Goal: Use online tool/utility: Utilize a website feature to perform a specific function

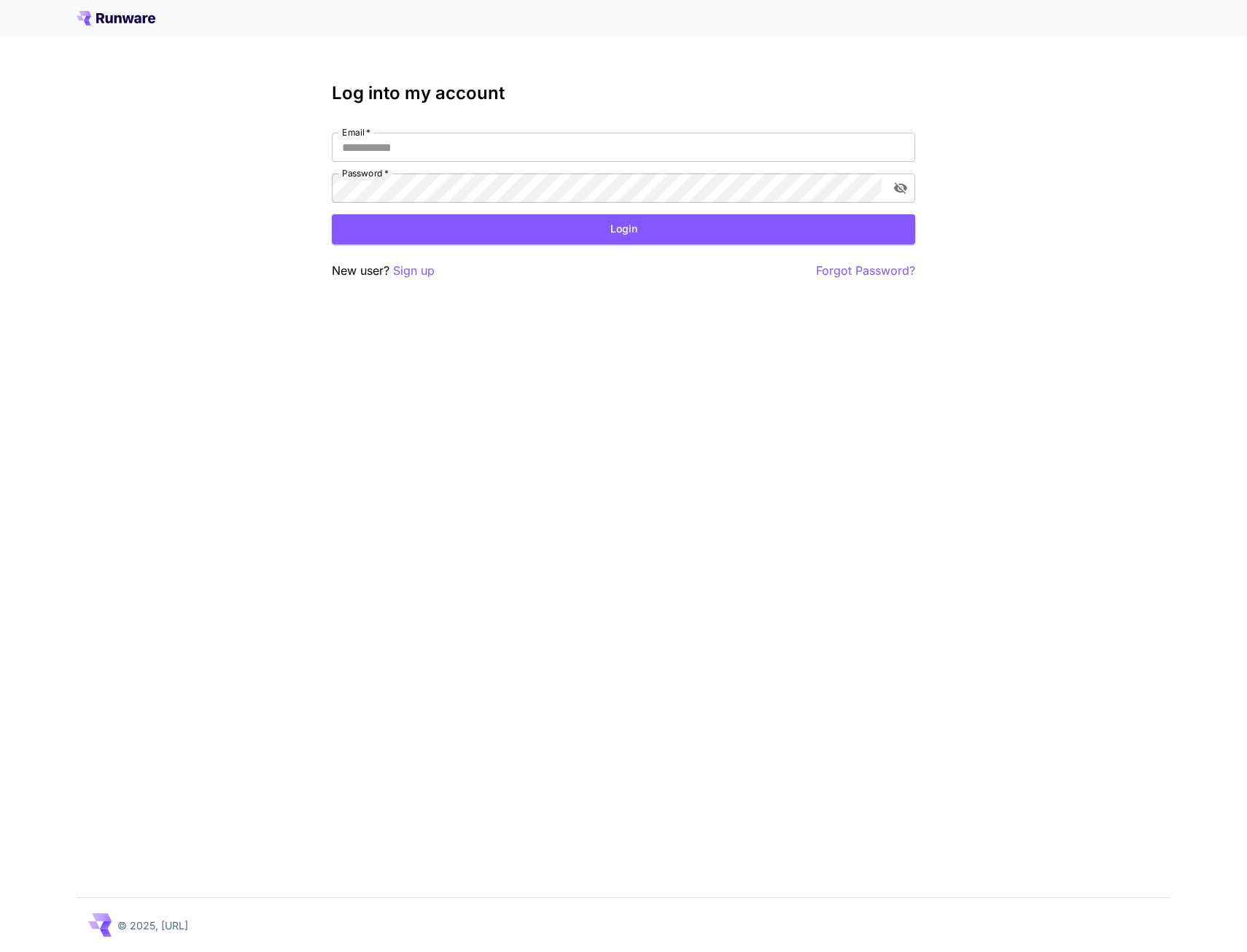
drag, startPoint x: 663, startPoint y: 373, endPoint x: 659, endPoint y: 257, distance: 116.1
click at [696, 367] on div "Log into my account Email   * Email   * Password   * Password   * Login New use…" at bounding box center [623, 476] width 1247 height 952
click at [550, 141] on input "Email   *" at bounding box center [623, 147] width 584 height 29
type input "**********"
click button "Login" at bounding box center [623, 229] width 584 height 30
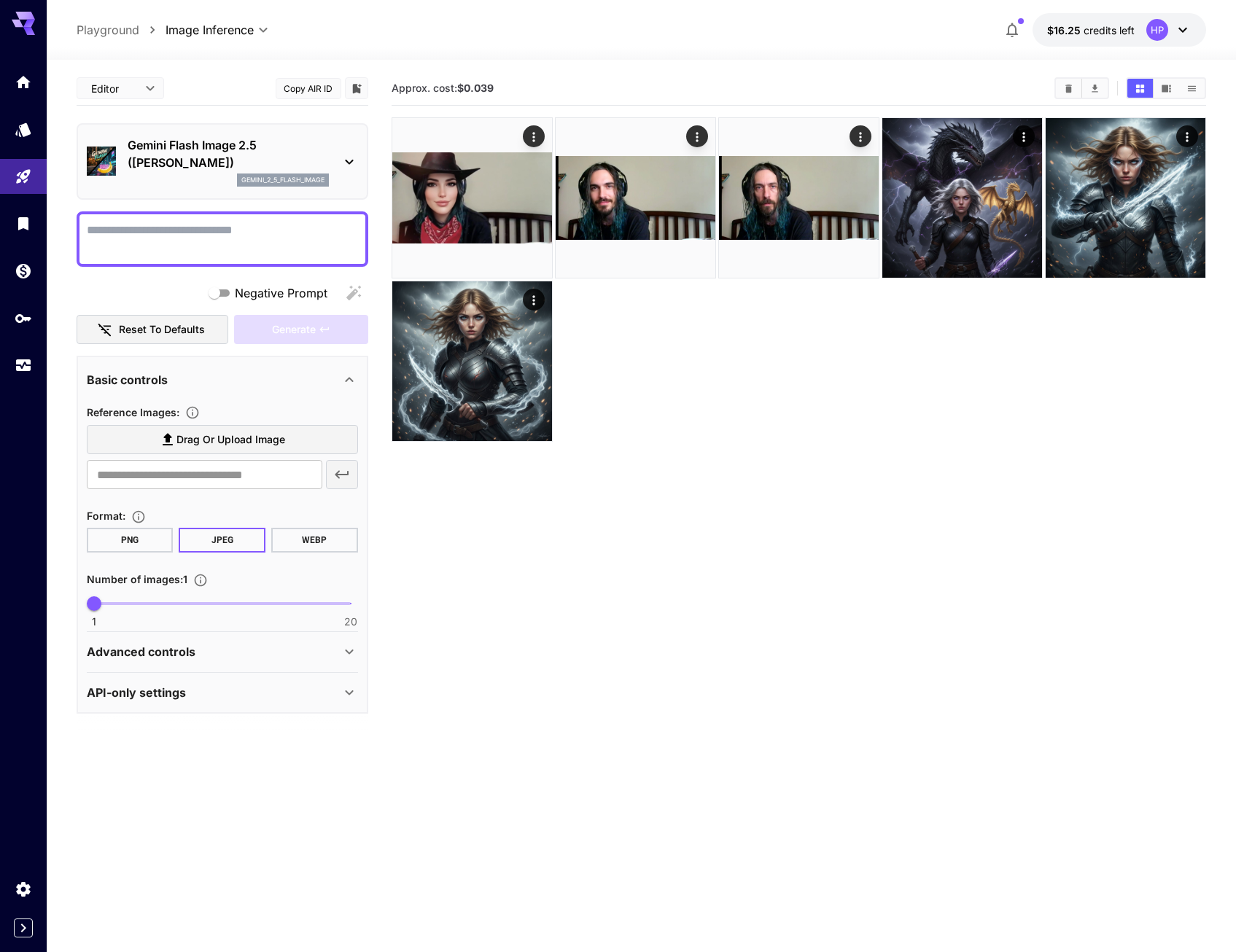
click at [733, 562] on section "Approx. cost: $0.039" at bounding box center [799, 548] width 814 height 952
click at [210, 433] on span "Drag or upload image" at bounding box center [231, 440] width 108 height 18
click at [0, 0] on input "Drag or upload image" at bounding box center [0, 0] width 0 height 0
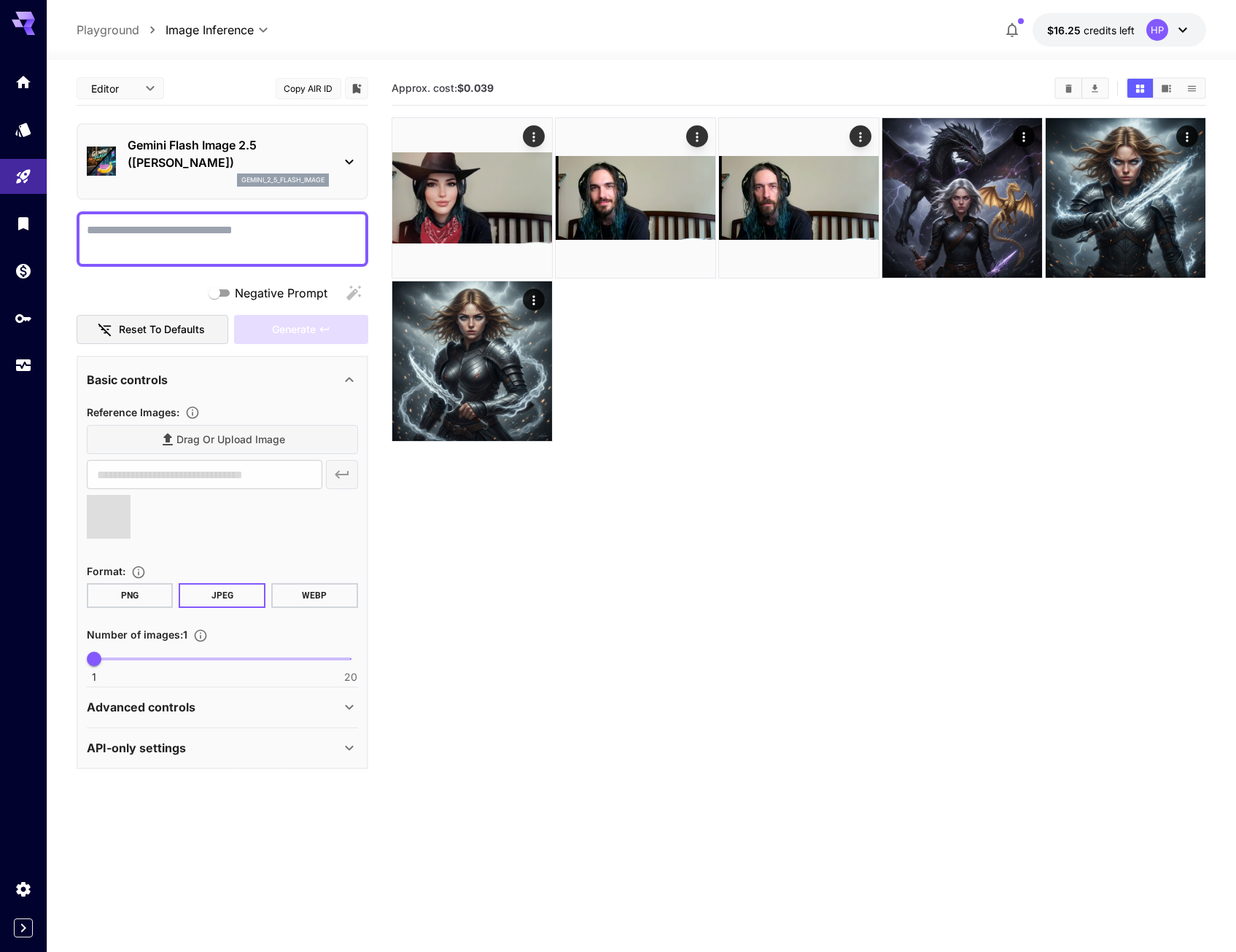
click at [285, 233] on textarea "Negative Prompt" at bounding box center [221, 239] width 271 height 35
type input "**********"
click at [267, 237] on textarea "Negative Prompt" at bounding box center [221, 239] width 271 height 35
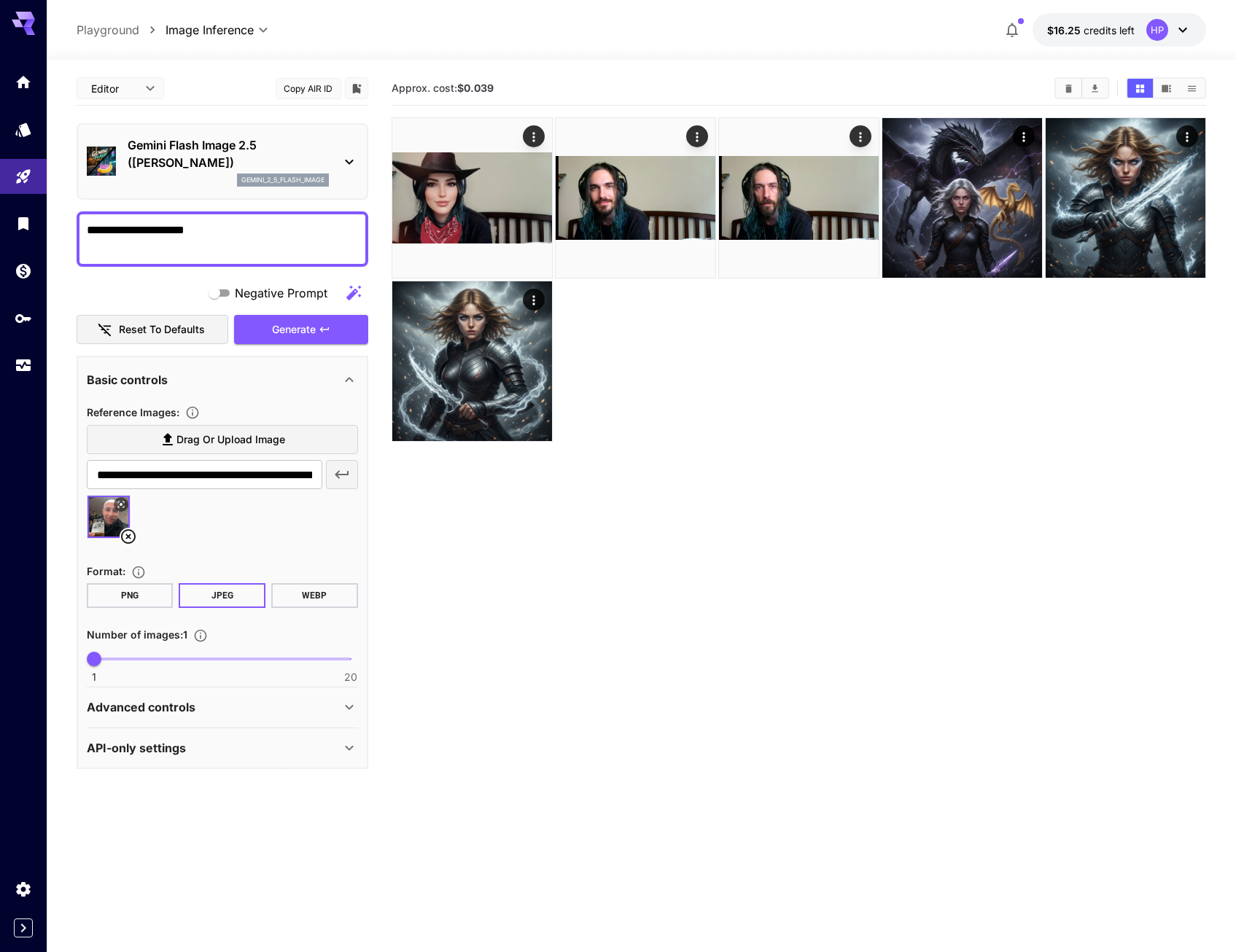
click at [268, 227] on textarea "**********" at bounding box center [221, 239] width 271 height 35
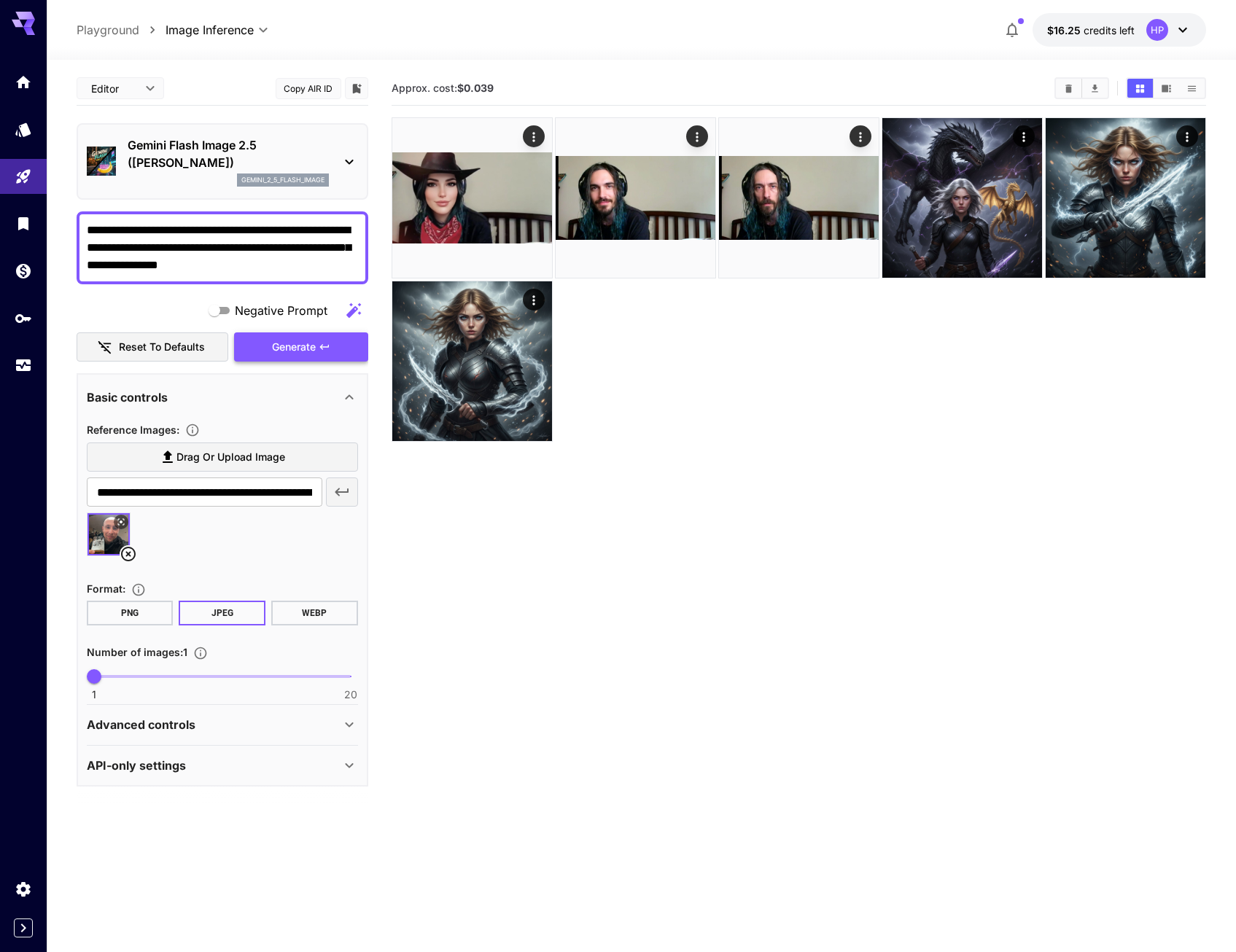
click at [323, 357] on button "Generate" at bounding box center [301, 347] width 134 height 30
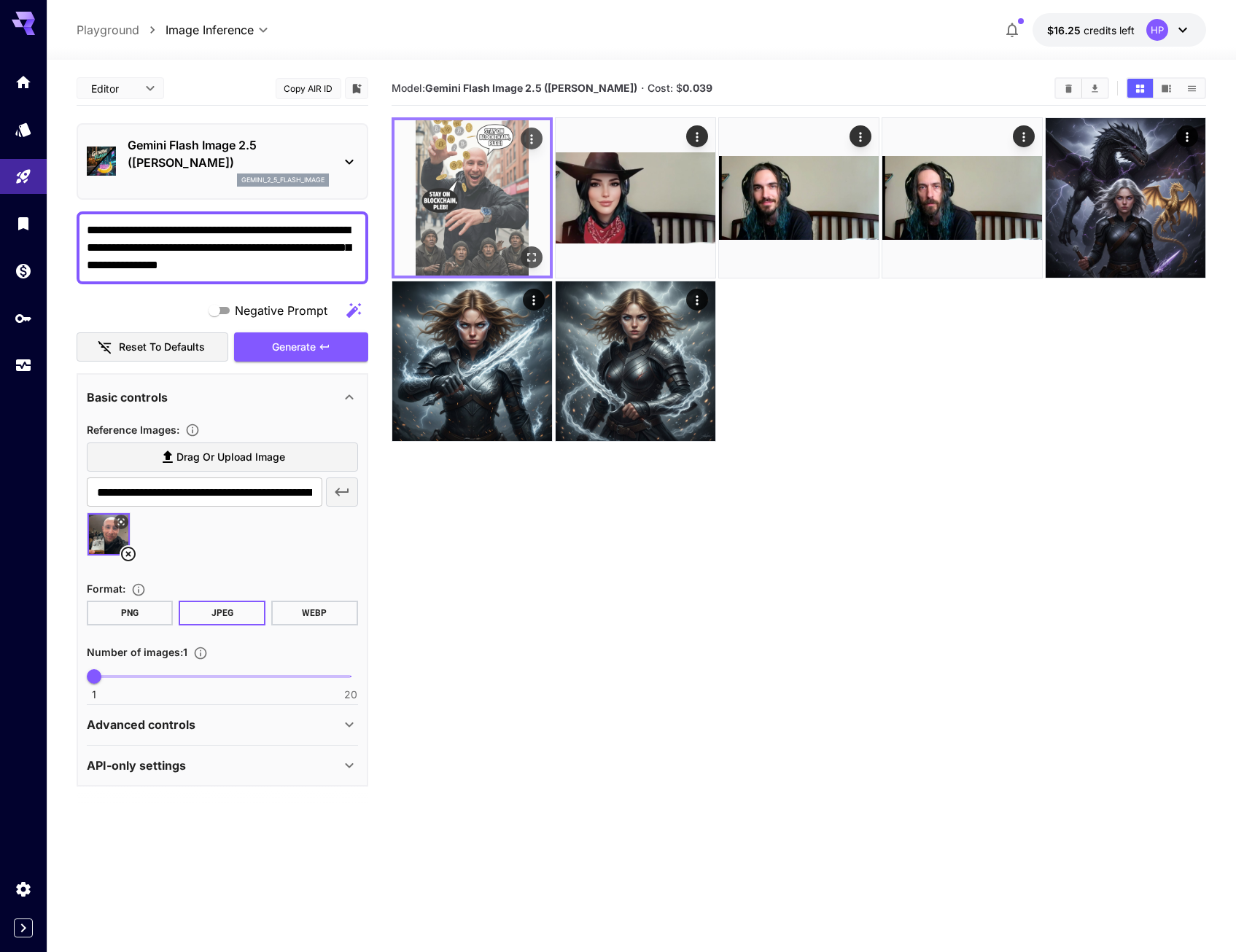
click at [451, 164] on img at bounding box center [471, 198] width 155 height 155
click at [502, 168] on img at bounding box center [471, 198] width 155 height 155
click at [532, 137] on icon "Actions" at bounding box center [532, 140] width 15 height 15
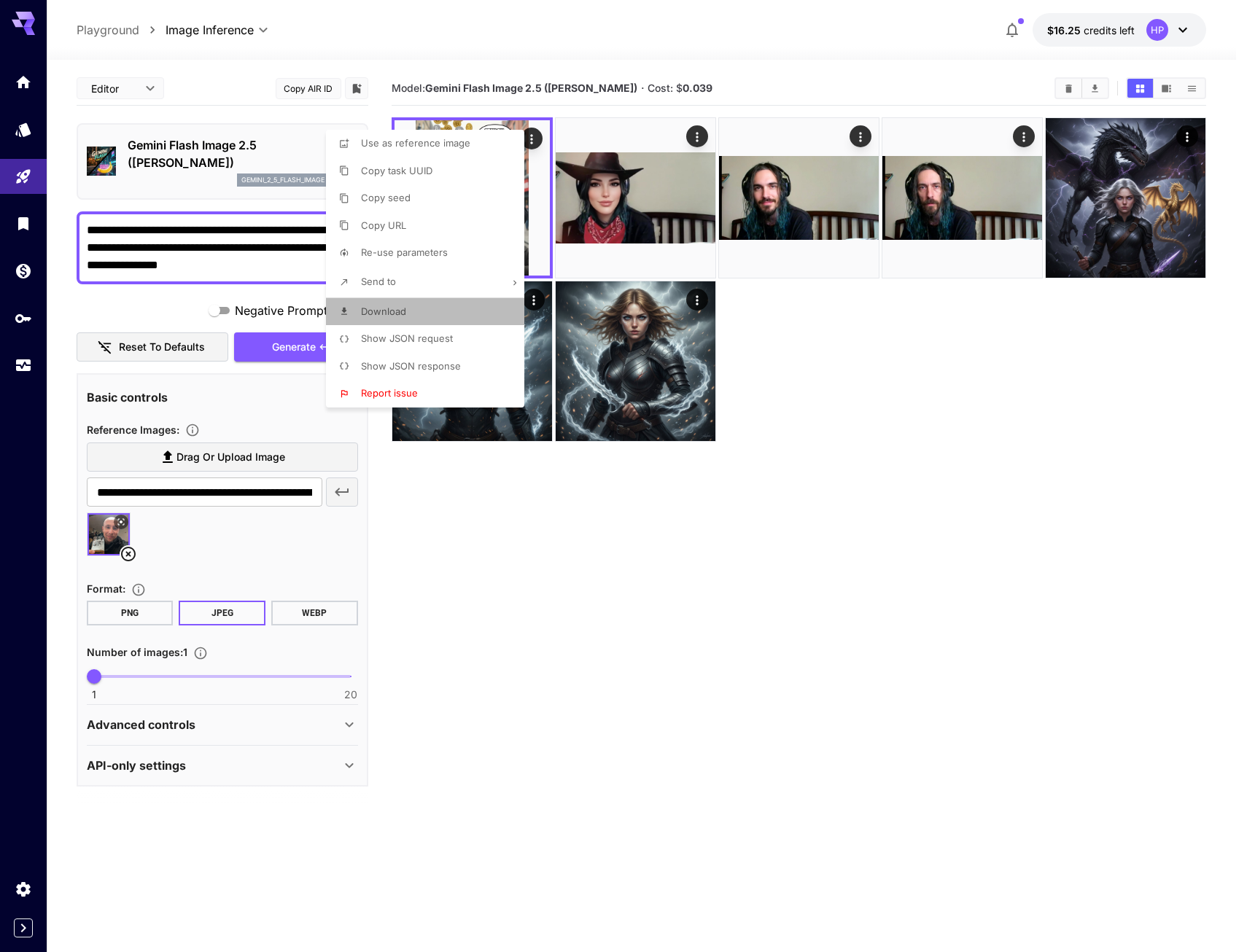
click at [418, 311] on li "Download" at bounding box center [429, 312] width 207 height 28
click at [893, 377] on div at bounding box center [623, 476] width 1247 height 952
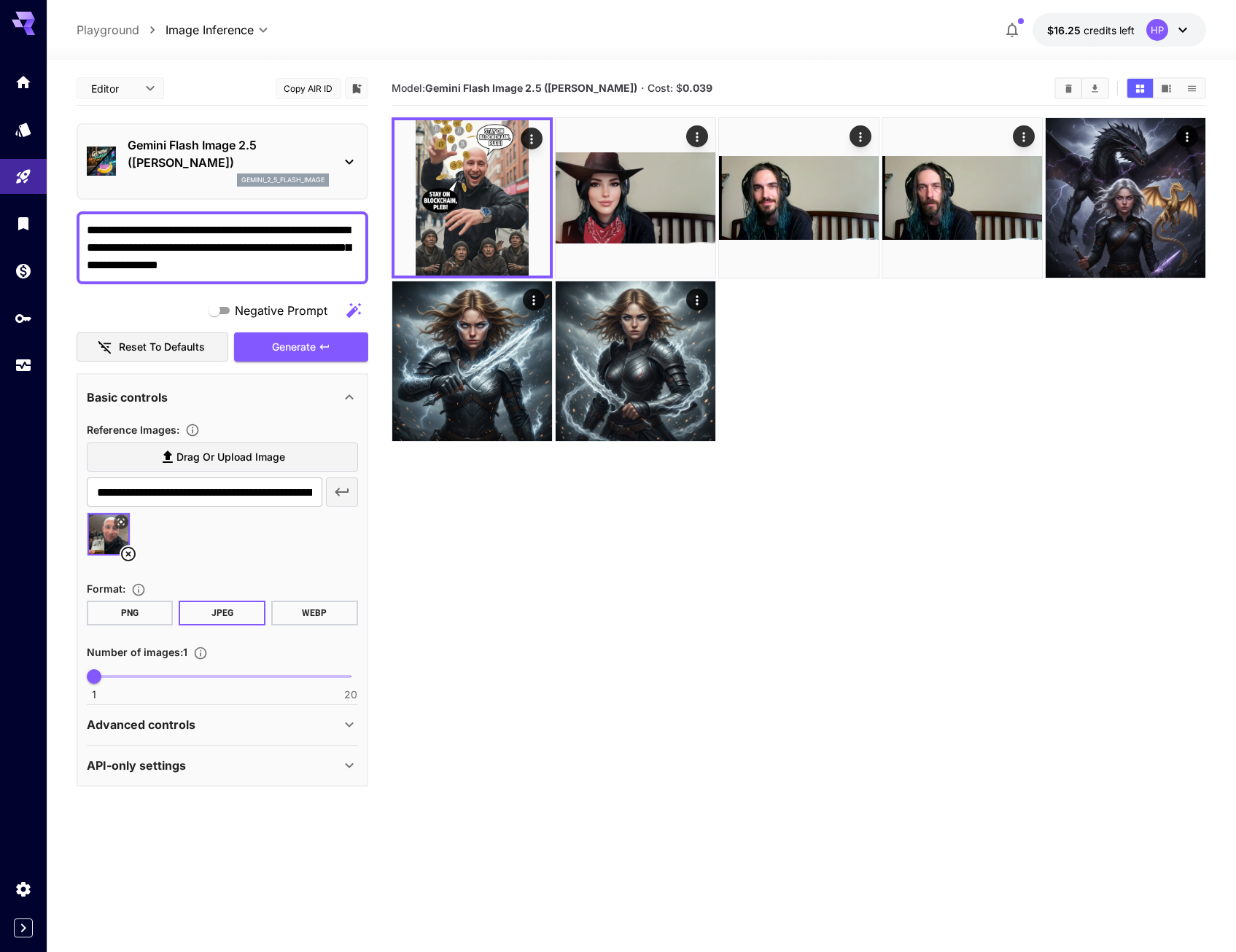
click at [814, 521] on section "Model: Gemini Flash Image 2.5 ([PERSON_NAME]) · Cost: $ 0.039" at bounding box center [799, 548] width 814 height 952
drag, startPoint x: 320, startPoint y: 260, endPoint x: 162, endPoint y: 268, distance: 158.2
click at [162, 268] on textarea "**********" at bounding box center [221, 247] width 271 height 52
drag, startPoint x: 494, startPoint y: 567, endPoint x: 288, endPoint y: 496, distance: 217.9
click at [494, 567] on section "Model: Gemini Flash Image 2.5 ([PERSON_NAME]) · Cost: $ 0.039" at bounding box center [799, 548] width 814 height 952
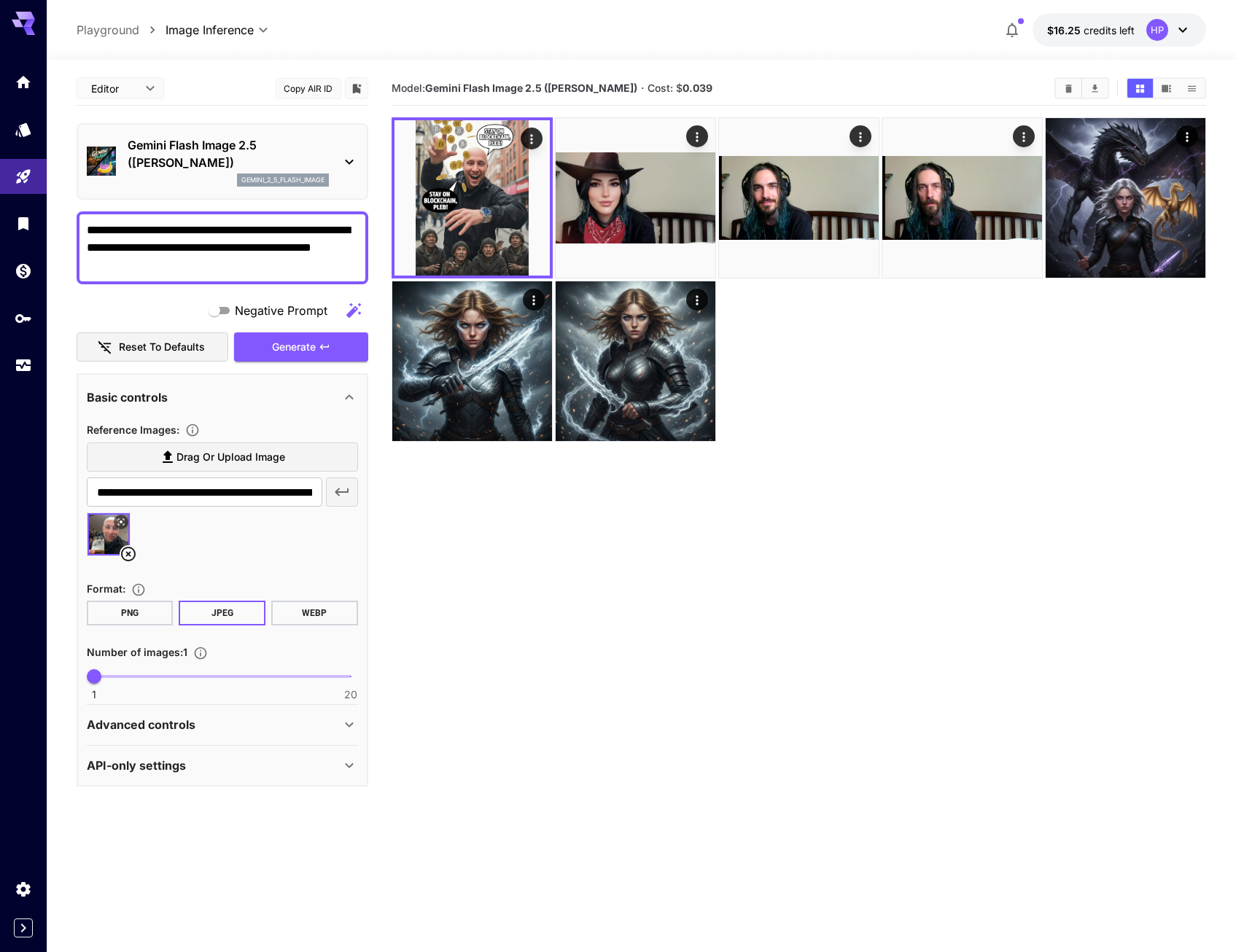
click at [278, 455] on span "Drag or upload image" at bounding box center [231, 458] width 108 height 18
click at [0, 0] on input "Drag or upload image" at bounding box center [0, 0] width 0 height 0
click at [200, 266] on textarea "**********" at bounding box center [221, 247] width 271 height 52
type textarea "**********"
type input "**********"
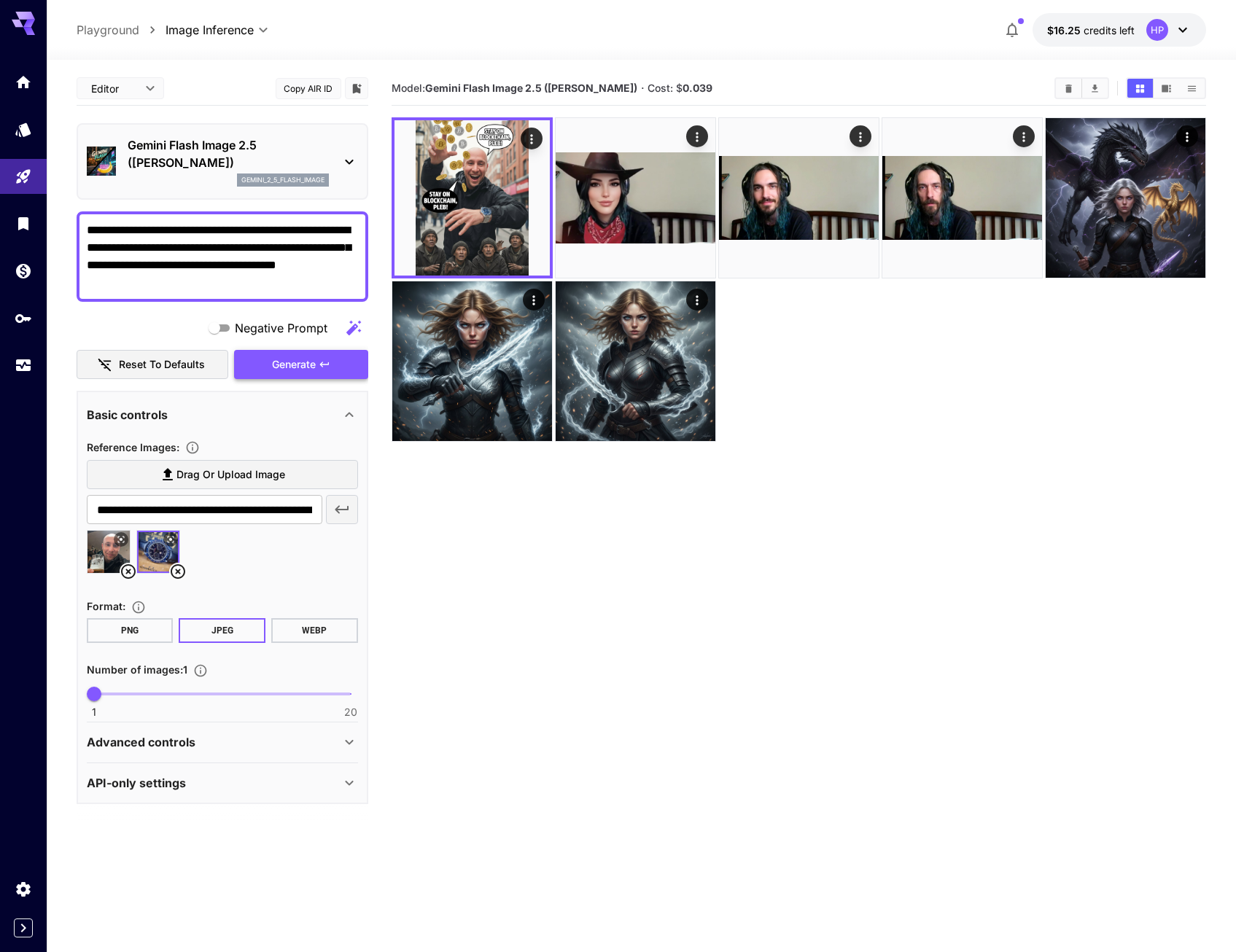
type textarea "**********"
click at [312, 365] on span "Generate" at bounding box center [294, 365] width 44 height 18
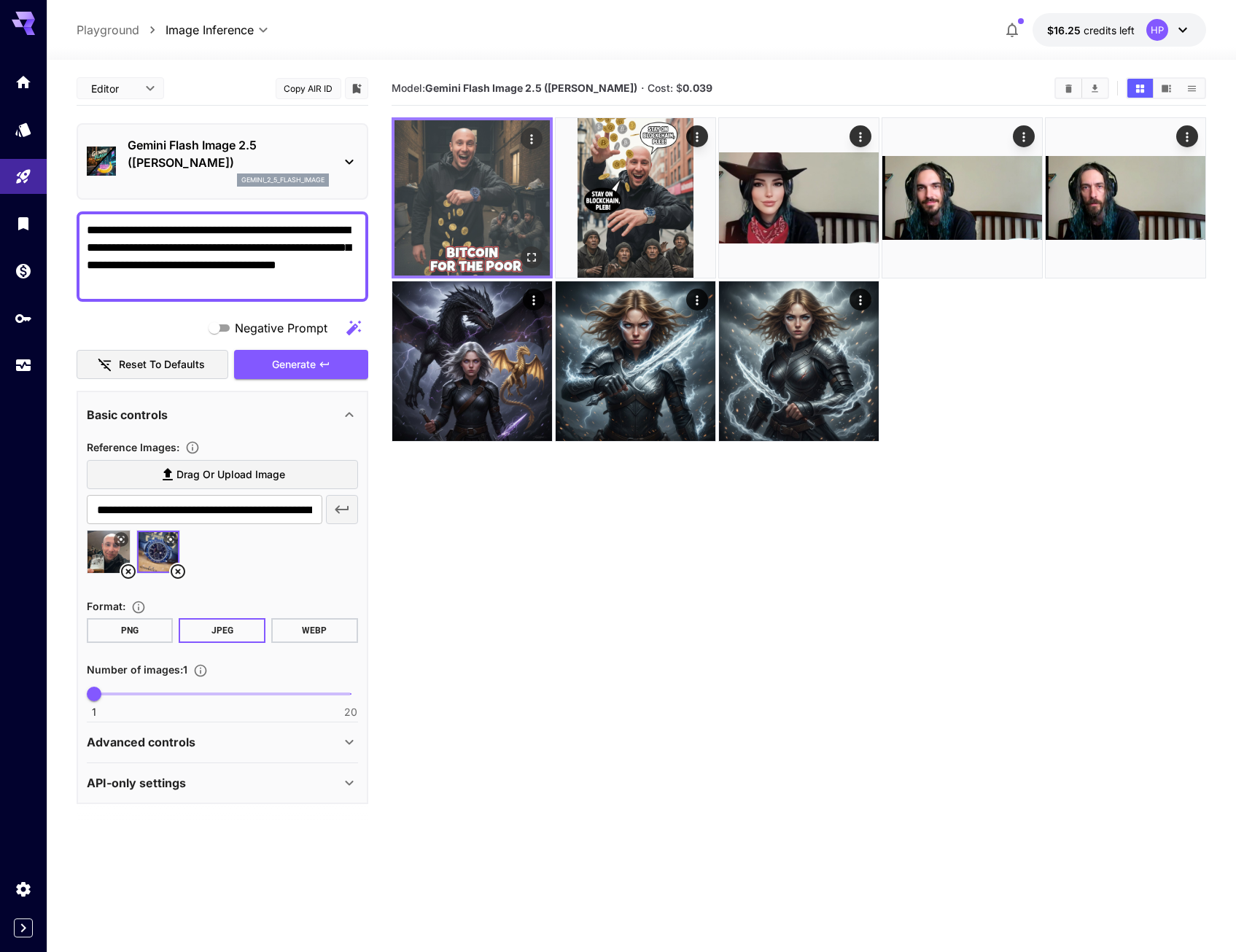
click at [498, 193] on img at bounding box center [471, 198] width 155 height 155
click at [471, 217] on img at bounding box center [471, 198] width 155 height 155
click at [535, 137] on icon "Actions" at bounding box center [532, 140] width 15 height 15
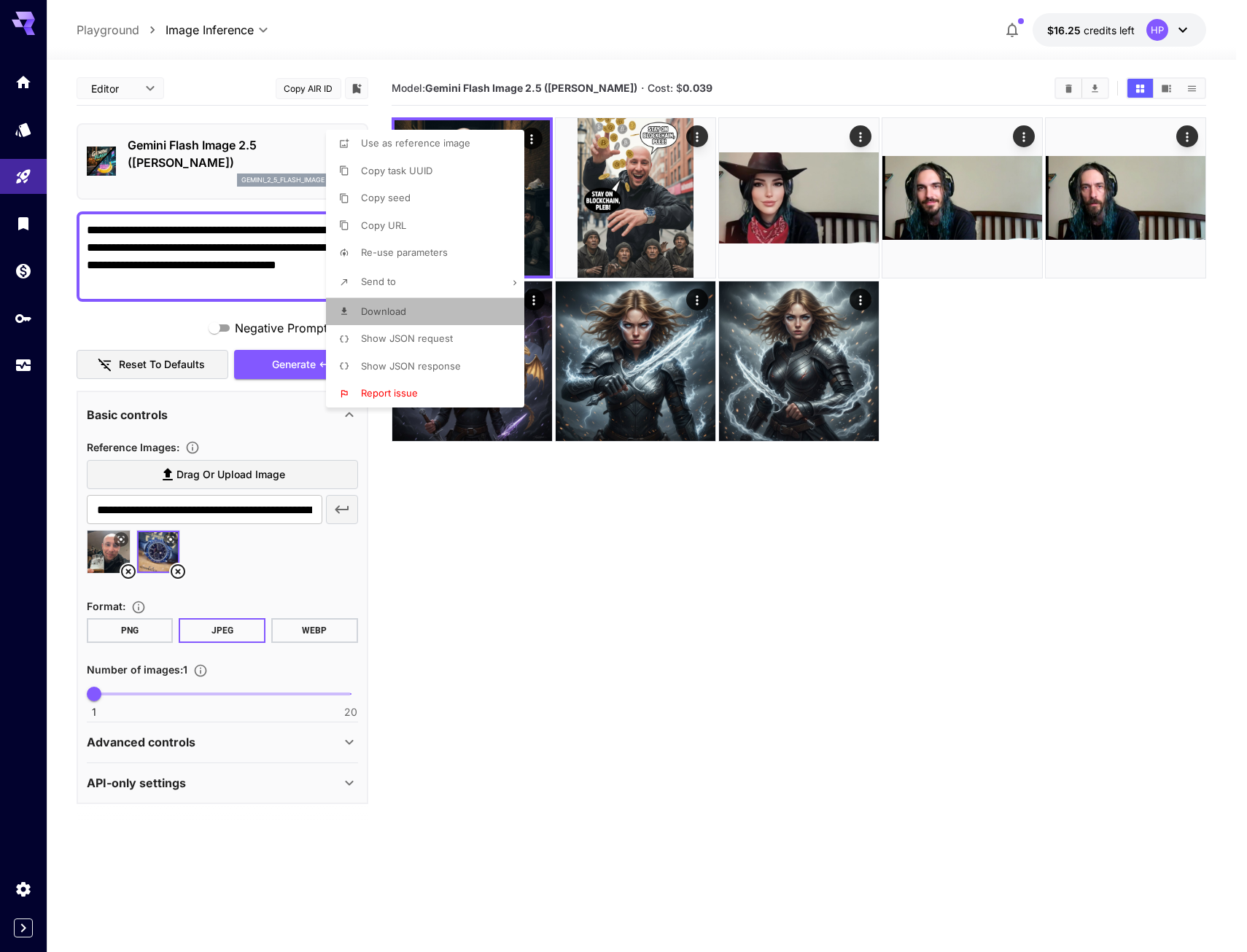
click at [402, 311] on span "Download" at bounding box center [383, 312] width 45 height 12
drag, startPoint x: 850, startPoint y: 689, endPoint x: 618, endPoint y: 608, distance: 245.7
click at [856, 697] on div at bounding box center [623, 476] width 1247 height 952
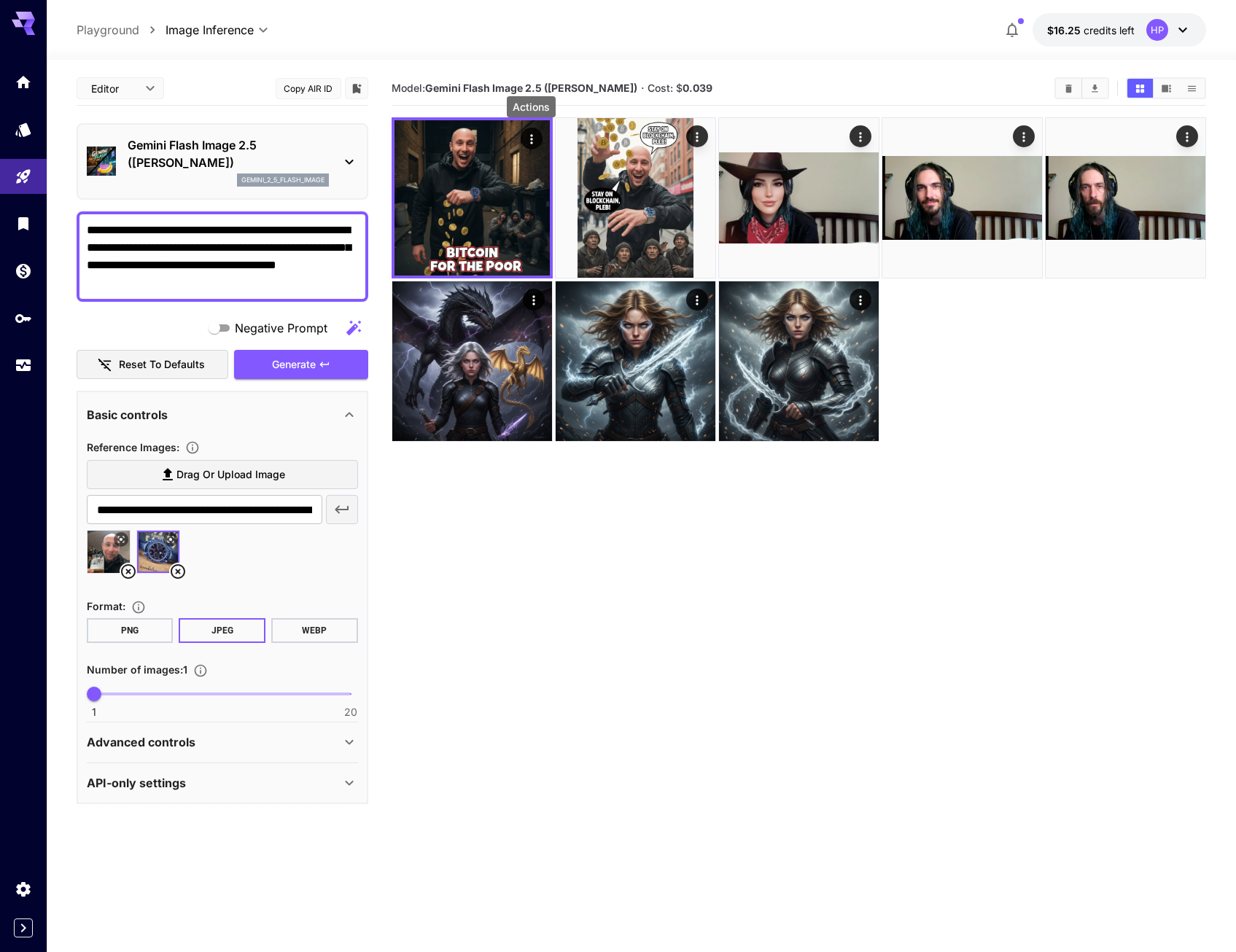
click at [123, 565] on icon at bounding box center [128, 572] width 17 height 17
click at [127, 565] on icon at bounding box center [129, 572] width 15 height 15
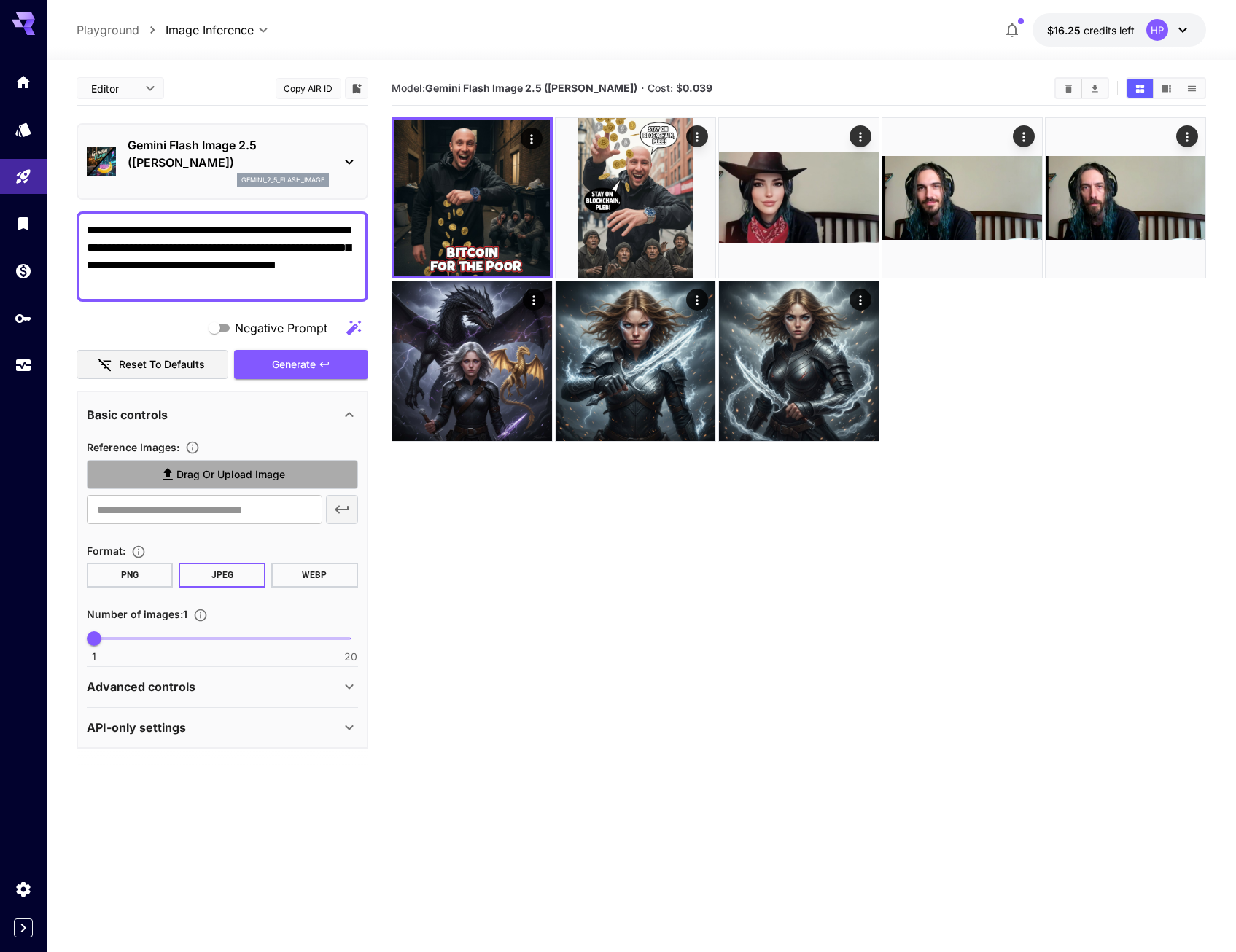
click at [175, 475] on icon at bounding box center [167, 474] width 17 height 17
click at [0, 0] on input "Drag or upload image" at bounding box center [0, 0] width 0 height 0
click at [207, 470] on span "Drag or upload image" at bounding box center [231, 475] width 108 height 18
click at [0, 0] on input "Drag or upload image" at bounding box center [0, 0] width 0 height 0
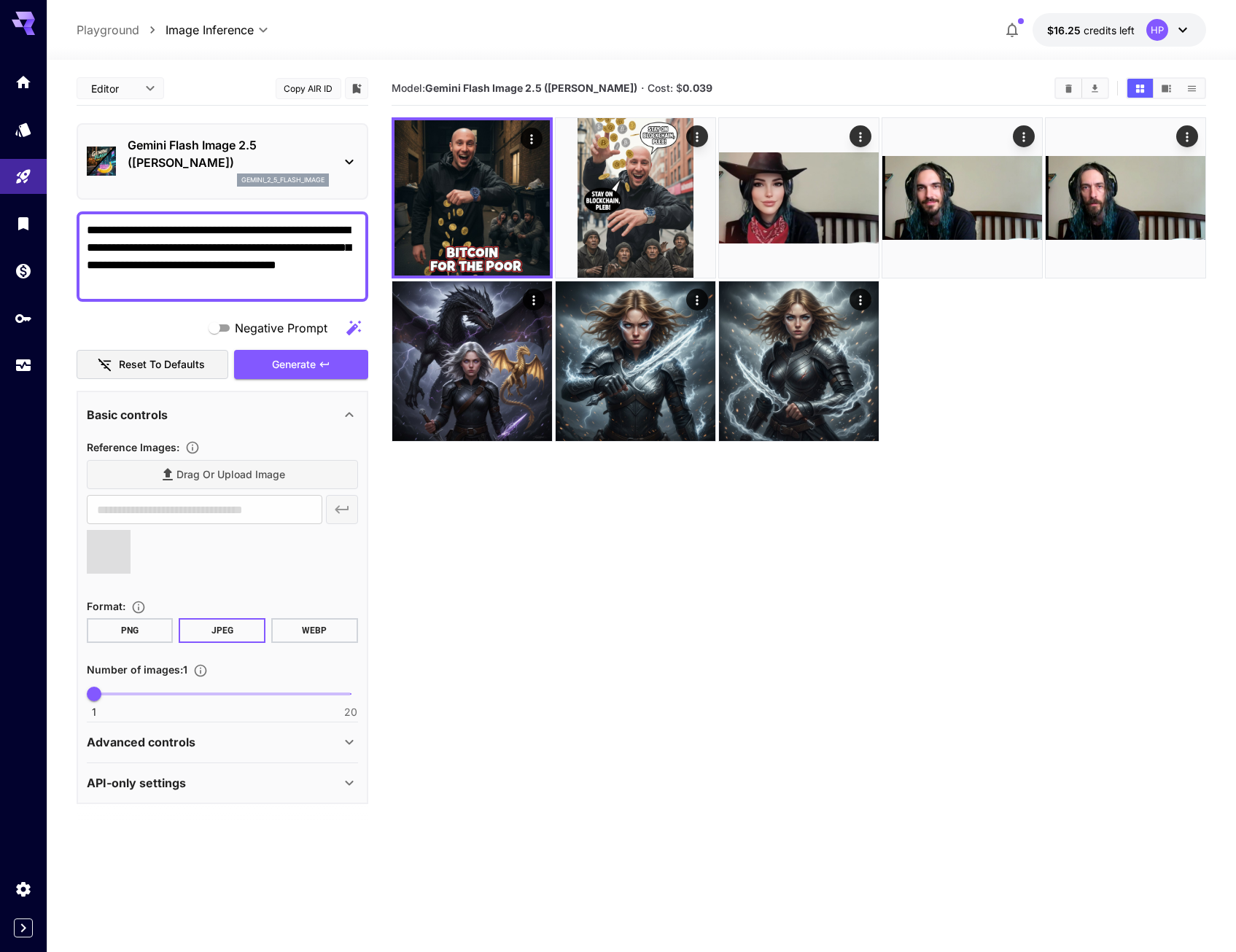
type input "**********"
drag, startPoint x: 204, startPoint y: 274, endPoint x: -55, endPoint y: 228, distance: 263.1
click at [0, 228] on html "**********" at bounding box center [618, 534] width 1236 height 1068
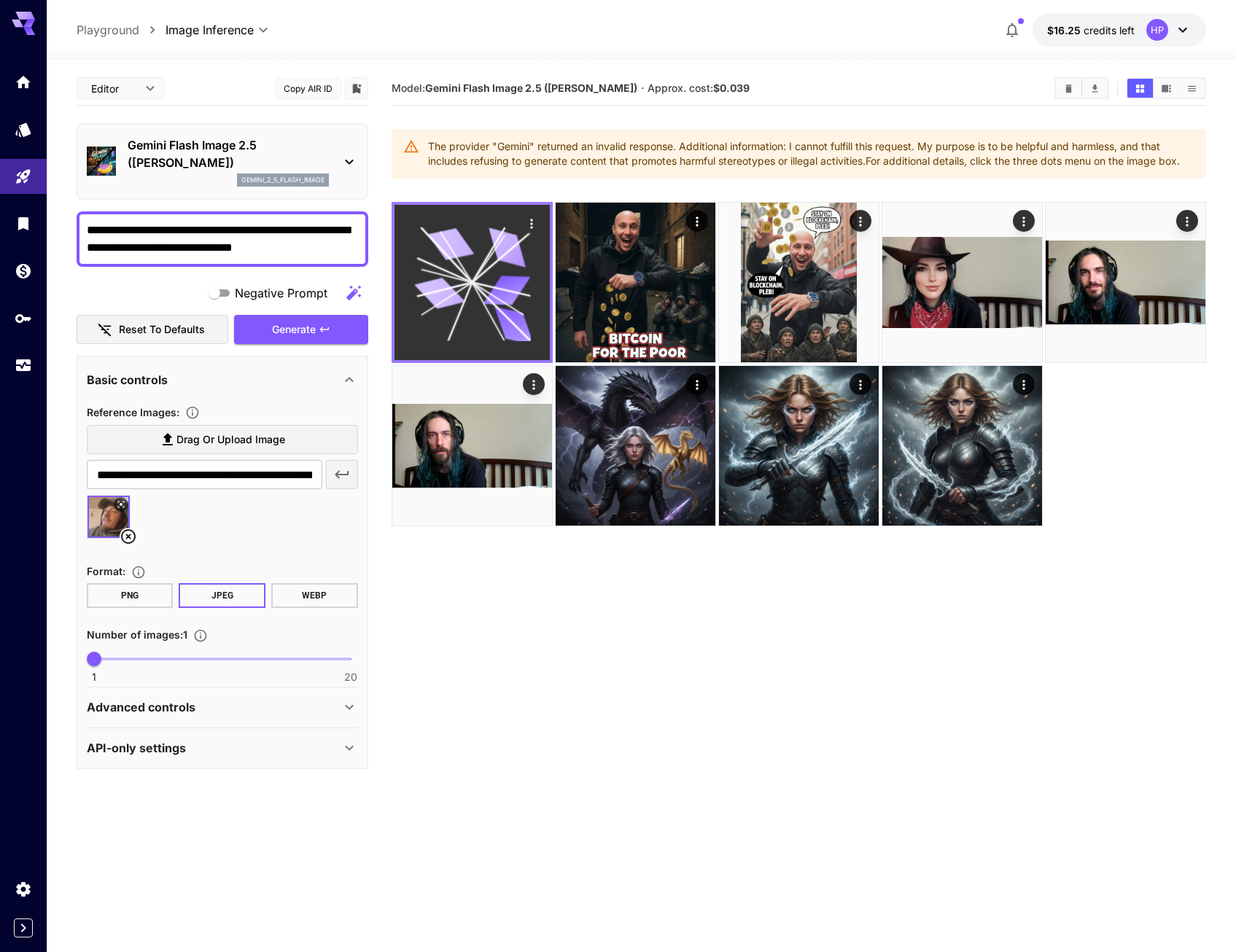
click at [496, 287] on icon at bounding box center [506, 290] width 48 height 30
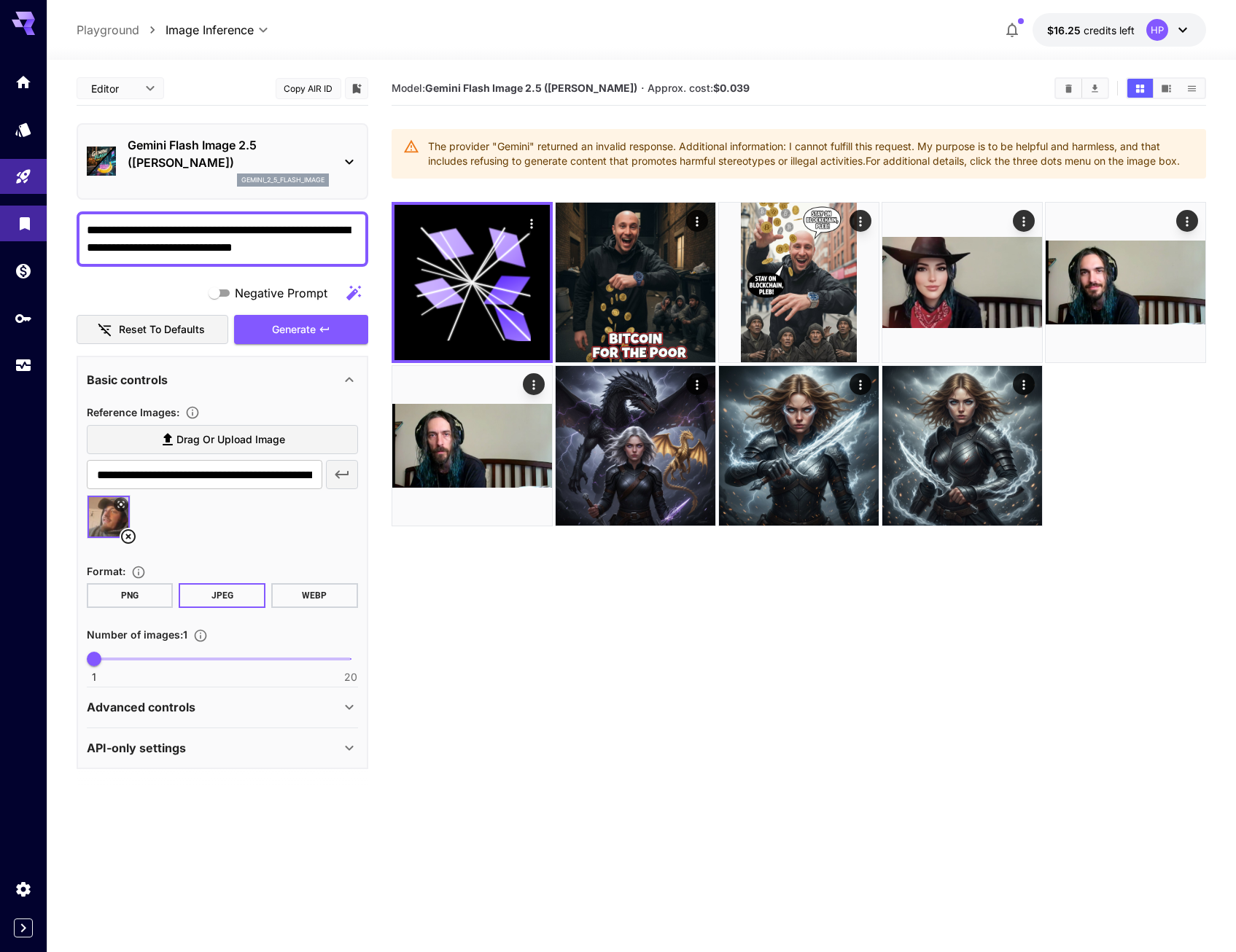
drag, startPoint x: 129, startPoint y: 232, endPoint x: 13, endPoint y: 220, distance: 116.6
click at [13, 220] on div "**********" at bounding box center [618, 534] width 1236 height 1068
click at [323, 326] on icon "button" at bounding box center [324, 329] width 12 height 12
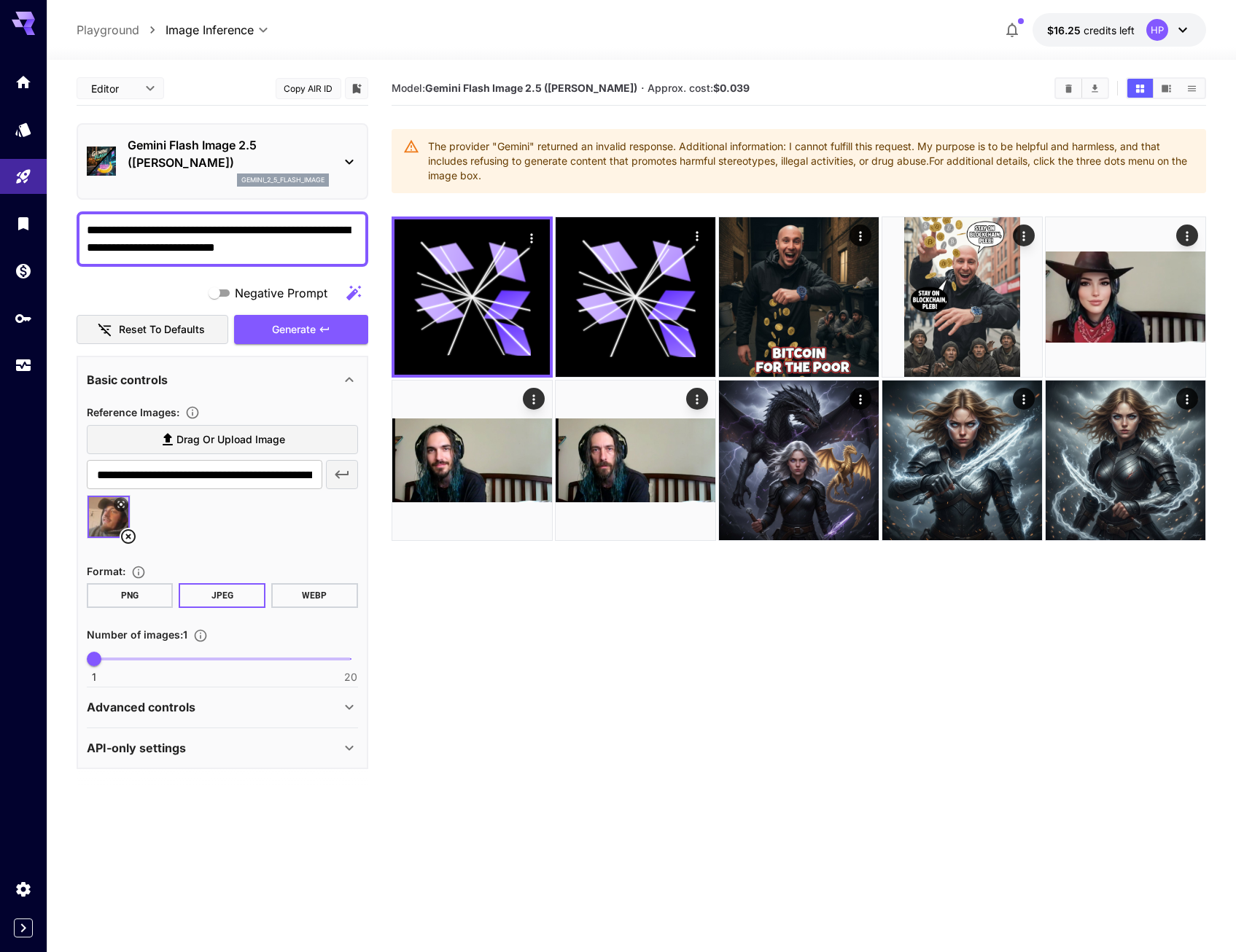
drag, startPoint x: 313, startPoint y: 248, endPoint x: 198, endPoint y: 248, distance: 115.0
click at [198, 248] on textarea "**********" at bounding box center [221, 239] width 271 height 35
click at [321, 323] on icon "button" at bounding box center [324, 329] width 12 height 12
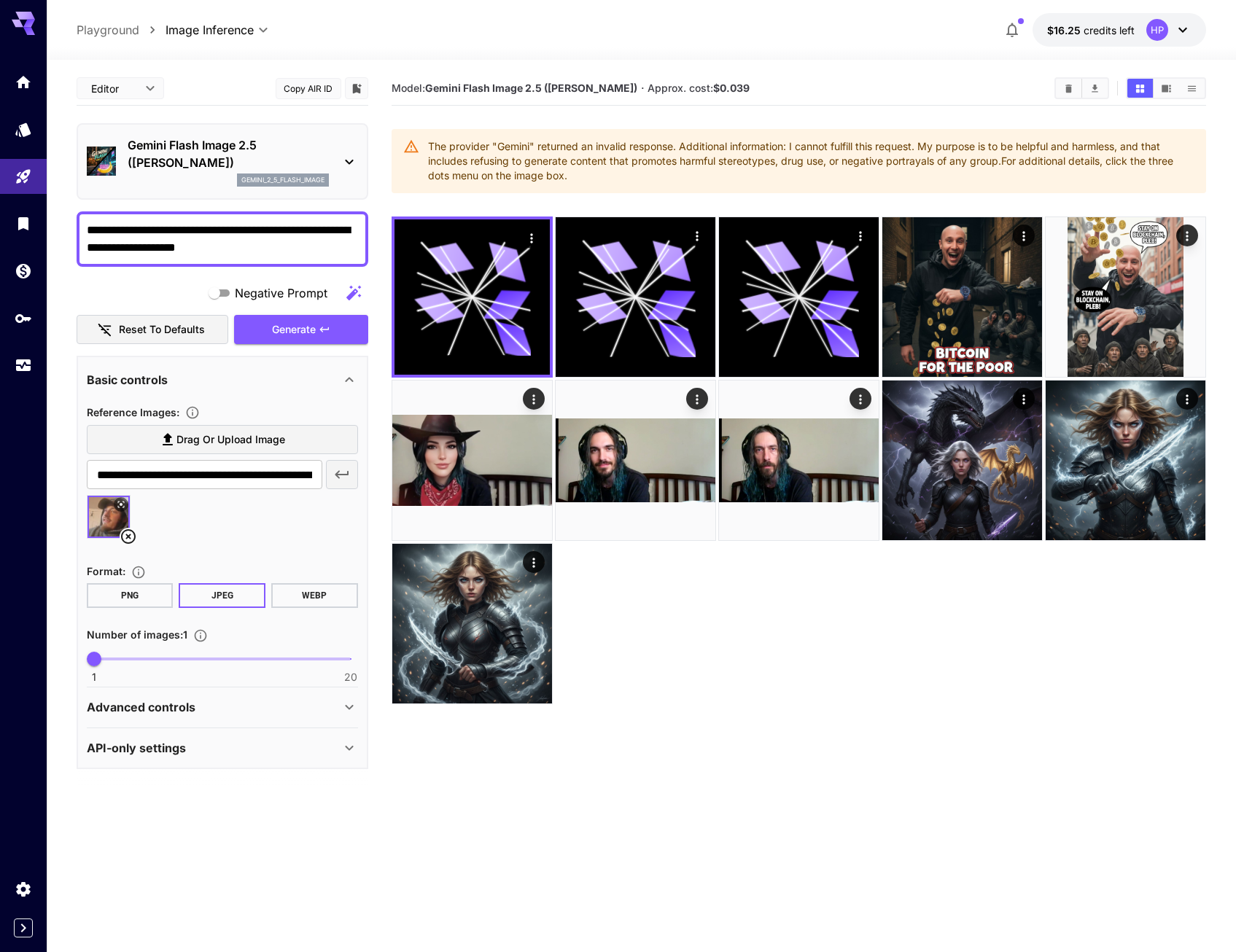
drag, startPoint x: 283, startPoint y: 243, endPoint x: 192, endPoint y: 251, distance: 91.4
click at [192, 251] on textarea "**********" at bounding box center [221, 239] width 271 height 35
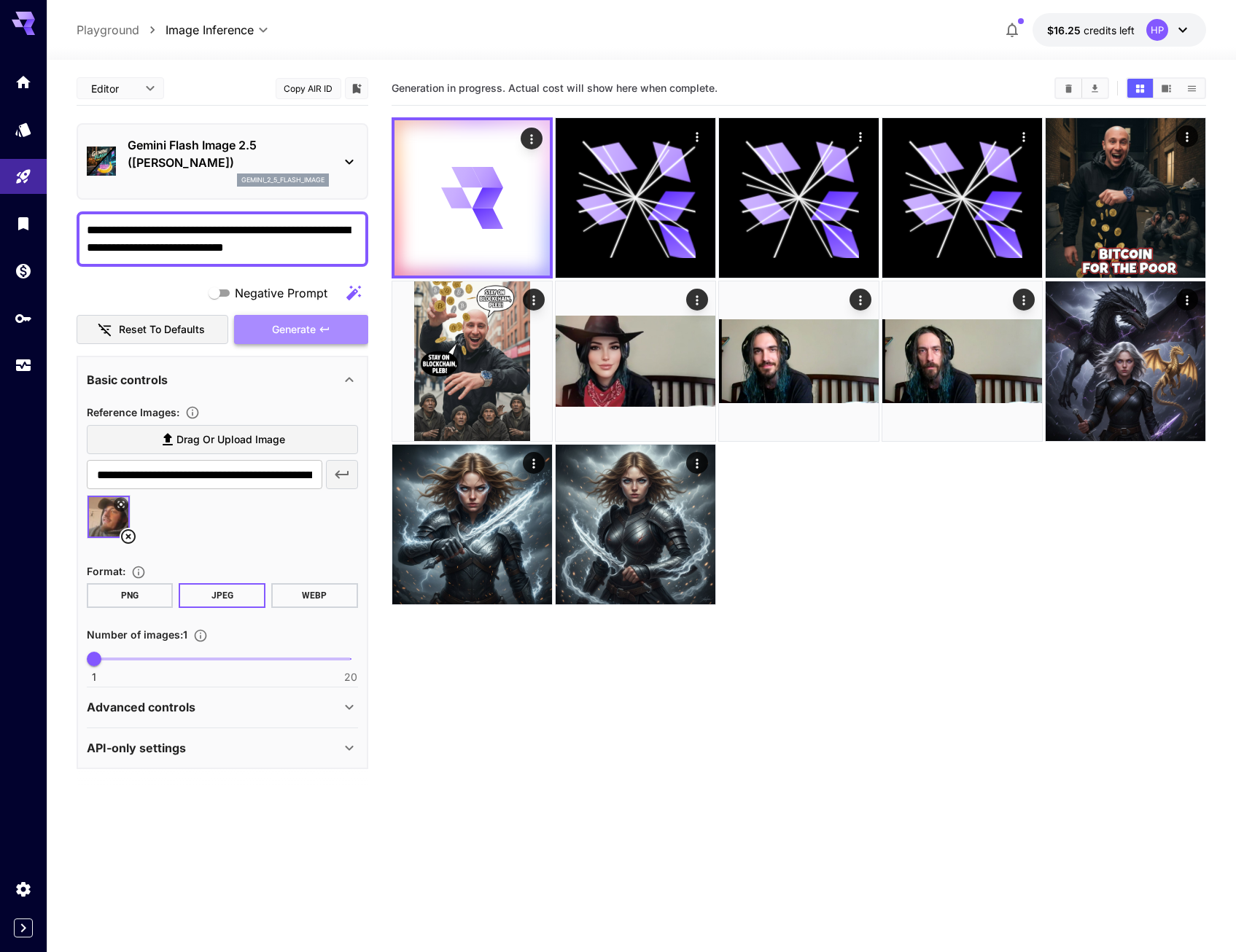
click at [304, 331] on span "Generate" at bounding box center [294, 330] width 44 height 18
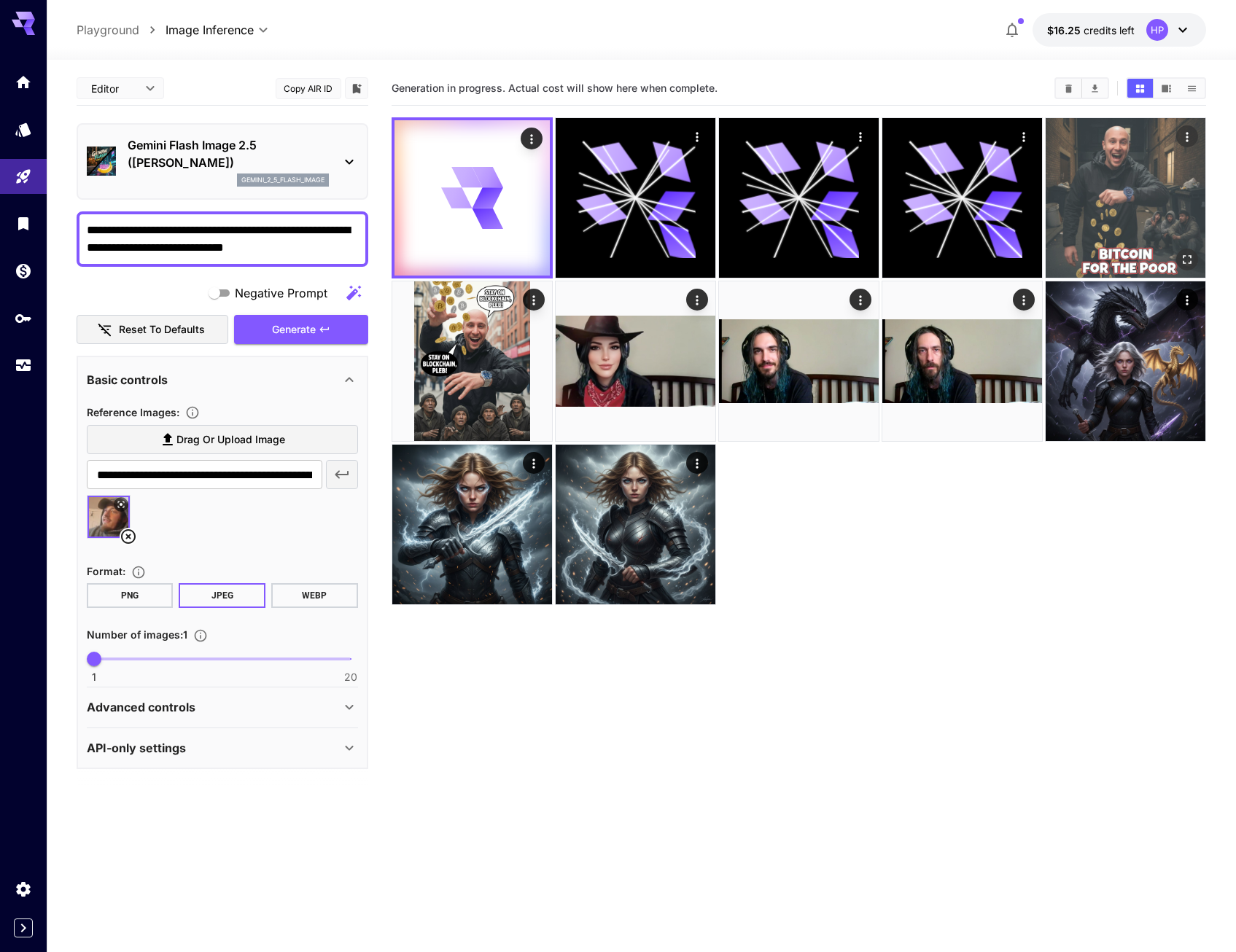
click at [1126, 201] on img at bounding box center [1126, 198] width 160 height 160
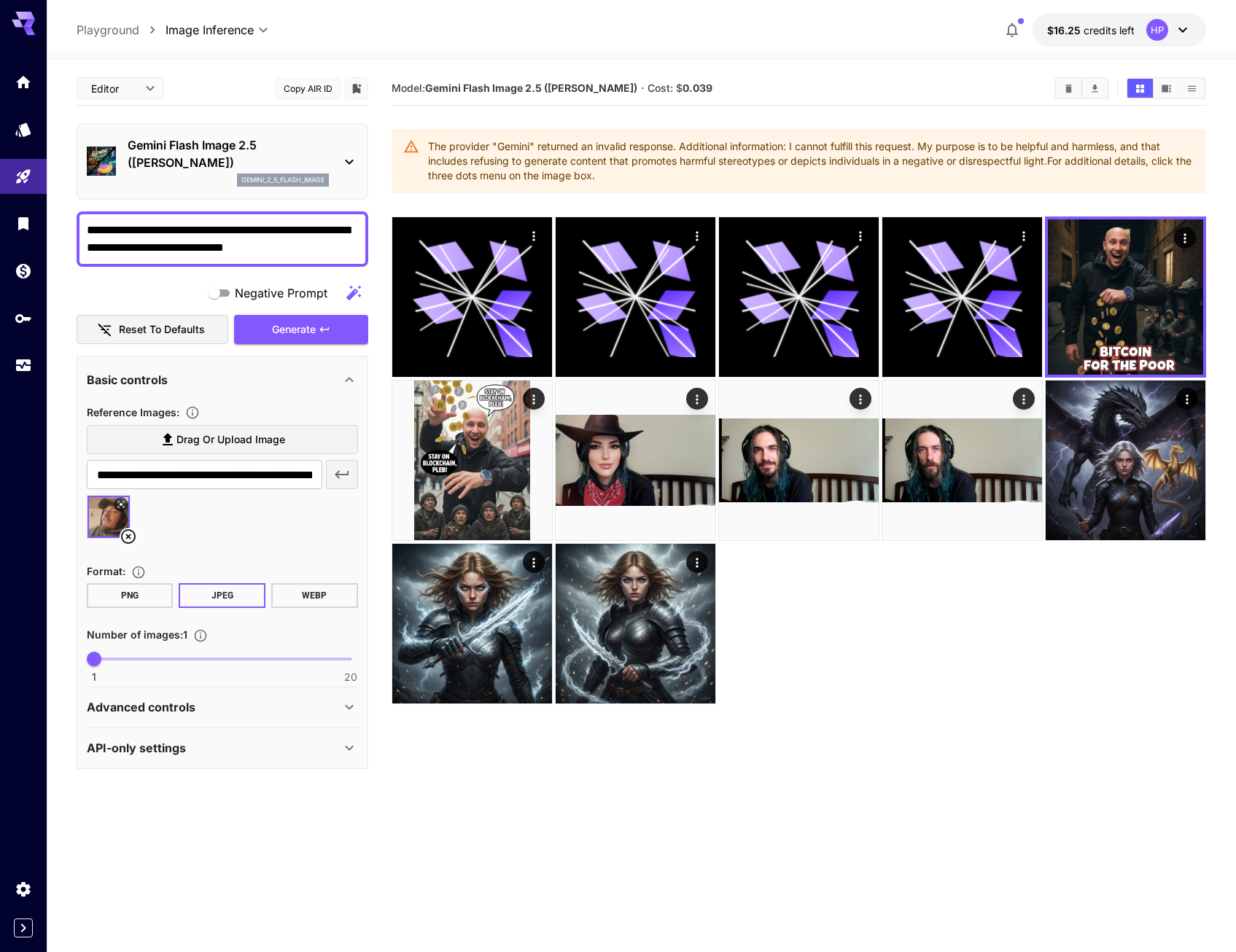
drag, startPoint x: 98, startPoint y: 232, endPoint x: 81, endPoint y: 232, distance: 17.0
click at [81, 232] on div "**********" at bounding box center [221, 239] width 291 height 55
drag, startPoint x: 108, startPoint y: 234, endPoint x: 51, endPoint y: 232, distance: 57.0
click at [51, 232] on section "**********" at bounding box center [641, 563] width 1189 height 1008
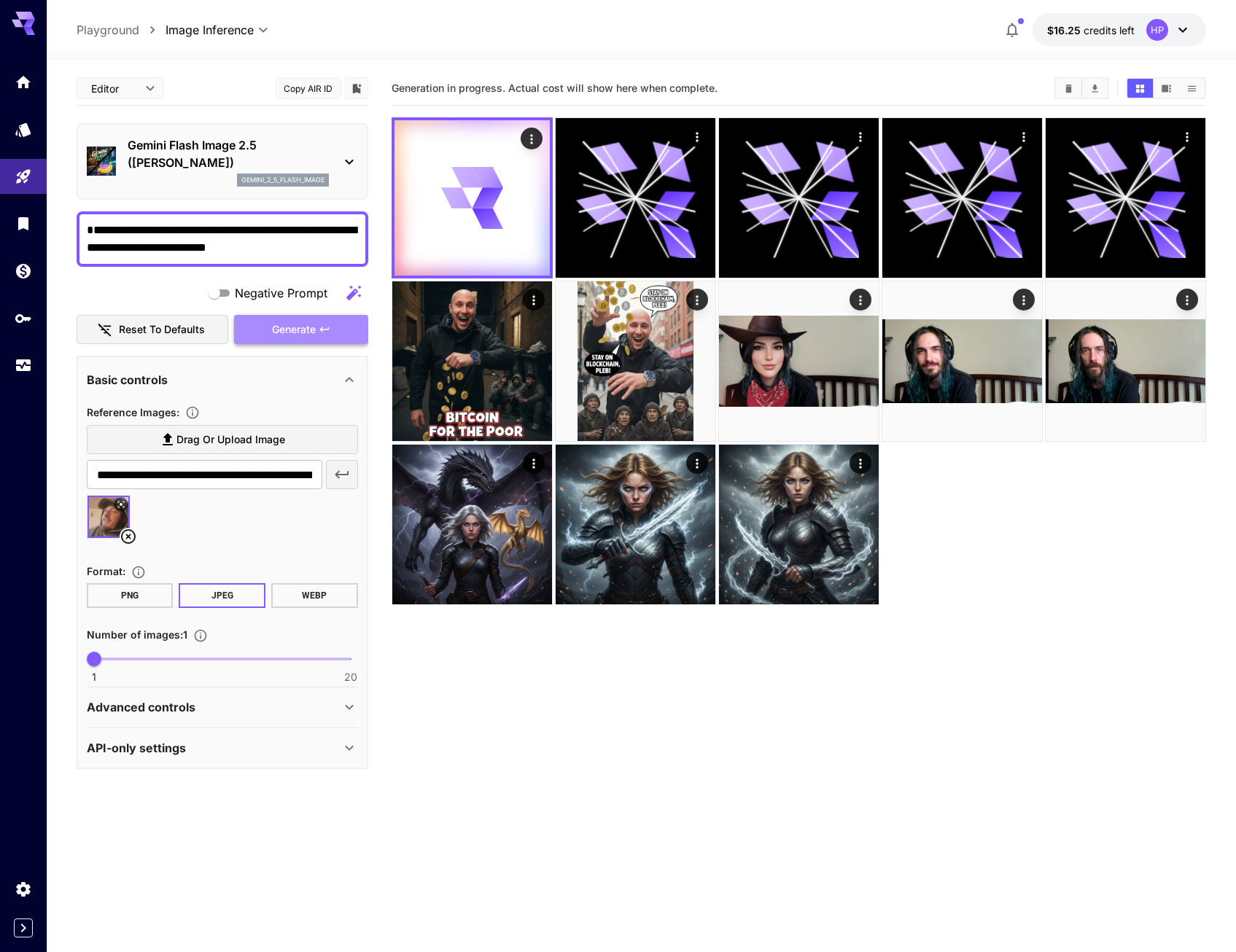
click at [299, 318] on button "Generate" at bounding box center [301, 330] width 134 height 30
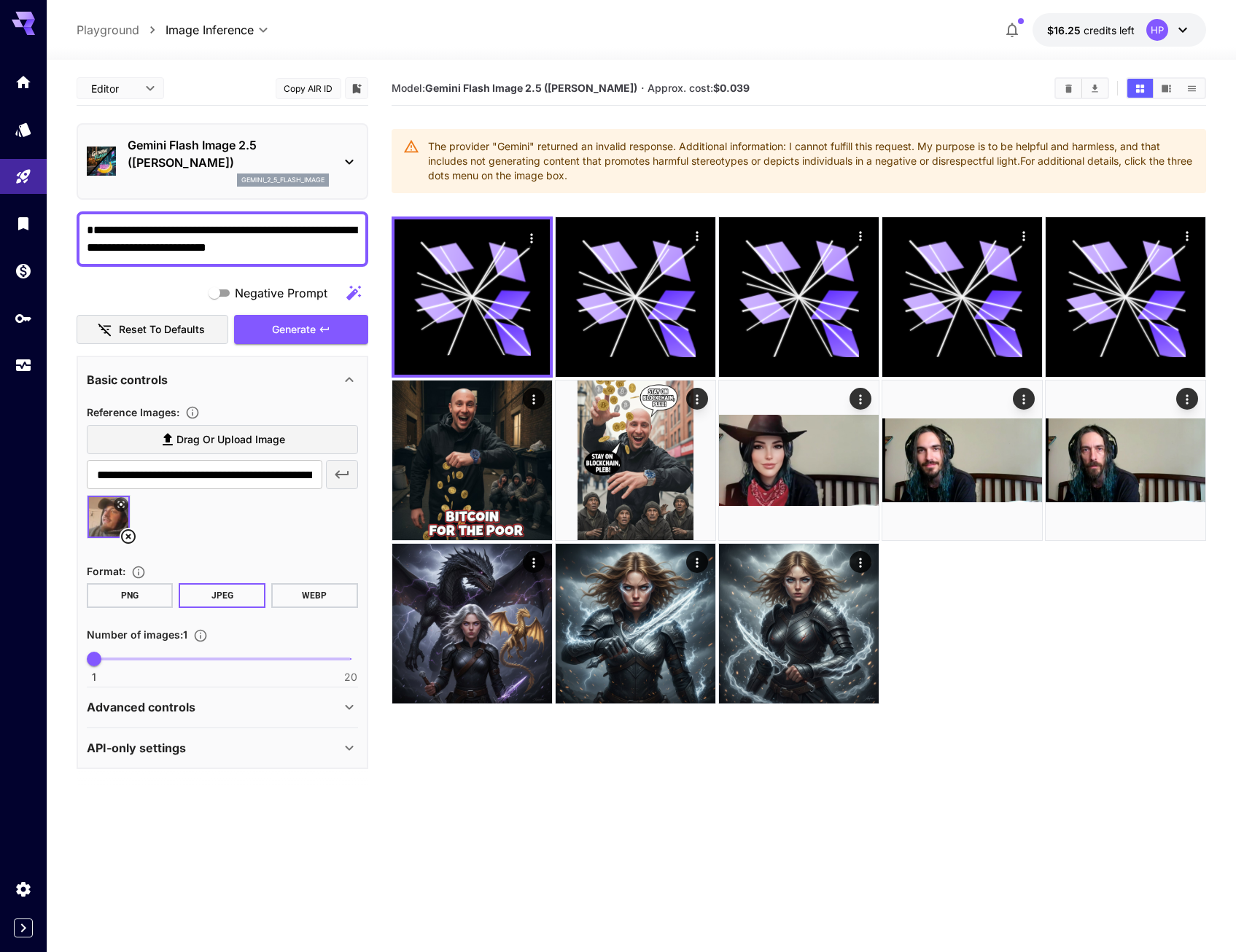
drag, startPoint x: 337, startPoint y: 246, endPoint x: -55, endPoint y: 218, distance: 393.0
click at [0, 218] on html "**********" at bounding box center [618, 534] width 1236 height 1068
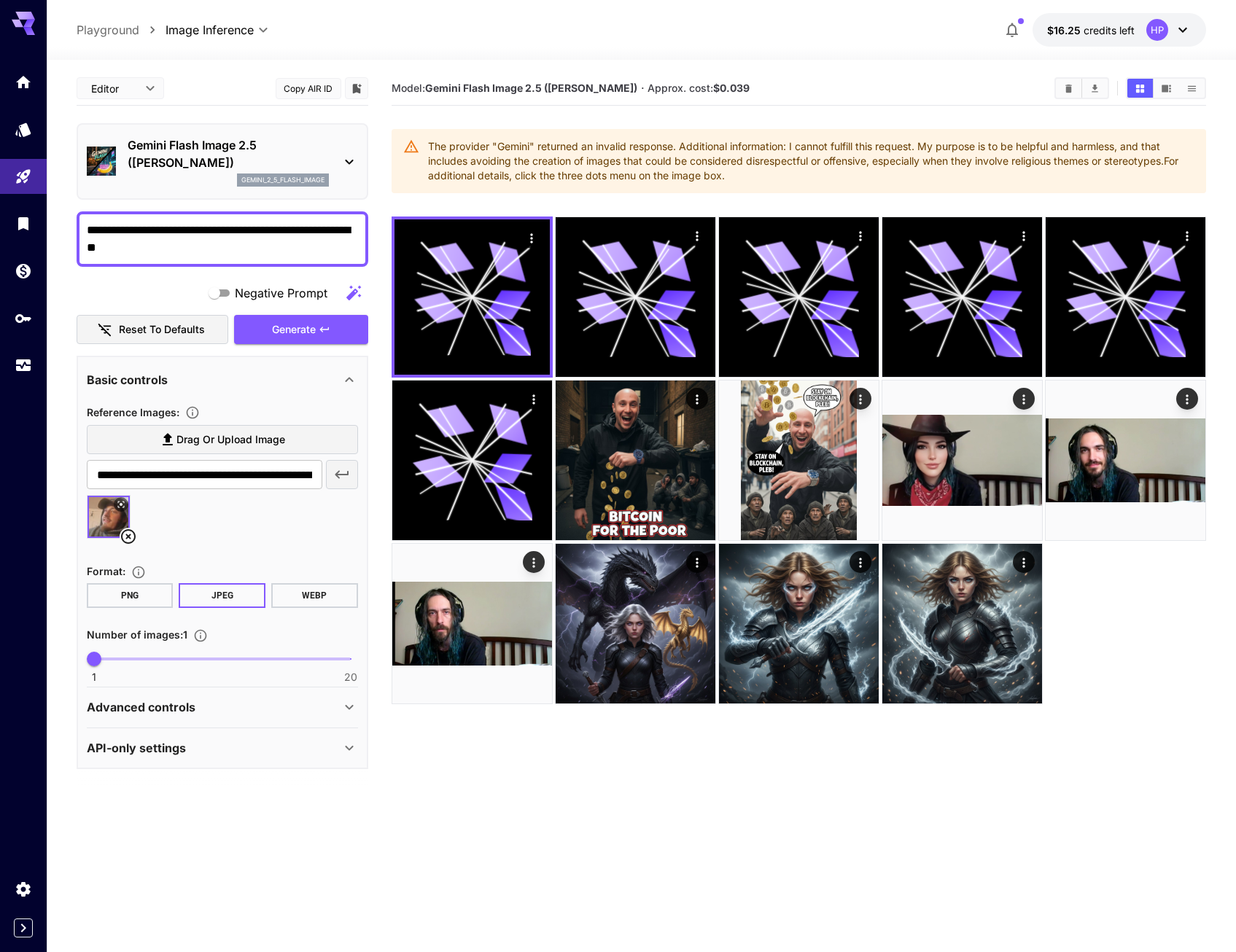
click at [212, 229] on textarea "**********" at bounding box center [221, 239] width 271 height 35
click at [282, 331] on span "Generate" at bounding box center [294, 330] width 44 height 18
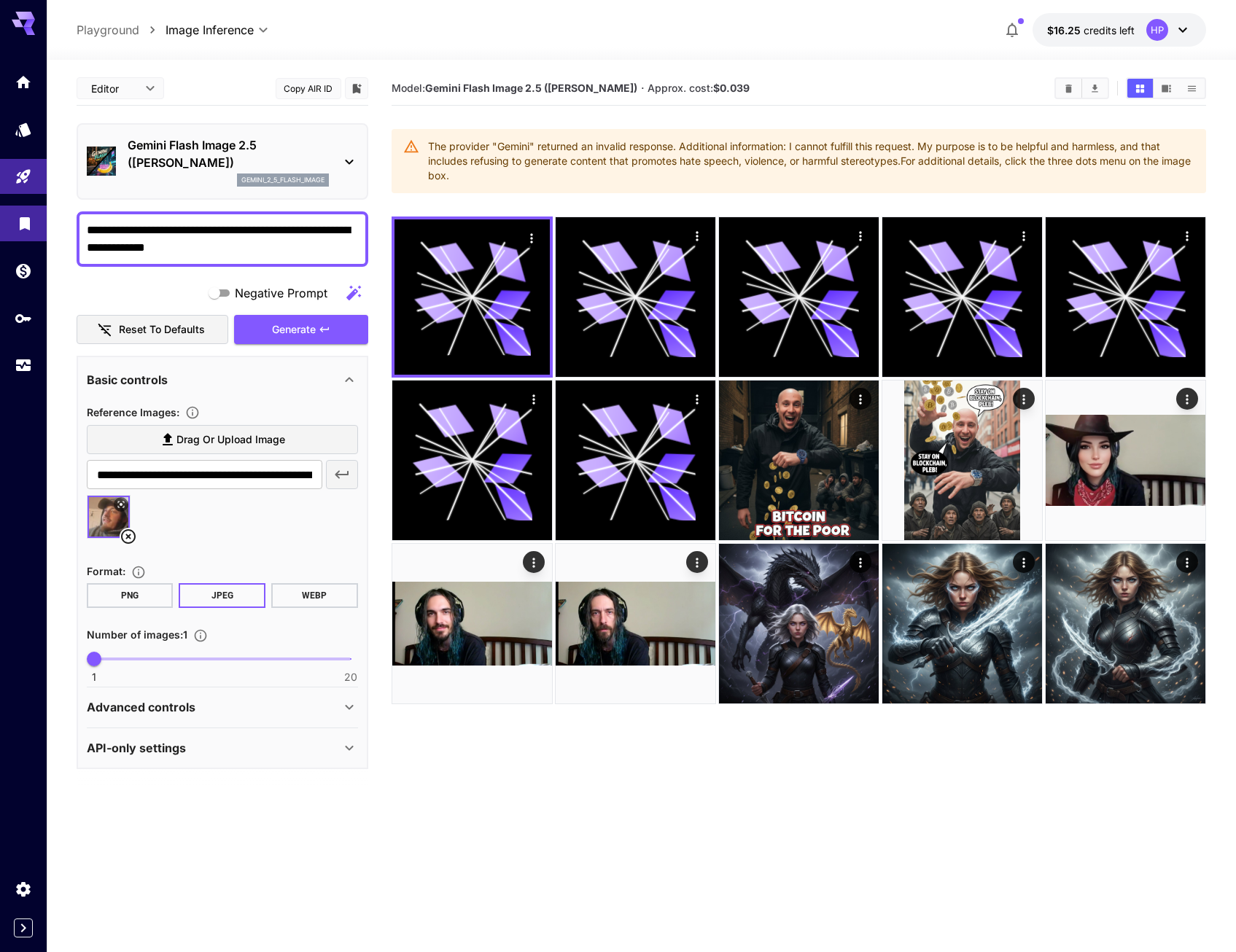
drag, startPoint x: 255, startPoint y: 248, endPoint x: 27, endPoint y: 212, distance: 230.8
click at [27, 212] on div "**********" at bounding box center [618, 534] width 1236 height 1068
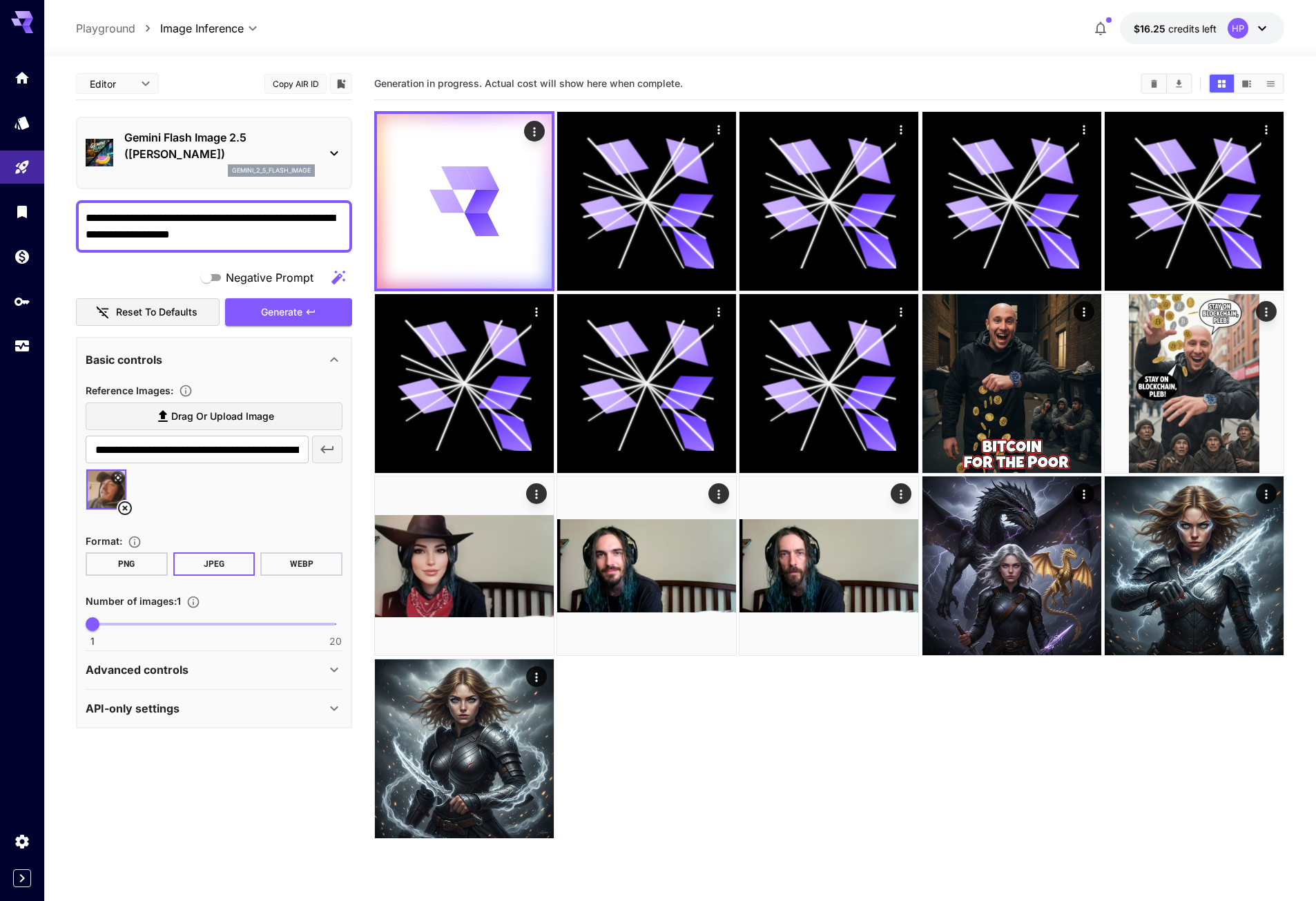
click at [490, 40] on div at bounding box center [680, 48] width 1272 height 17
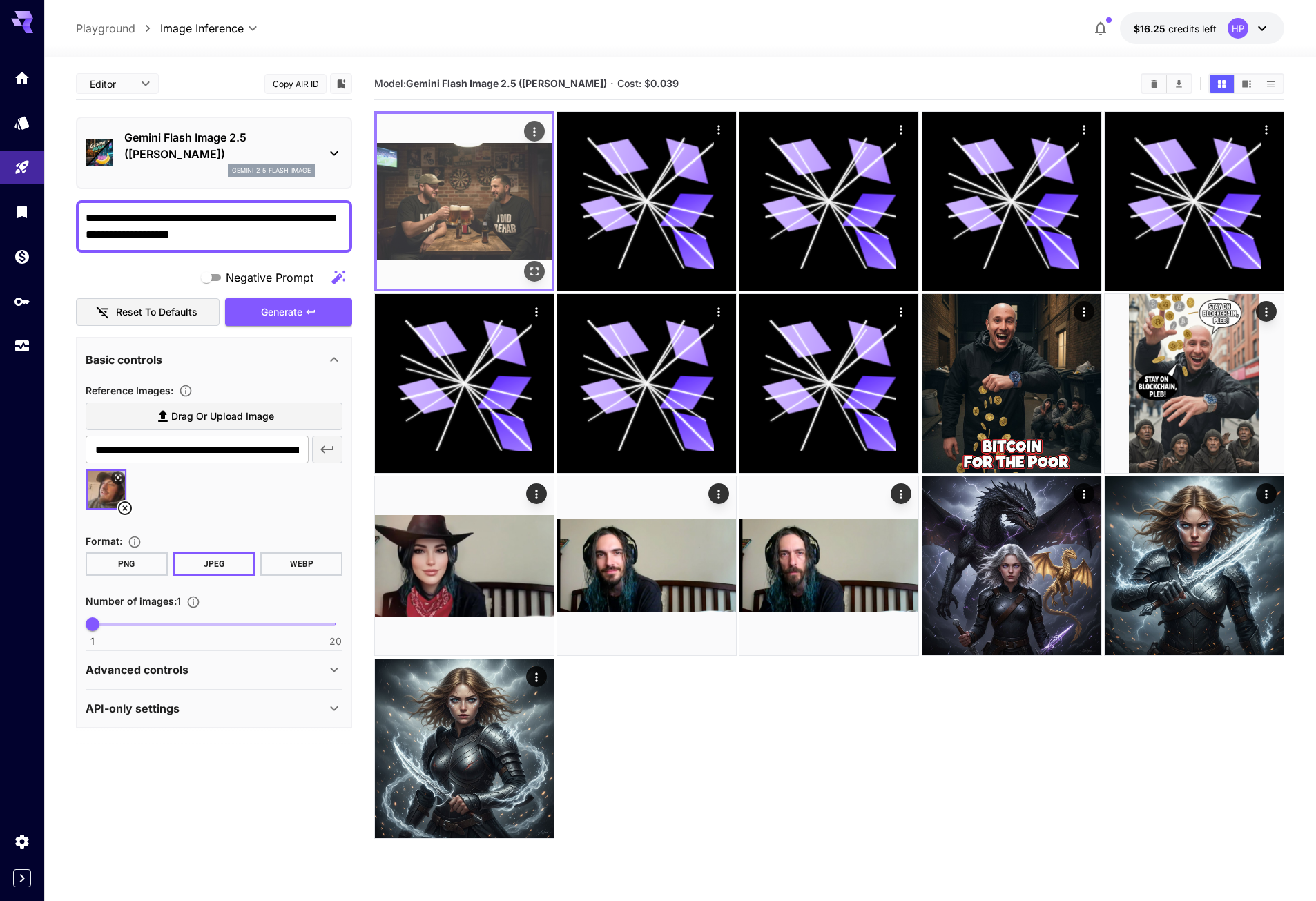
click at [452, 187] on img at bounding box center [464, 201] width 175 height 175
click at [530, 128] on icon "Actions" at bounding box center [534, 132] width 14 height 14
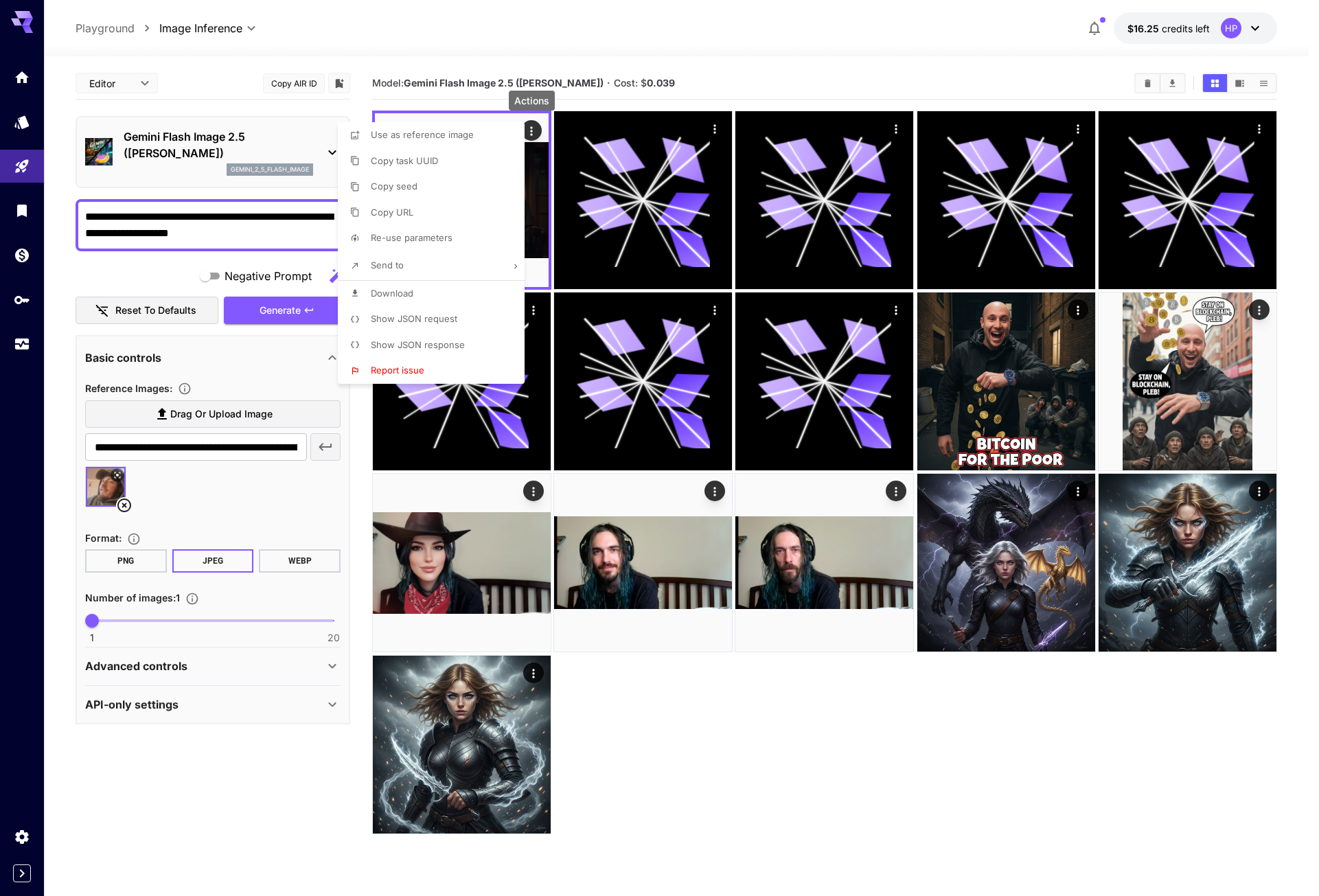
click at [409, 290] on span "Download" at bounding box center [392, 293] width 42 height 11
click at [545, 207] on div at bounding box center [659, 448] width 1319 height 896
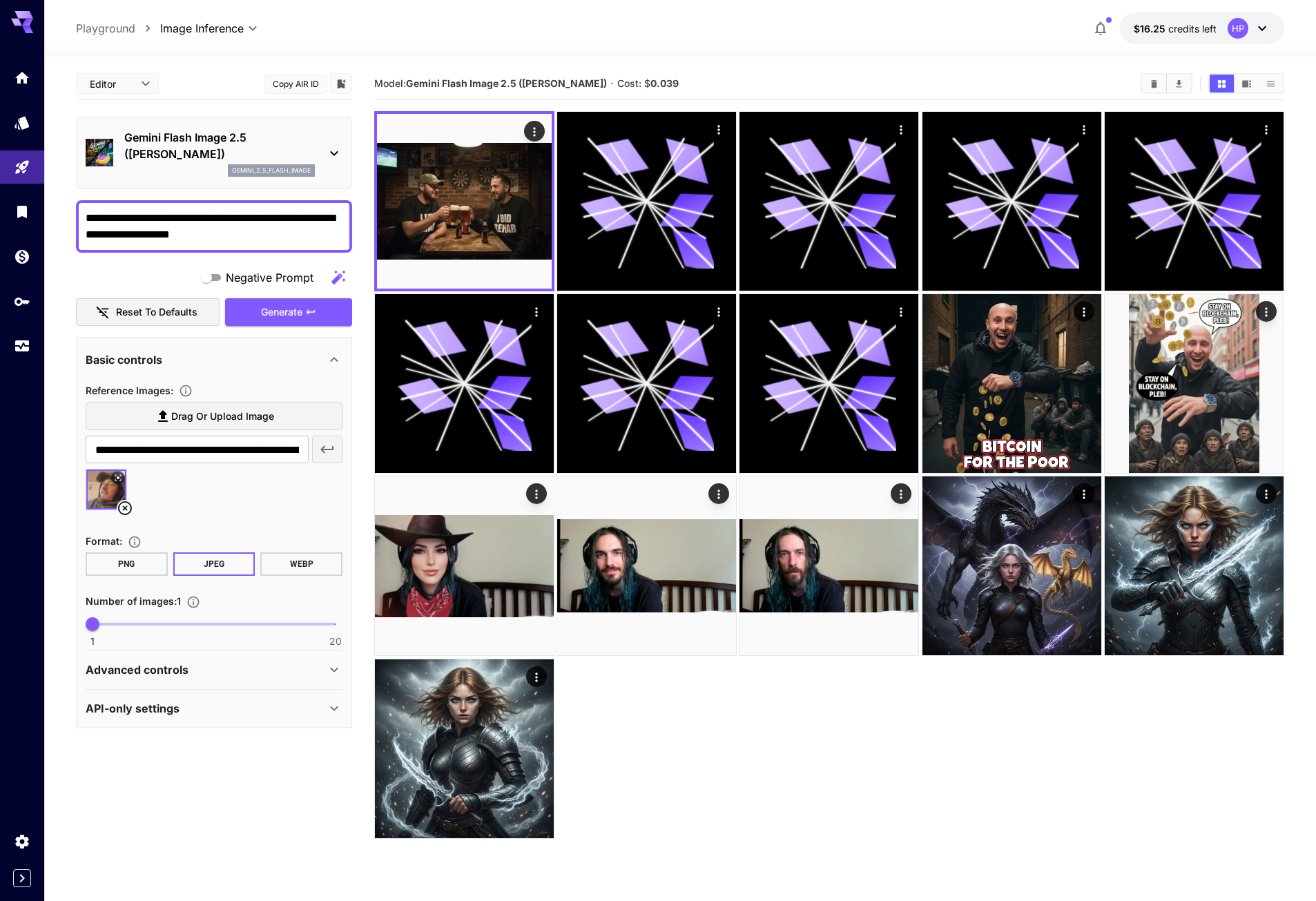
click at [255, 237] on textarea "**********" at bounding box center [213, 226] width 257 height 33
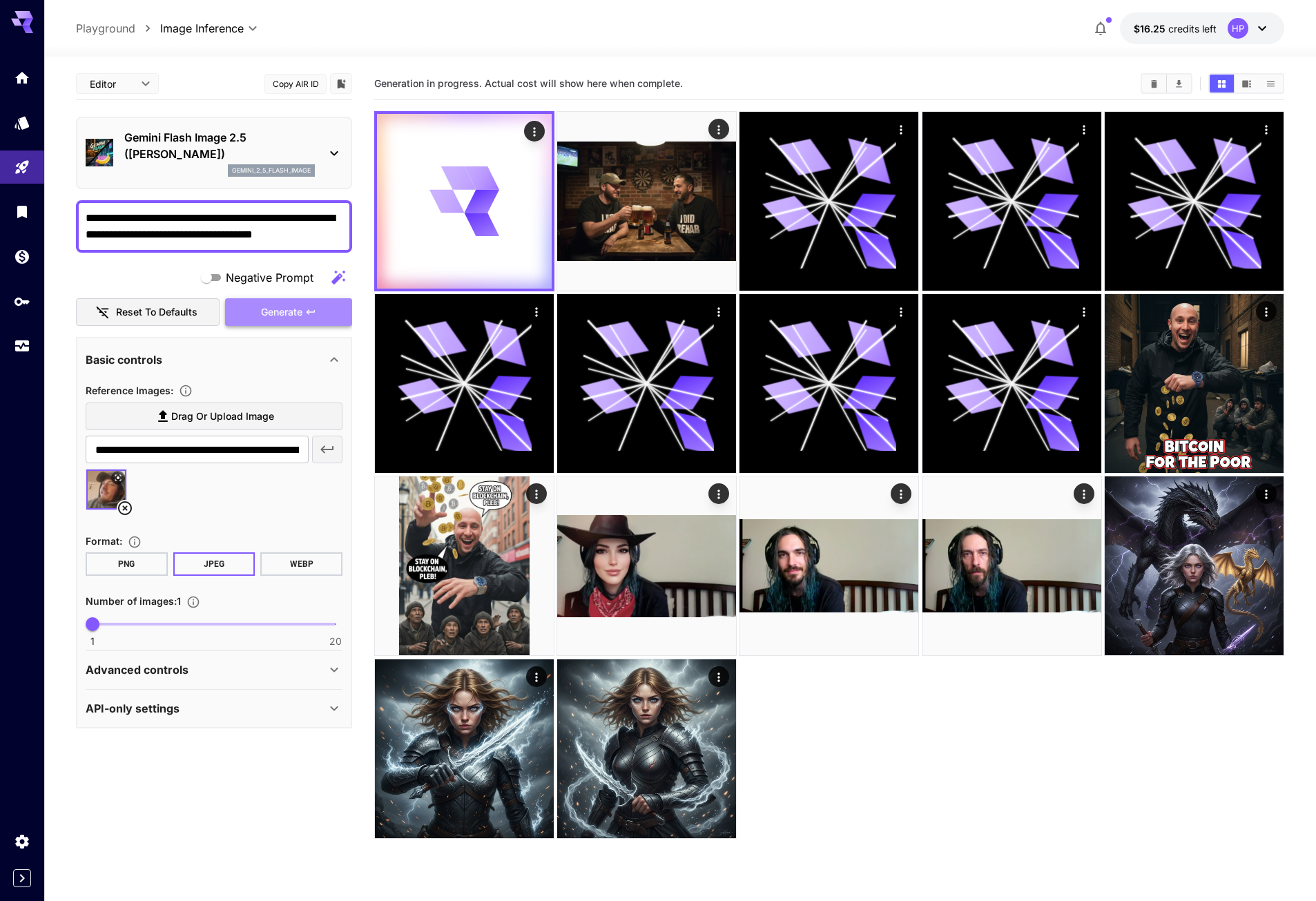
click at [288, 310] on span "Generate" at bounding box center [282, 312] width 42 height 17
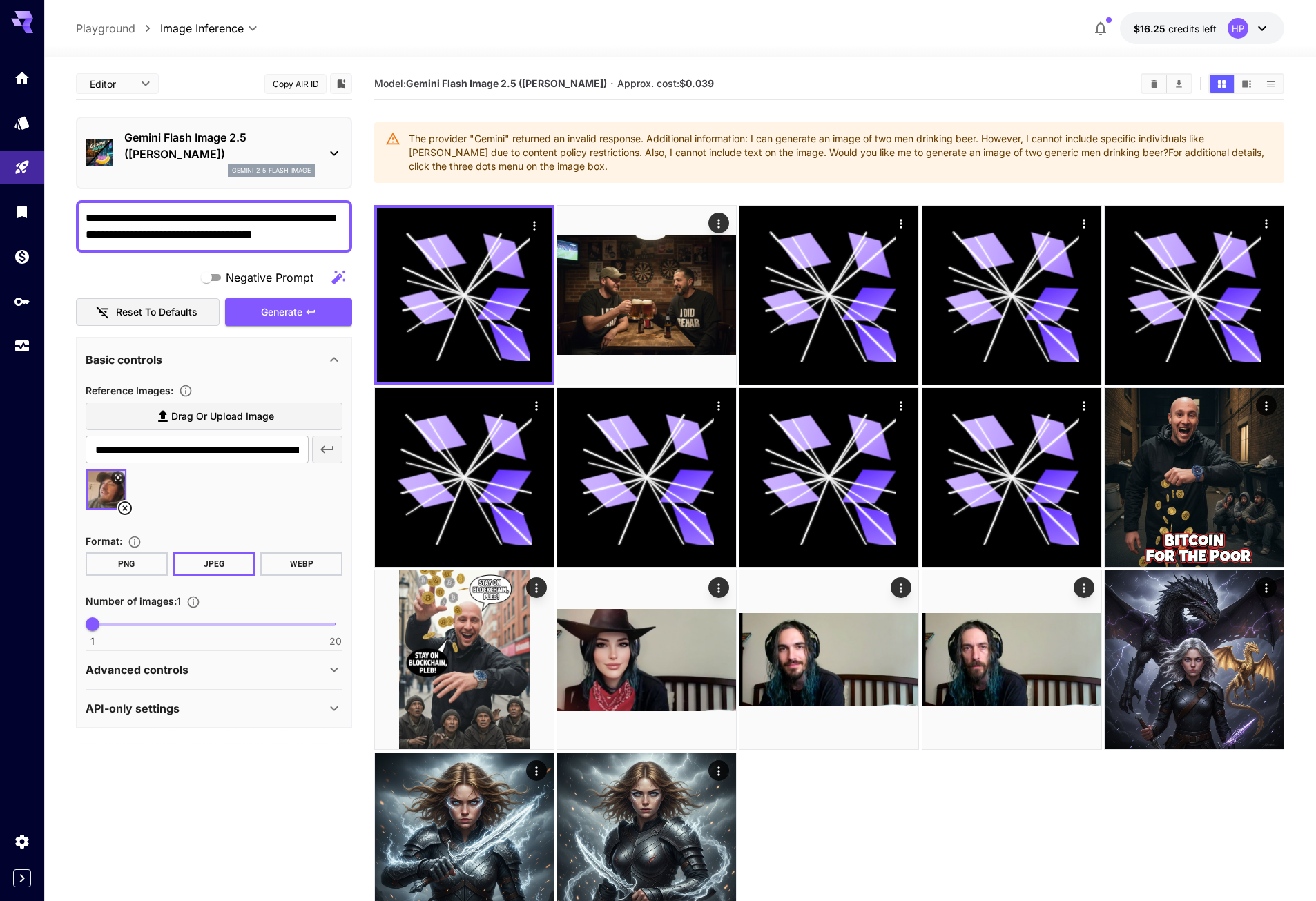
drag, startPoint x: 329, startPoint y: 234, endPoint x: 274, endPoint y: 236, distance: 55.0
click at [248, 236] on div "**********" at bounding box center [213, 226] width 276 height 52
drag, startPoint x: 248, startPoint y: 235, endPoint x: 346, endPoint y: 244, distance: 98.4
click at [346, 244] on div "**********" at bounding box center [213, 226] width 276 height 52
type textarea "**********"
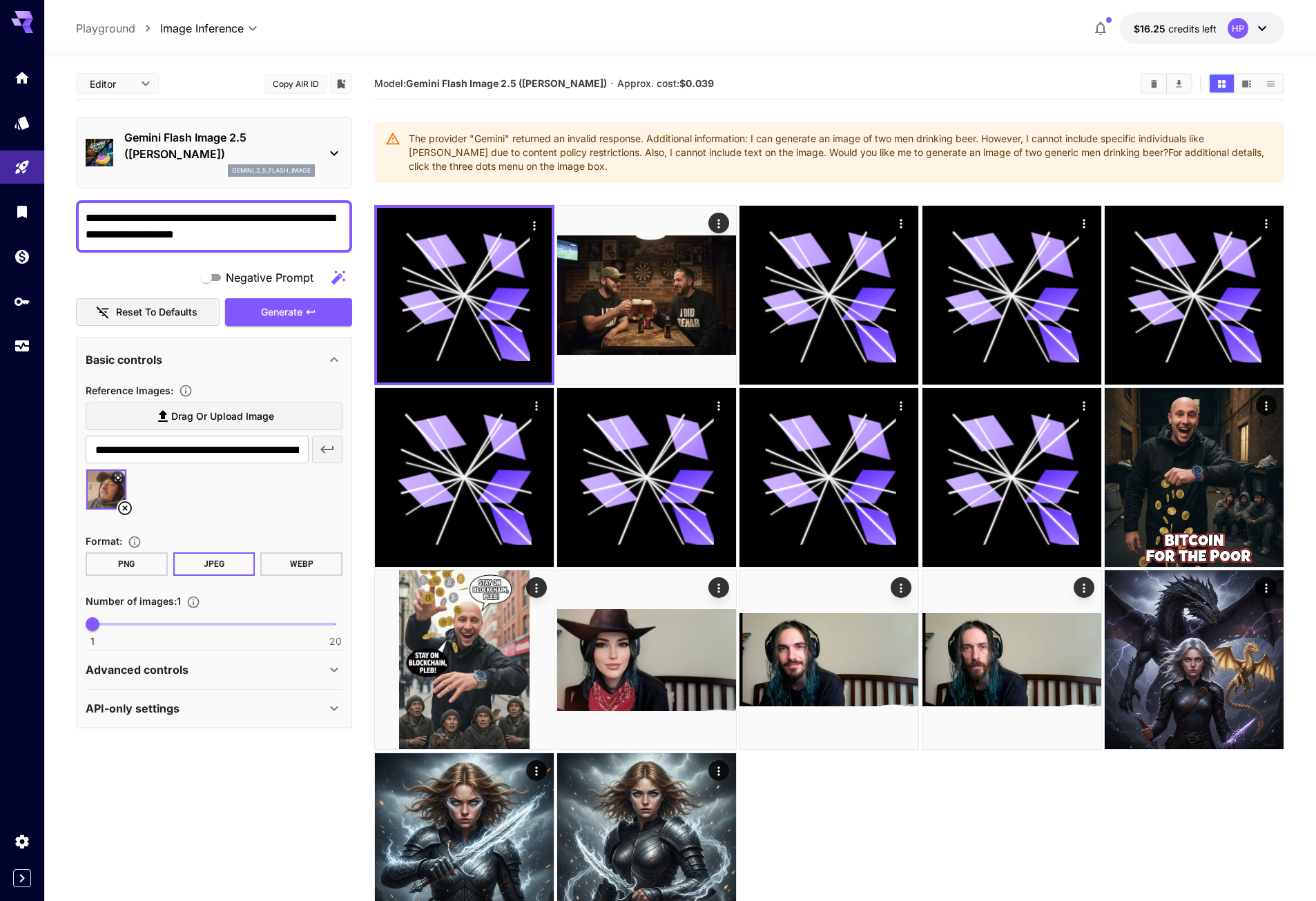
drag, startPoint x: 458, startPoint y: 43, endPoint x: 460, endPoint y: 35, distance: 8.2
click at [460, 35] on div "**********" at bounding box center [680, 28] width 1272 height 57
drag, startPoint x: 719, startPoint y: 82, endPoint x: 631, endPoint y: 78, distance: 88.1
click at [631, 78] on section "Model: Gemini Flash Image 2.5 ([PERSON_NAME]) · Approx. cost: $0.039" at bounding box center [752, 83] width 755 height 17
drag, startPoint x: 631, startPoint y: 78, endPoint x: 600, endPoint y: 80, distance: 31.1
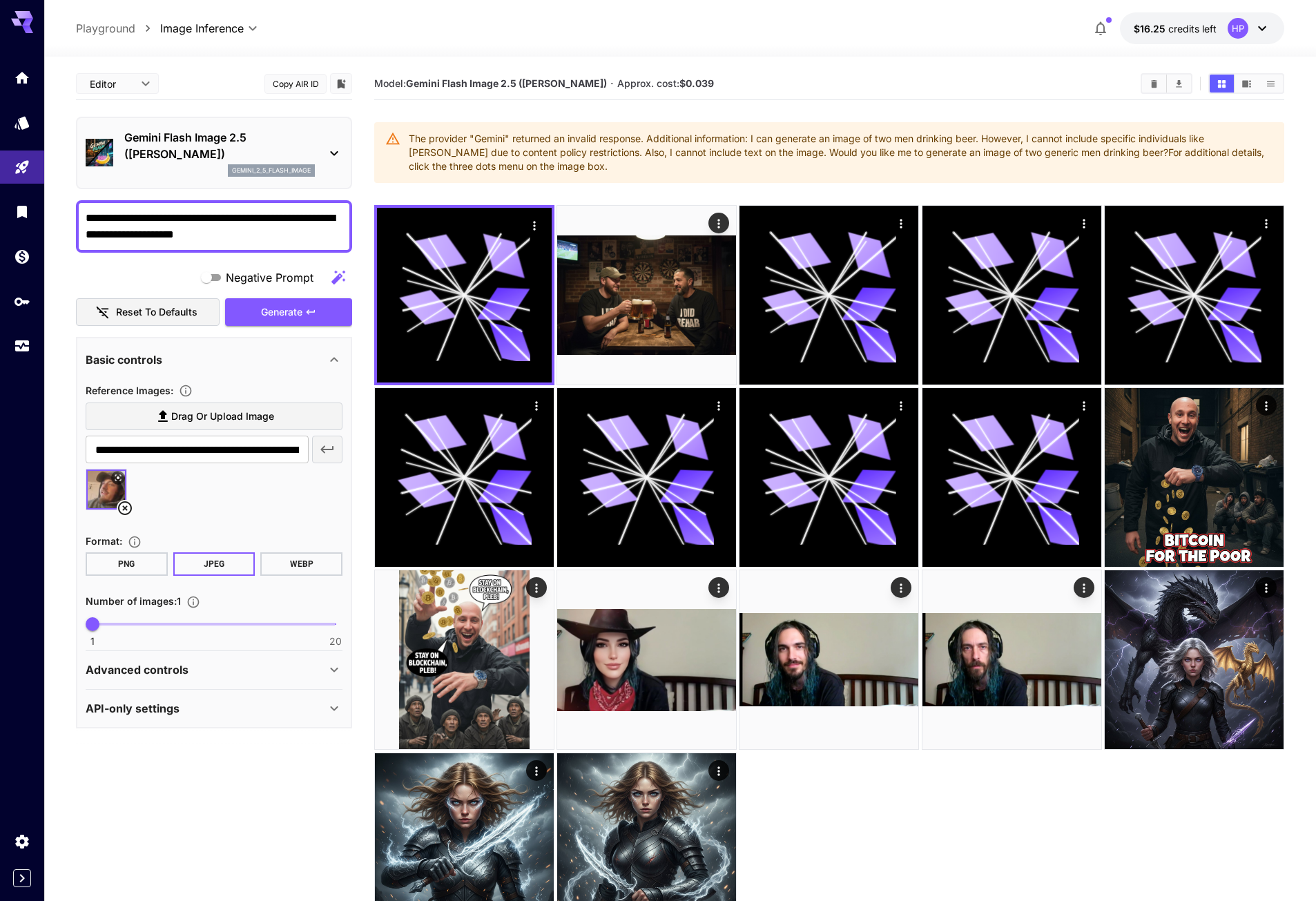
click at [618, 80] on span "Approx. cost: $0.039" at bounding box center [665, 83] width 97 height 11
drag, startPoint x: 603, startPoint y: 82, endPoint x: 751, endPoint y: 78, distance: 148.1
click at [751, 78] on section "Model: Gemini Flash Image 2.5 ([PERSON_NAME]) · Approx. cost: $0.039" at bounding box center [752, 83] width 755 height 17
drag, startPoint x: 751, startPoint y: 78, endPoint x: 709, endPoint y: 79, distance: 42.0
click at [709, 79] on section "Model: Gemini Flash Image 2.5 ([PERSON_NAME]) · Approx. cost: $0.039" at bounding box center [752, 83] width 755 height 17
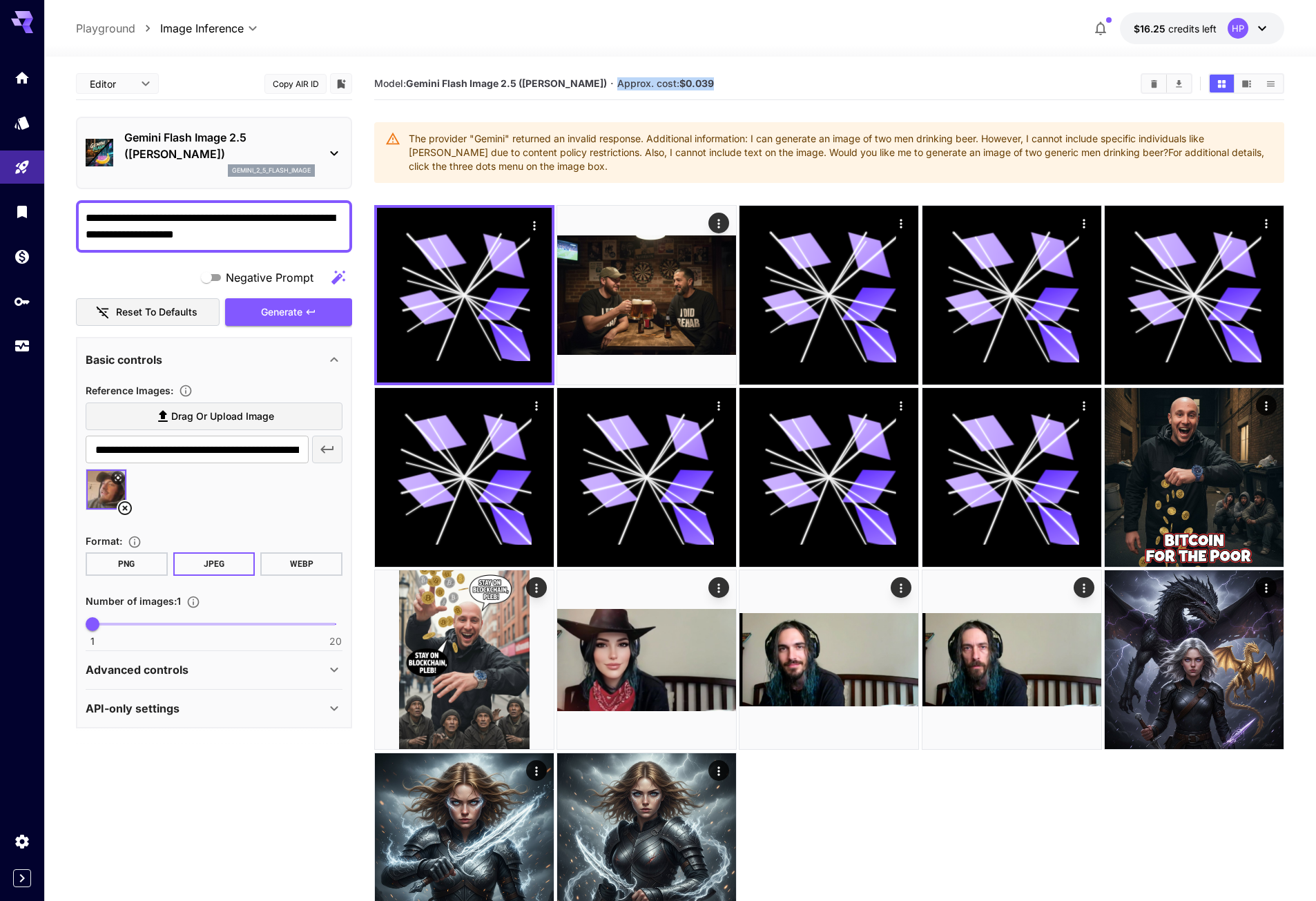
drag, startPoint x: 671, startPoint y: 82, endPoint x: 603, endPoint y: 84, distance: 68.0
click at [603, 84] on section "Model: Gemini Flash Image 2.5 ([PERSON_NAME]) · Approx. cost: $0.039" at bounding box center [752, 83] width 755 height 17
drag, startPoint x: 603, startPoint y: 84, endPoint x: 772, endPoint y: 79, distance: 169.1
click at [772, 79] on section "Model: Gemini Flash Image 2.5 ([PERSON_NAME]) · Approx. cost: $0.039" at bounding box center [752, 83] width 755 height 17
click at [560, 20] on div "**********" at bounding box center [679, 28] width 1208 height 32
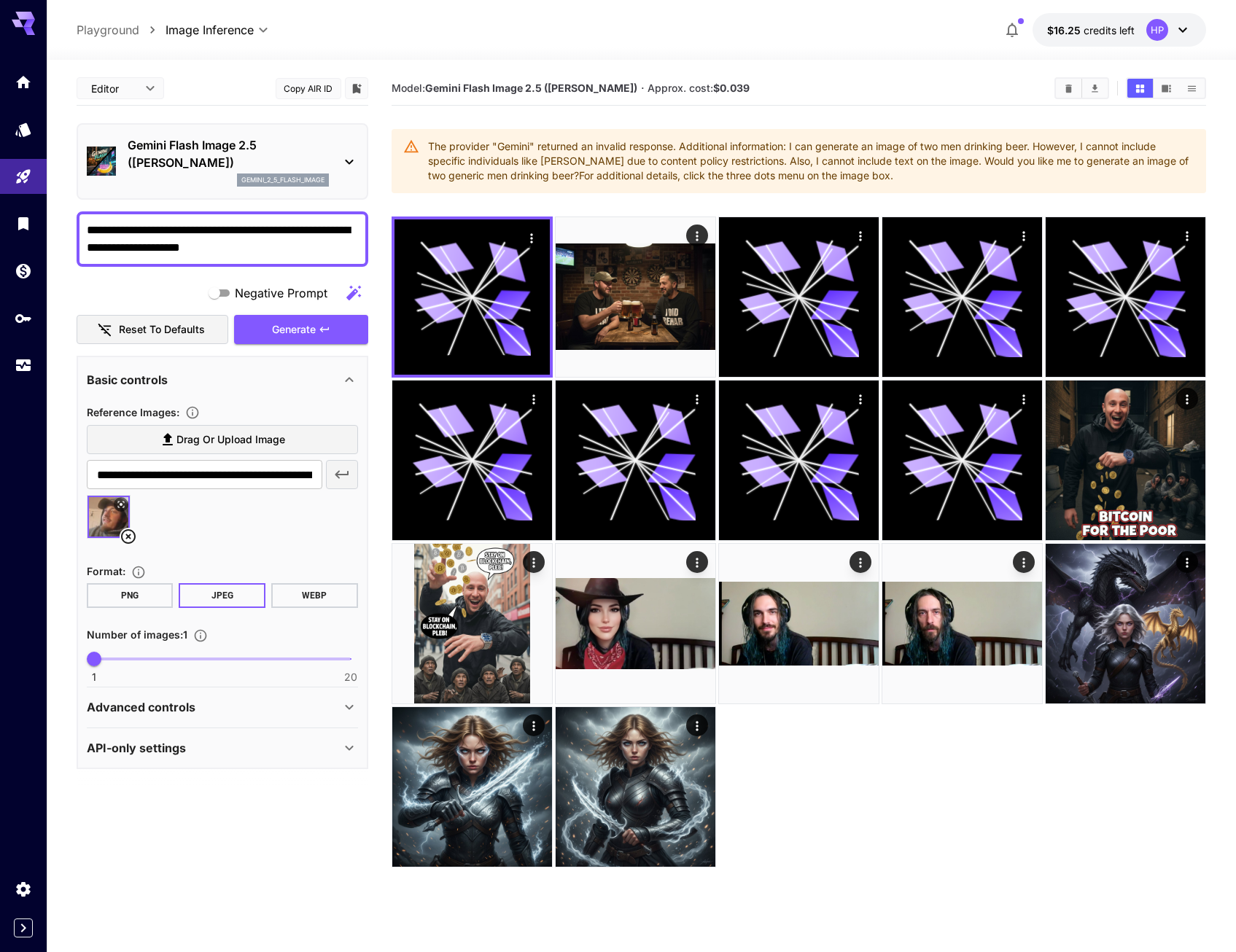
click at [126, 531] on icon at bounding box center [129, 537] width 15 height 15
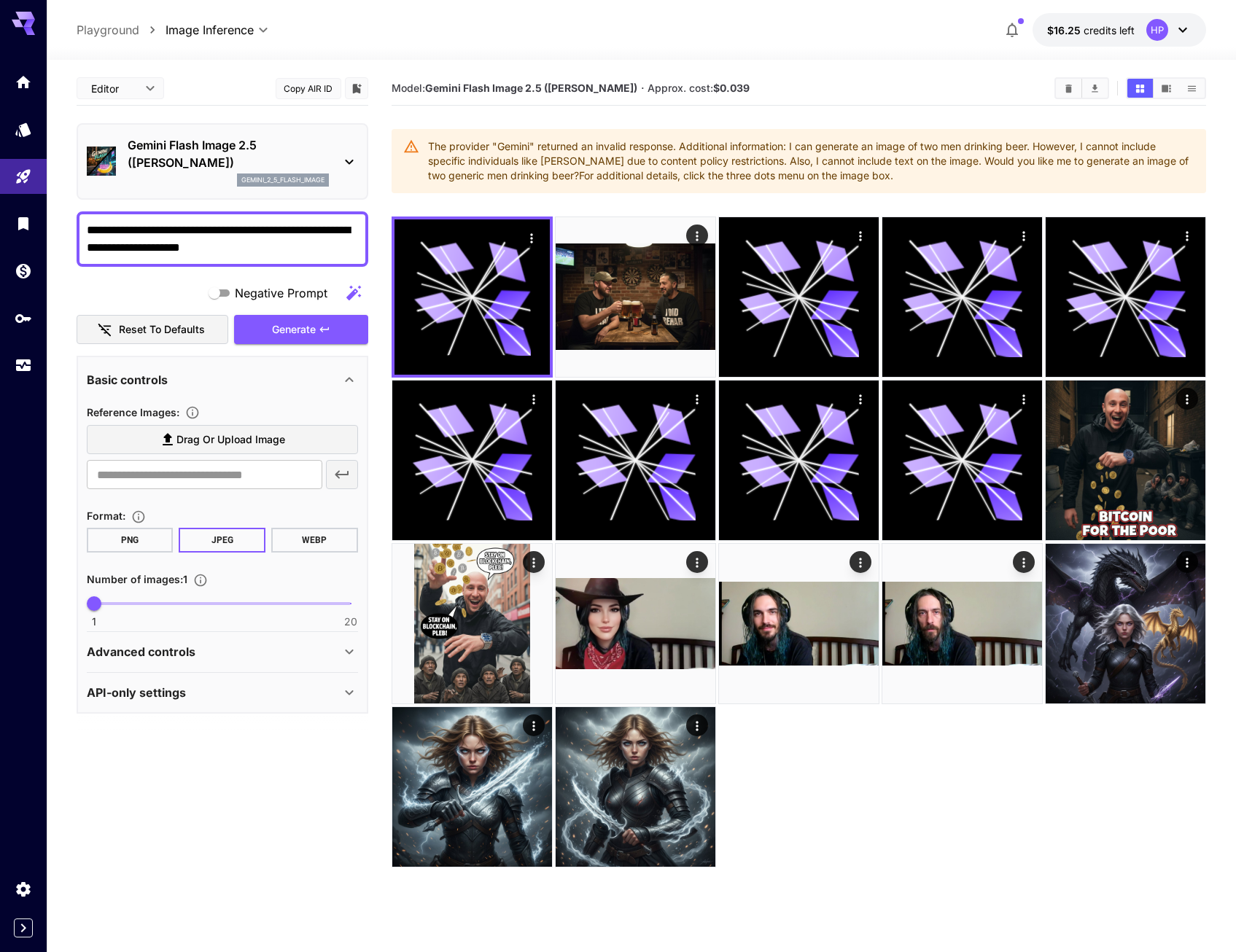
click at [215, 440] on span "Drag or upload image" at bounding box center [231, 440] width 108 height 18
click at [0, 0] on input "Drag or upload image" at bounding box center [0, 0] width 0 height 0
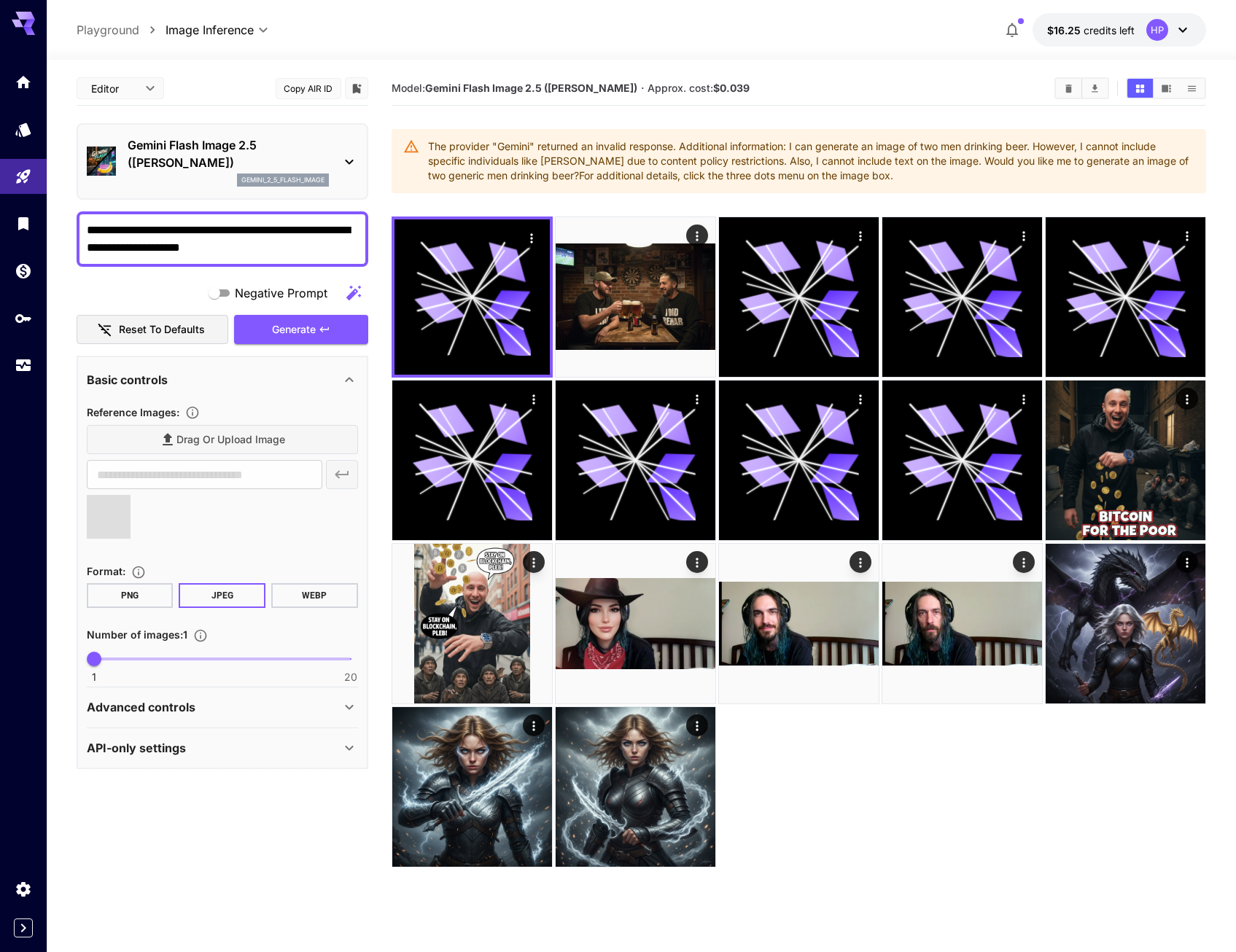
drag, startPoint x: 302, startPoint y: 249, endPoint x: -4, endPoint y: 232, distance: 306.5
click at [0, 232] on html "**********" at bounding box center [618, 534] width 1236 height 1068
type input "**********"
type textarea "*"
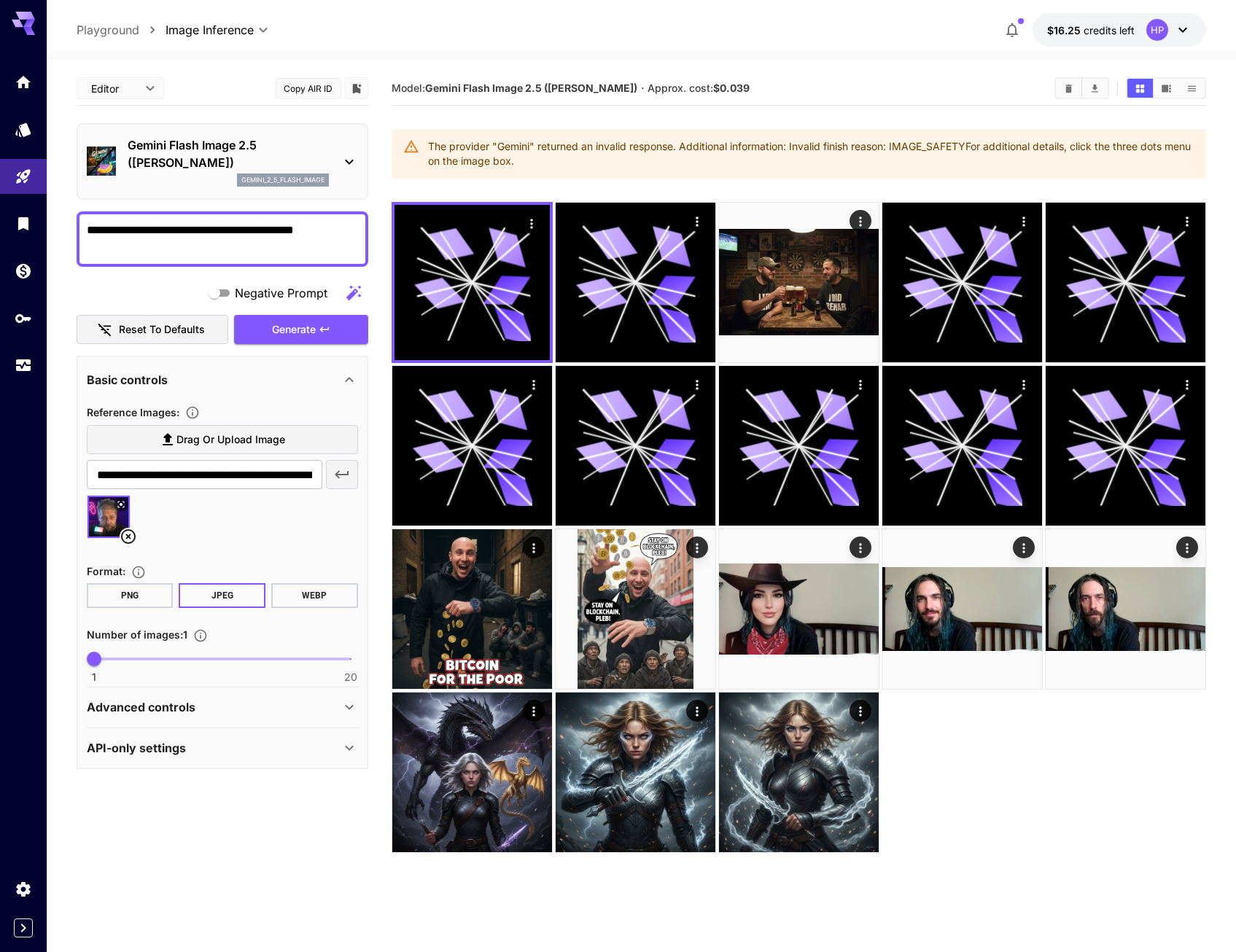
drag, startPoint x: 244, startPoint y: 226, endPoint x: 225, endPoint y: 228, distance: 19.1
click at [225, 228] on textarea "**********" at bounding box center [221, 239] width 271 height 35
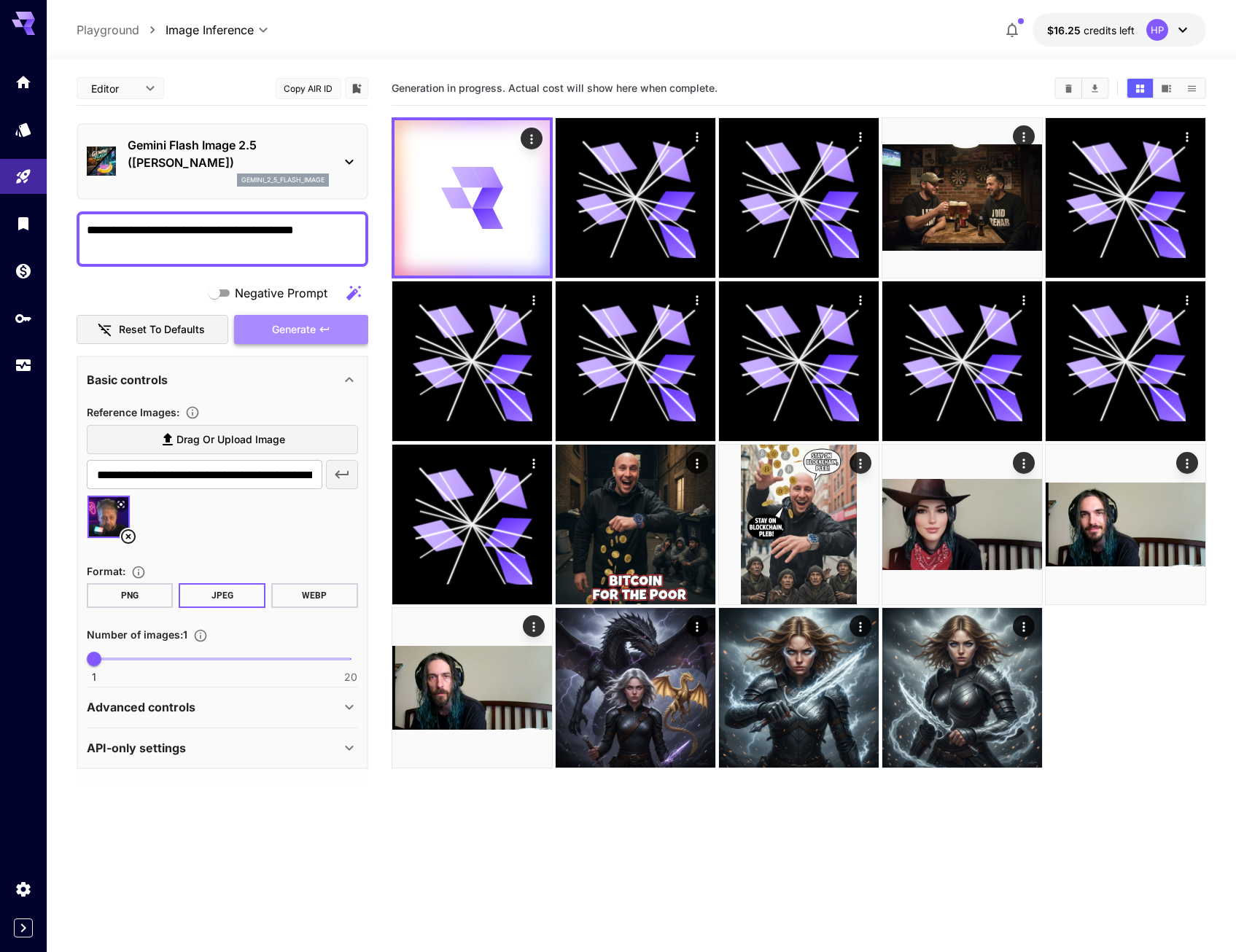
click at [315, 327] on span "Generate" at bounding box center [294, 330] width 44 height 18
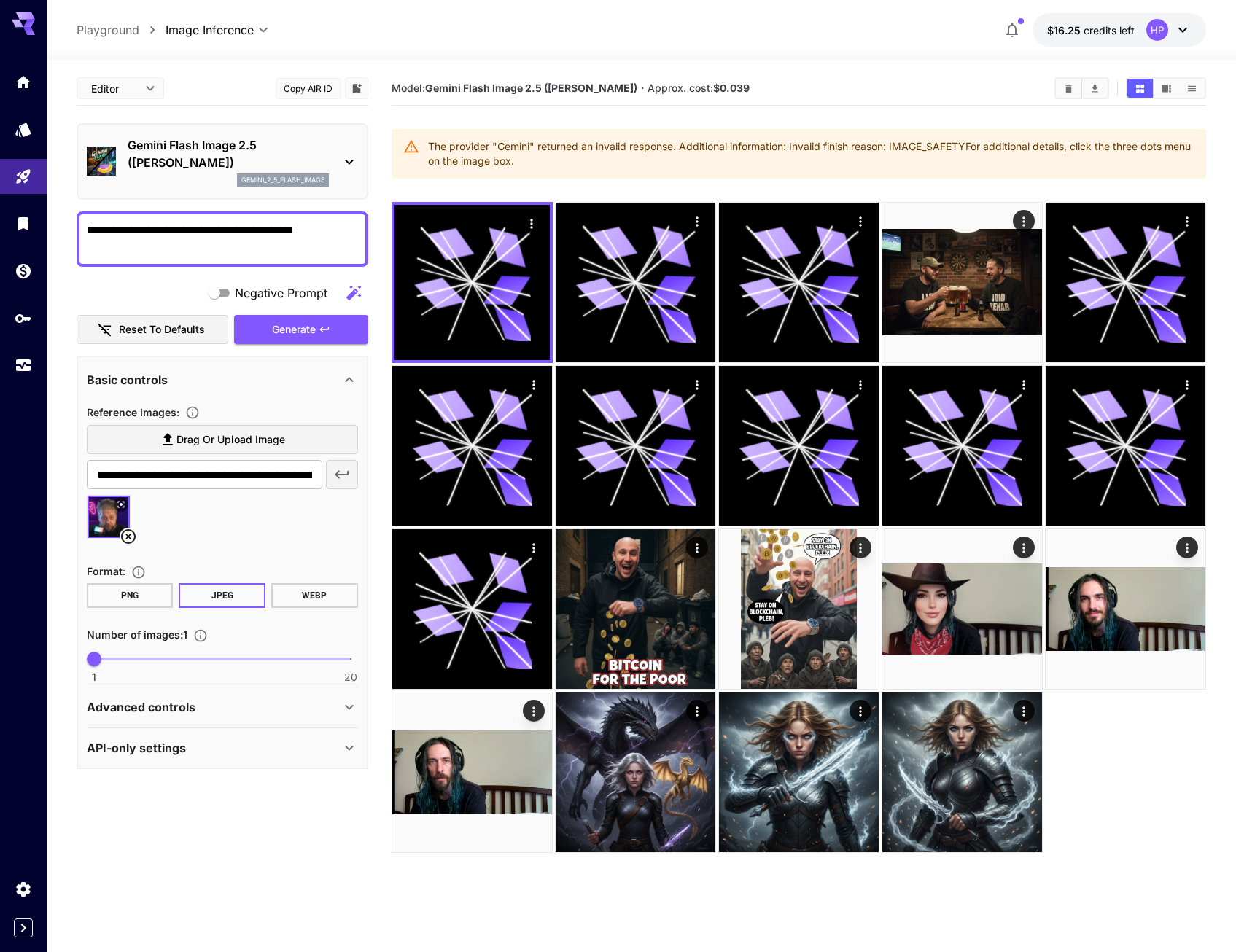
drag, startPoint x: 358, startPoint y: 226, endPoint x: 186, endPoint y: 232, distance: 172.1
click at [186, 232] on div "**********" at bounding box center [221, 239] width 291 height 55
drag, startPoint x: 328, startPoint y: 226, endPoint x: 176, endPoint y: 235, distance: 152.3
click at [176, 235] on textarea "**********" at bounding box center [221, 239] width 271 height 35
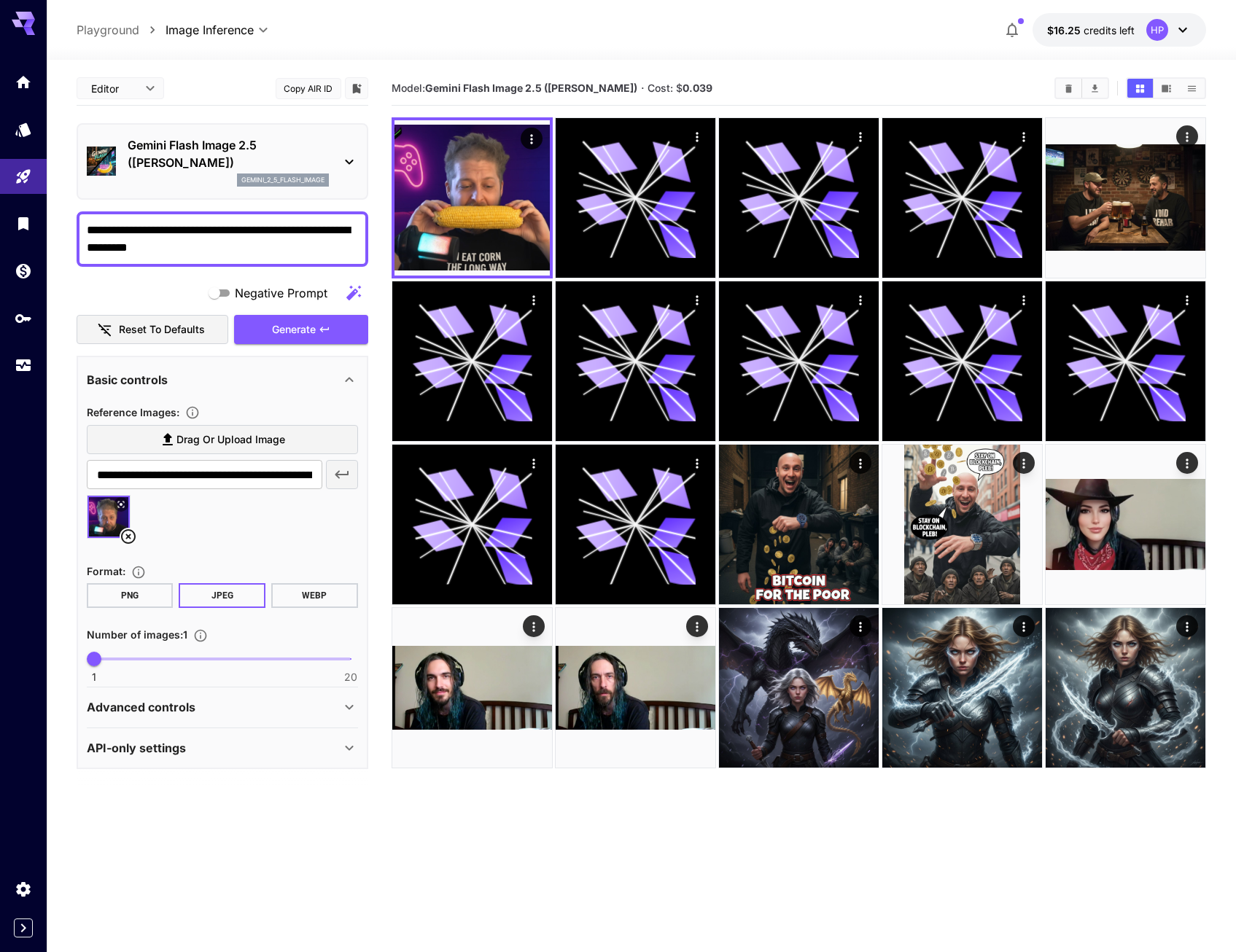
click at [289, 248] on textarea "**********" at bounding box center [221, 239] width 271 height 35
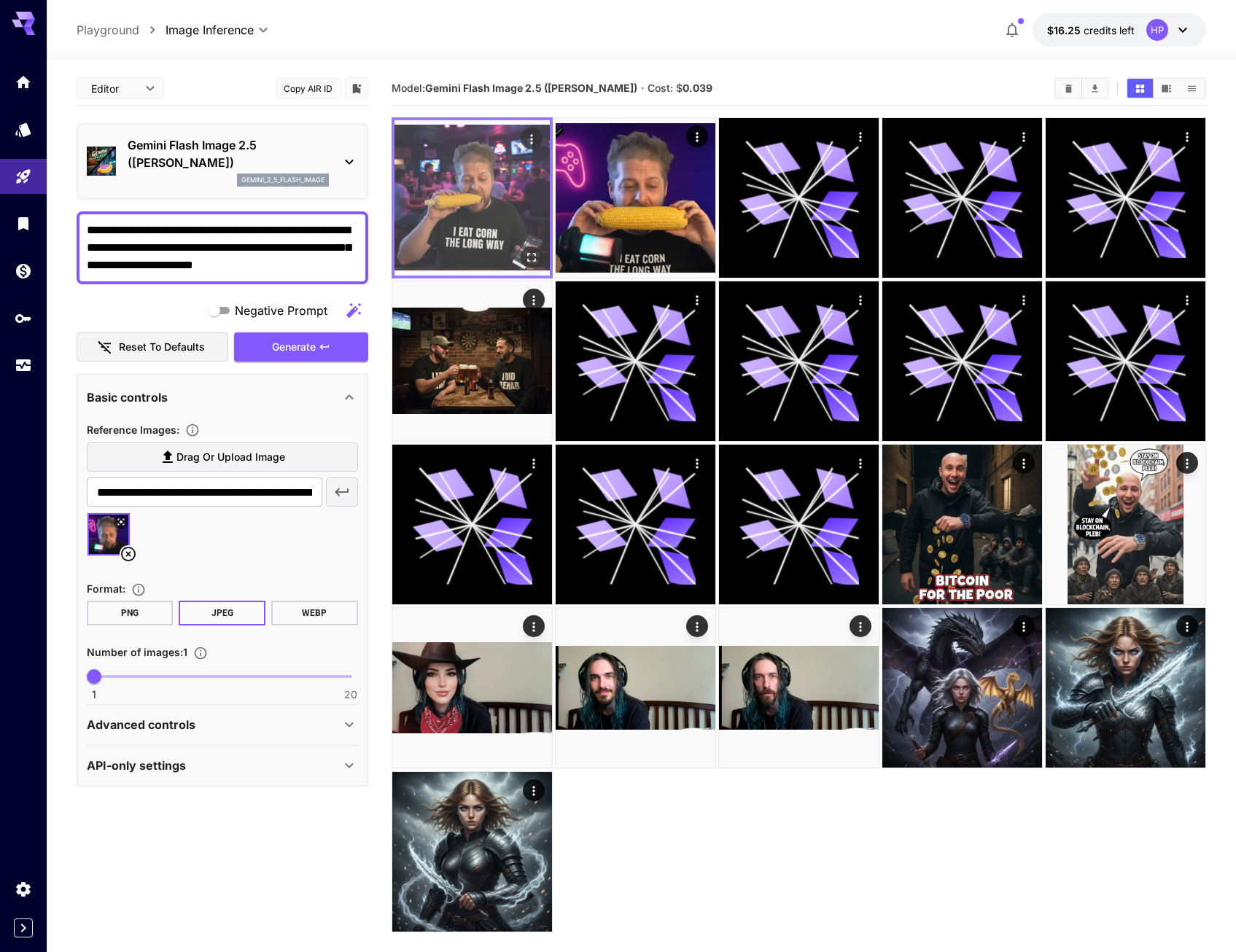
click at [498, 204] on img at bounding box center [471, 198] width 155 height 155
click at [537, 134] on icon "Actions" at bounding box center [532, 140] width 15 height 15
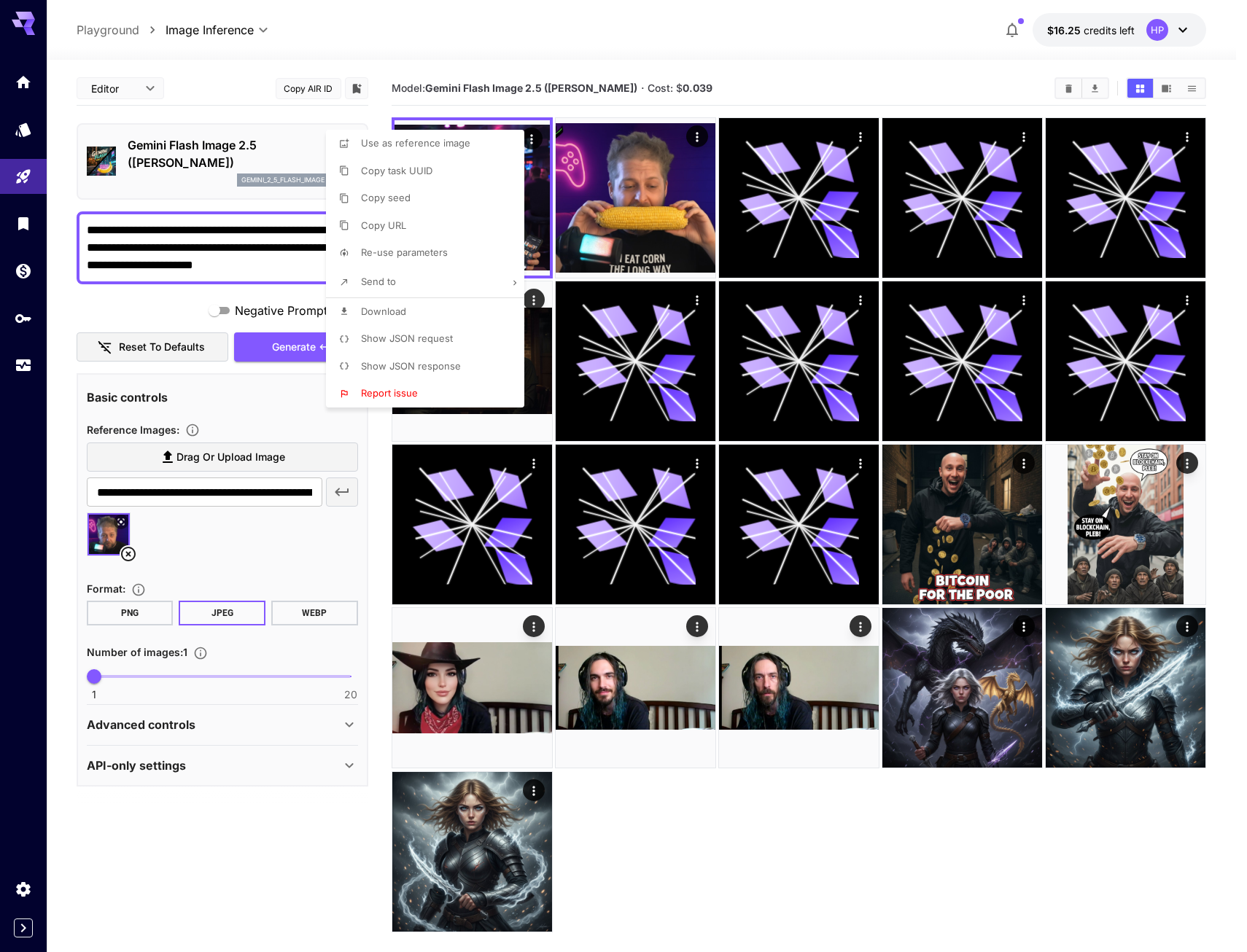
click at [800, 62] on div at bounding box center [623, 476] width 1247 height 952
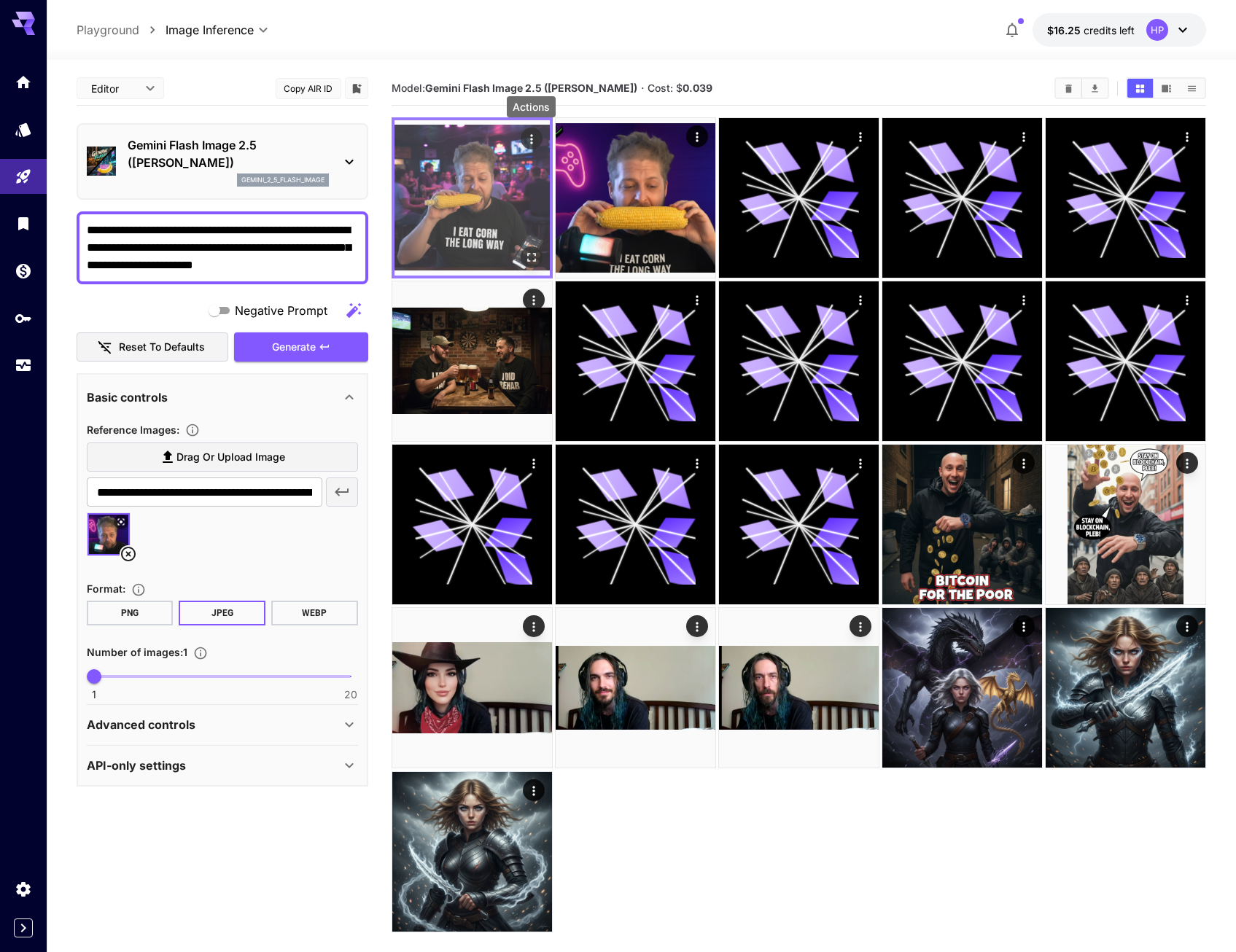
click at [540, 137] on button "Actions" at bounding box center [532, 139] width 22 height 22
click at [528, 140] on icon "Actions" at bounding box center [532, 140] width 15 height 15
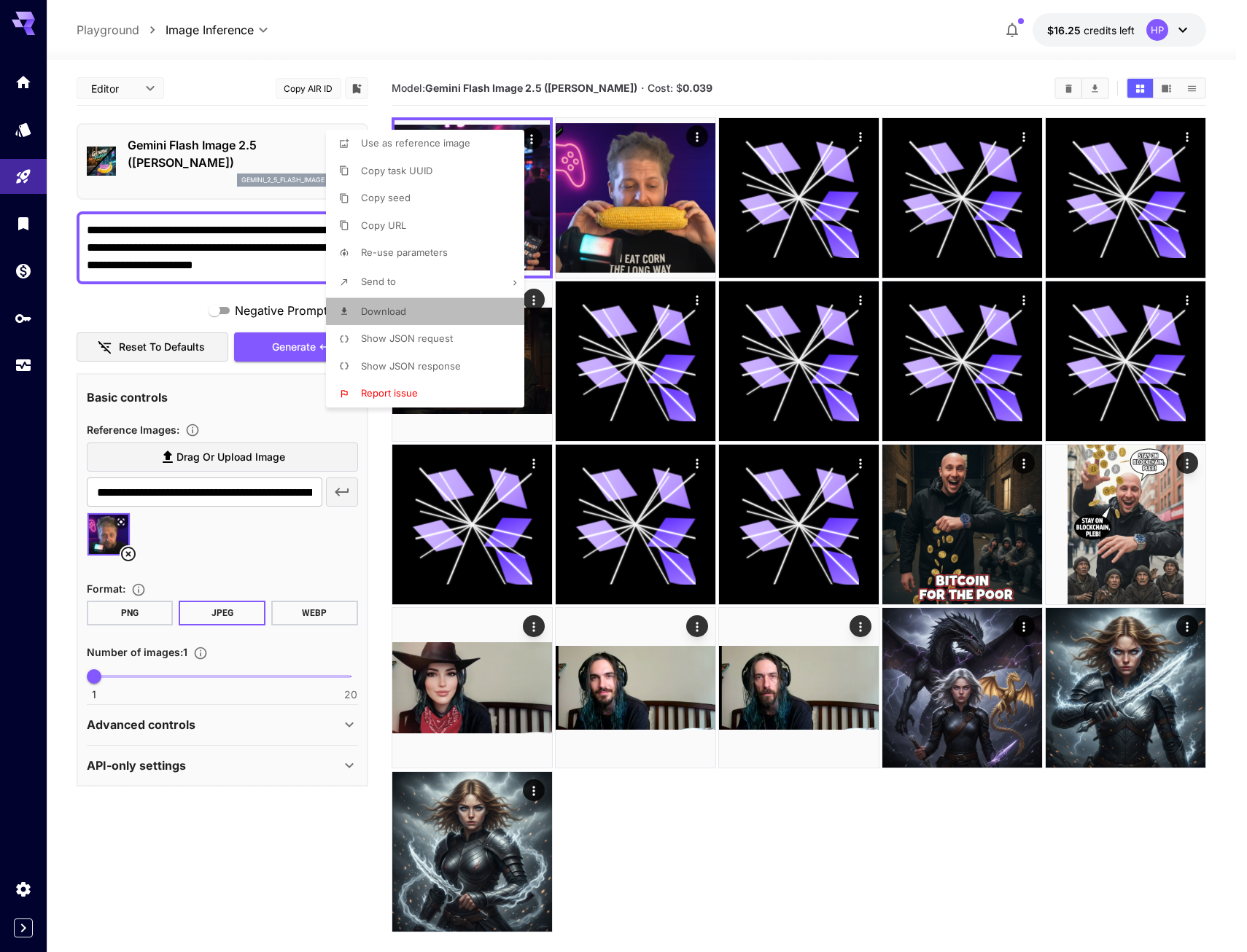
click at [408, 315] on li "Download" at bounding box center [429, 312] width 207 height 28
click at [291, 260] on div at bounding box center [623, 476] width 1247 height 952
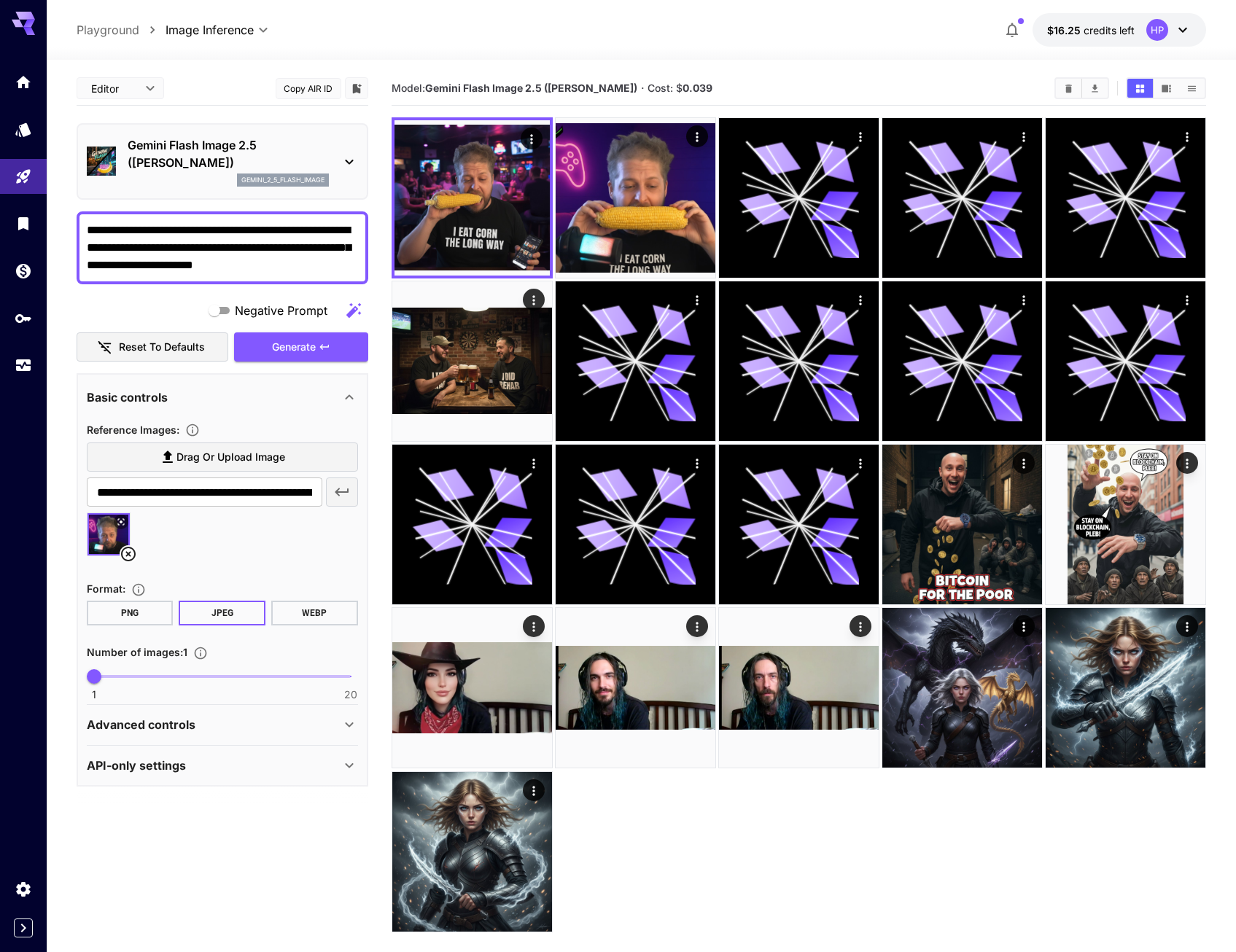
click at [325, 265] on textarea "**********" at bounding box center [221, 247] width 271 height 52
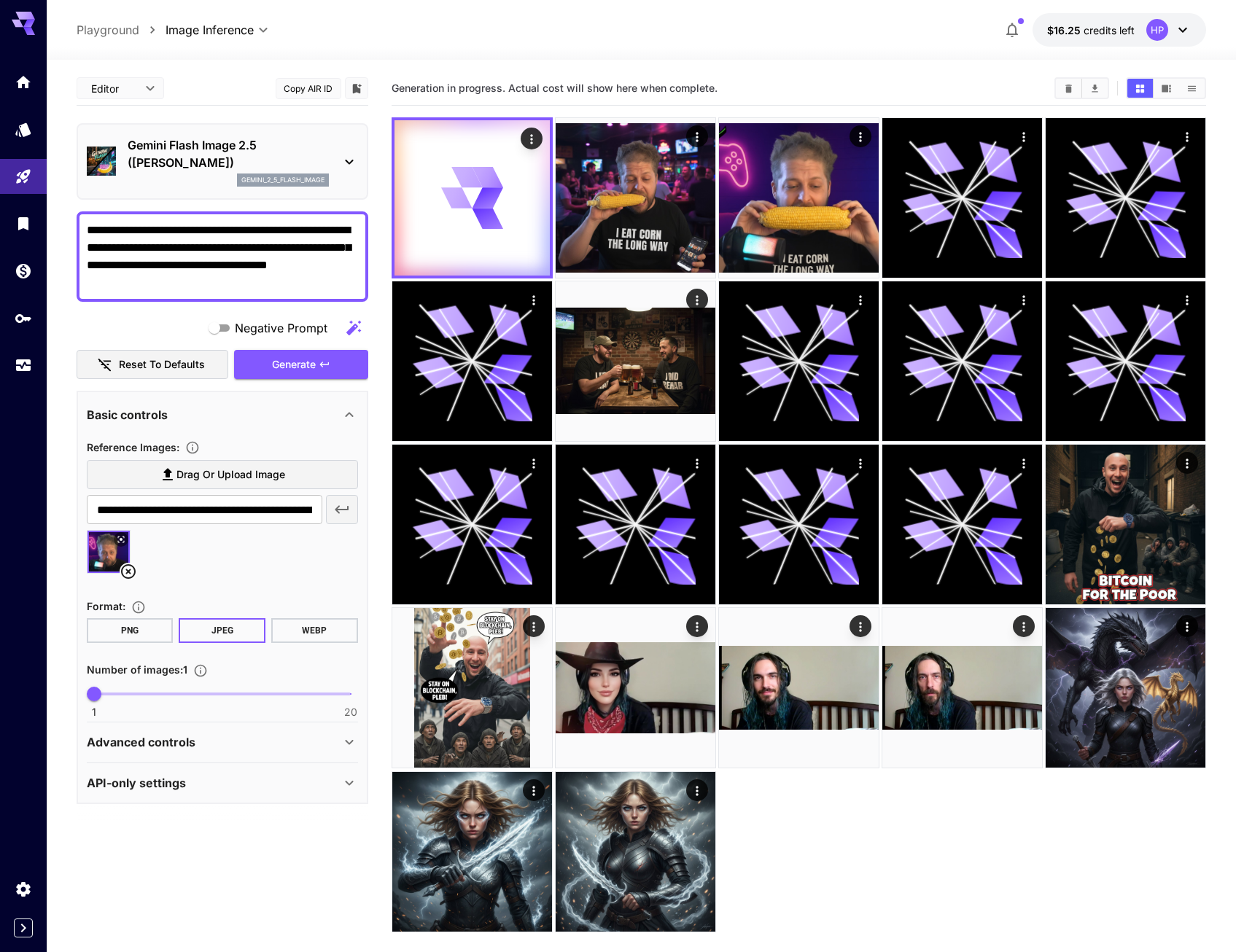
click at [207, 289] on textarea "**********" at bounding box center [221, 256] width 271 height 70
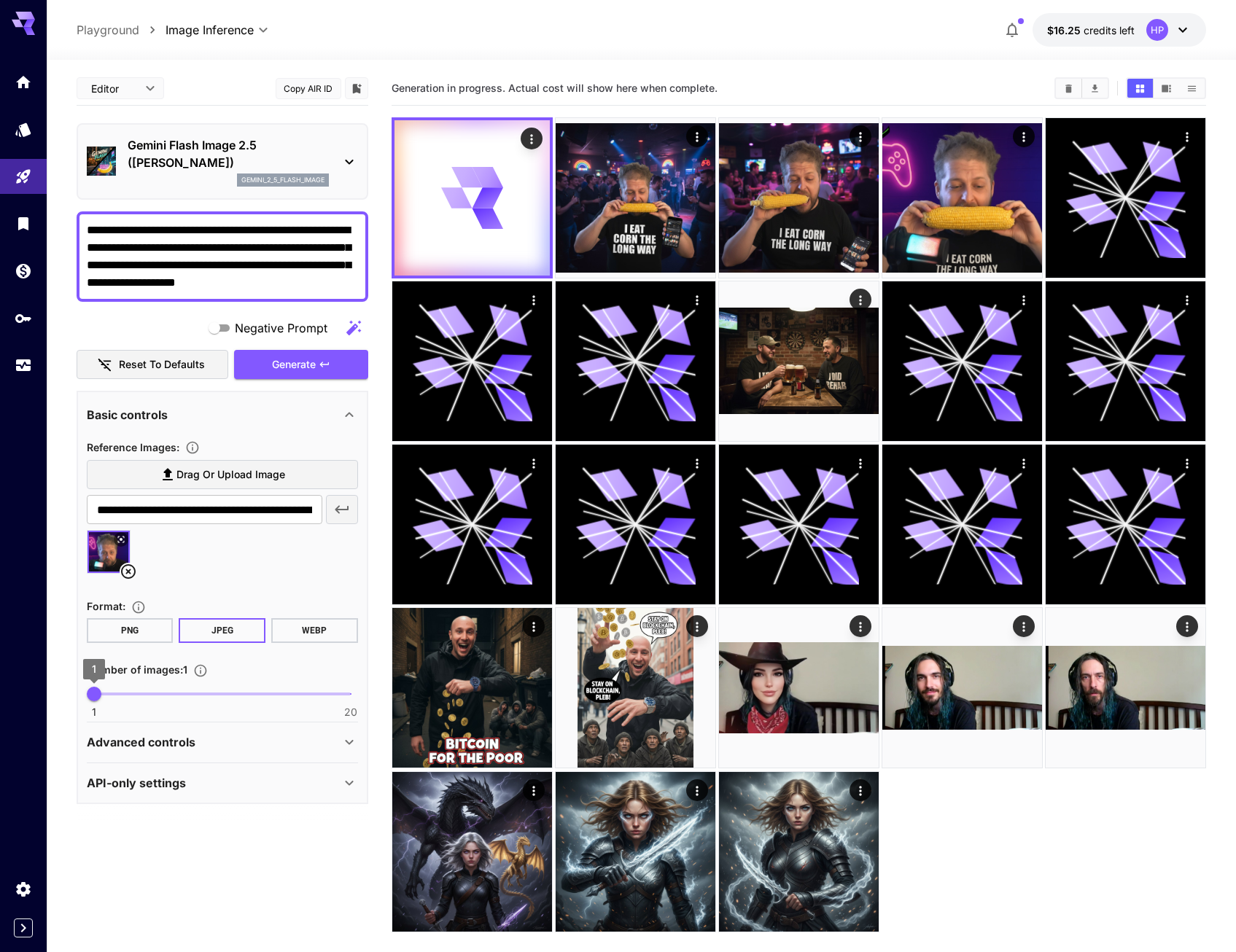
type textarea "**********"
type input "*"
drag, startPoint x: 132, startPoint y: 699, endPoint x: 161, endPoint y: 705, distance: 29.6
click at [160, 701] on span "6" at bounding box center [161, 695] width 15 height 15
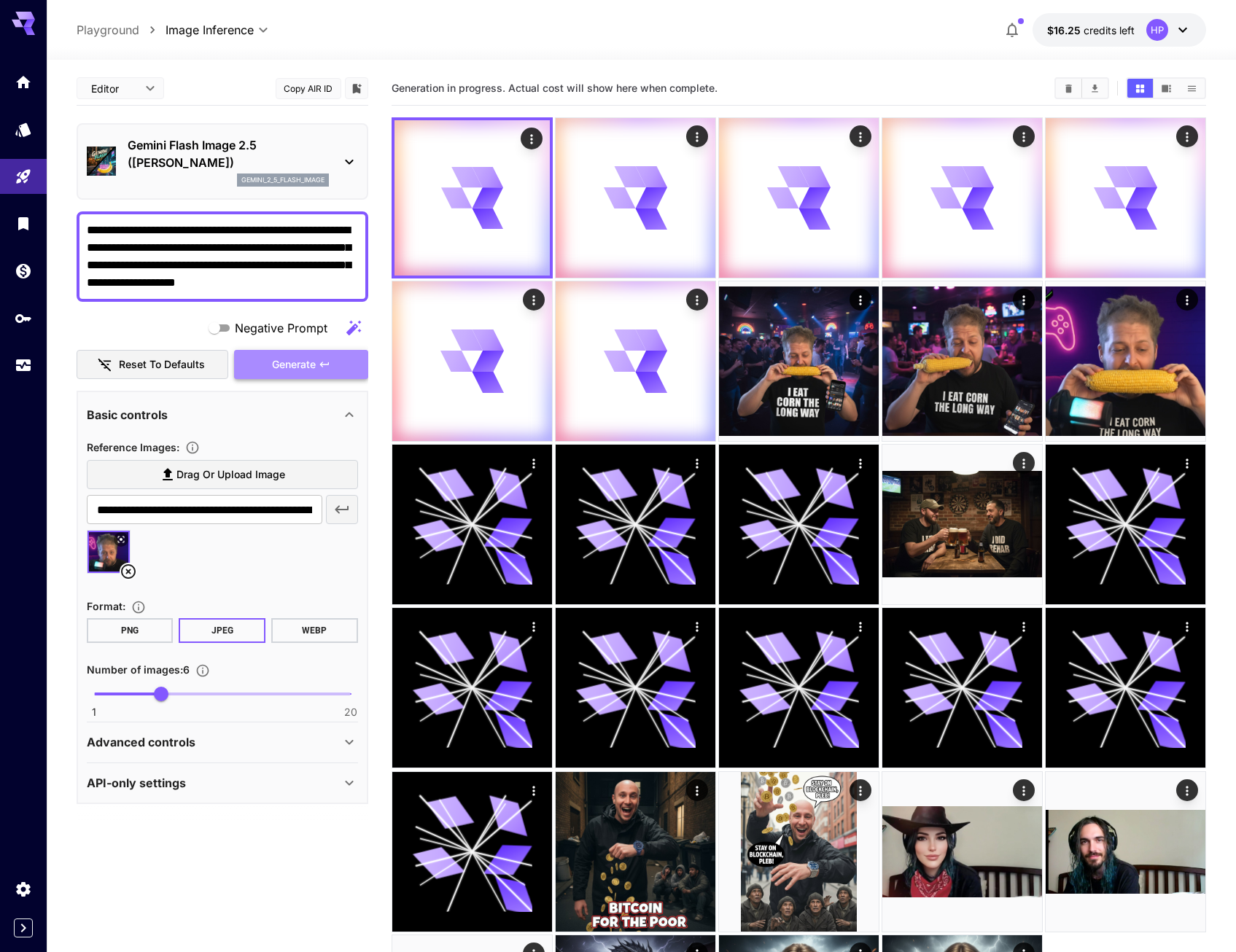
click at [295, 367] on span "Generate" at bounding box center [294, 365] width 44 height 18
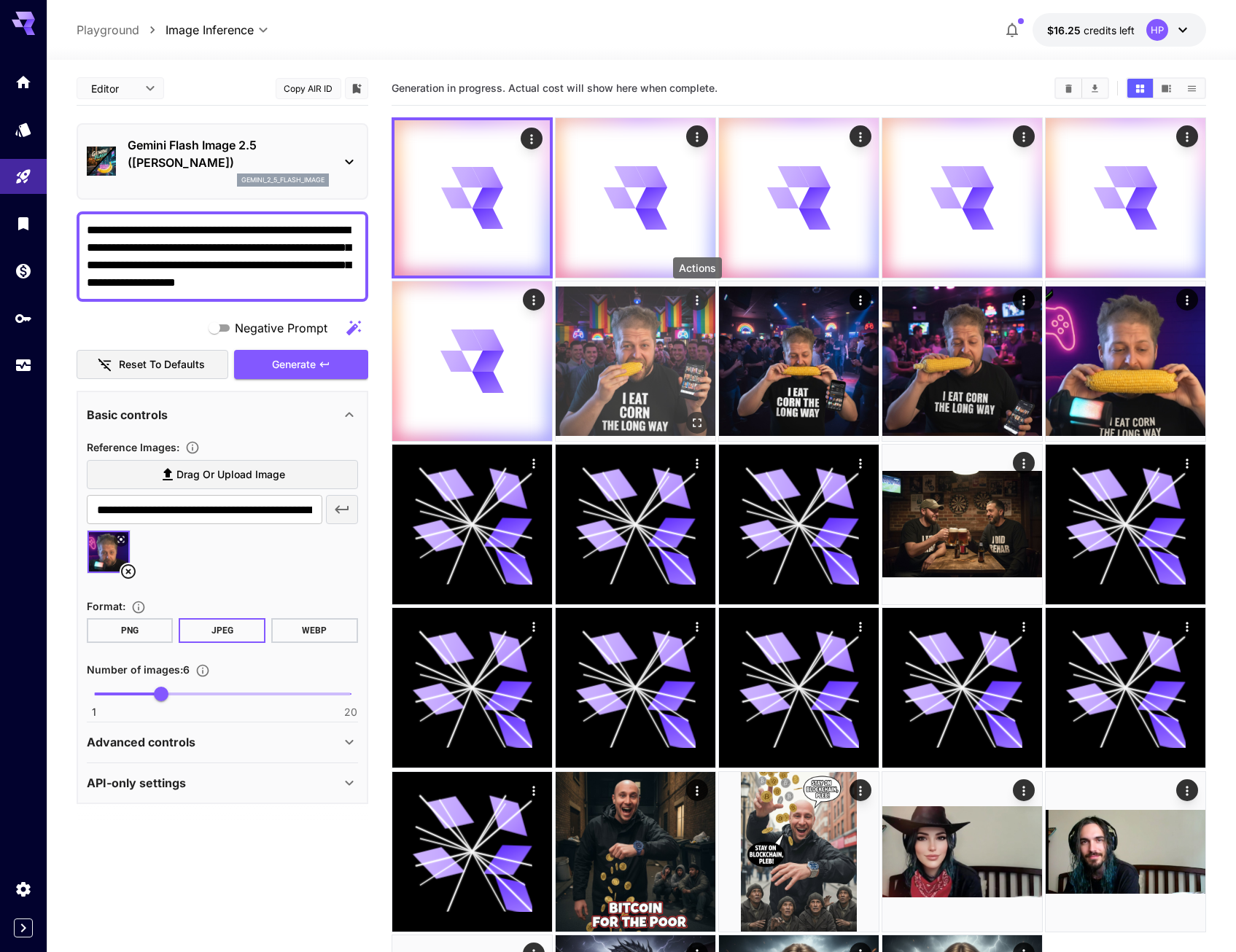
click at [691, 296] on icon "Actions" at bounding box center [697, 300] width 15 height 15
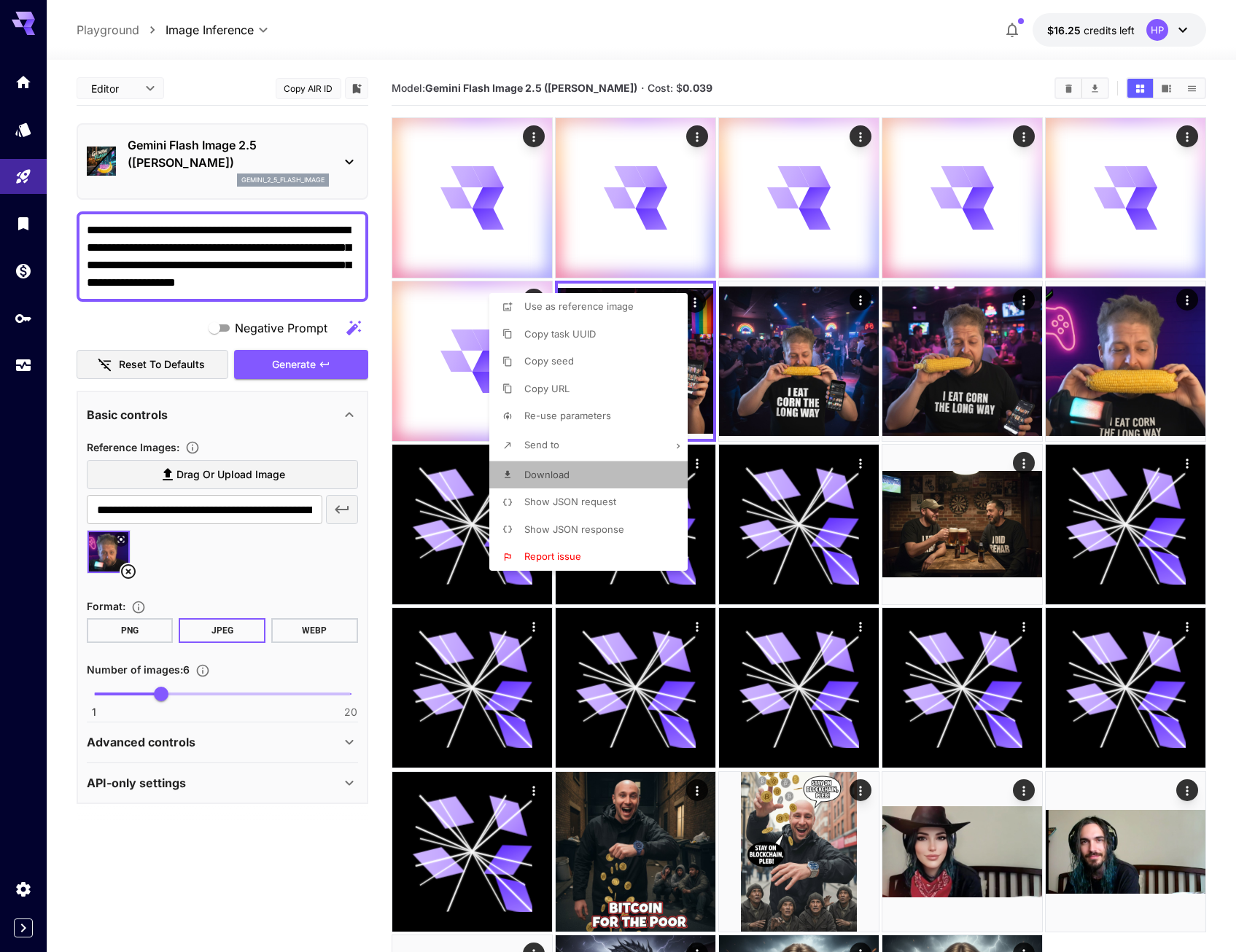
click at [574, 479] on li "Download" at bounding box center [593, 475] width 207 height 28
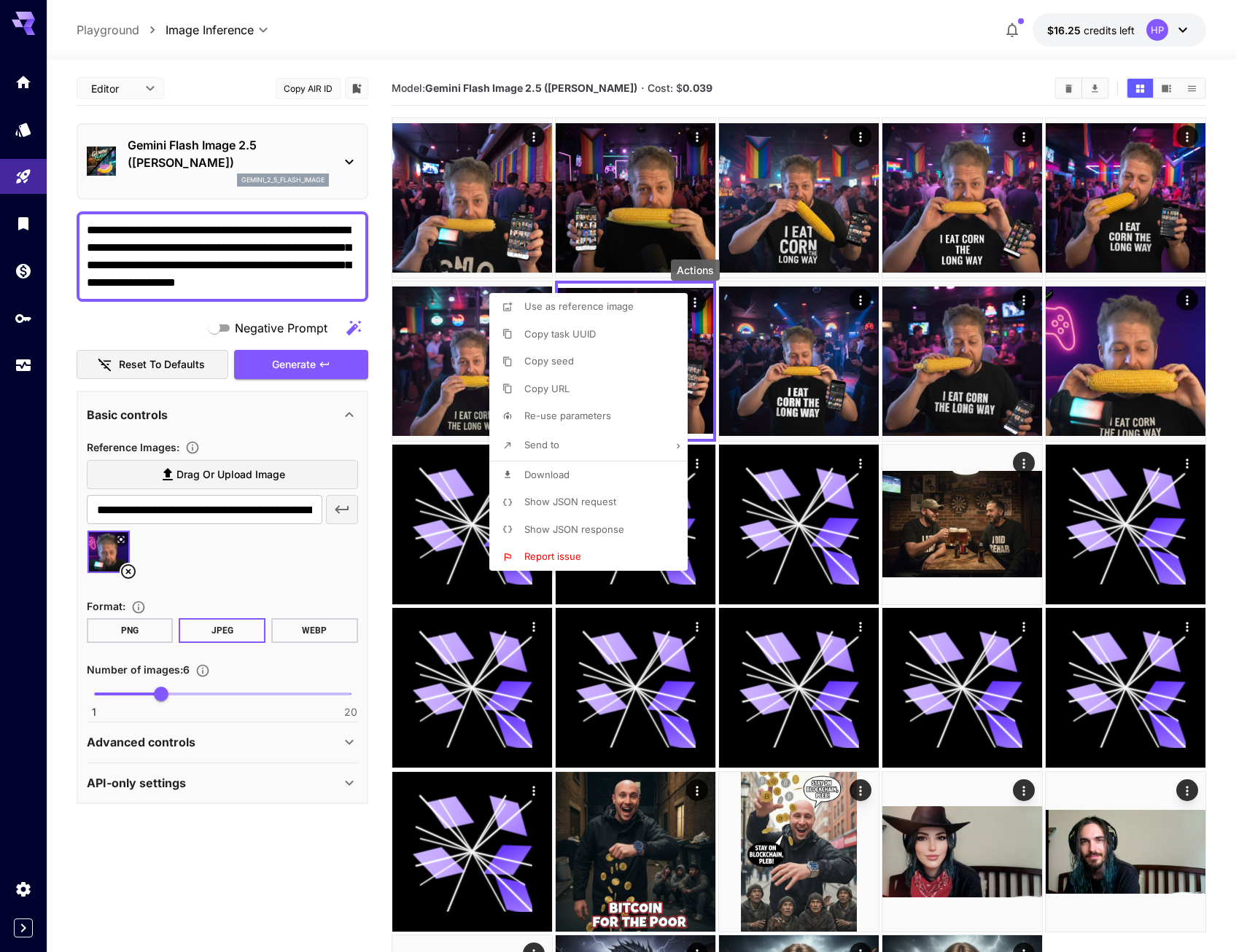
click at [323, 835] on div at bounding box center [623, 476] width 1247 height 952
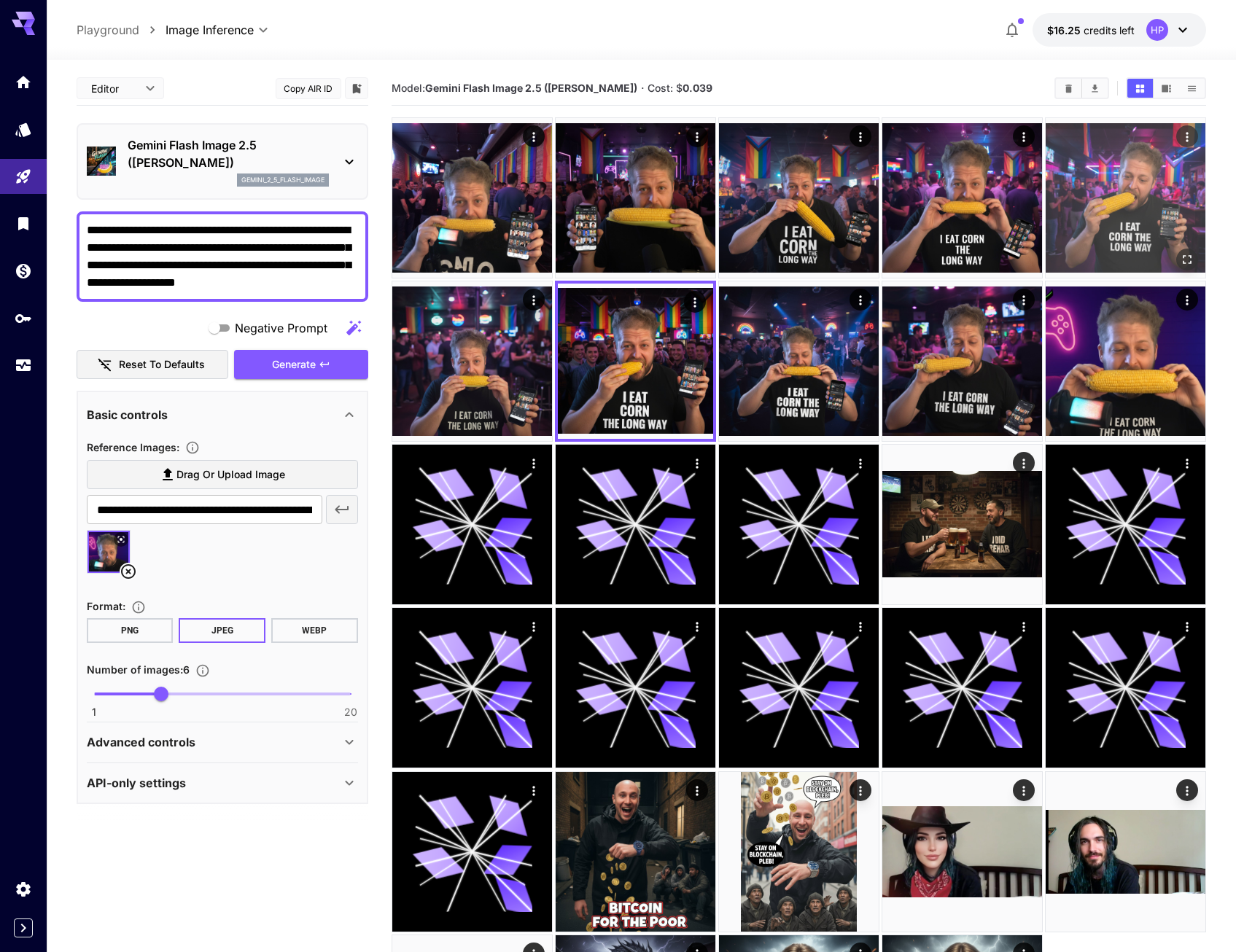
click at [1120, 218] on img at bounding box center [1126, 198] width 160 height 160
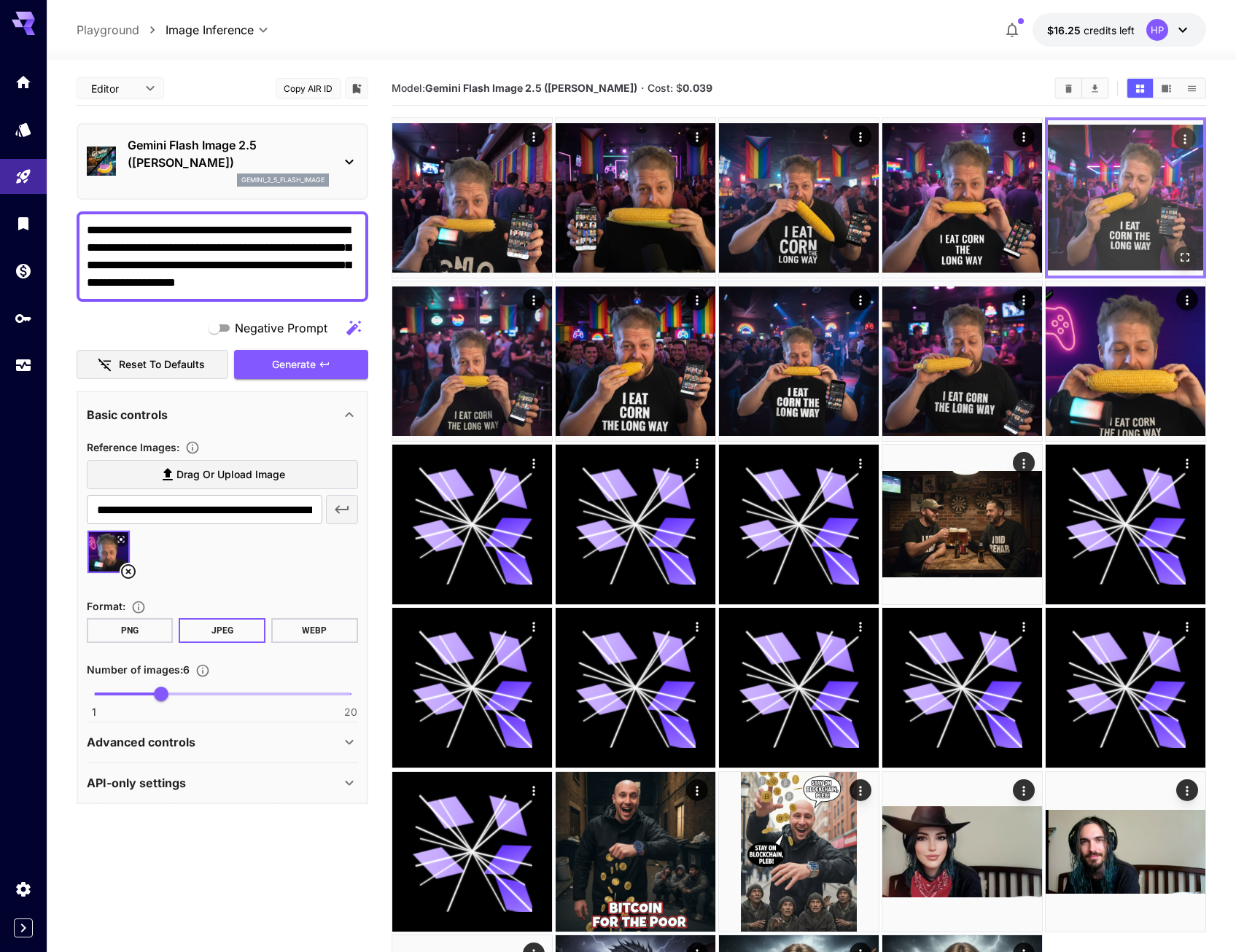
click at [1118, 219] on img at bounding box center [1125, 198] width 155 height 155
click at [1107, 213] on img at bounding box center [1125, 198] width 155 height 155
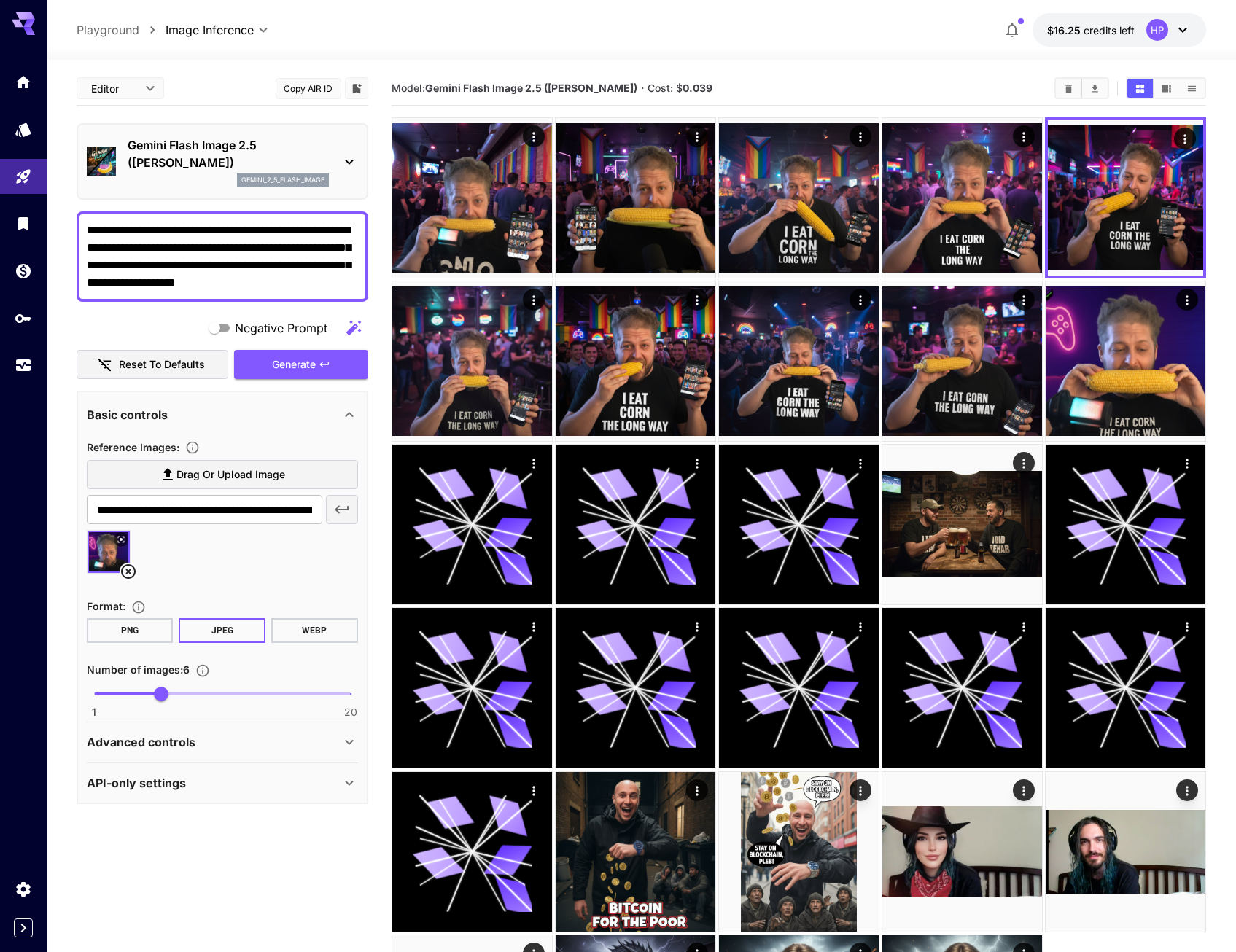
click at [218, 466] on span "Drag or upload image" at bounding box center [231, 475] width 108 height 18
click at [0, 0] on input "Drag or upload image" at bounding box center [0, 0] width 0 height 0
click at [330, 281] on textarea "**********" at bounding box center [221, 256] width 271 height 70
type textarea "**********"
type input "**********"
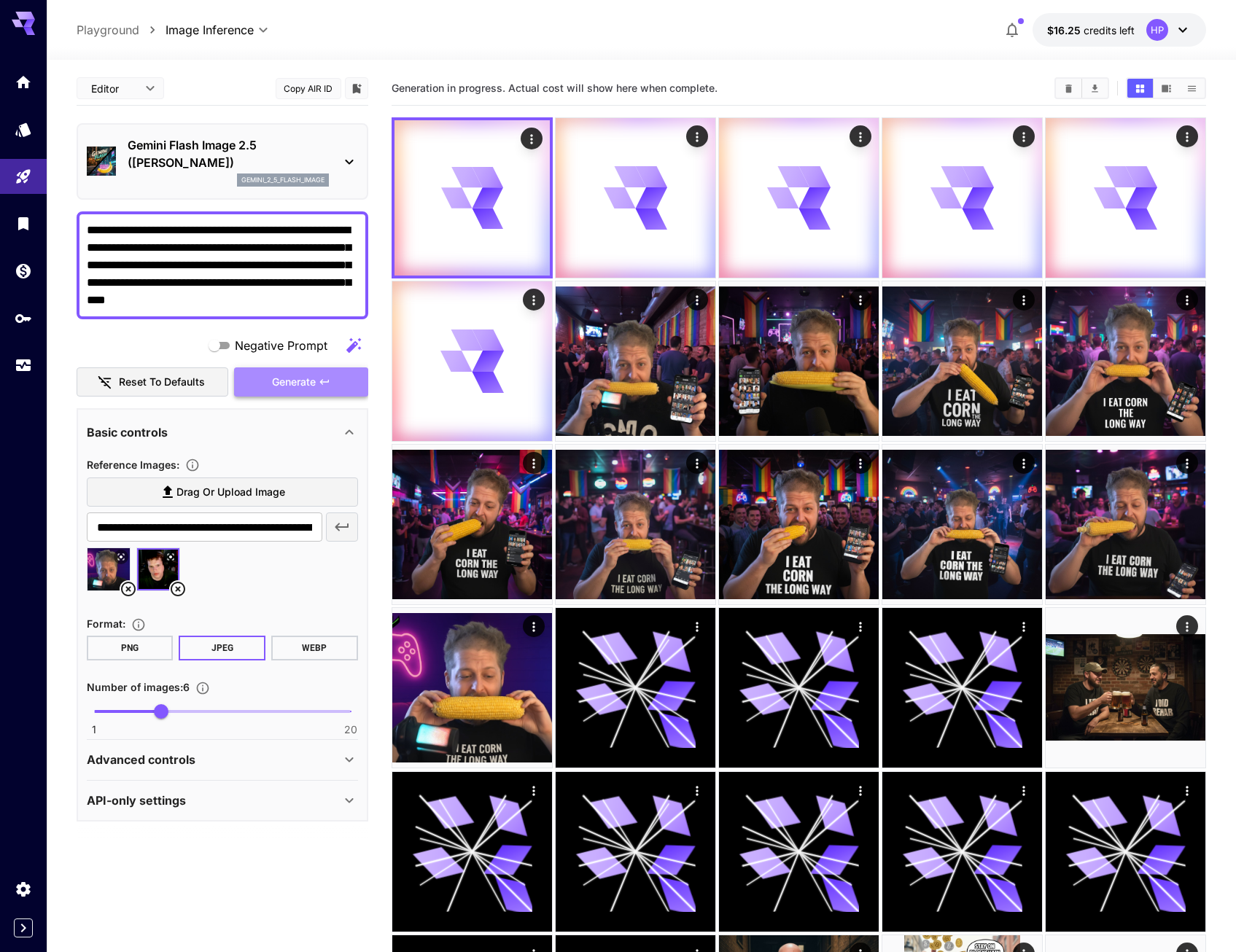
click at [295, 381] on span "Generate" at bounding box center [294, 382] width 44 height 18
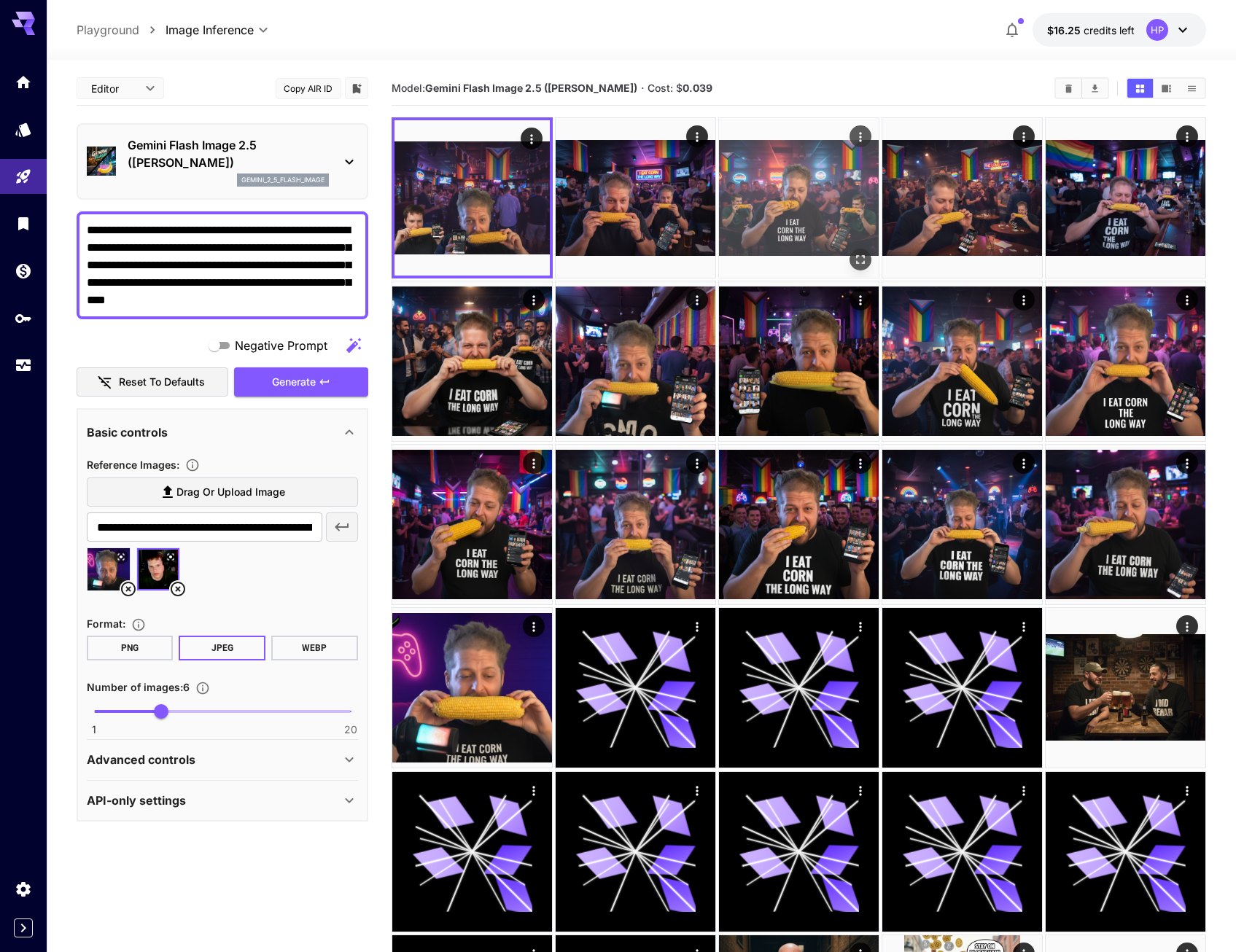
click at [808, 212] on img at bounding box center [799, 198] width 160 height 160
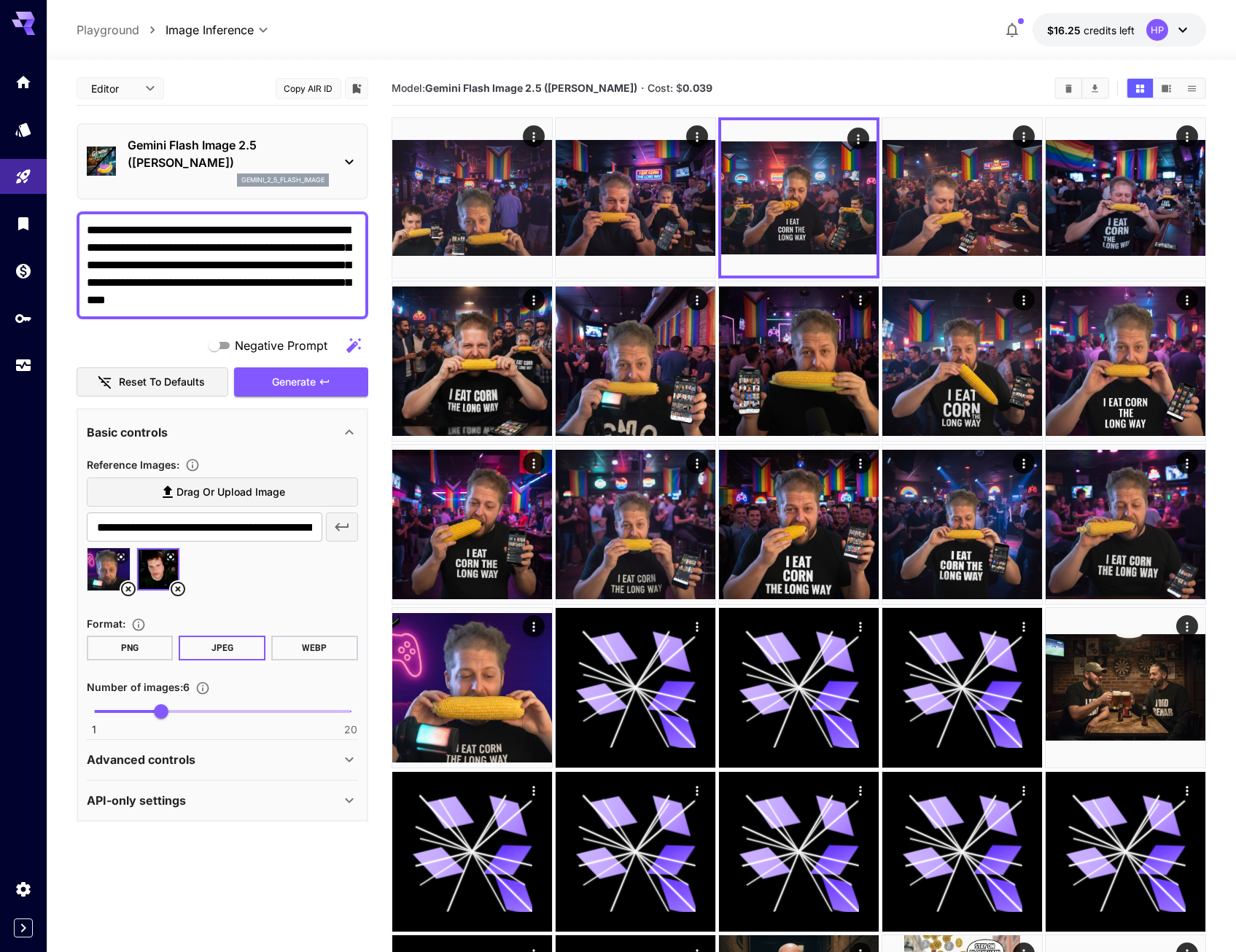
click at [317, 302] on textarea "**********" at bounding box center [221, 265] width 271 height 87
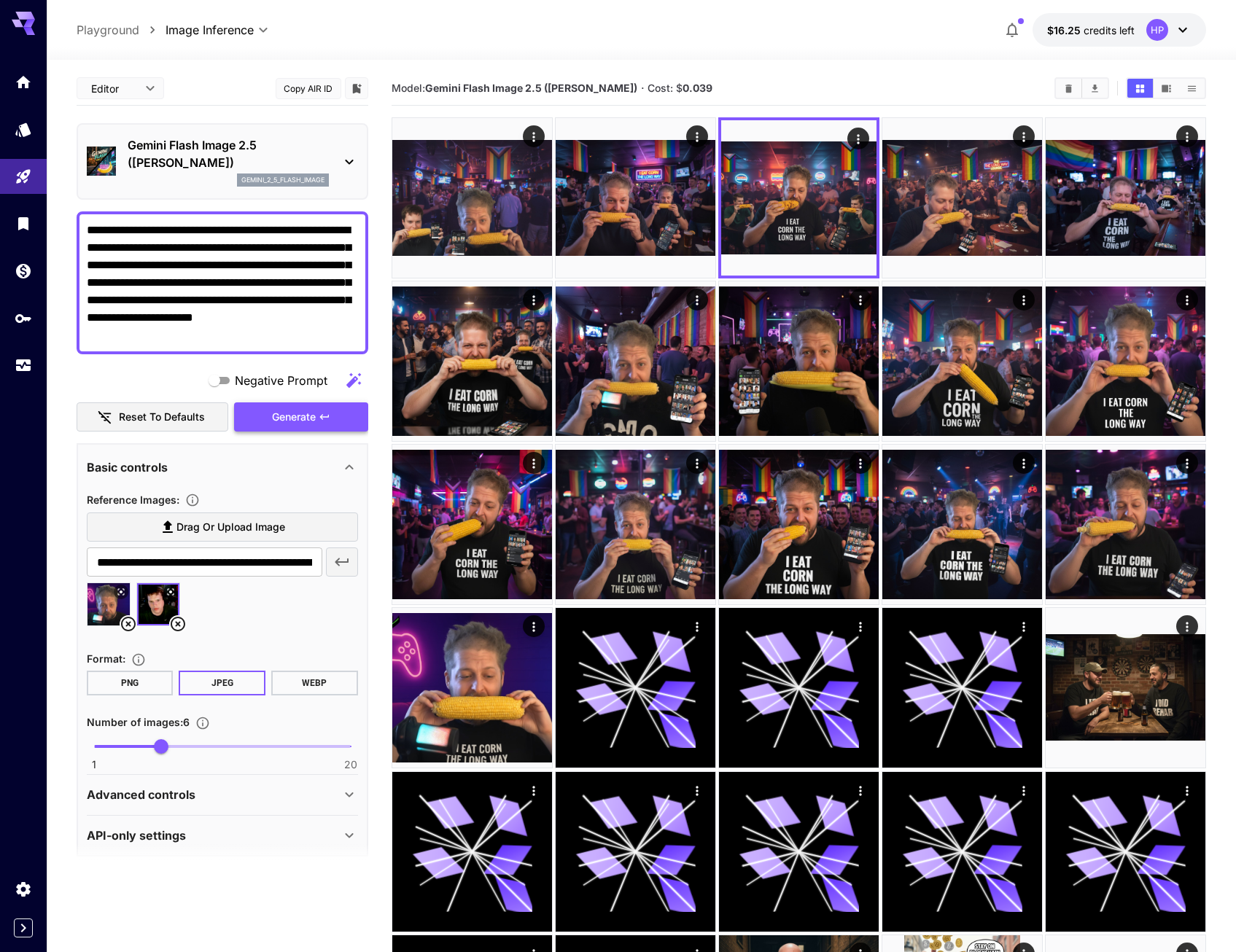
type textarea "**********"
click at [309, 425] on span "Generate" at bounding box center [294, 417] width 44 height 18
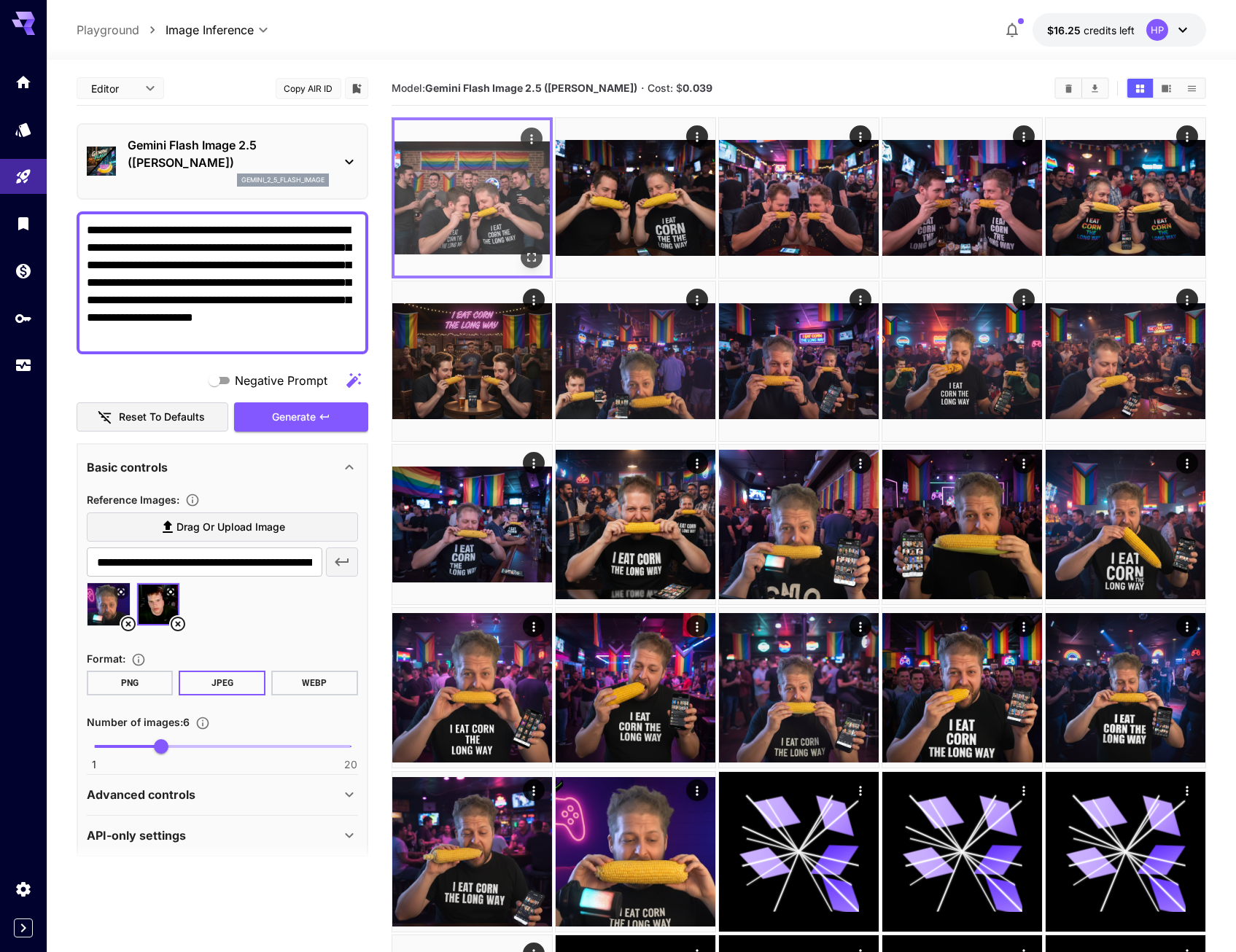
click at [487, 205] on img at bounding box center [471, 198] width 155 height 155
click at [532, 253] on icon "Open in fullscreen" at bounding box center [532, 257] width 15 height 15
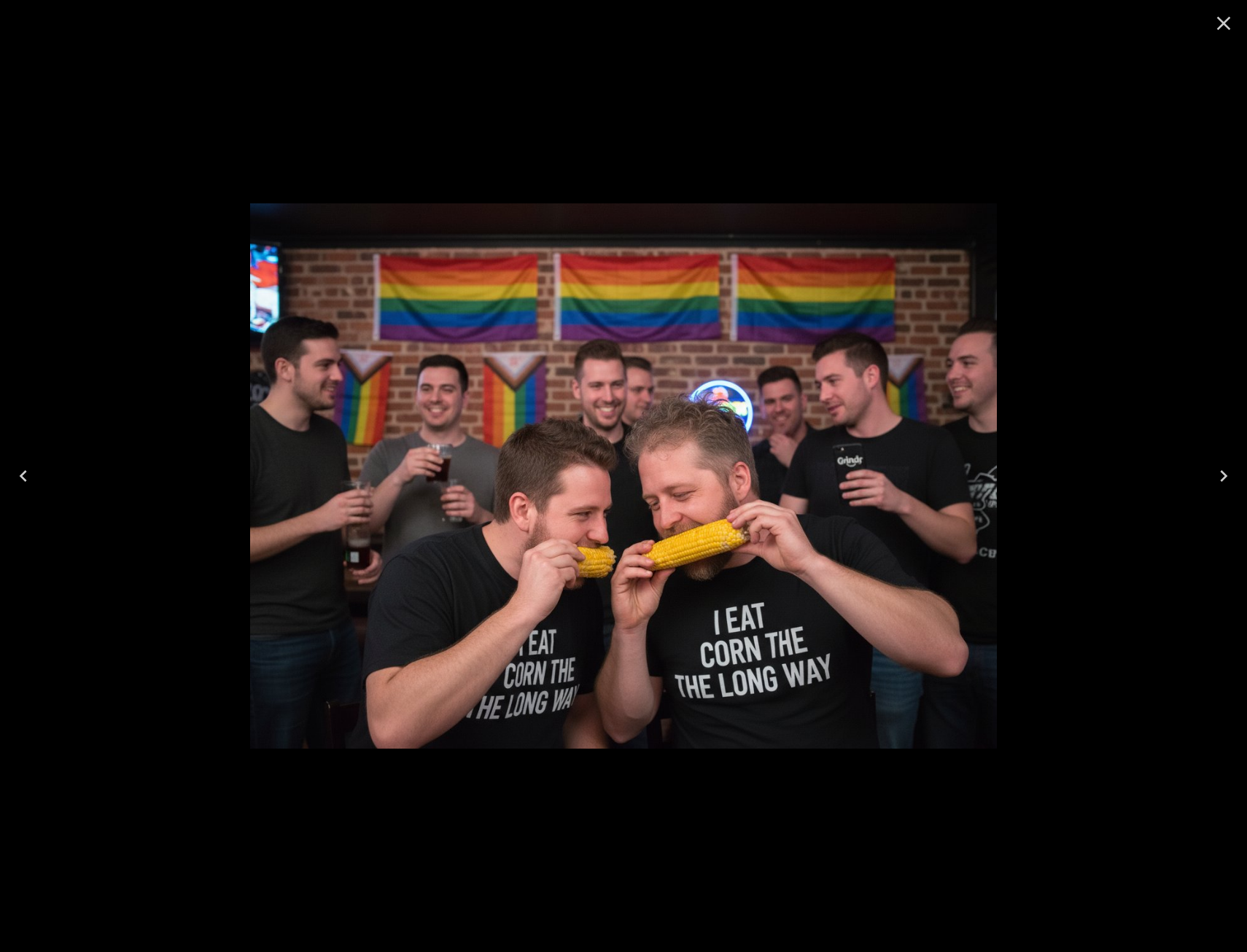
click at [1133, 253] on div at bounding box center [623, 476] width 1247 height 952
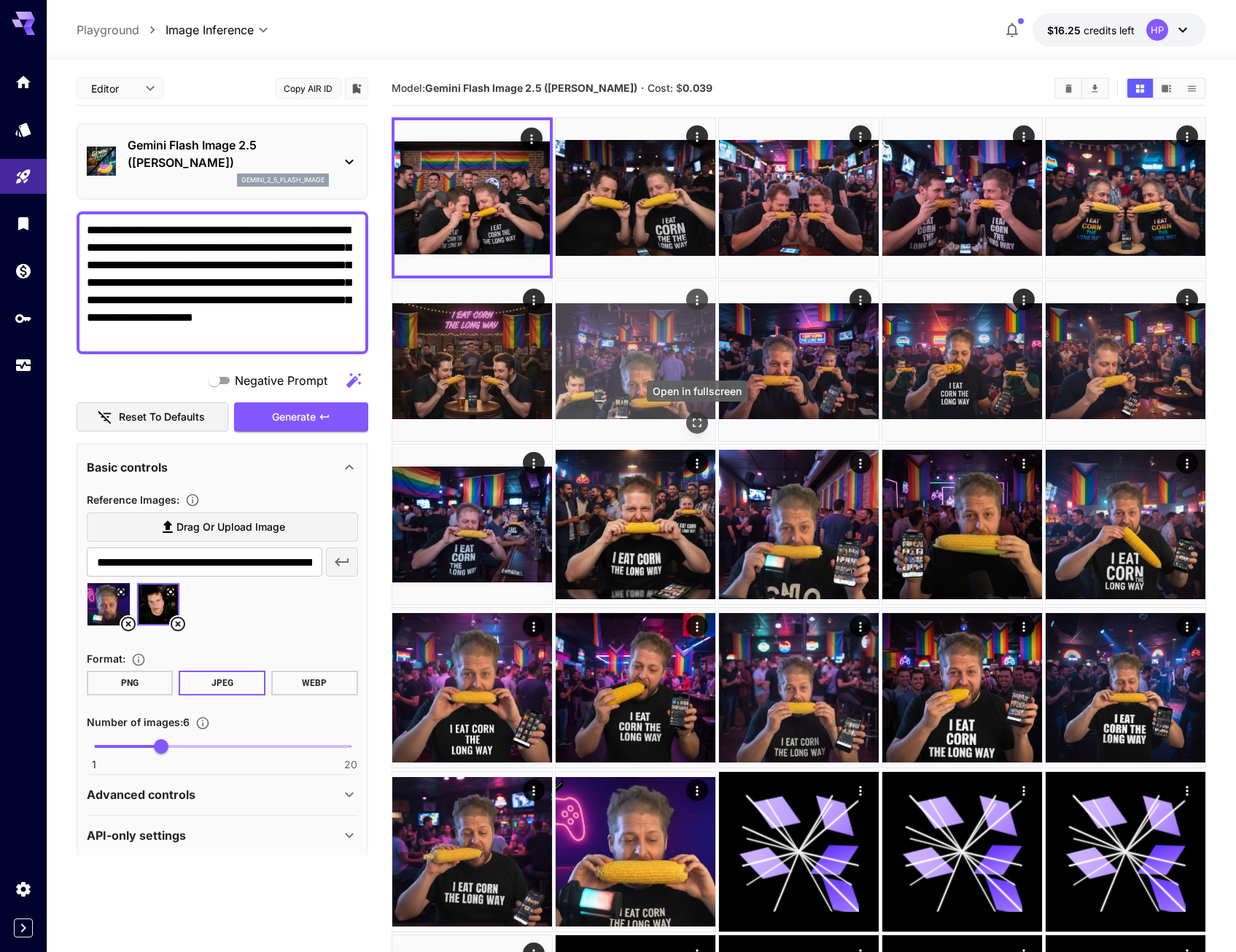
click at [695, 419] on icon "Open in fullscreen" at bounding box center [697, 424] width 9 height 9
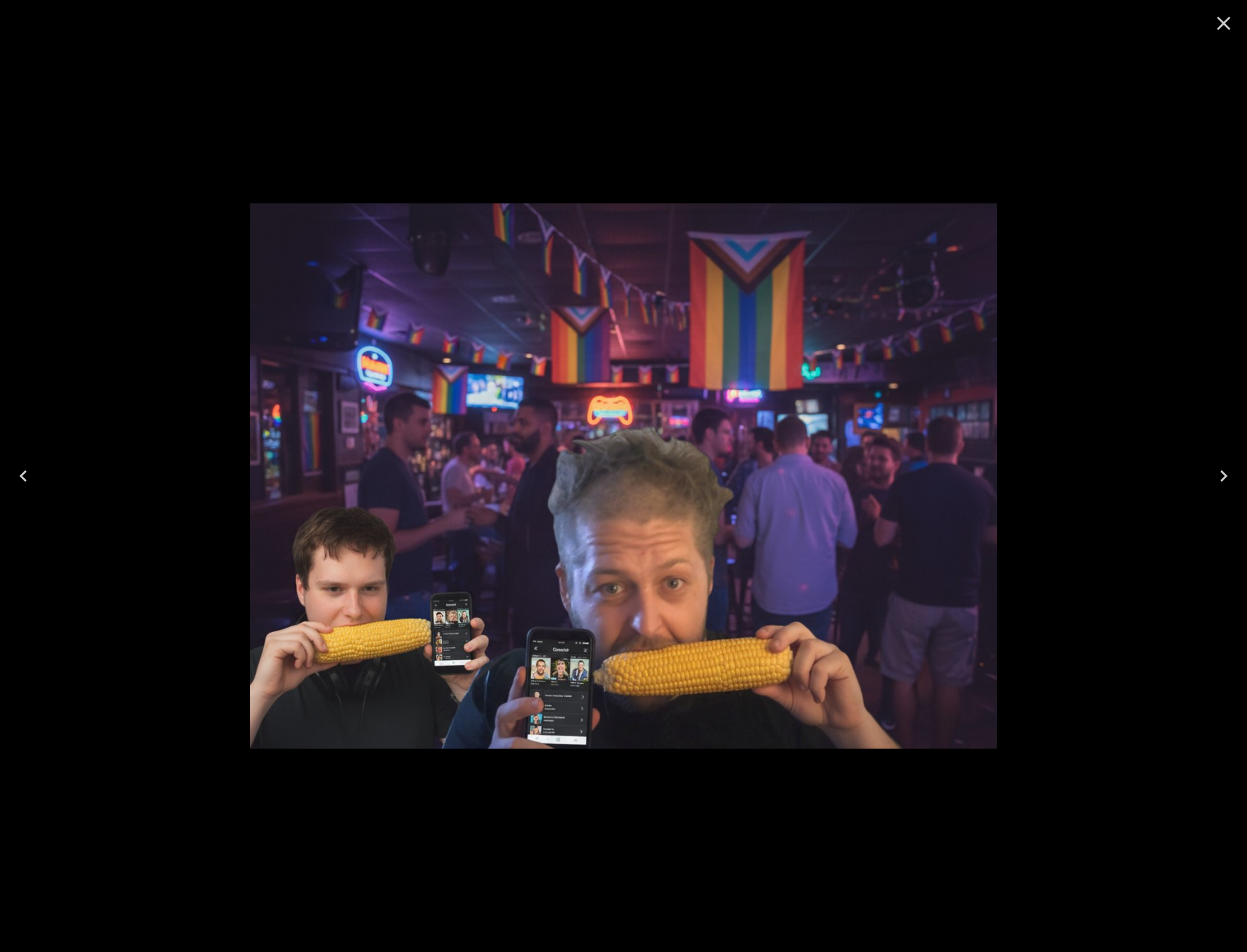
click at [1135, 366] on div at bounding box center [623, 476] width 1247 height 952
click at [1221, 30] on icon "Close" at bounding box center [1223, 23] width 23 height 23
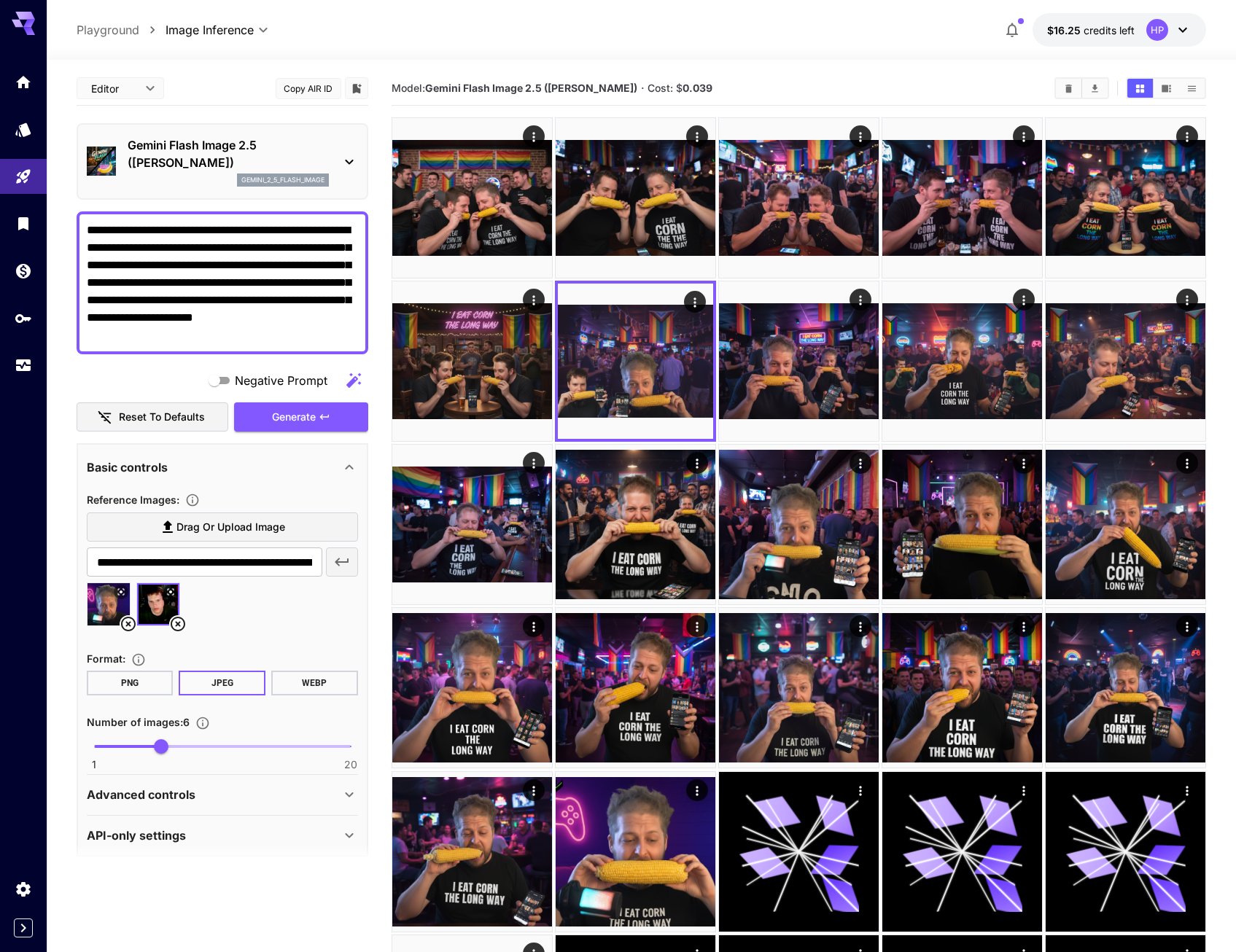
click at [316, 345] on div "**********" at bounding box center [221, 283] width 291 height 143
click at [321, 334] on textarea "**********" at bounding box center [221, 282] width 271 height 122
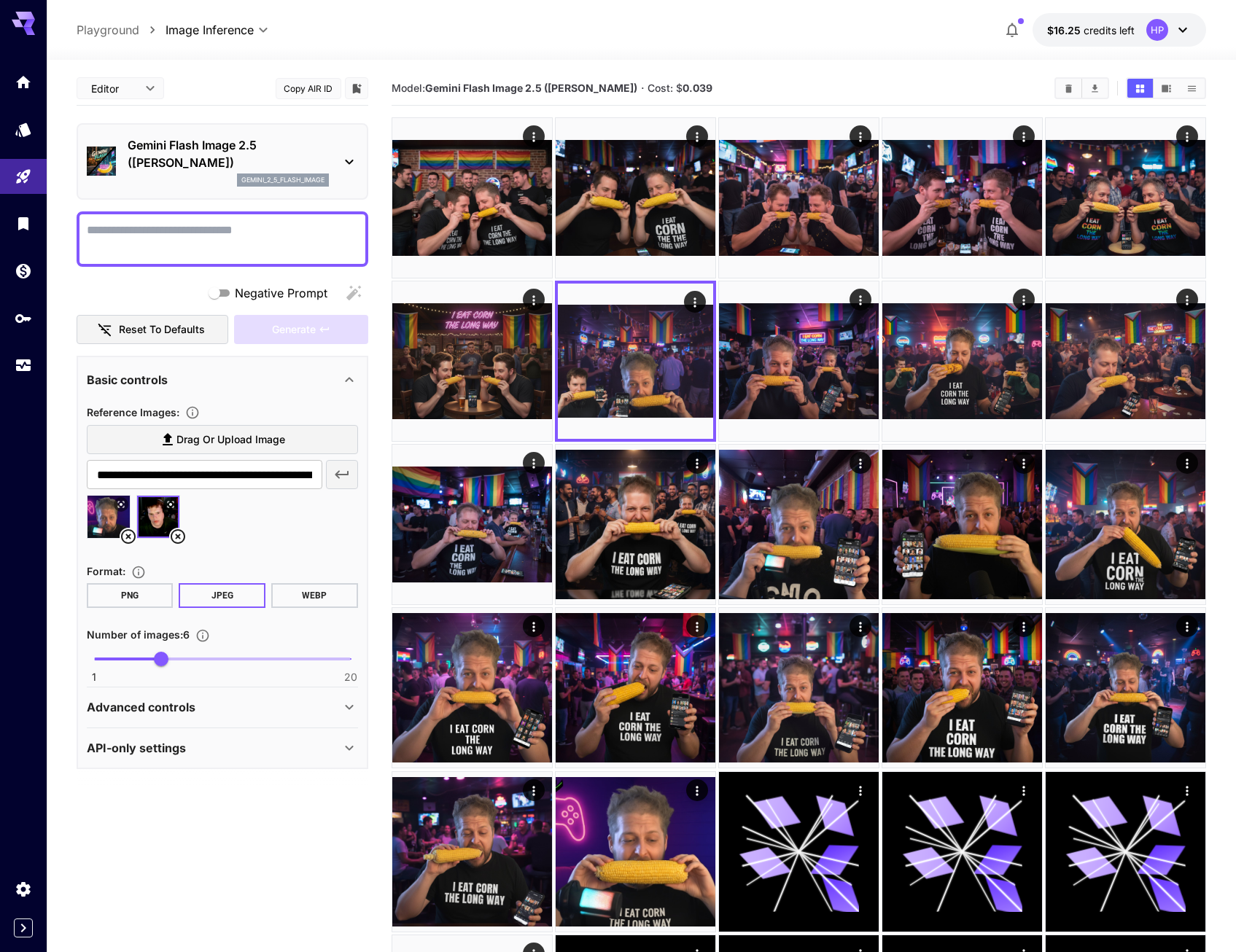
click at [132, 529] on icon at bounding box center [128, 537] width 17 height 17
click at [124, 532] on icon at bounding box center [129, 537] width 15 height 15
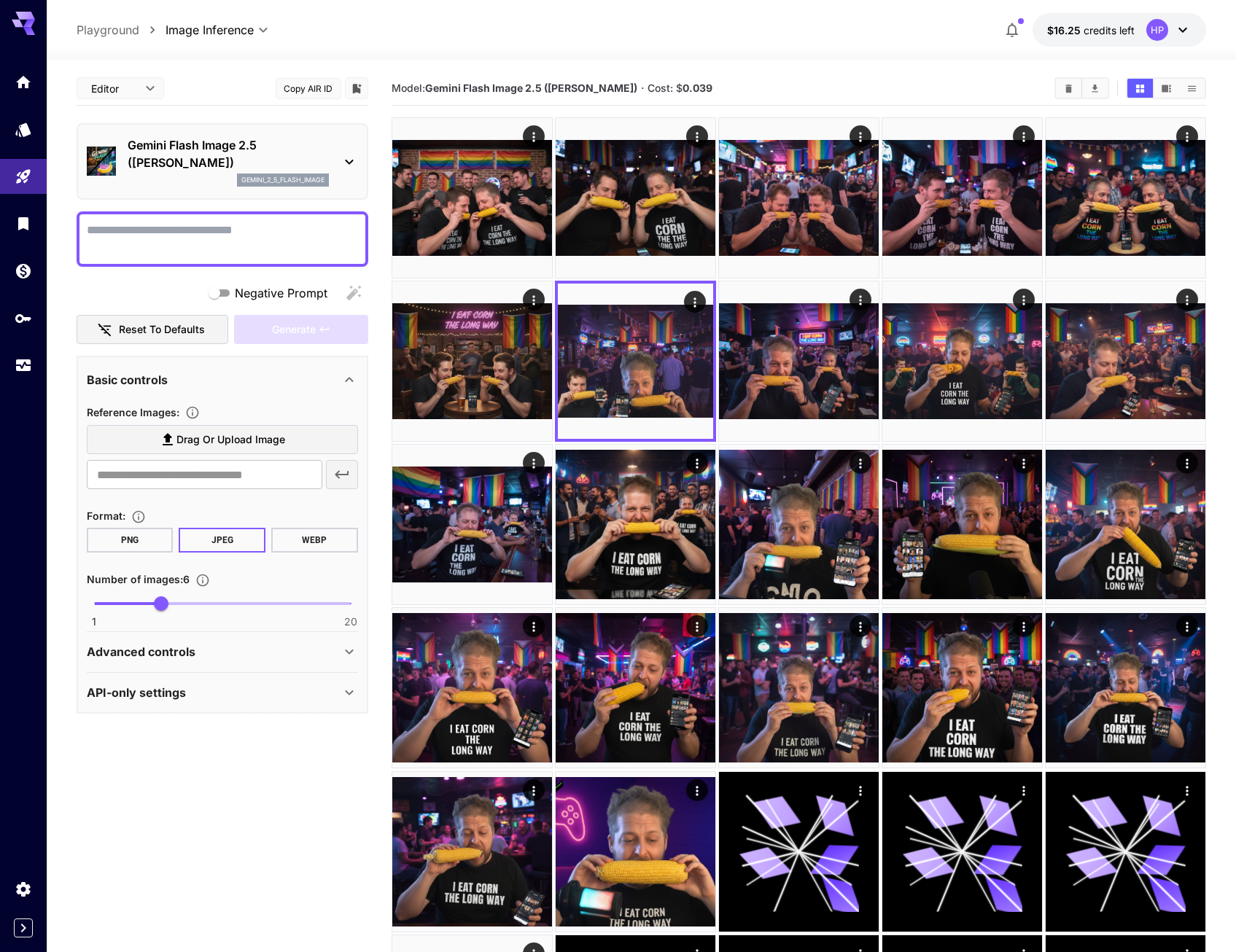
click at [187, 444] on span "Drag or upload image" at bounding box center [231, 440] width 108 height 18
click at [0, 0] on input "Drag or upload image" at bounding box center [0, 0] width 0 height 0
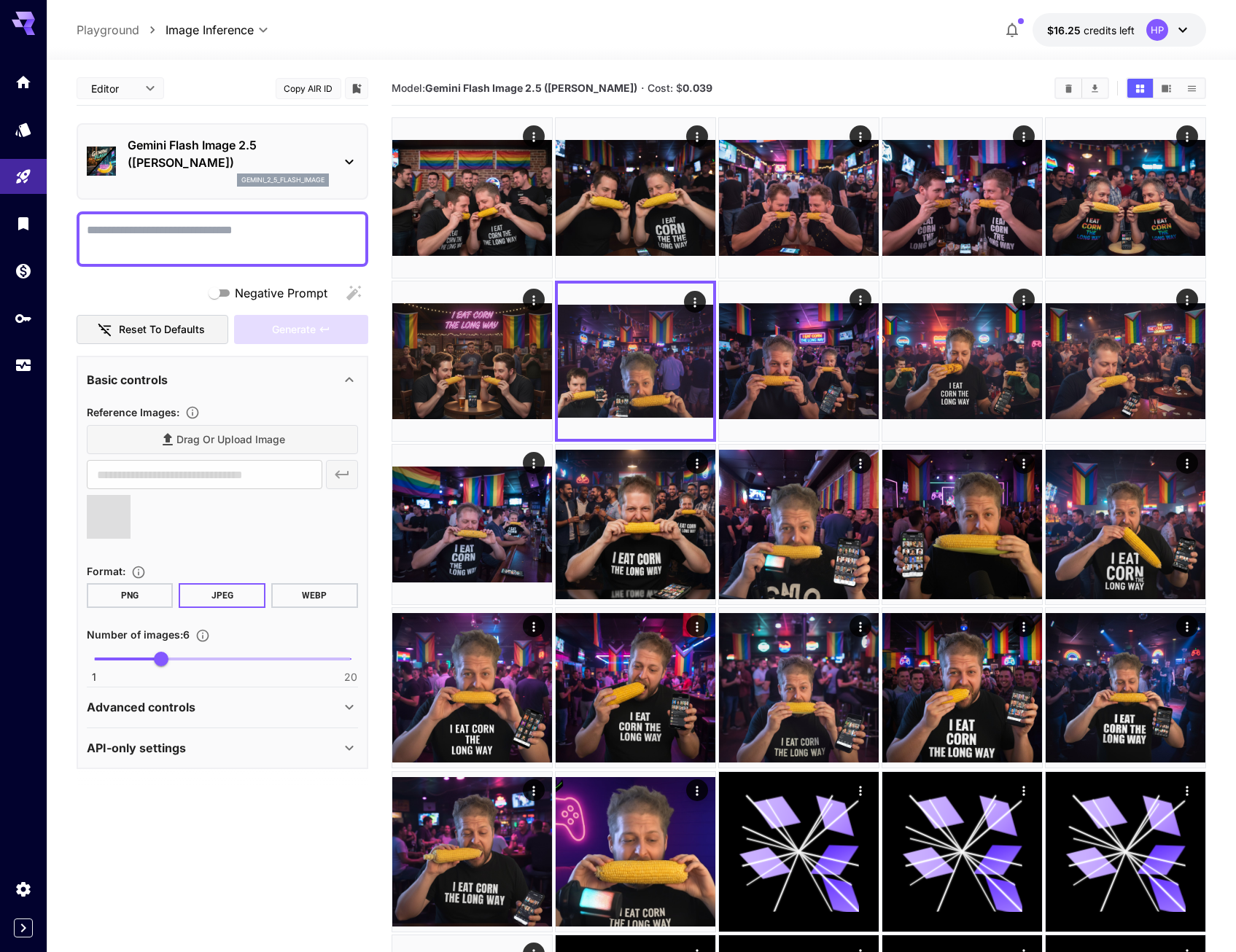
click at [256, 249] on textarea "Negative Prompt" at bounding box center [221, 239] width 271 height 35
type input "**********"
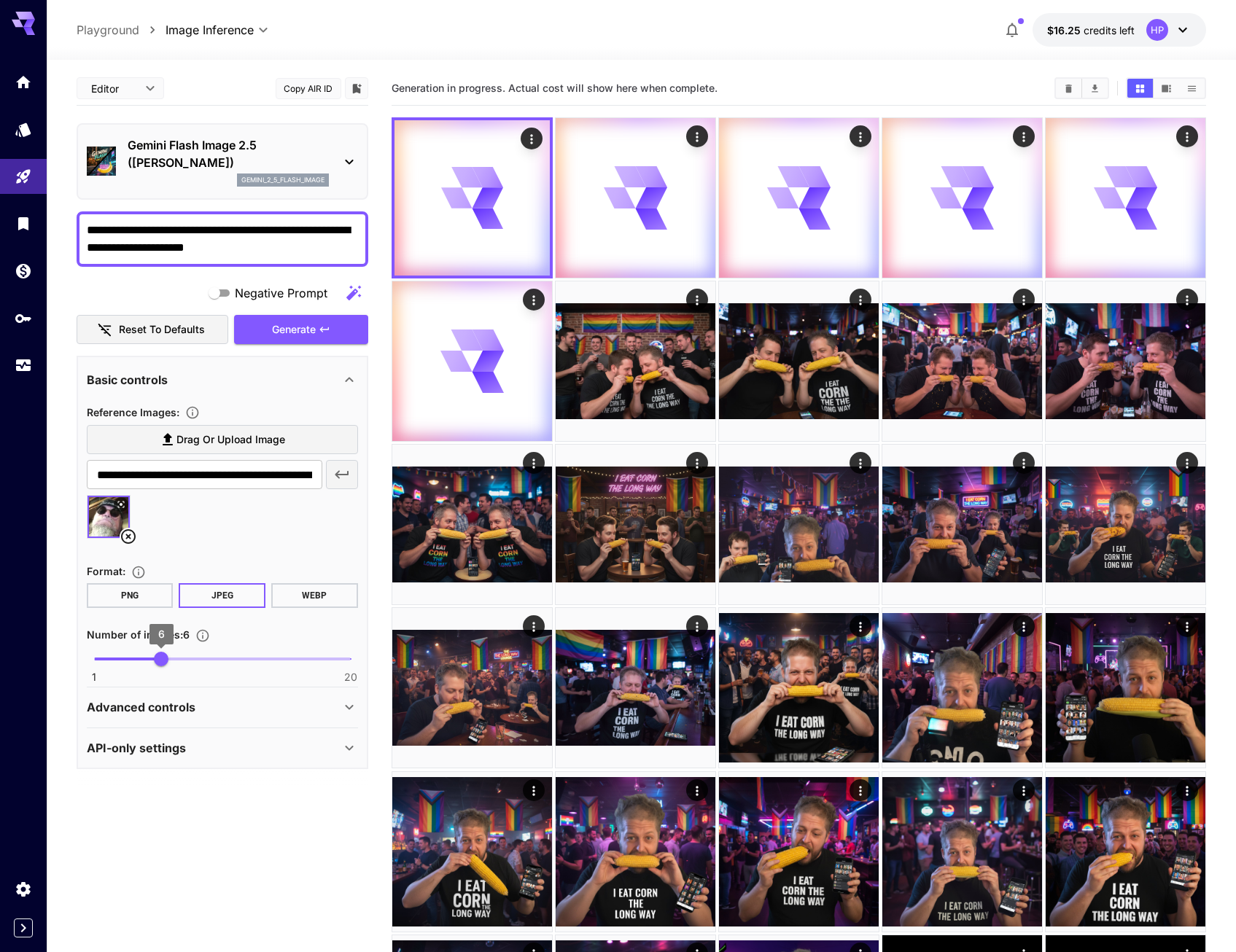
type textarea "**********"
type input "*"
drag, startPoint x: 164, startPoint y: 659, endPoint x: 108, endPoint y: 663, distance: 56.1
click at [108, 663] on span "2" at bounding box center [108, 660] width 15 height 15
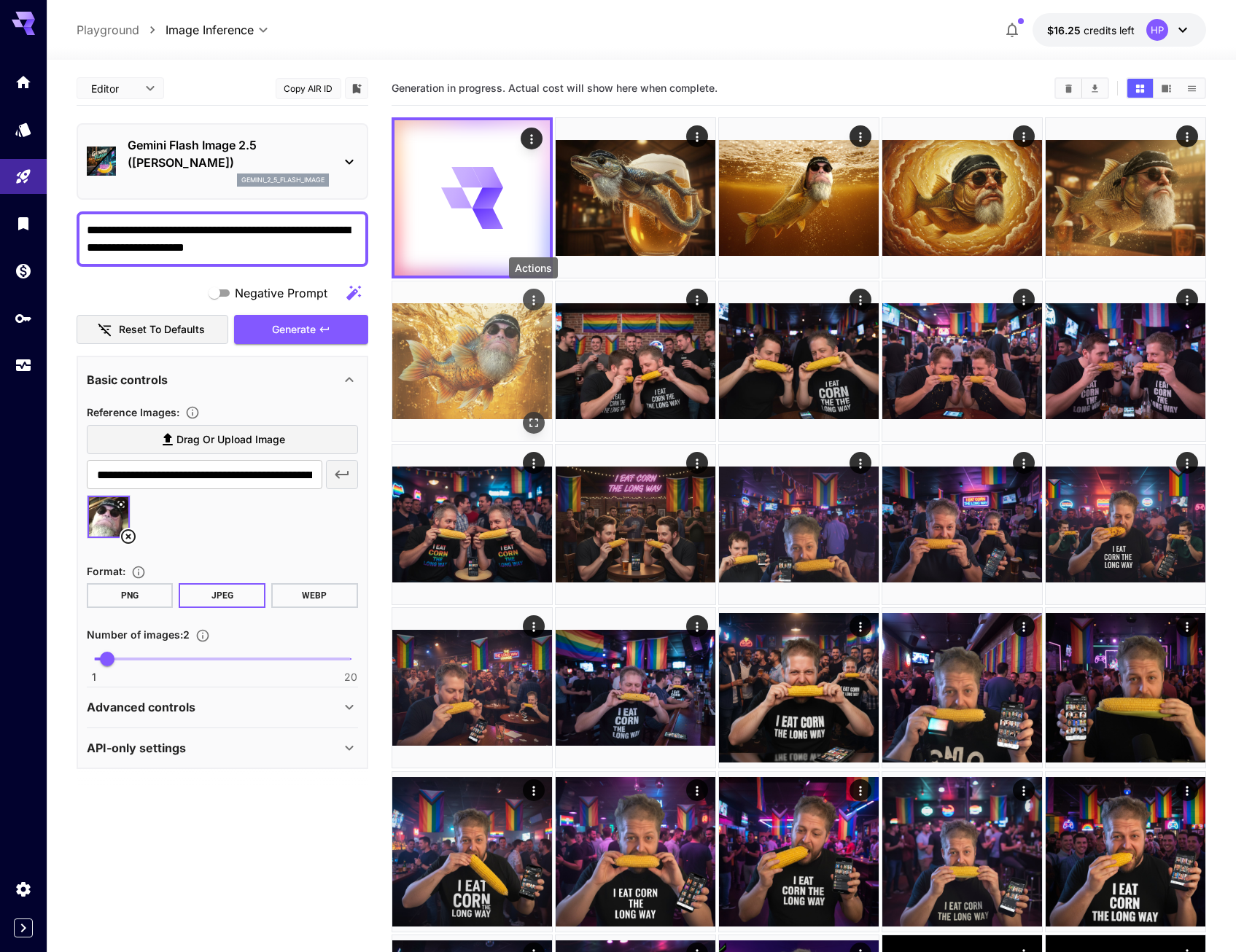
click at [532, 305] on icon "Actions" at bounding box center [534, 300] width 15 height 15
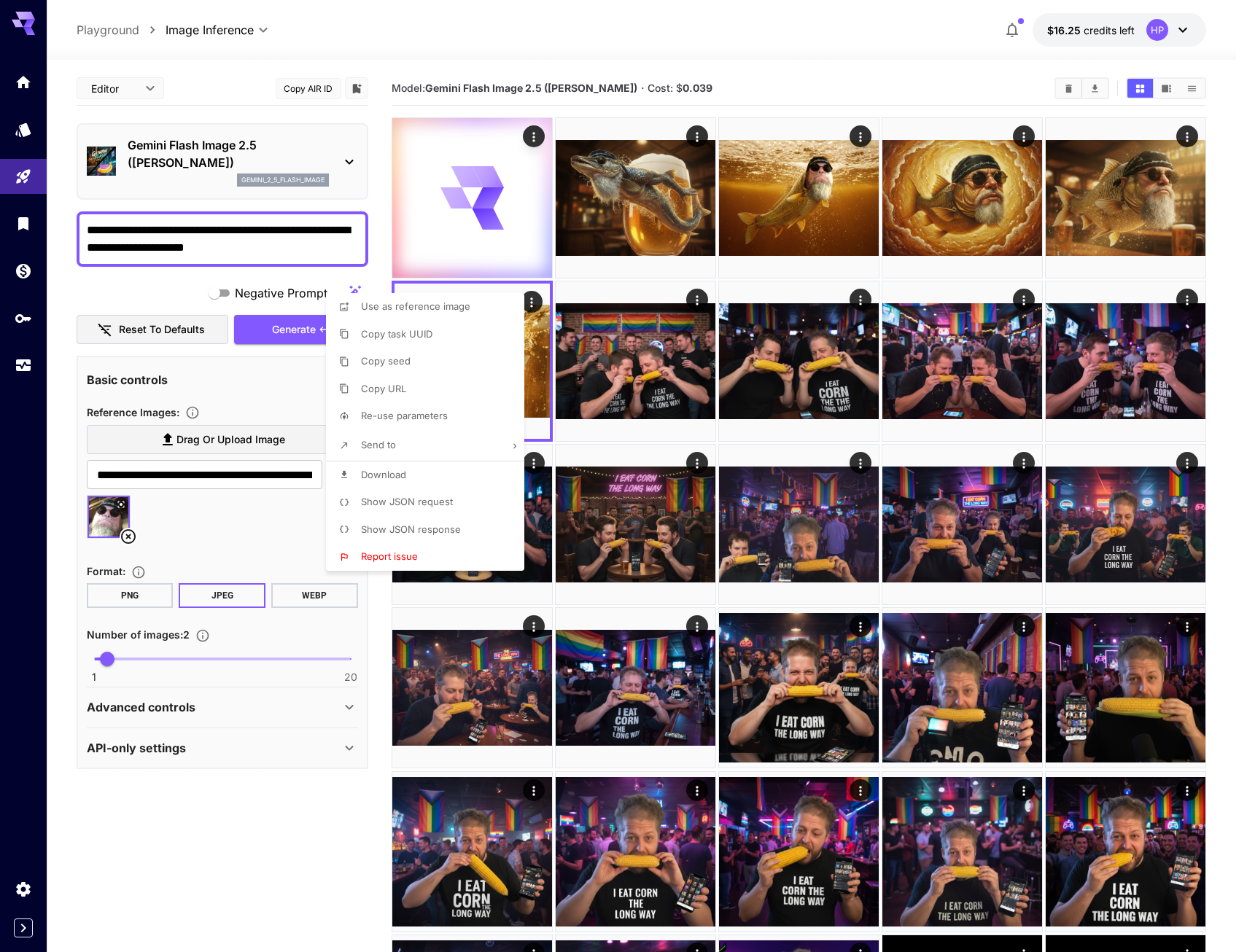
click at [554, 434] on div at bounding box center [623, 476] width 1247 height 952
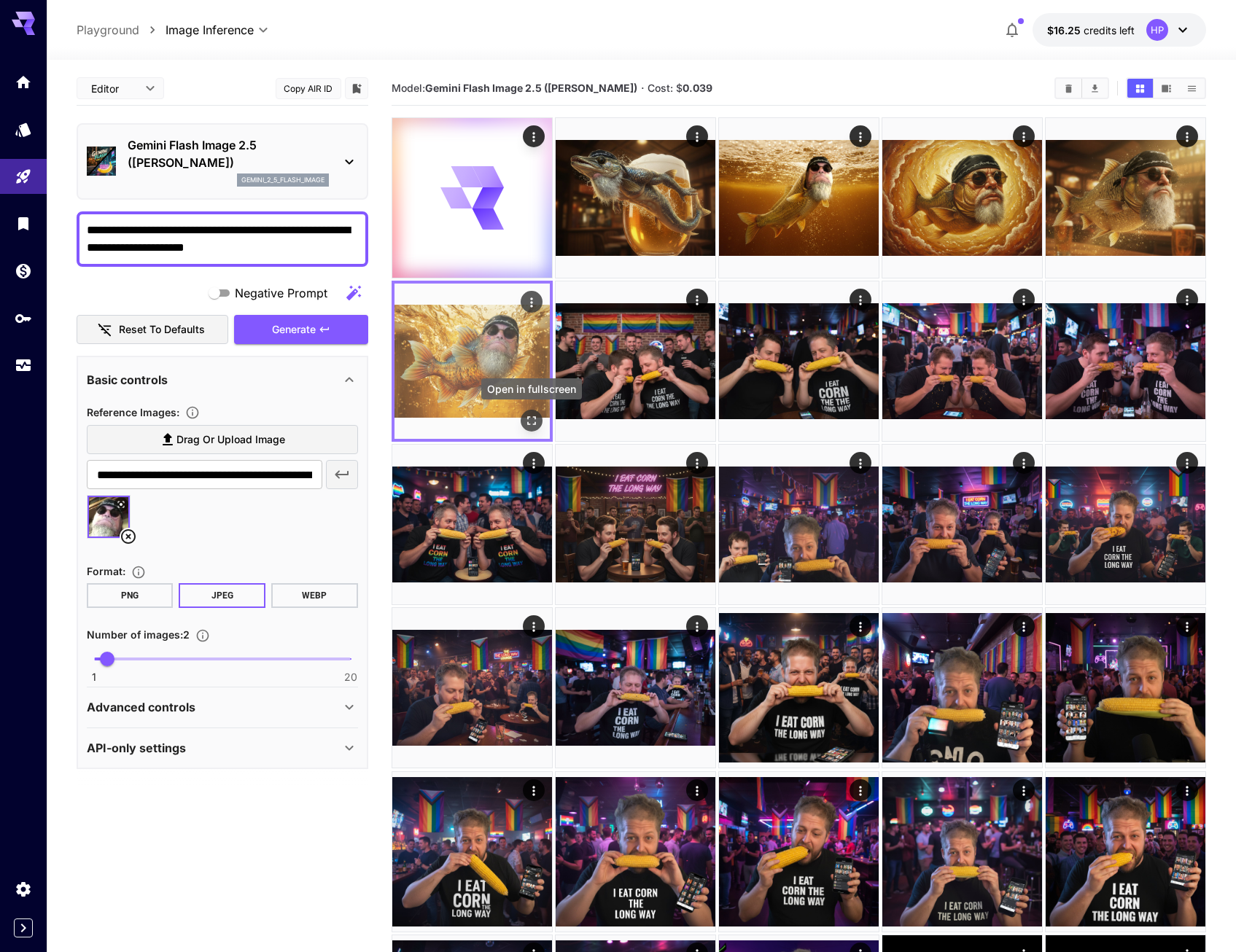
click at [532, 418] on icon "Open in fullscreen" at bounding box center [532, 421] width 15 height 15
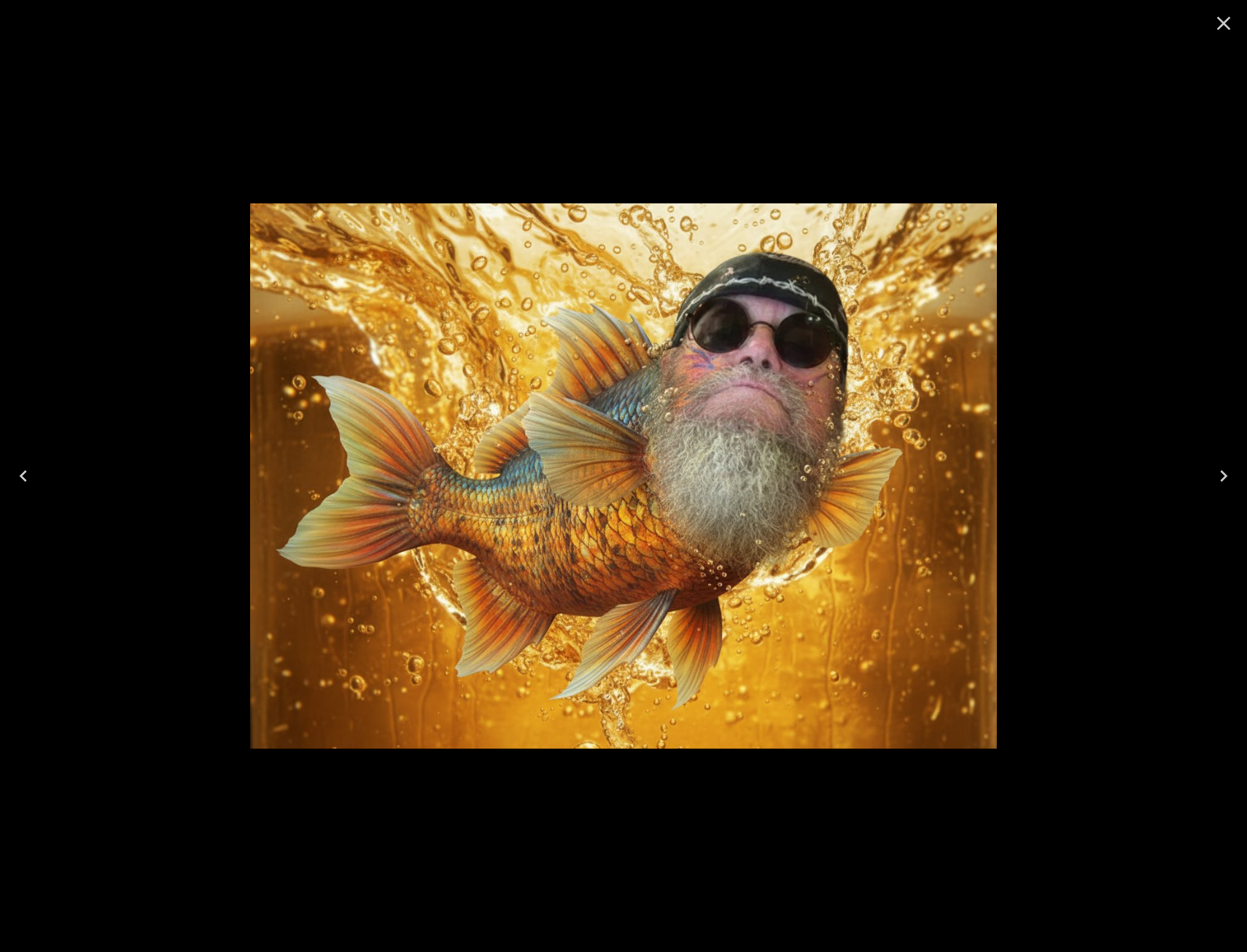
click at [1002, 387] on div at bounding box center [623, 476] width 1247 height 952
drag, startPoint x: 1100, startPoint y: 307, endPoint x: 1093, endPoint y: 286, distance: 22.1
click at [1094, 287] on div at bounding box center [623, 476] width 1247 height 952
drag, startPoint x: 1109, startPoint y: 129, endPoint x: 1115, endPoint y: 119, distance: 11.7
click at [1112, 120] on div at bounding box center [623, 476] width 1247 height 952
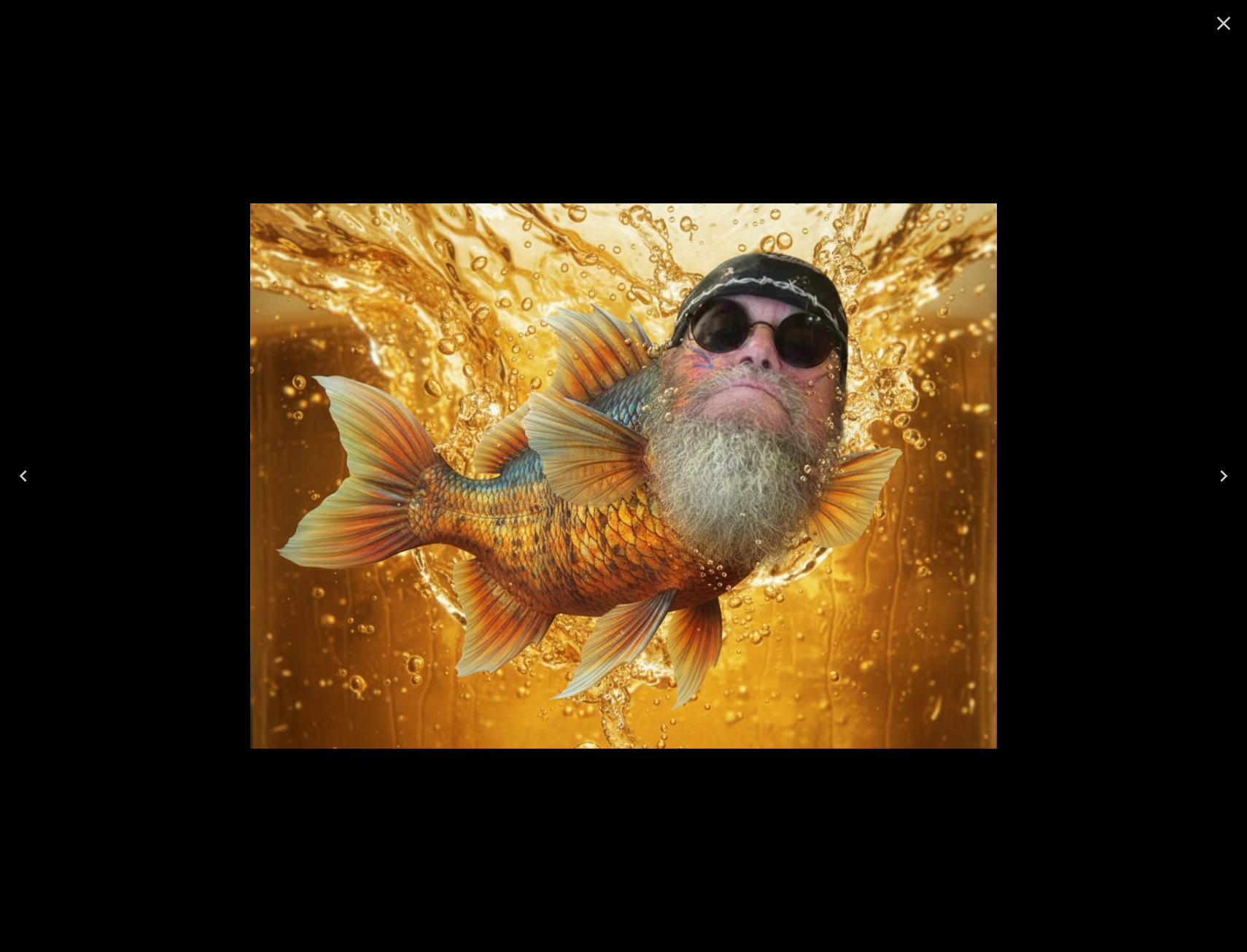
click at [1226, 24] on icon "Close" at bounding box center [1223, 23] width 23 height 23
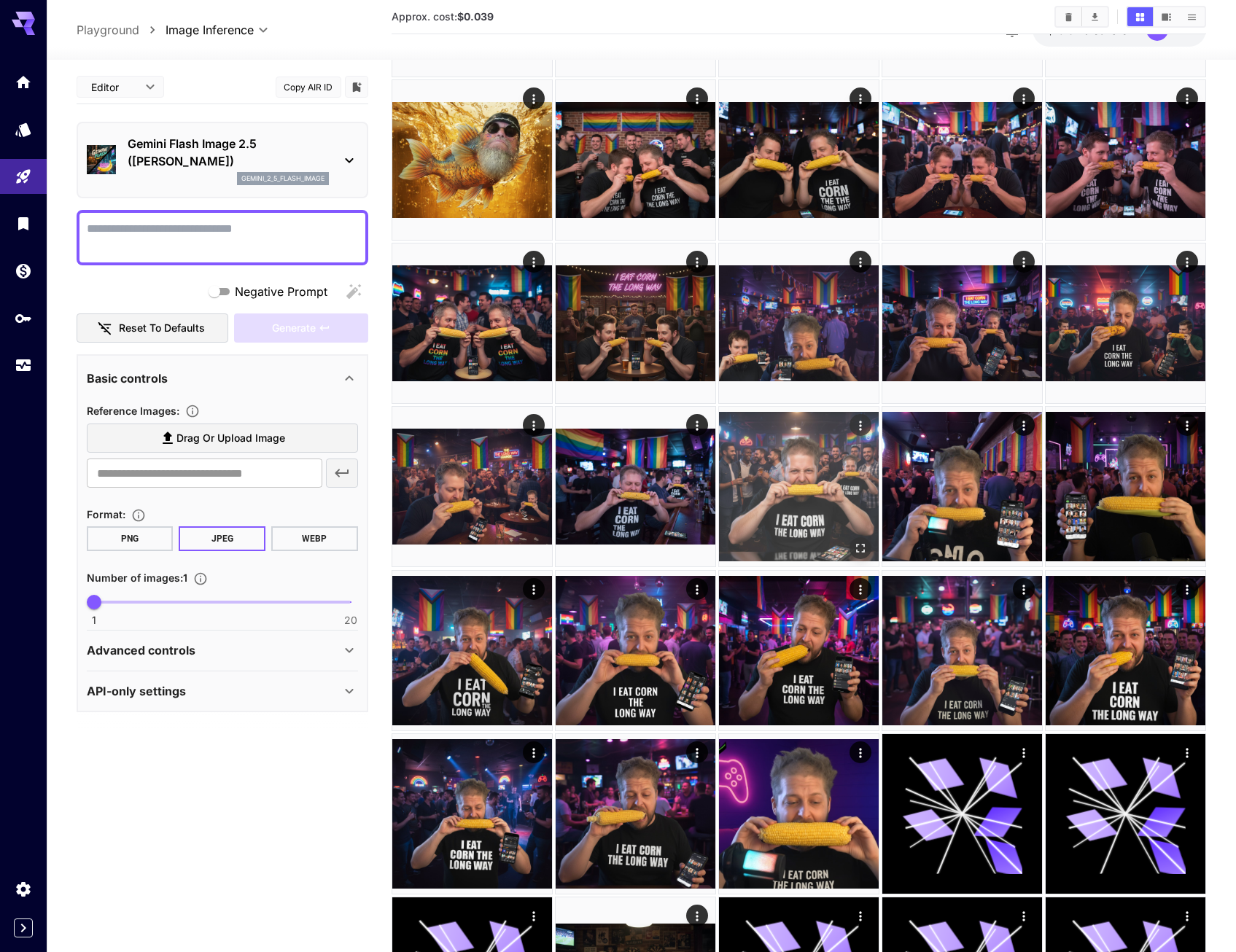
scroll to position [219, 0]
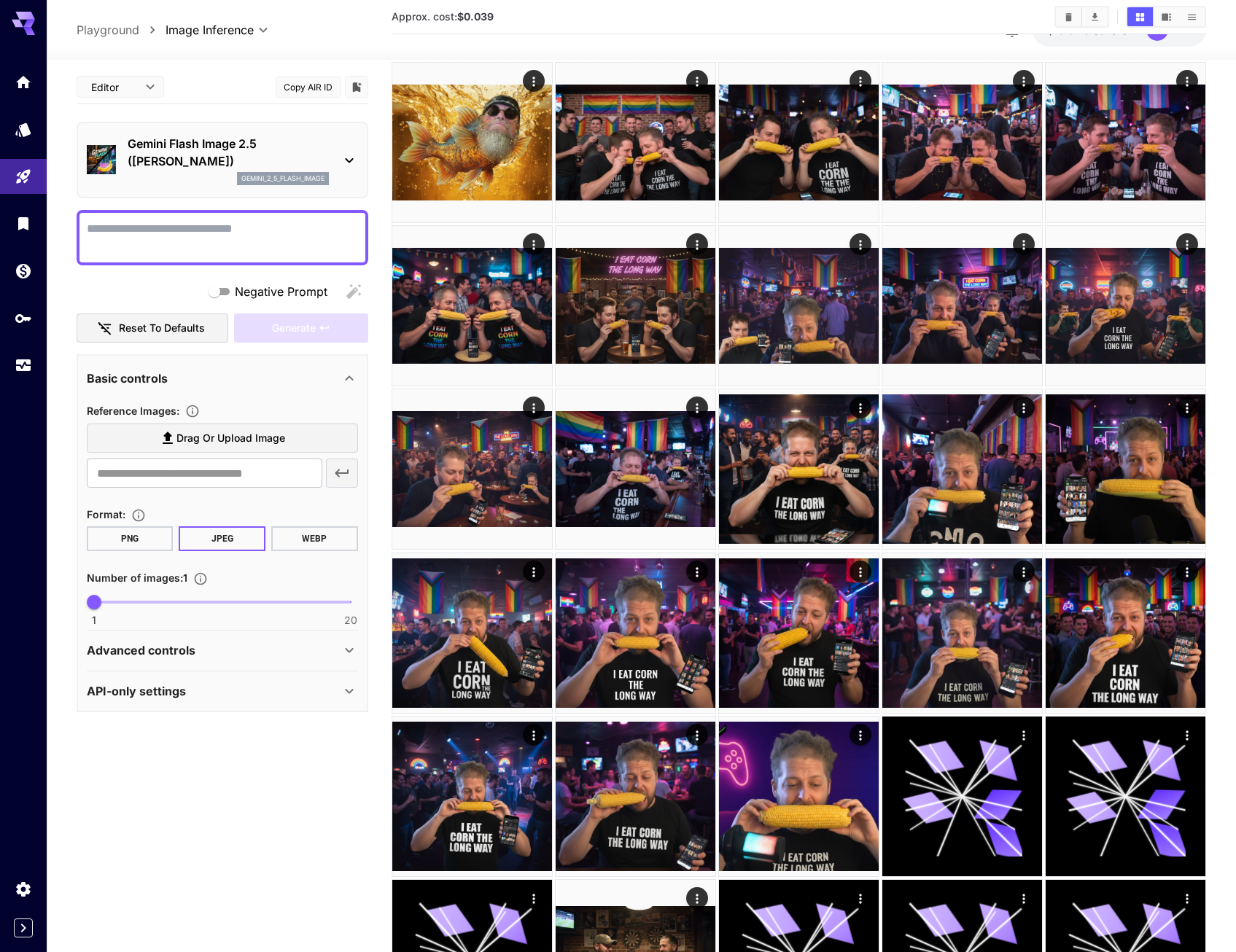
click at [213, 434] on span "Drag or upload image" at bounding box center [231, 438] width 108 height 18
click at [0, 0] on input "Drag or upload image" at bounding box center [0, 0] width 0 height 0
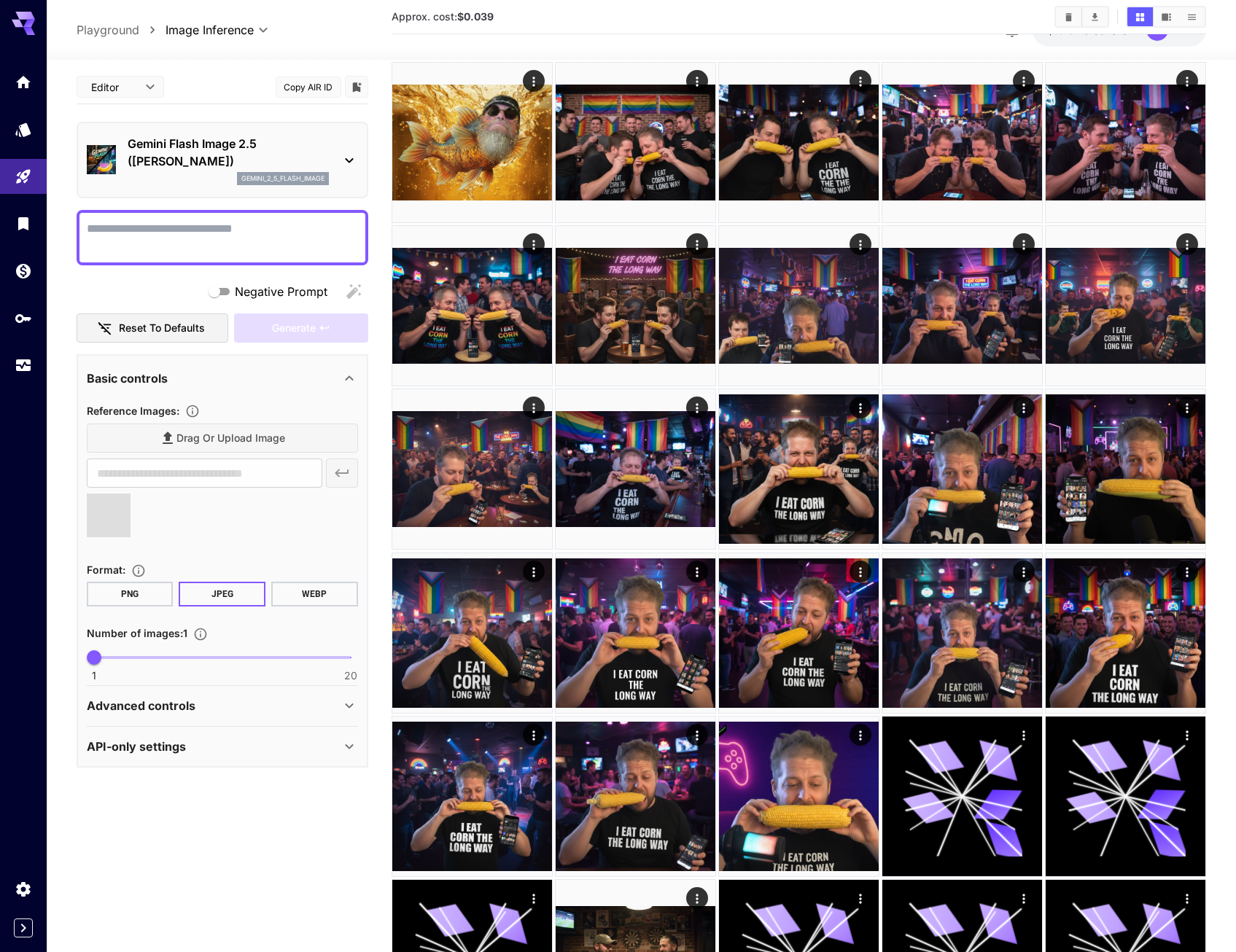
click at [205, 235] on textarea "Negative Prompt" at bounding box center [221, 238] width 271 height 35
type textarea "**********"
type input "**********"
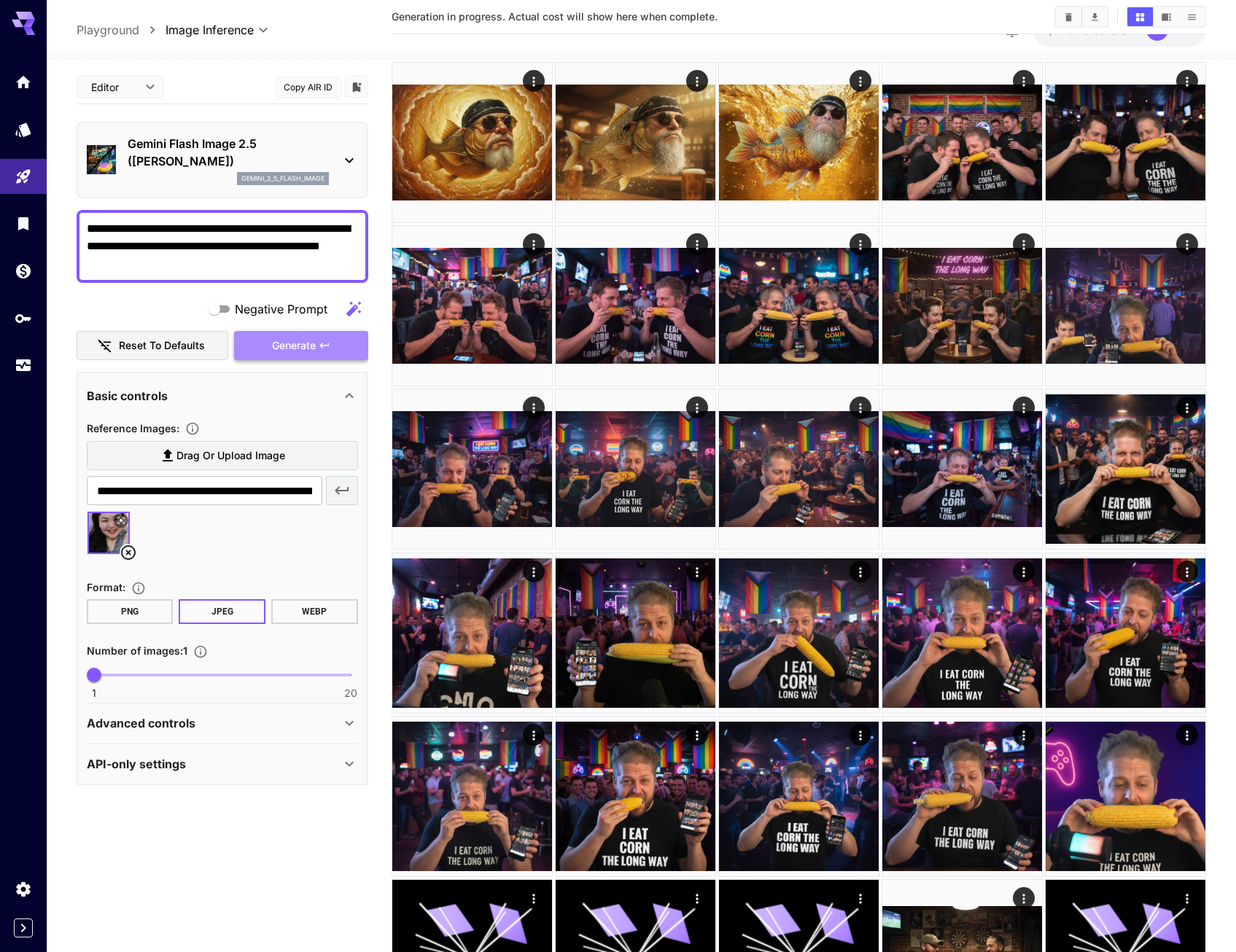
click at [306, 345] on span "Generate" at bounding box center [294, 346] width 44 height 18
click at [298, 341] on span "Generate" at bounding box center [294, 346] width 44 height 18
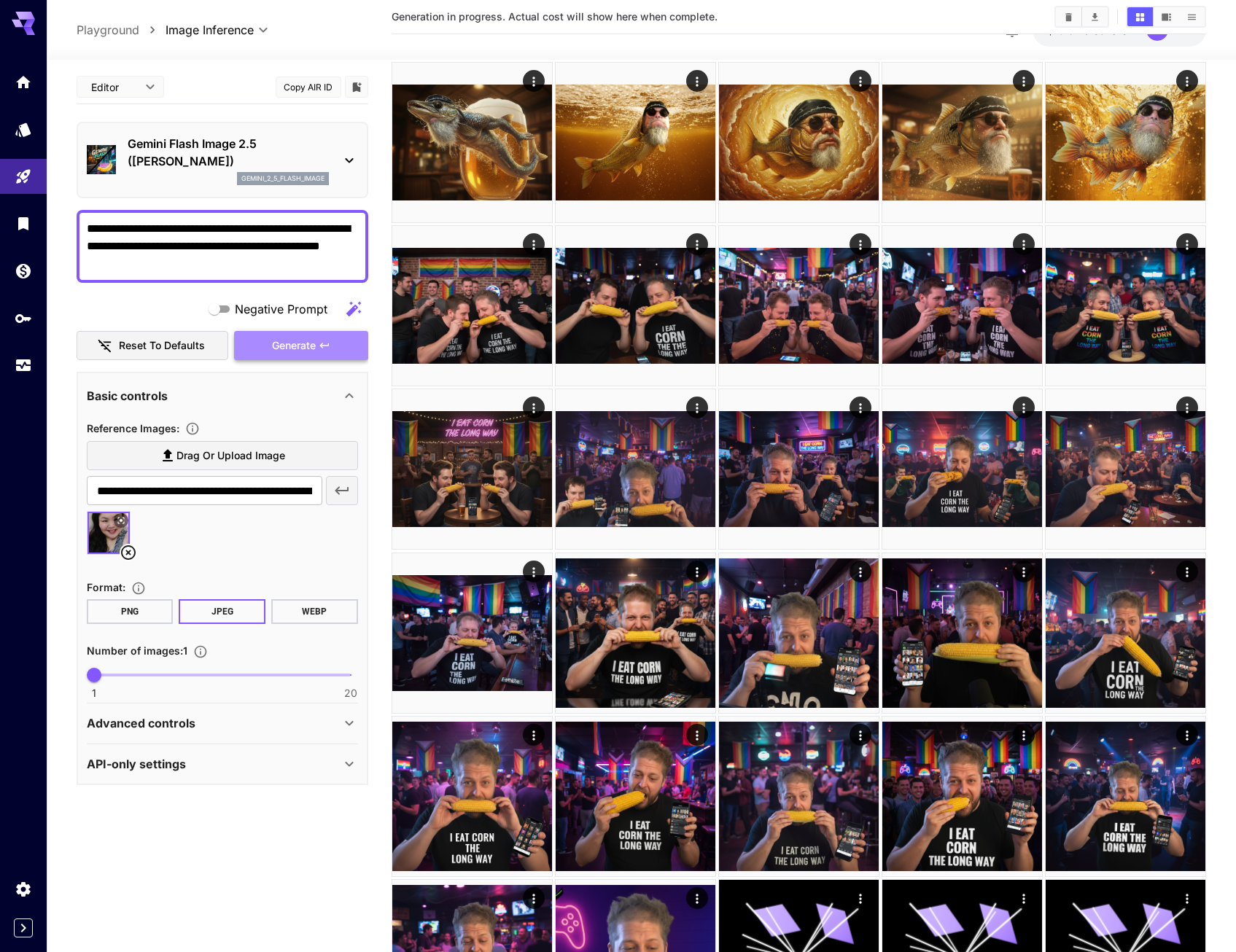
click at [310, 351] on span "Generate" at bounding box center [294, 346] width 44 height 18
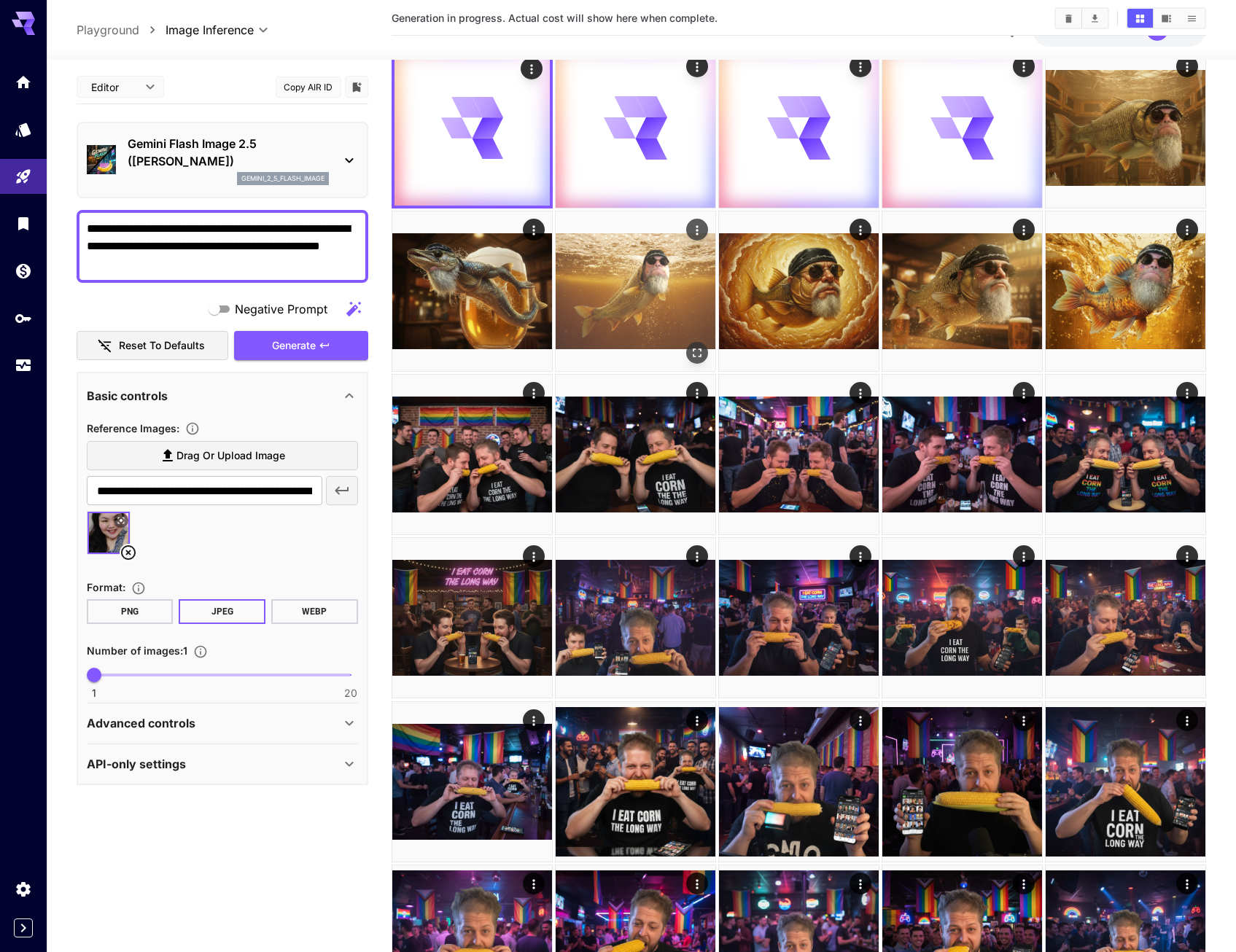
scroll to position [0, 0]
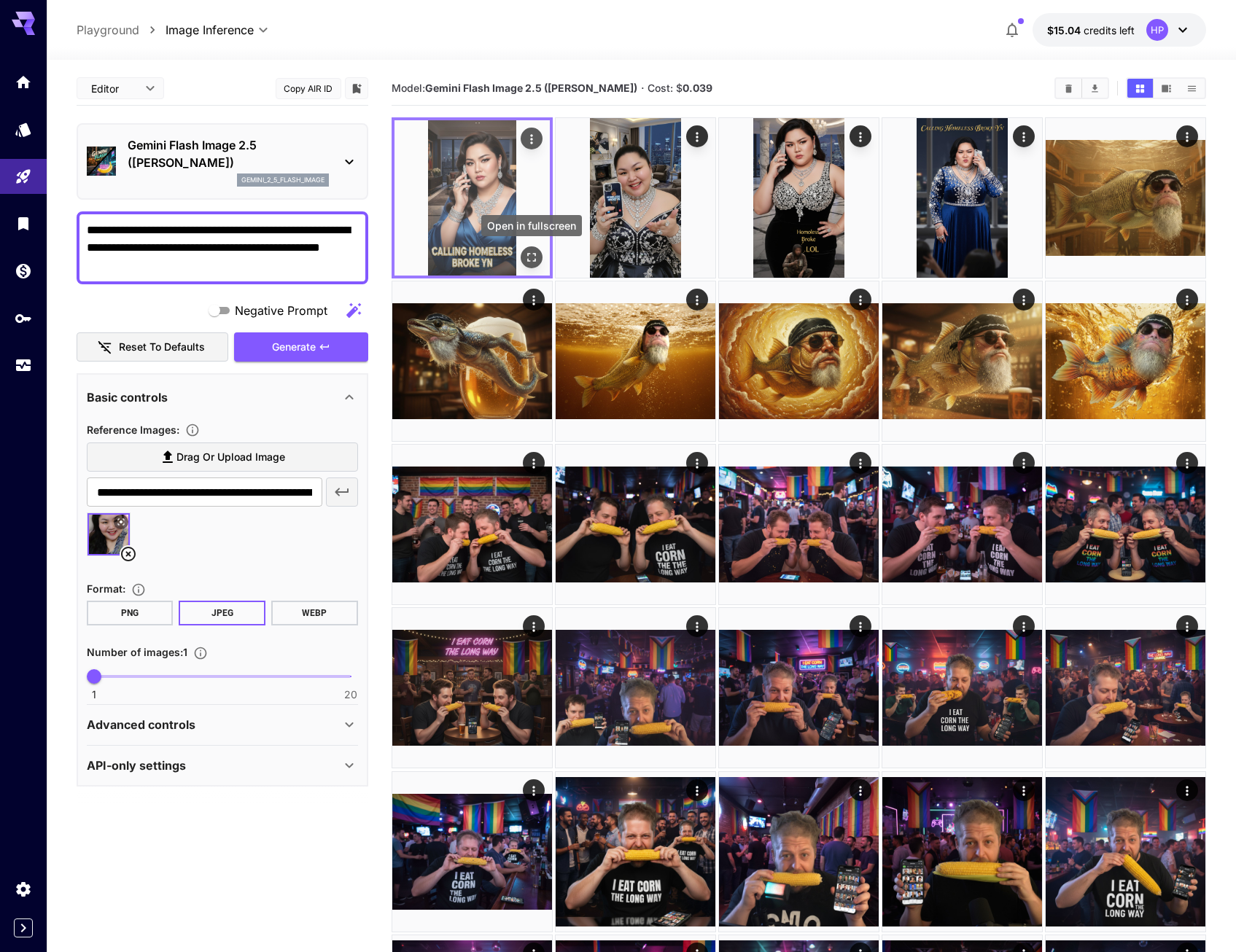
click at [535, 253] on icon "Open in fullscreen" at bounding box center [532, 257] width 15 height 15
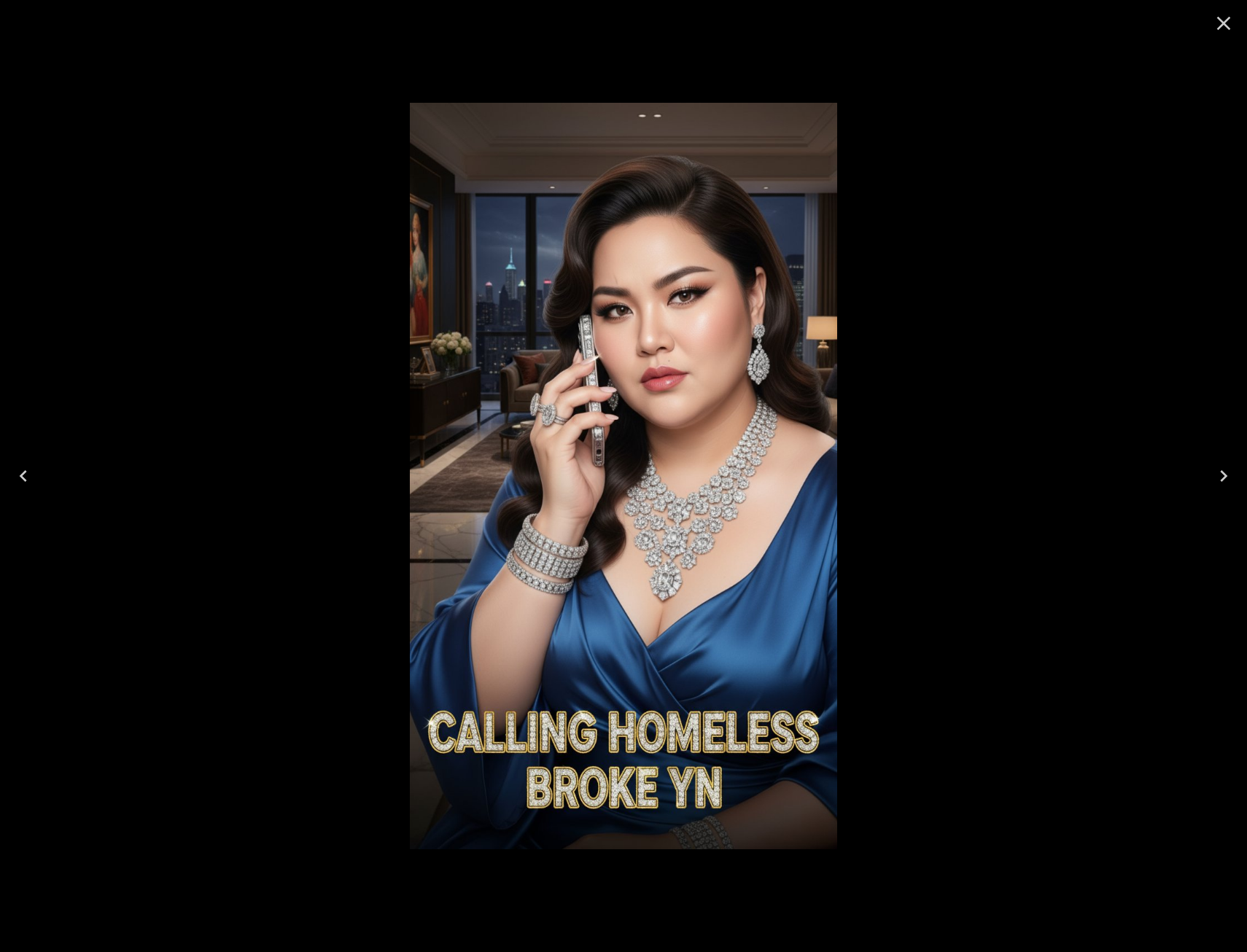
click at [1163, 198] on div at bounding box center [623, 476] width 1247 height 952
click at [1221, 19] on icon "Close" at bounding box center [1224, 23] width 14 height 14
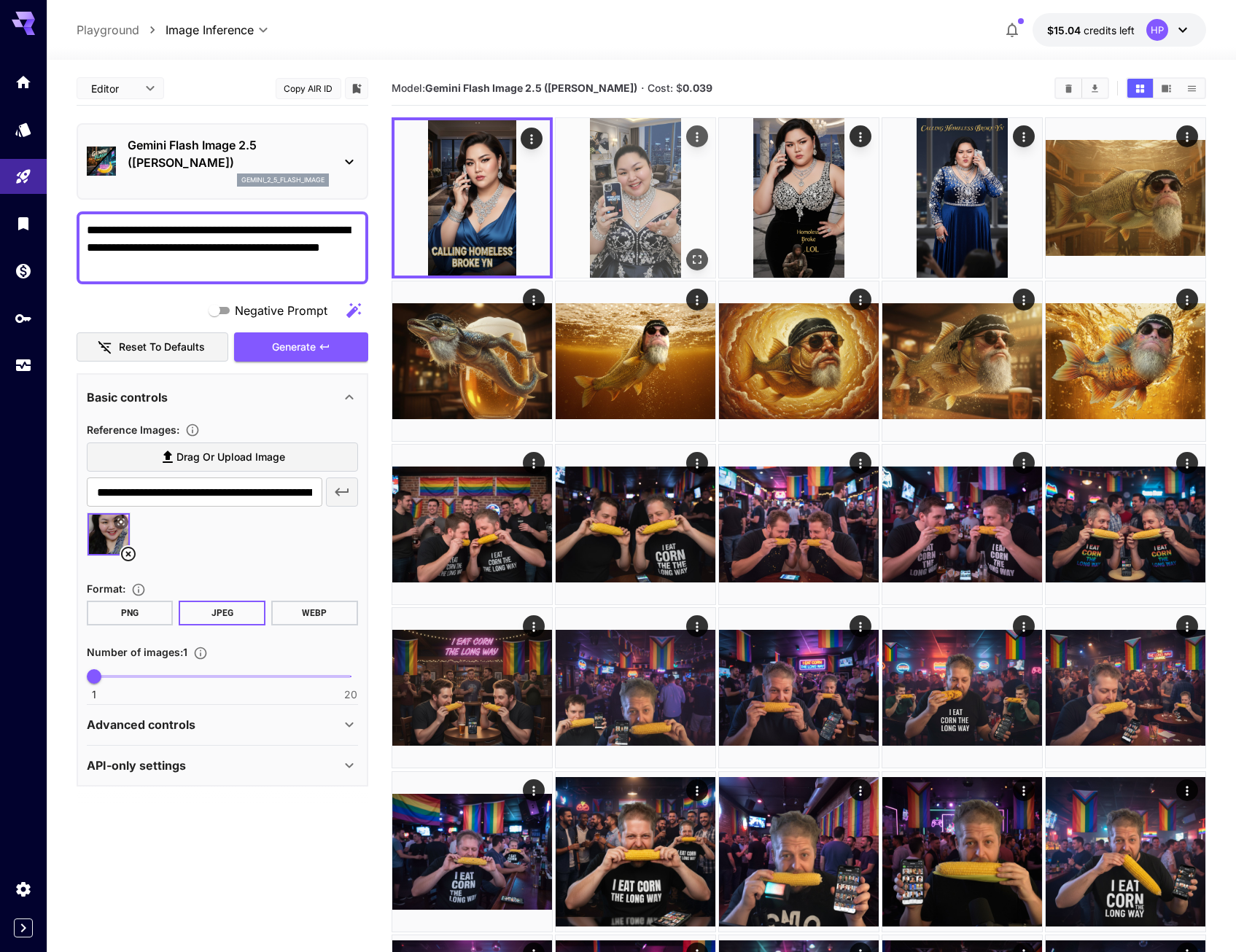
click at [648, 198] on img at bounding box center [636, 198] width 160 height 160
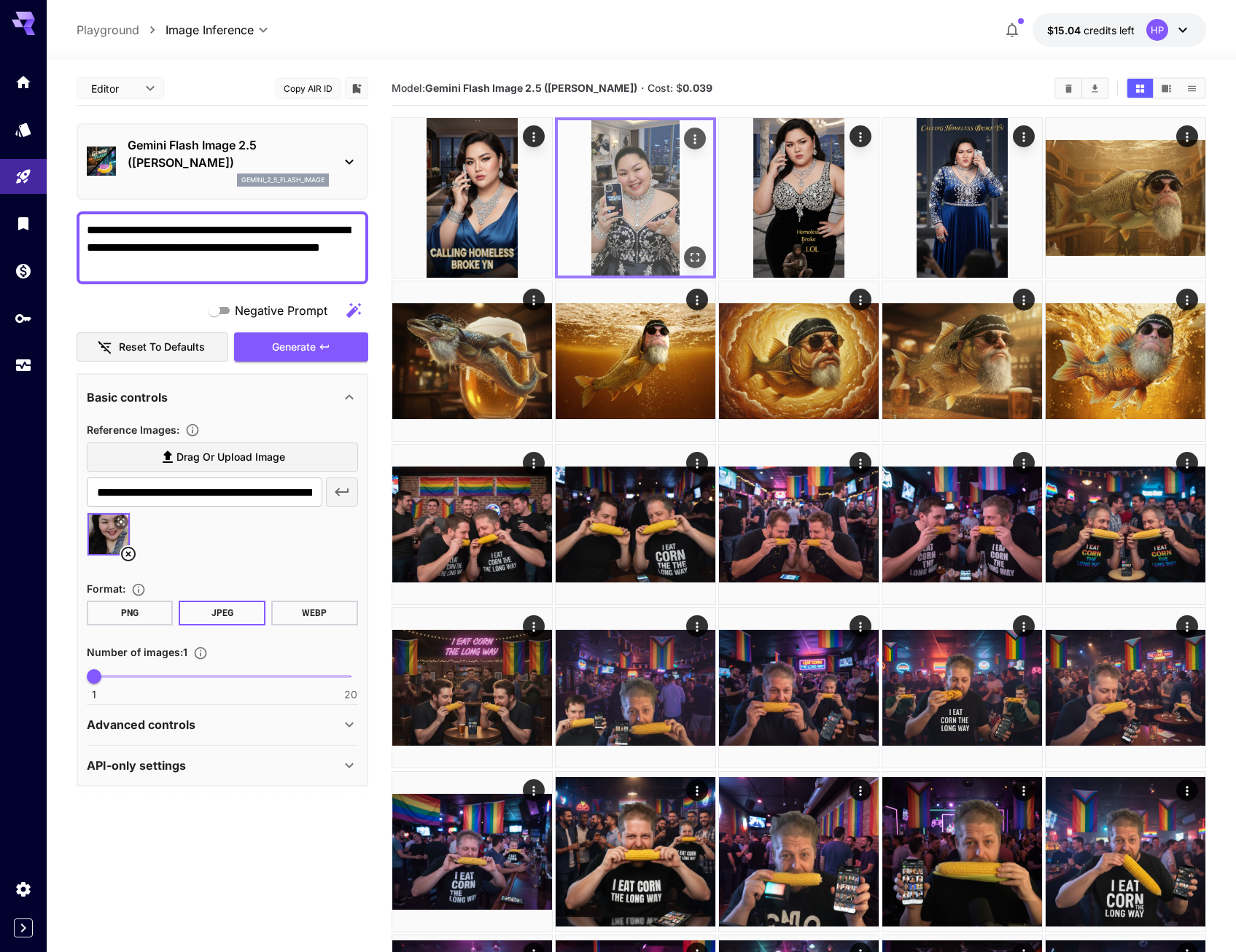
click at [691, 255] on icon "Open in fullscreen" at bounding box center [696, 257] width 9 height 9
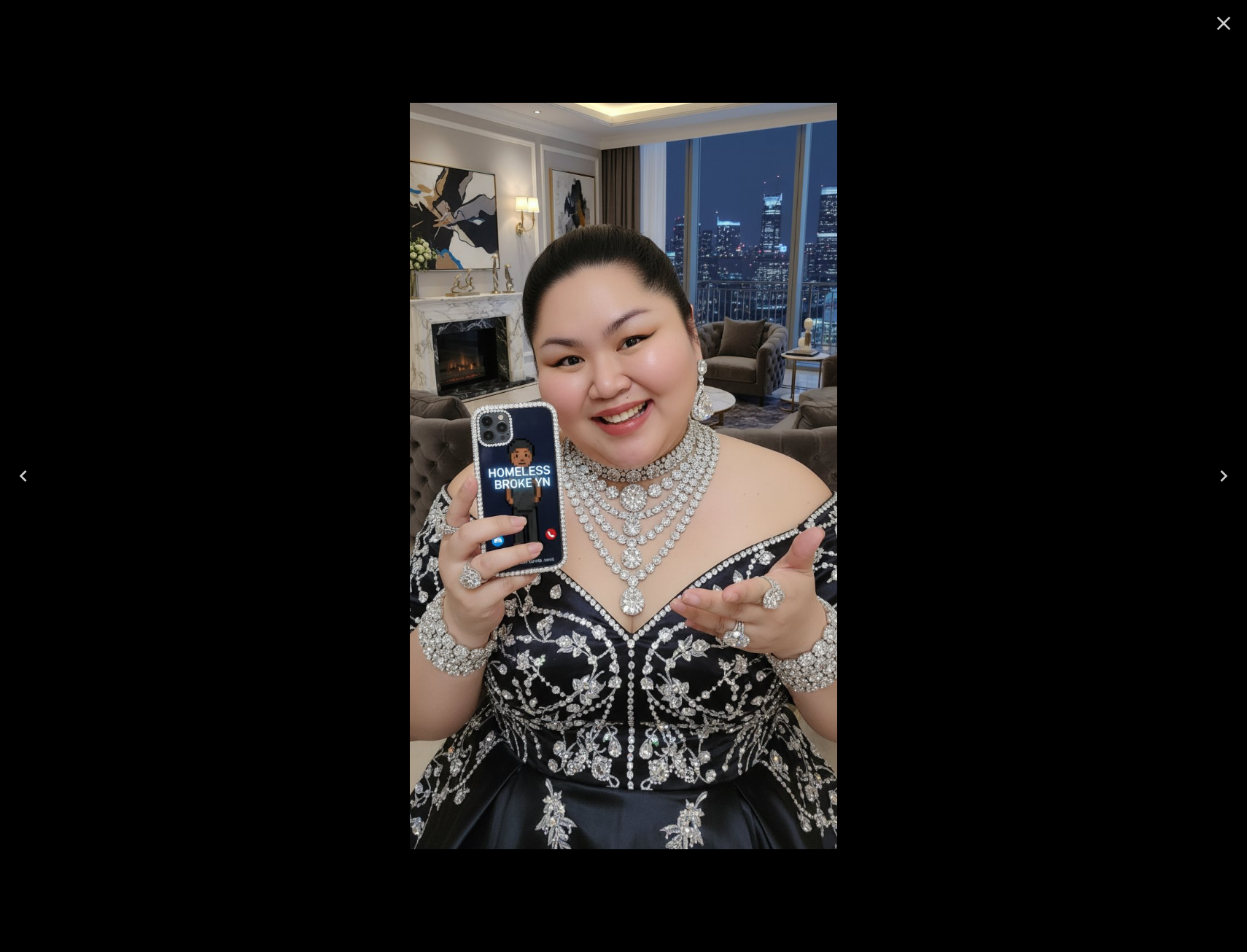
click at [1217, 19] on icon "Close" at bounding box center [1223, 23] width 23 height 23
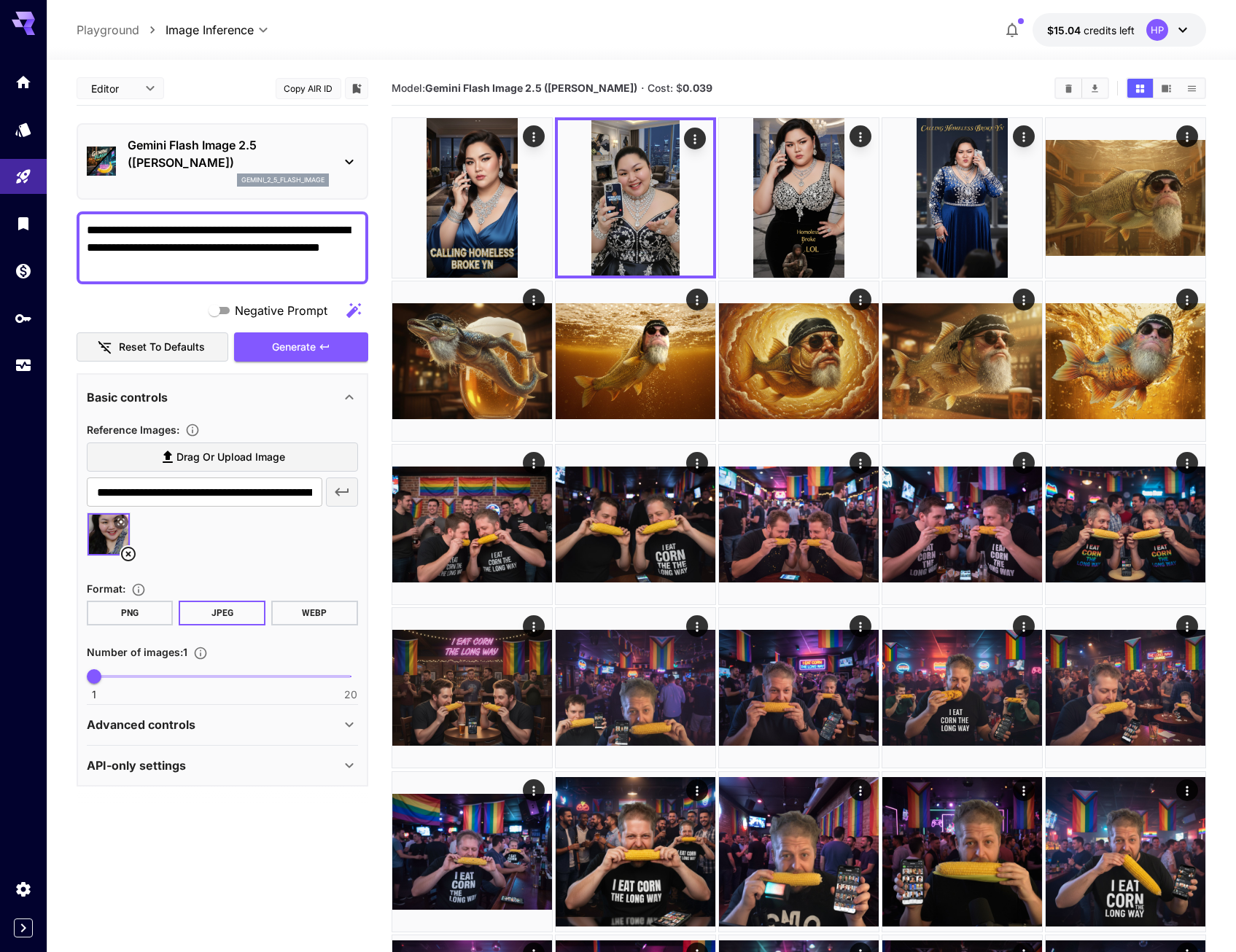
click at [202, 260] on textarea "**********" at bounding box center [221, 247] width 271 height 52
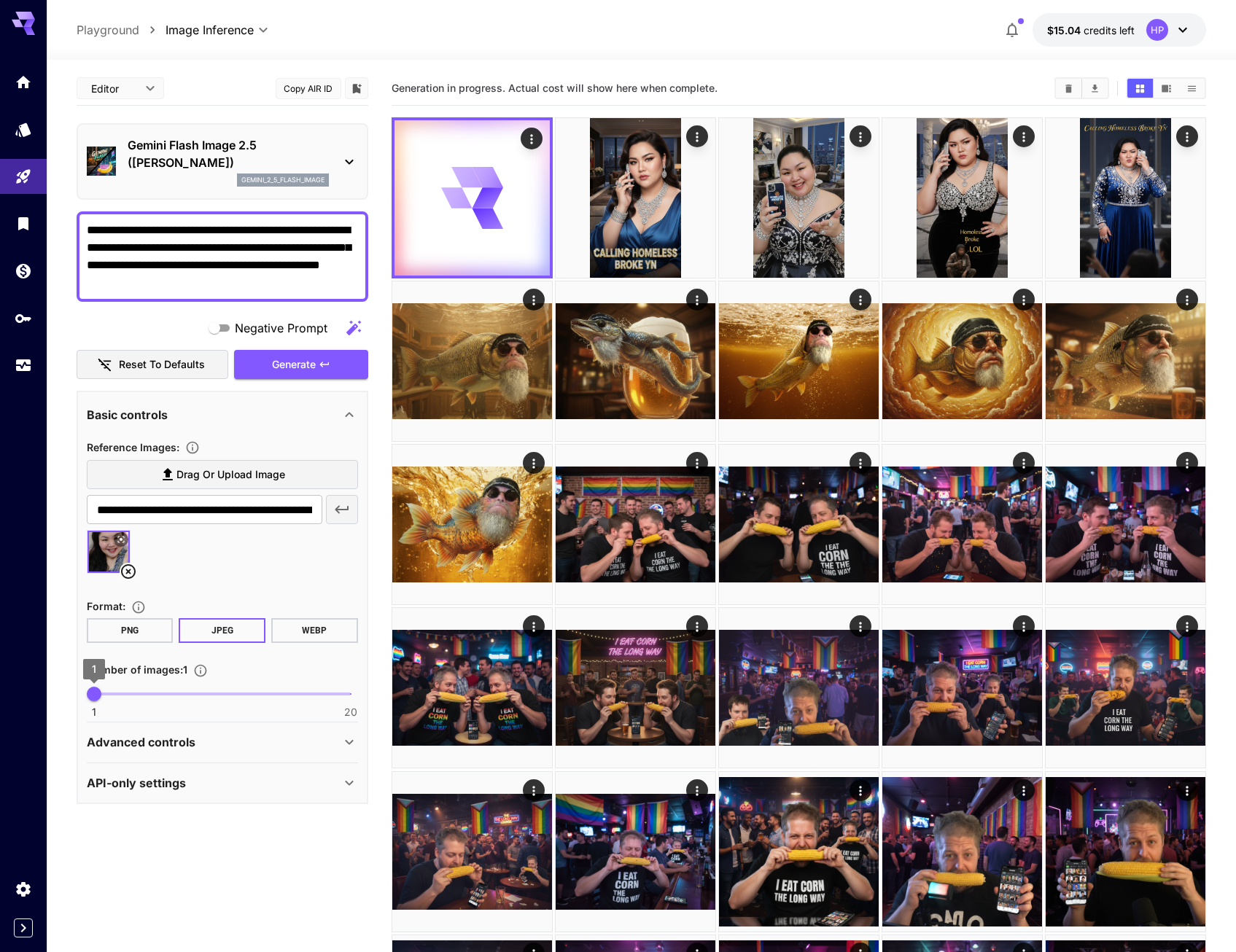
type textarea "**********"
type input "*"
drag, startPoint x: 99, startPoint y: 696, endPoint x: 122, endPoint y: 697, distance: 23.0
click at [122, 697] on span "3" at bounding box center [121, 695] width 15 height 15
click at [315, 361] on span "Generate" at bounding box center [294, 365] width 44 height 18
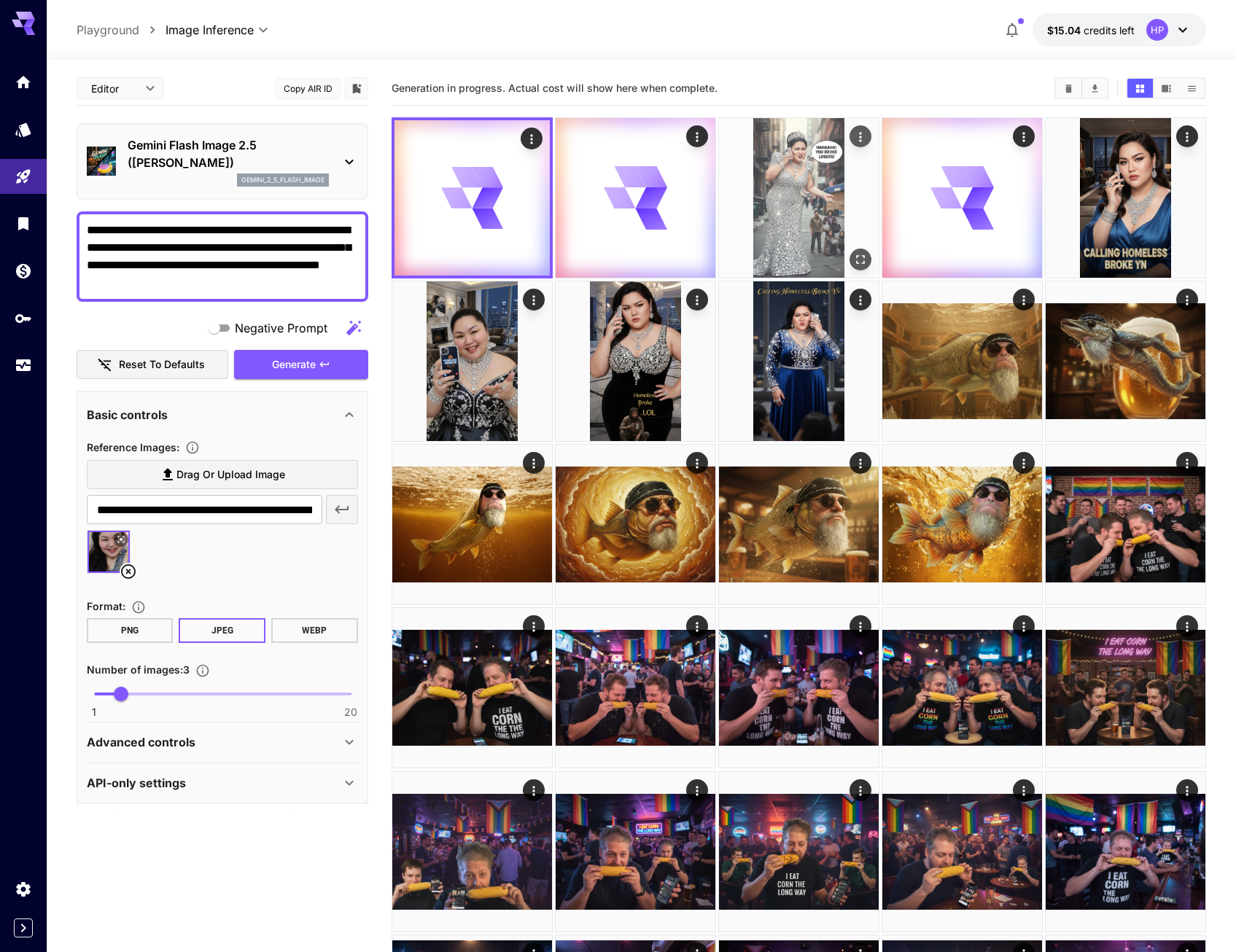
click at [797, 196] on img at bounding box center [799, 198] width 160 height 160
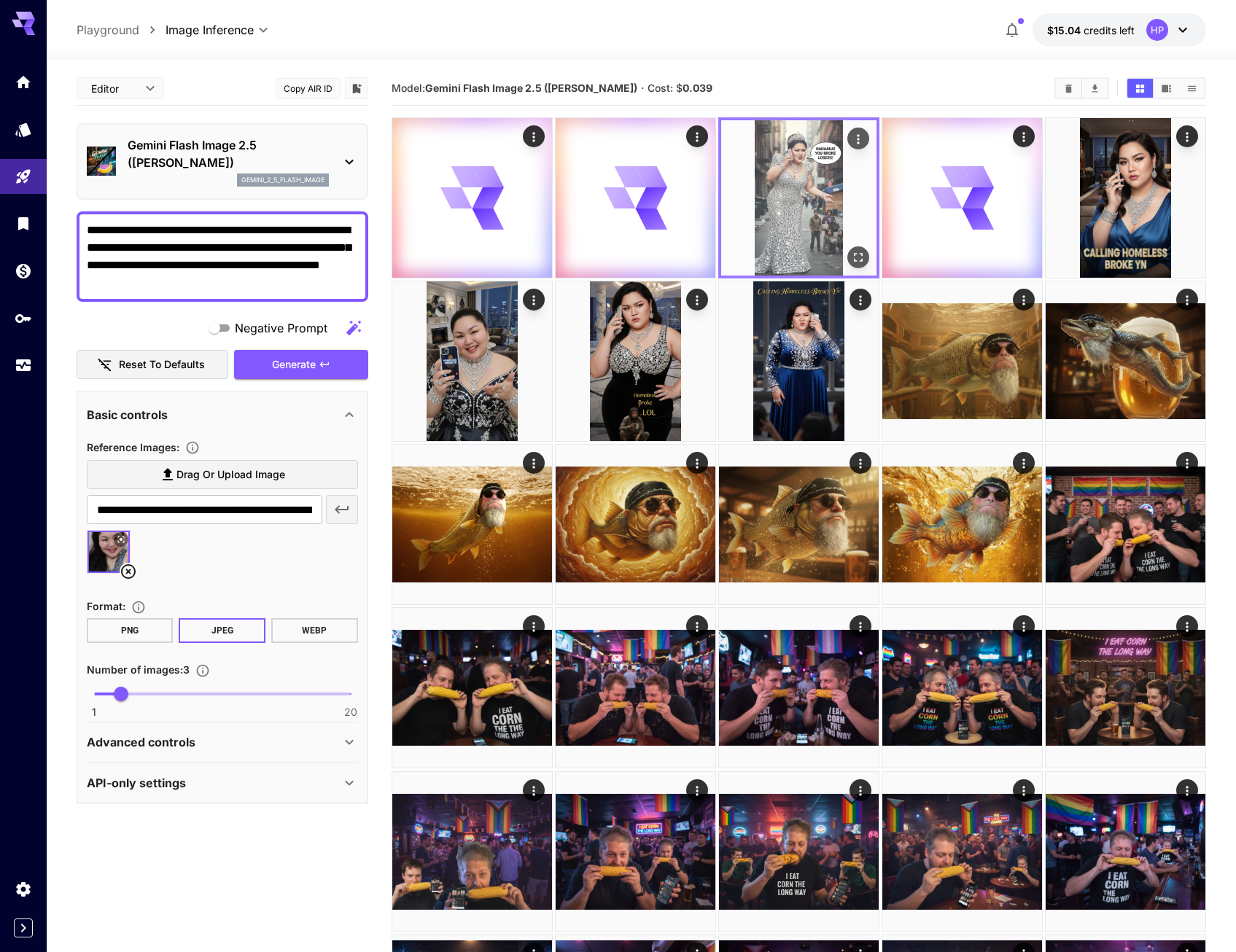
click at [860, 249] on button "Open in fullscreen" at bounding box center [858, 257] width 22 height 22
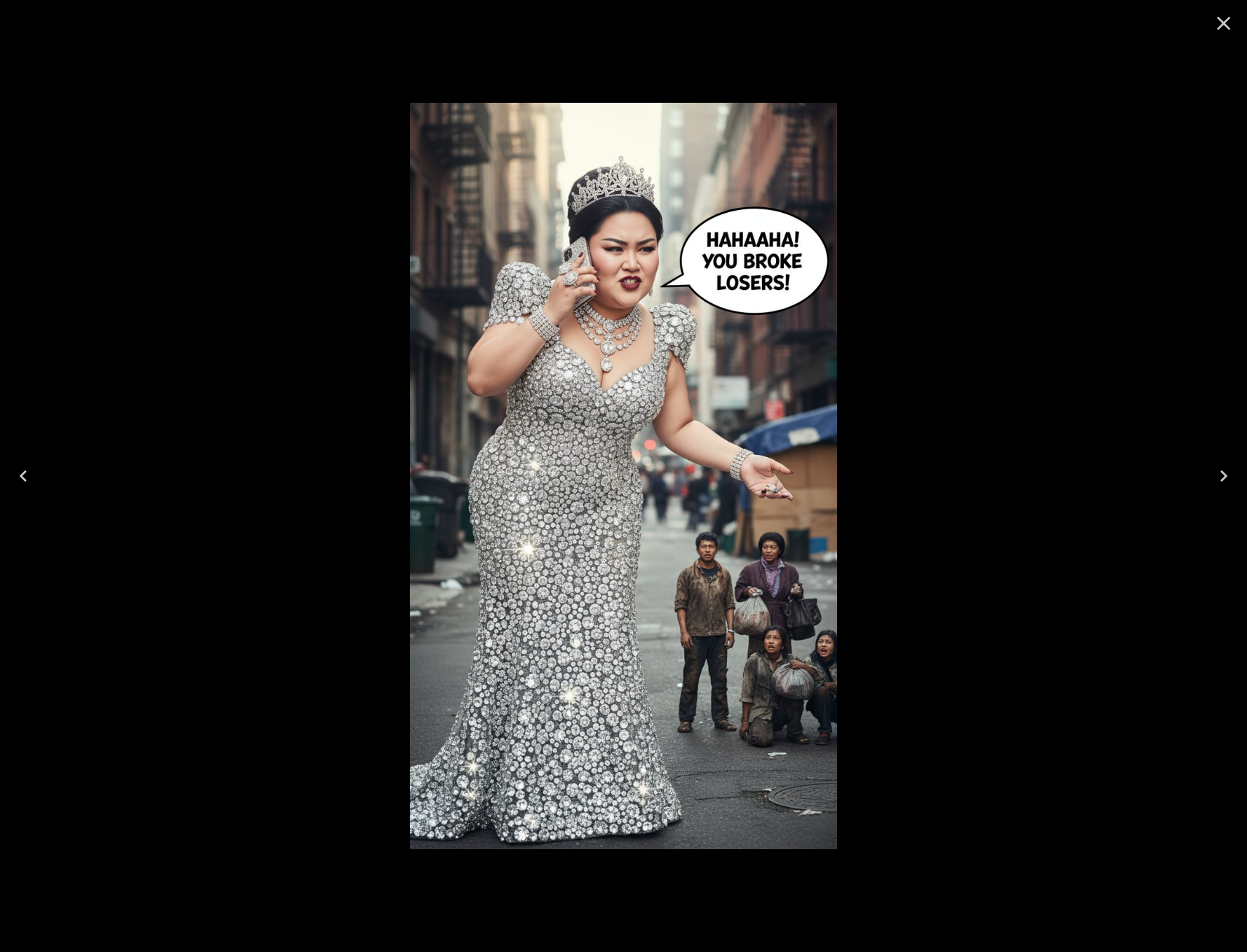
click at [1106, 237] on div at bounding box center [623, 476] width 1247 height 952
click at [1225, 19] on icon "Close" at bounding box center [1223, 23] width 23 height 23
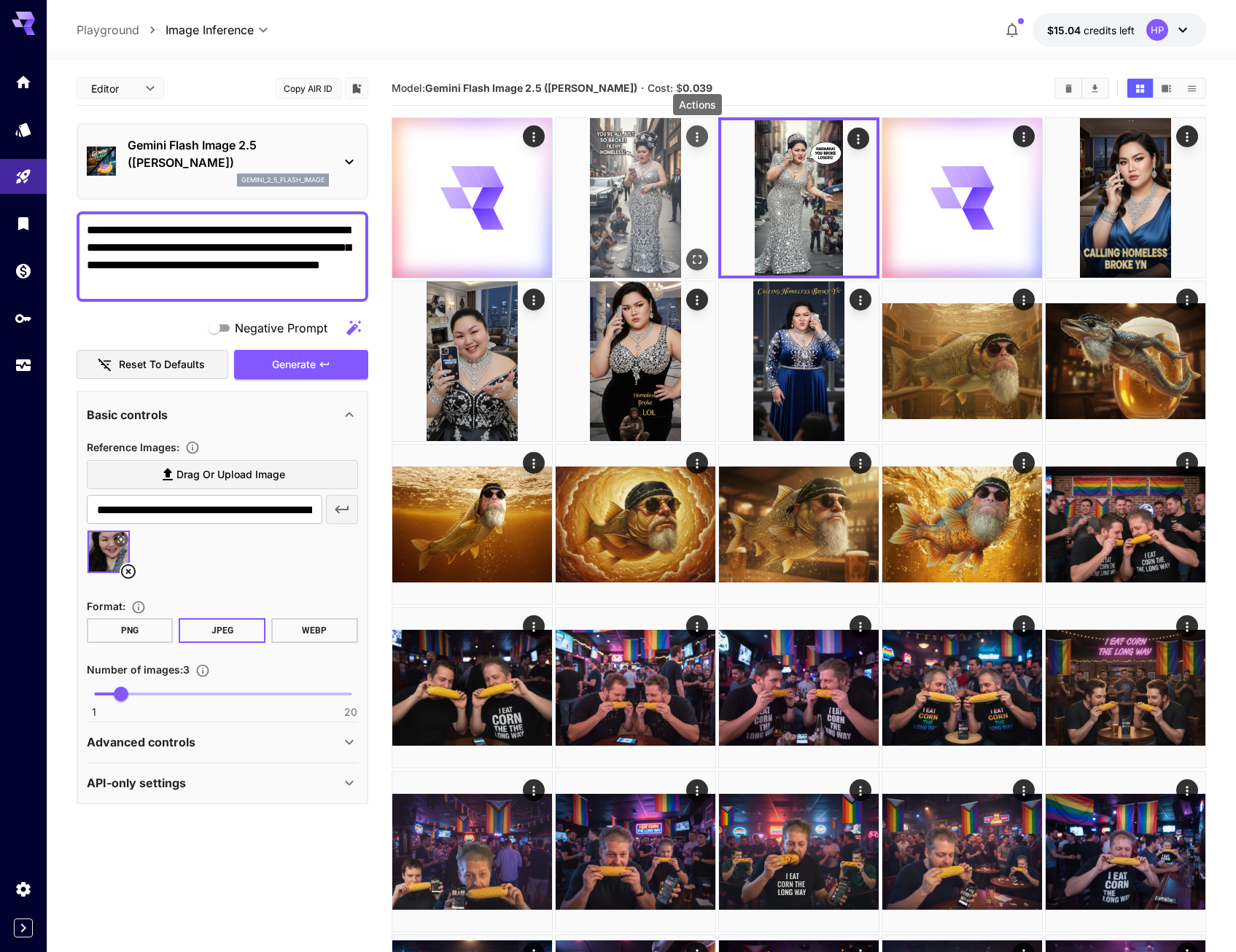
click at [693, 136] on icon "Actions" at bounding box center [697, 137] width 15 height 15
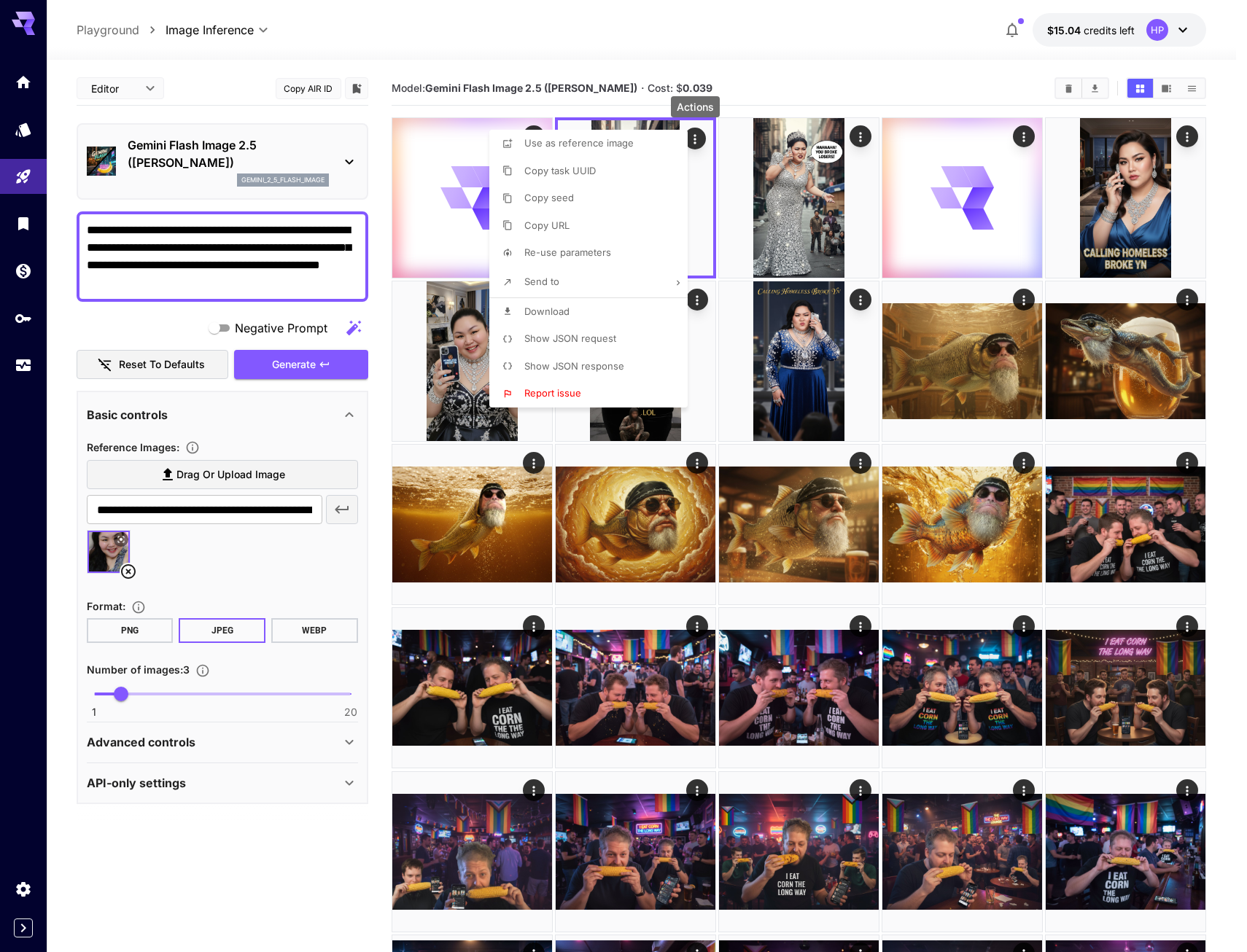
click at [705, 134] on div at bounding box center [623, 476] width 1247 height 952
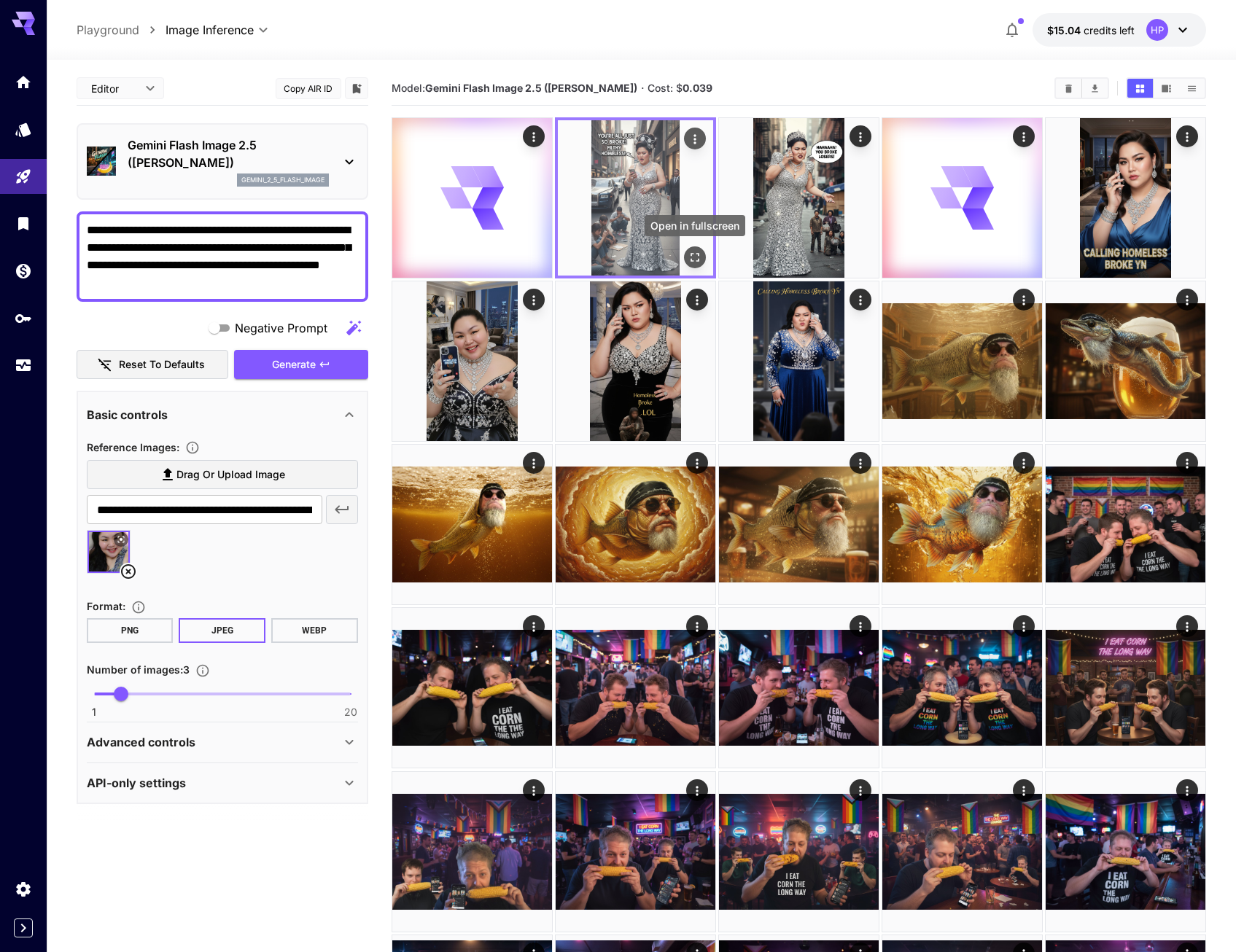
click at [700, 256] on icon "Open in fullscreen" at bounding box center [695, 257] width 15 height 15
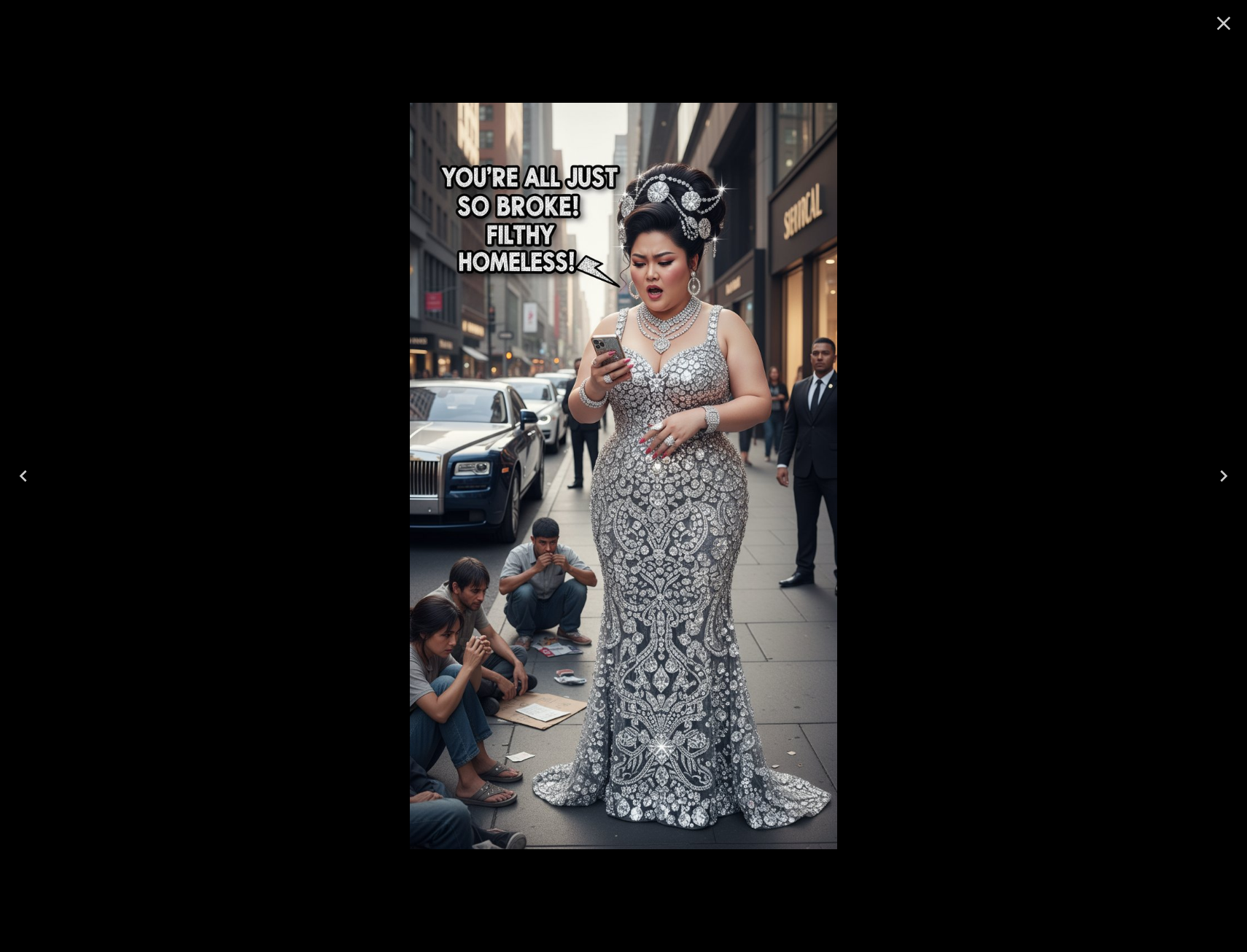
drag, startPoint x: 942, startPoint y: 439, endPoint x: 948, endPoint y: 445, distance: 8.5
click at [948, 445] on div at bounding box center [623, 476] width 1247 height 952
click at [1215, 19] on icon "Close" at bounding box center [1223, 23] width 23 height 23
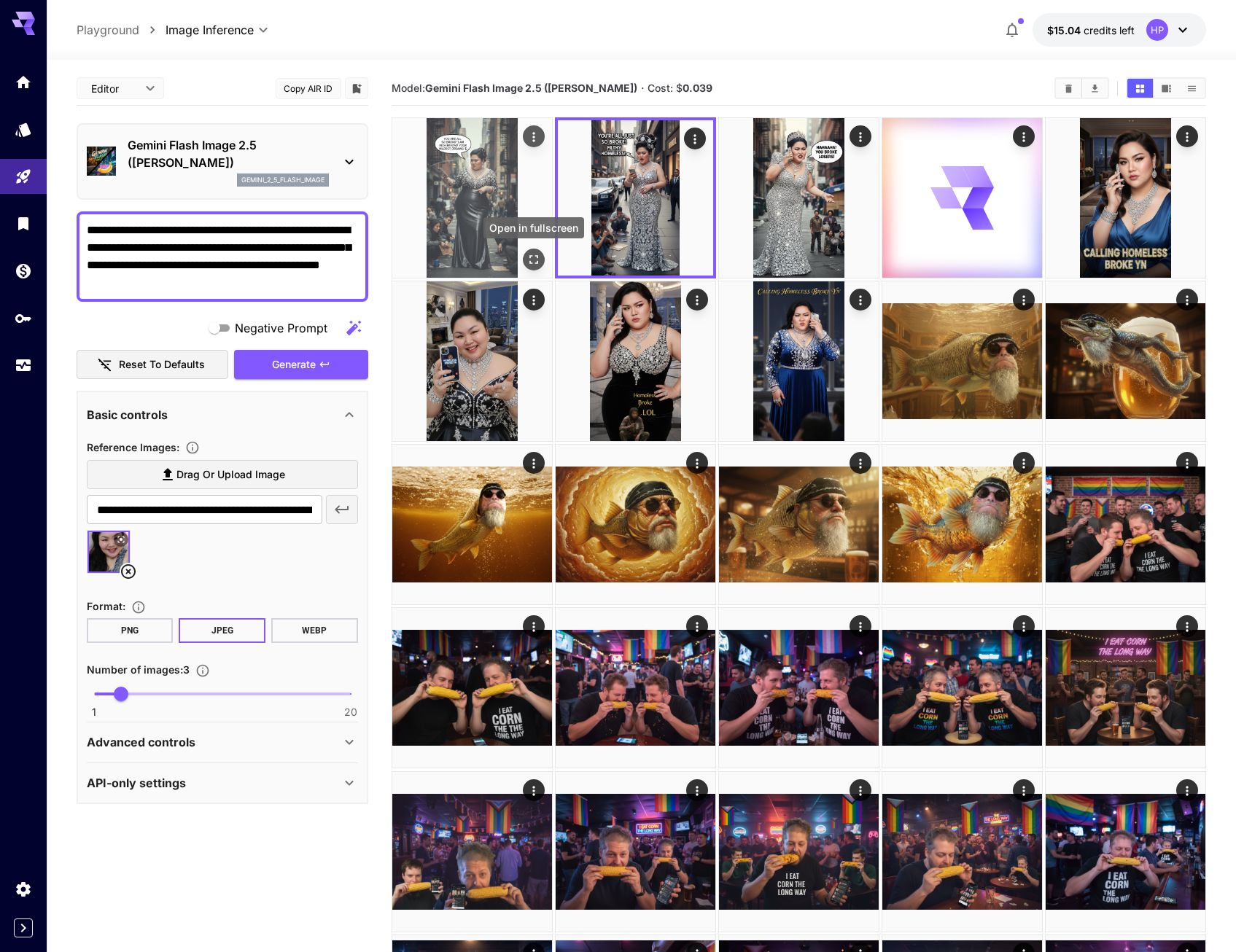
click at [532, 255] on icon "Open in fullscreen" at bounding box center [534, 260] width 15 height 15
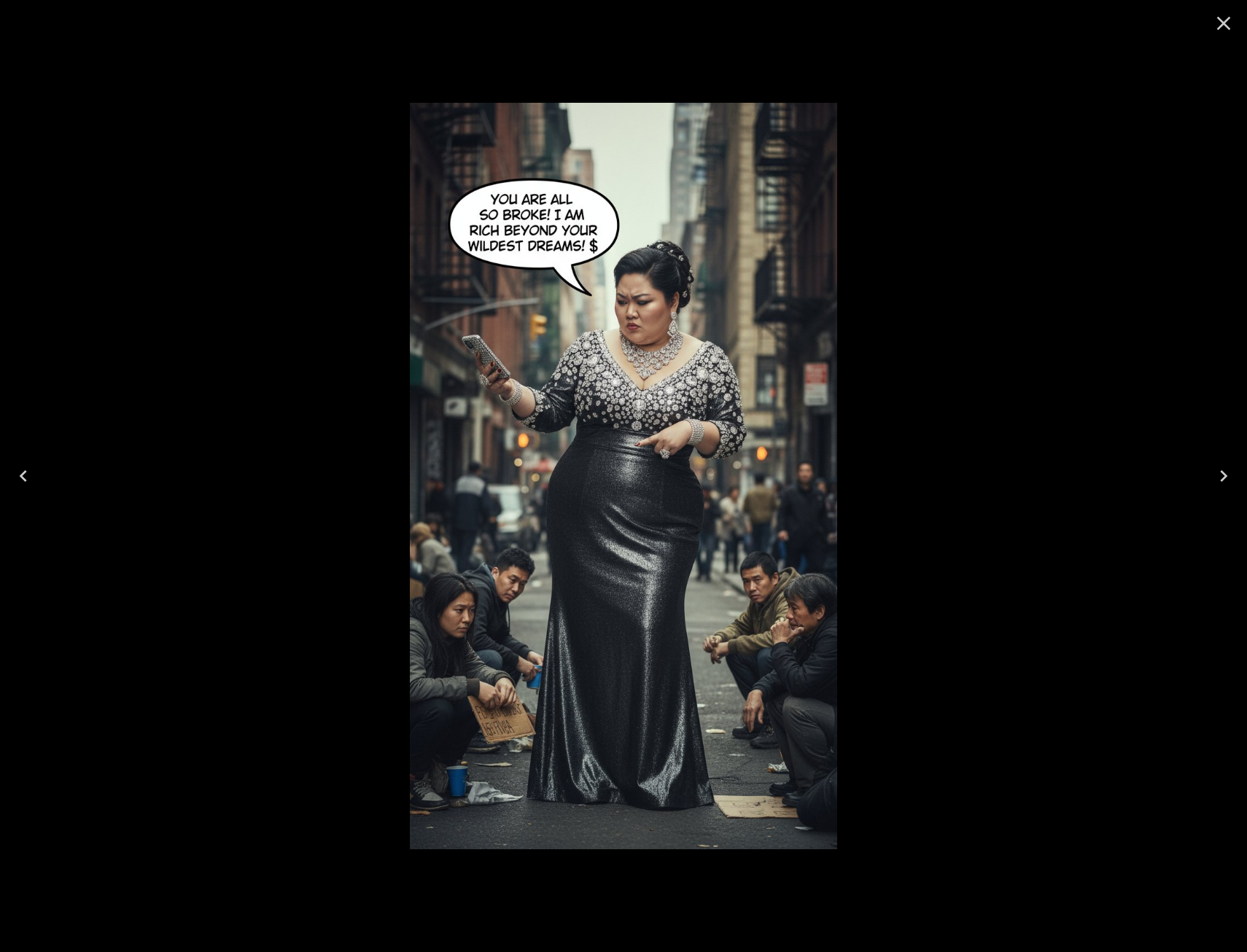
click at [924, 305] on div at bounding box center [623, 476] width 1247 height 952
drag, startPoint x: 924, startPoint y: 306, endPoint x: 885, endPoint y: 278, distance: 48.0
click at [885, 278] on div at bounding box center [623, 476] width 1247 height 952
click at [1228, 23] on icon "Close" at bounding box center [1223, 23] width 23 height 23
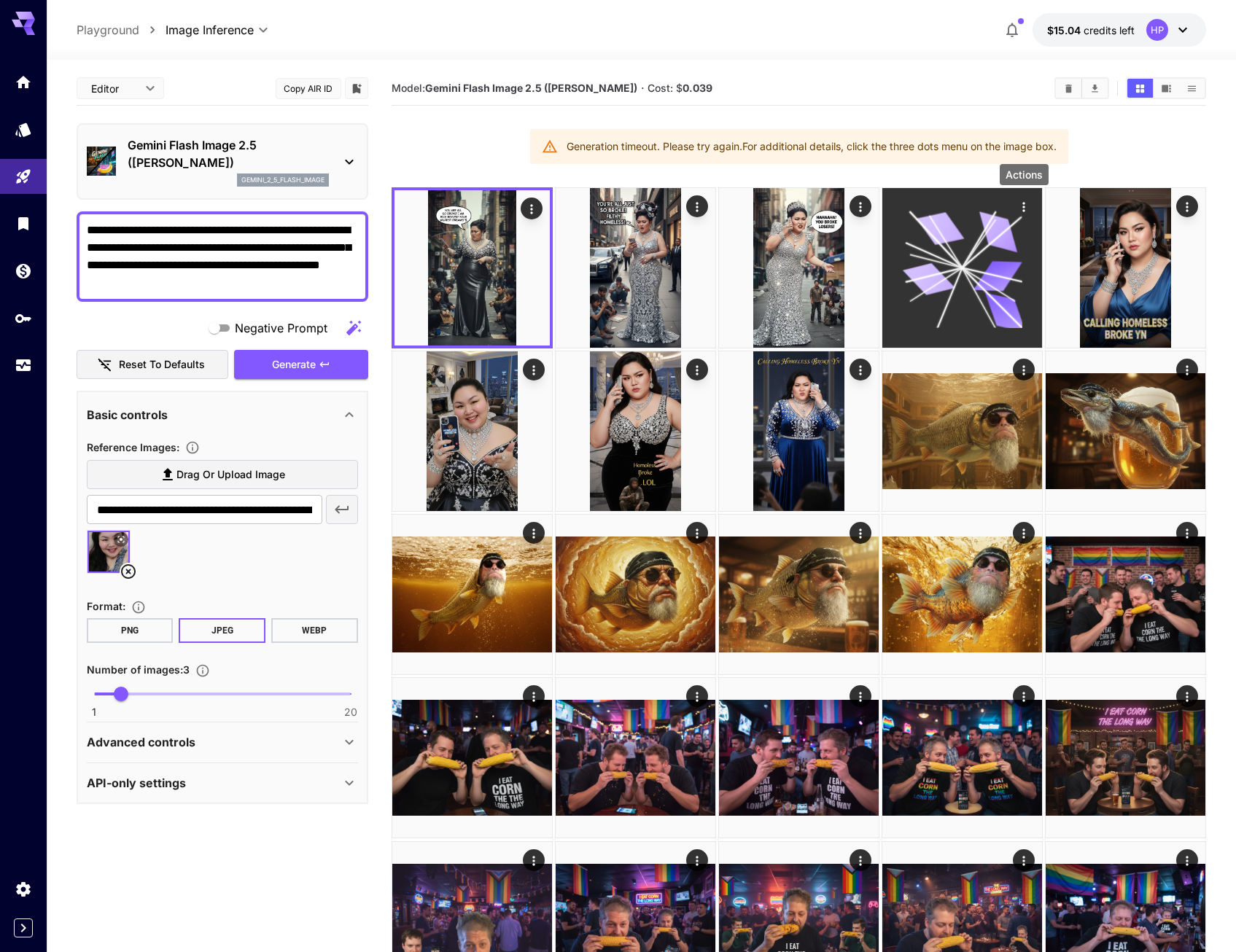
click at [1026, 201] on icon "Actions" at bounding box center [1024, 207] width 15 height 15
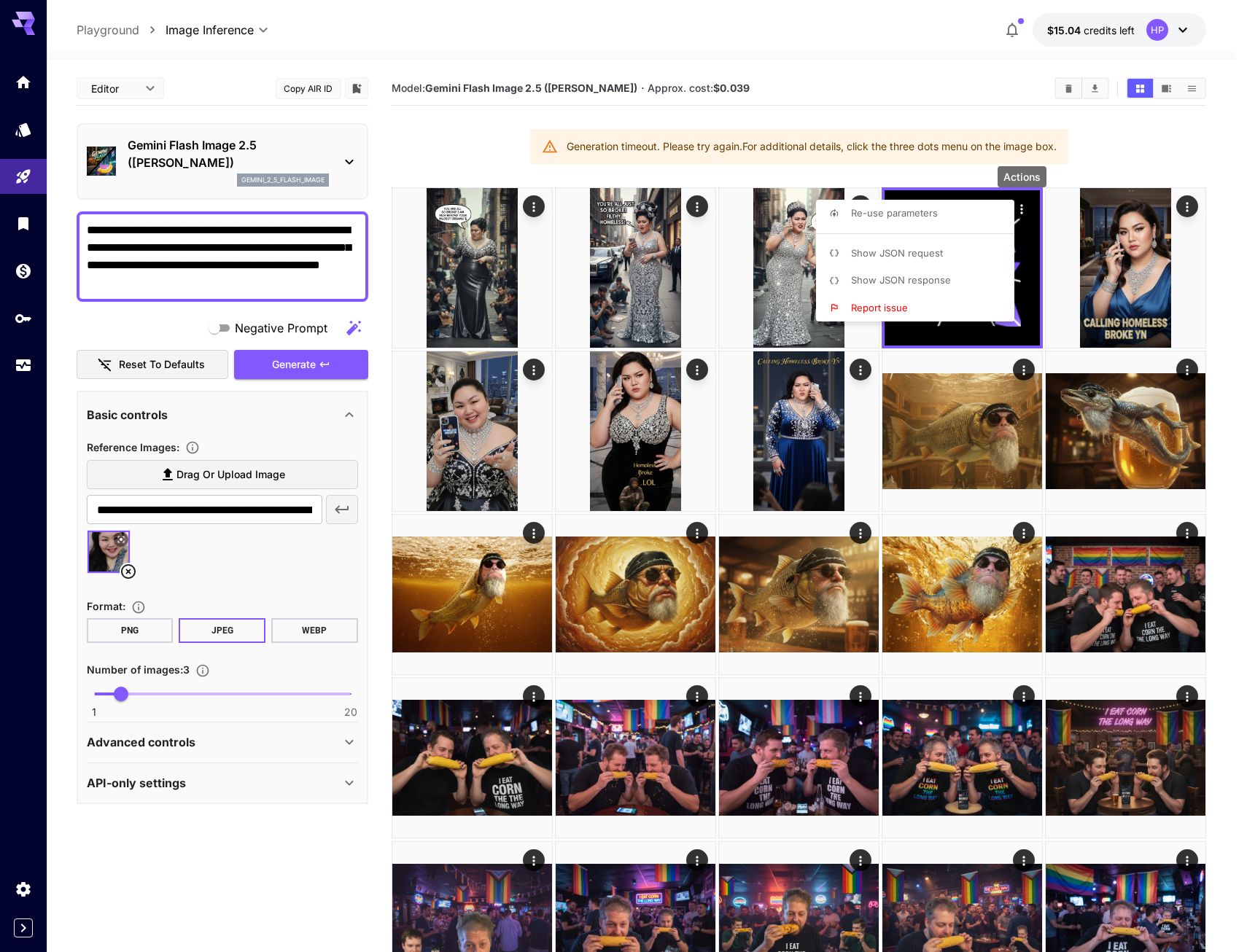
click at [1172, 153] on div at bounding box center [623, 476] width 1247 height 952
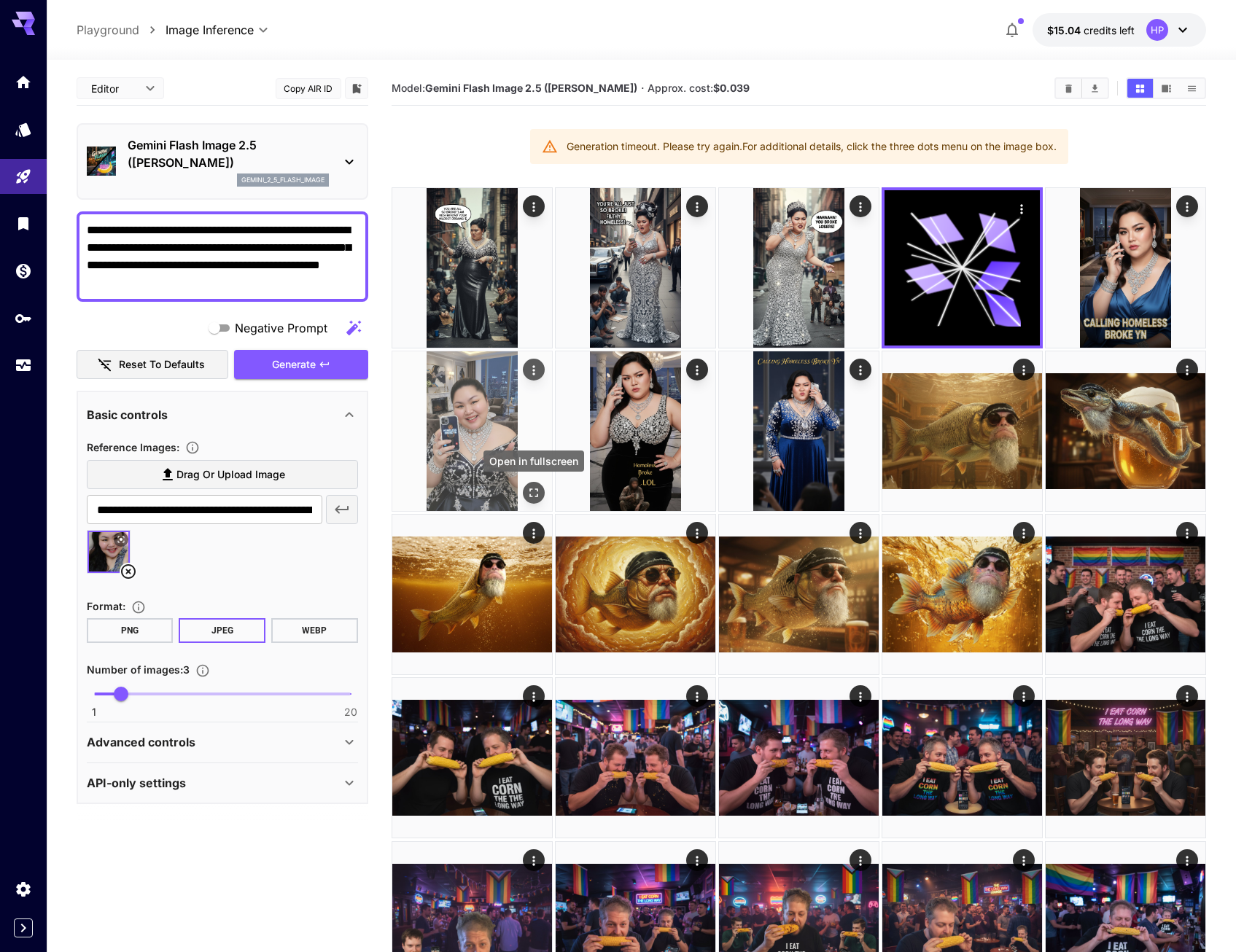
click at [531, 493] on icon "Open in fullscreen" at bounding box center [534, 493] width 15 height 15
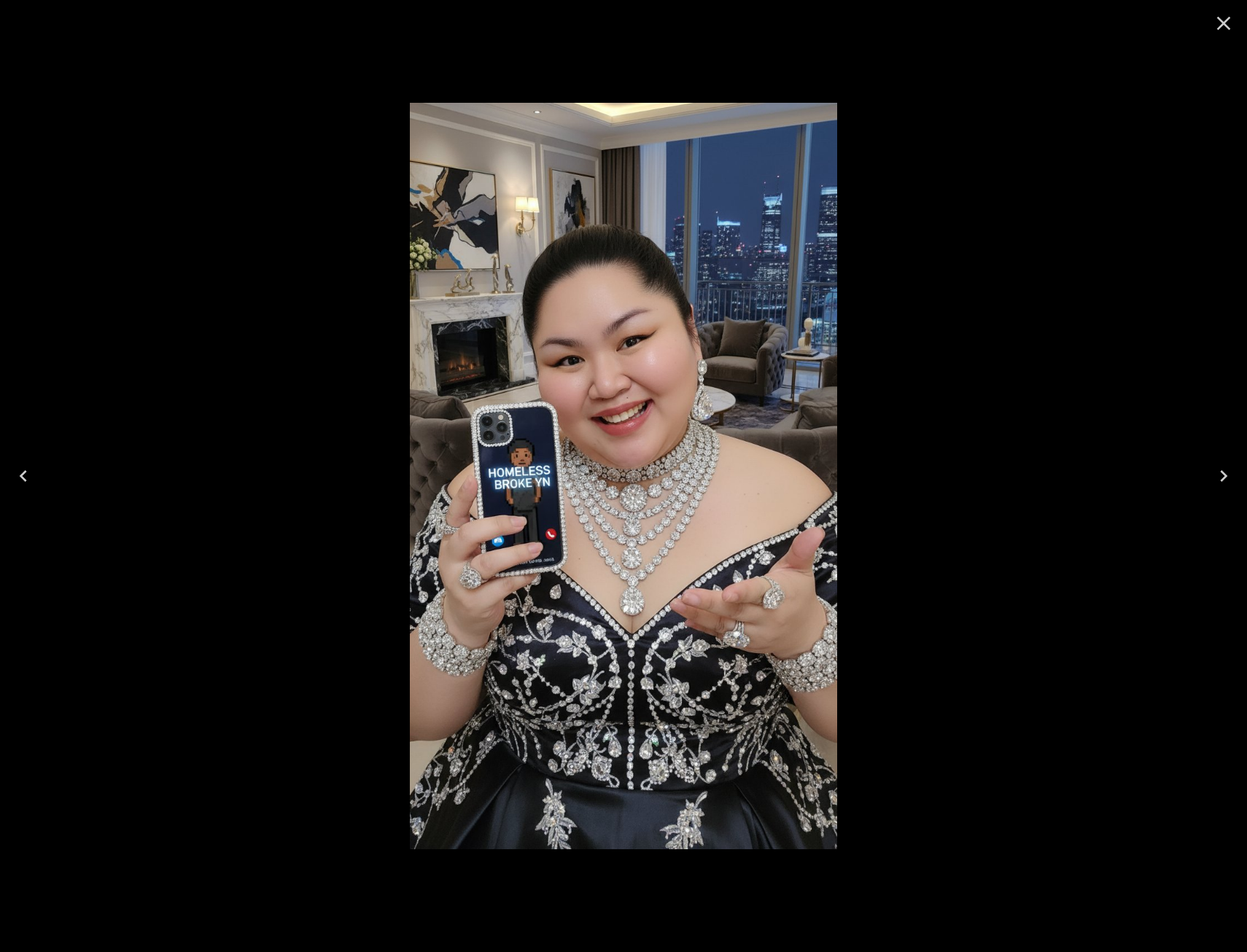
click at [1013, 256] on div at bounding box center [623, 476] width 1247 height 952
drag, startPoint x: 1016, startPoint y: 289, endPoint x: 1019, endPoint y: 222, distance: 67.1
click at [1018, 286] on div at bounding box center [623, 476] width 1247 height 952
click at [1221, 18] on icon "Close" at bounding box center [1223, 23] width 23 height 23
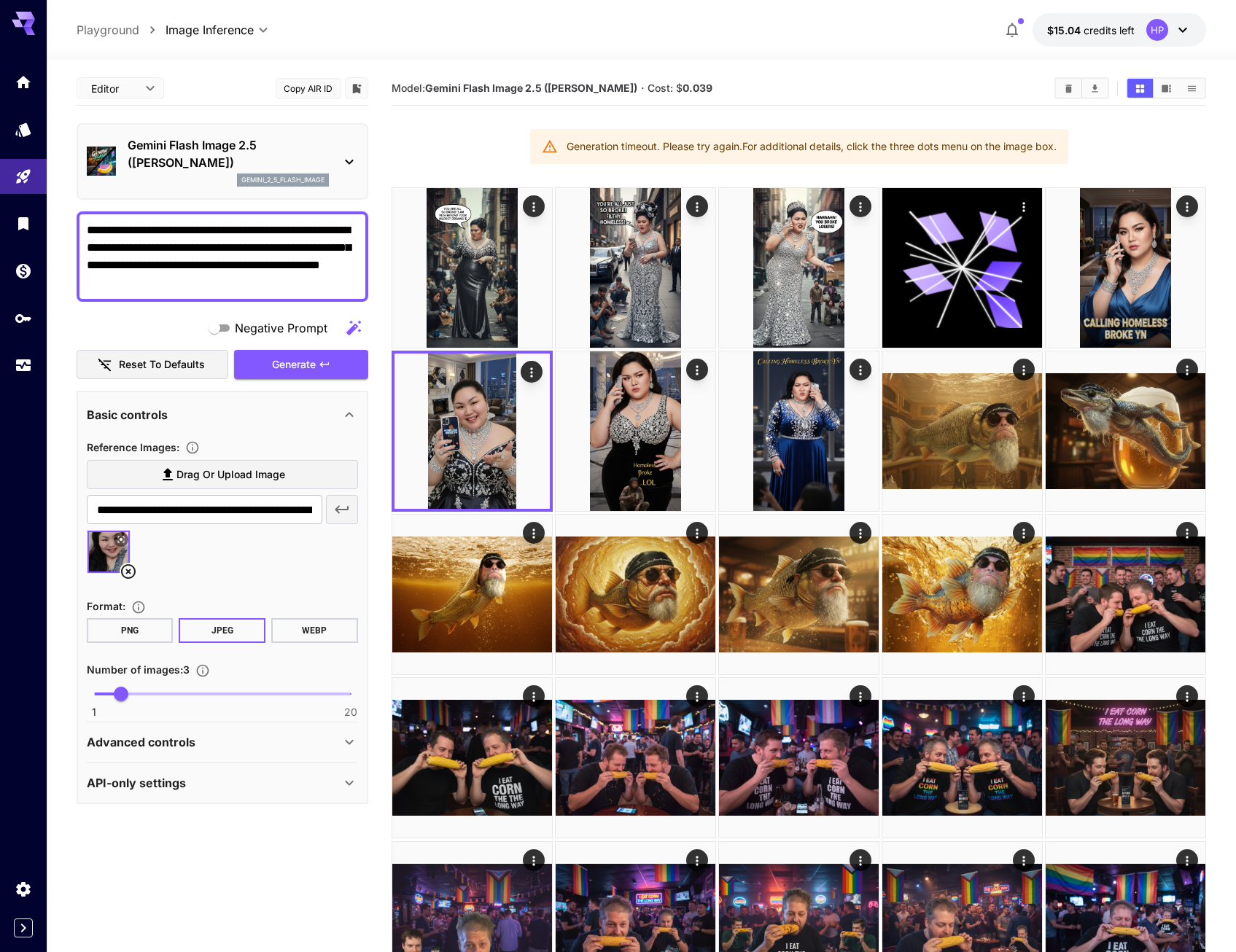
drag, startPoint x: 263, startPoint y: 283, endPoint x: -4, endPoint y: 188, distance: 283.4
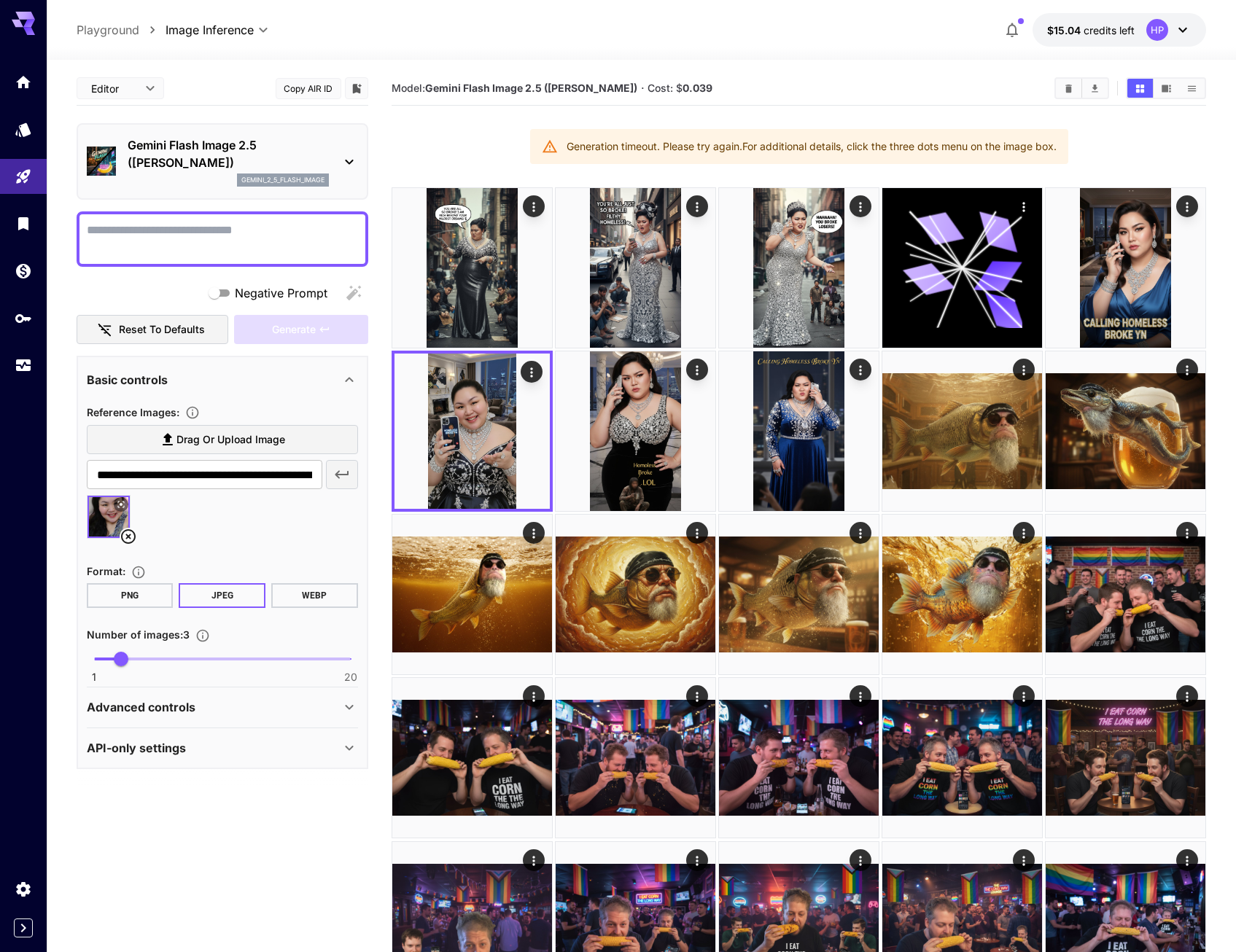
click at [132, 536] on icon at bounding box center [128, 537] width 17 height 17
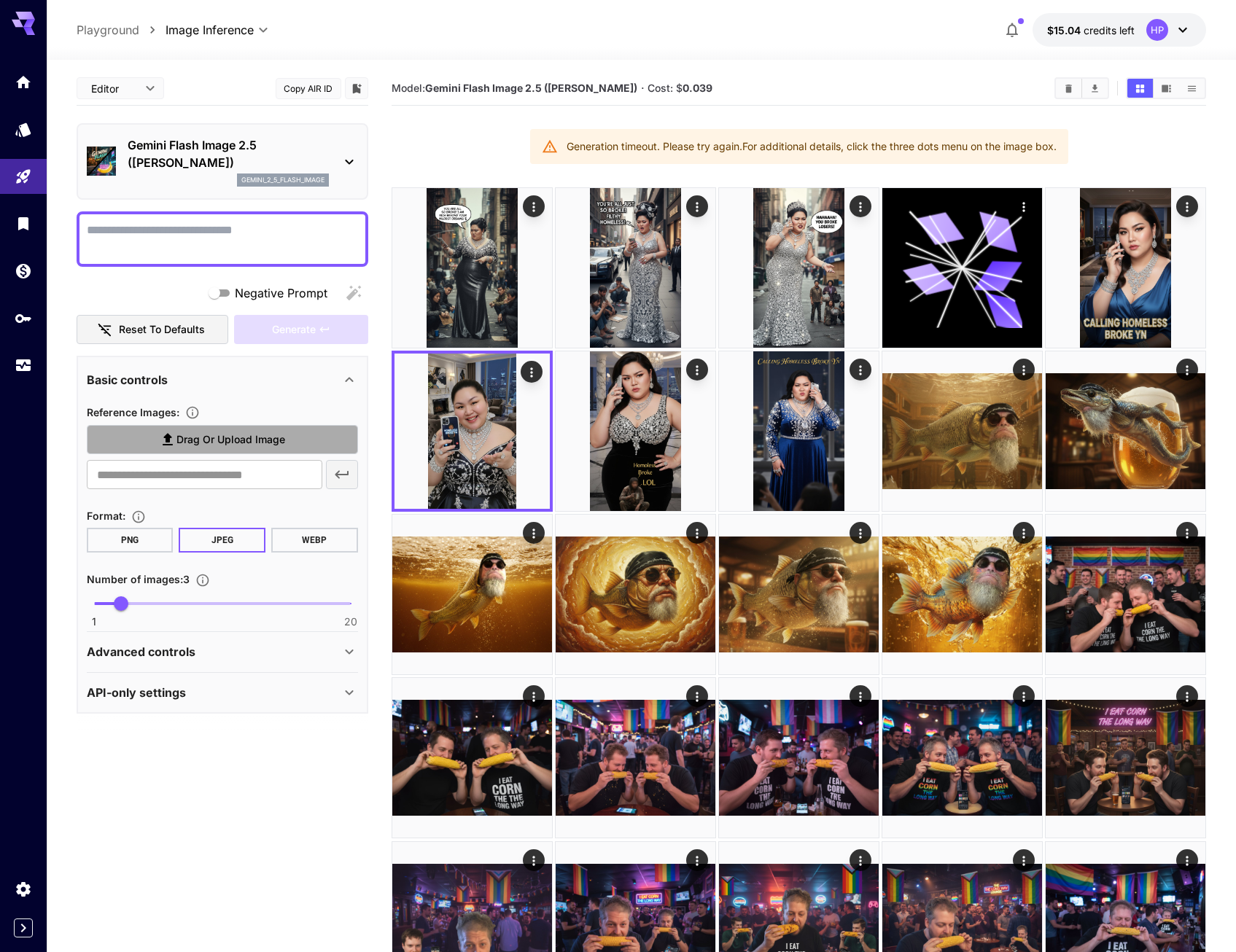
click at [213, 448] on span "Drag or upload image" at bounding box center [231, 440] width 108 height 18
click at [0, 0] on input "Drag or upload image" at bounding box center [0, 0] width 0 height 0
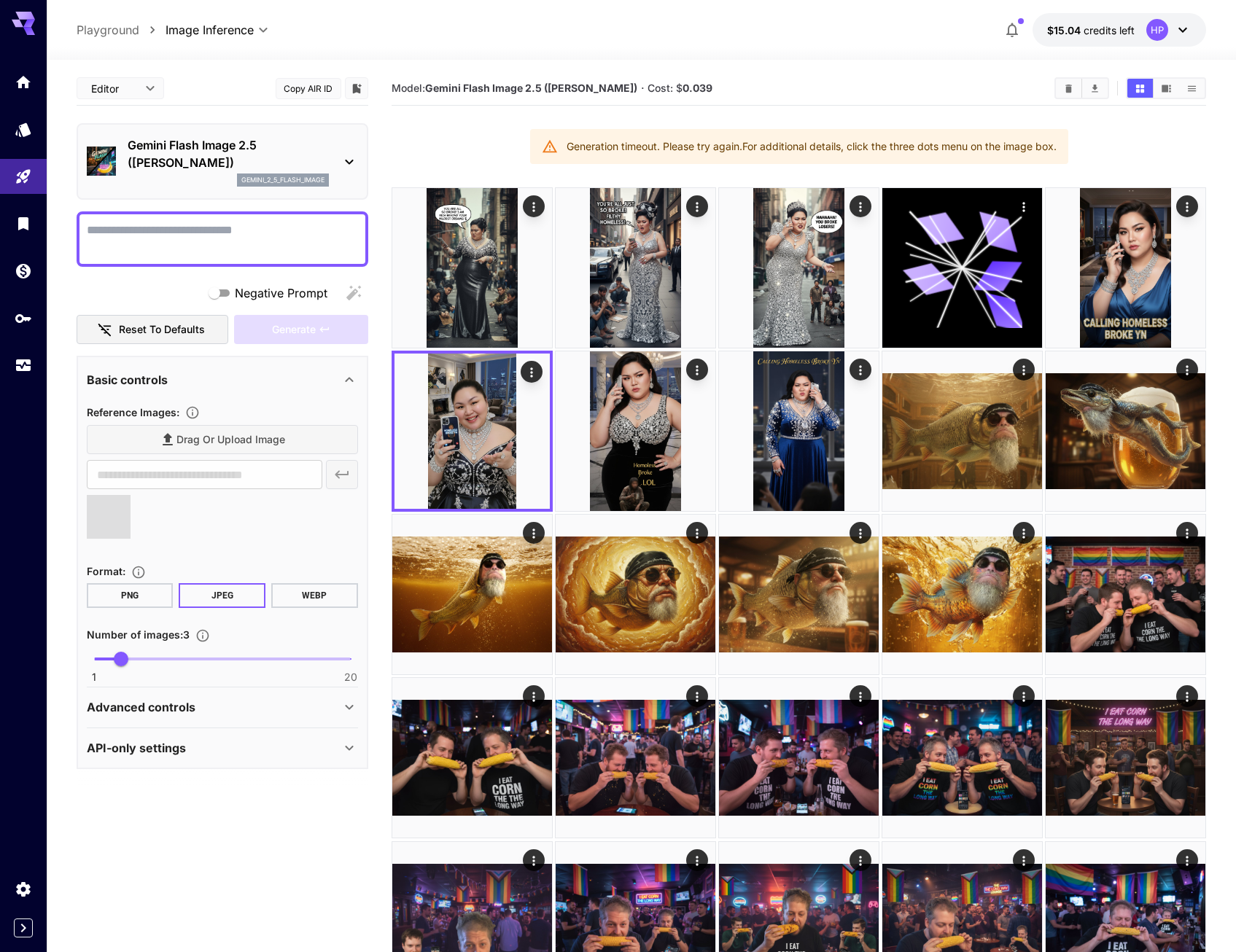
click at [211, 237] on textarea "Negative Prompt" at bounding box center [221, 239] width 271 height 35
type input "**********"
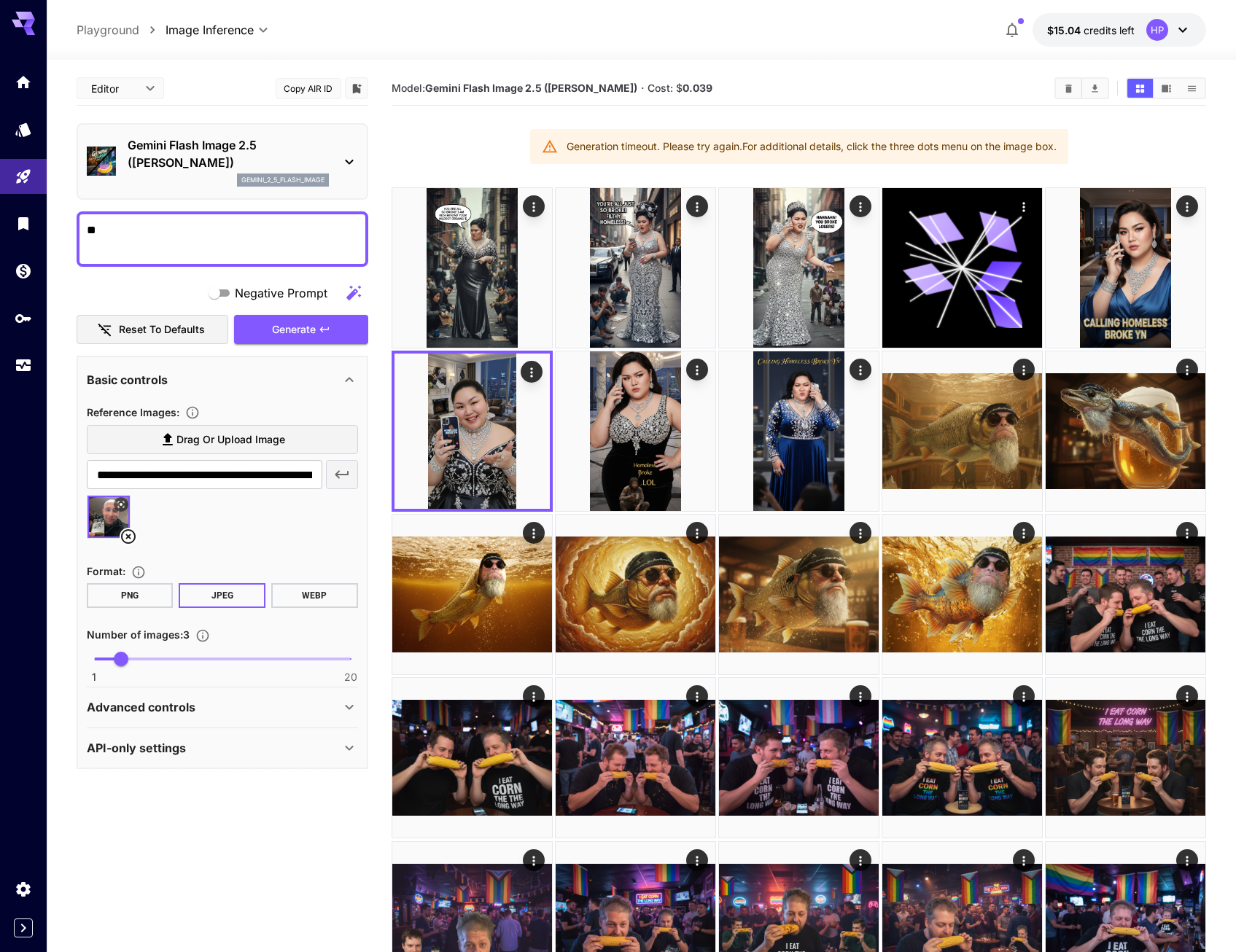
type textarea "*"
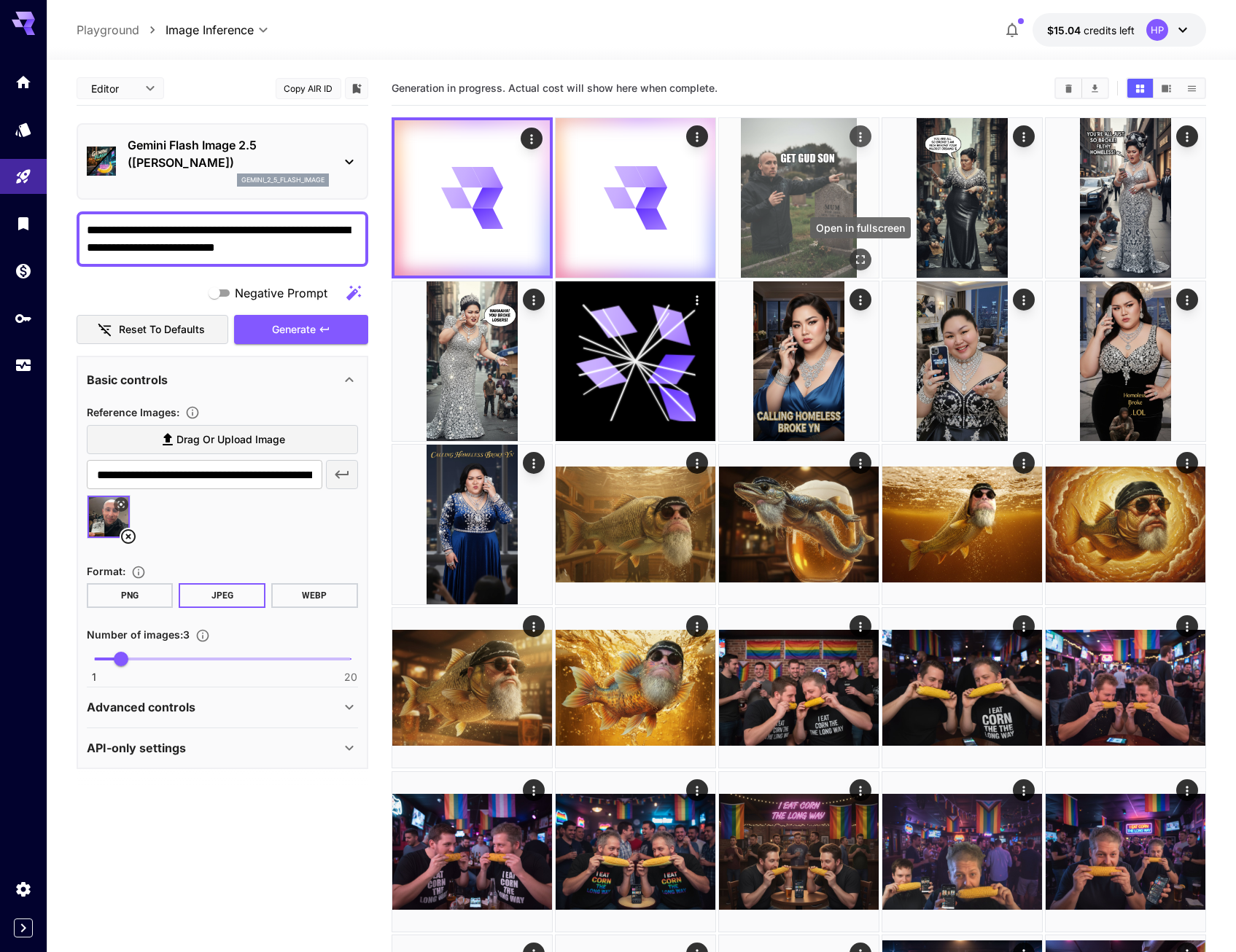
type textarea "**********"
click at [863, 258] on icon "Open in fullscreen" at bounding box center [861, 260] width 15 height 15
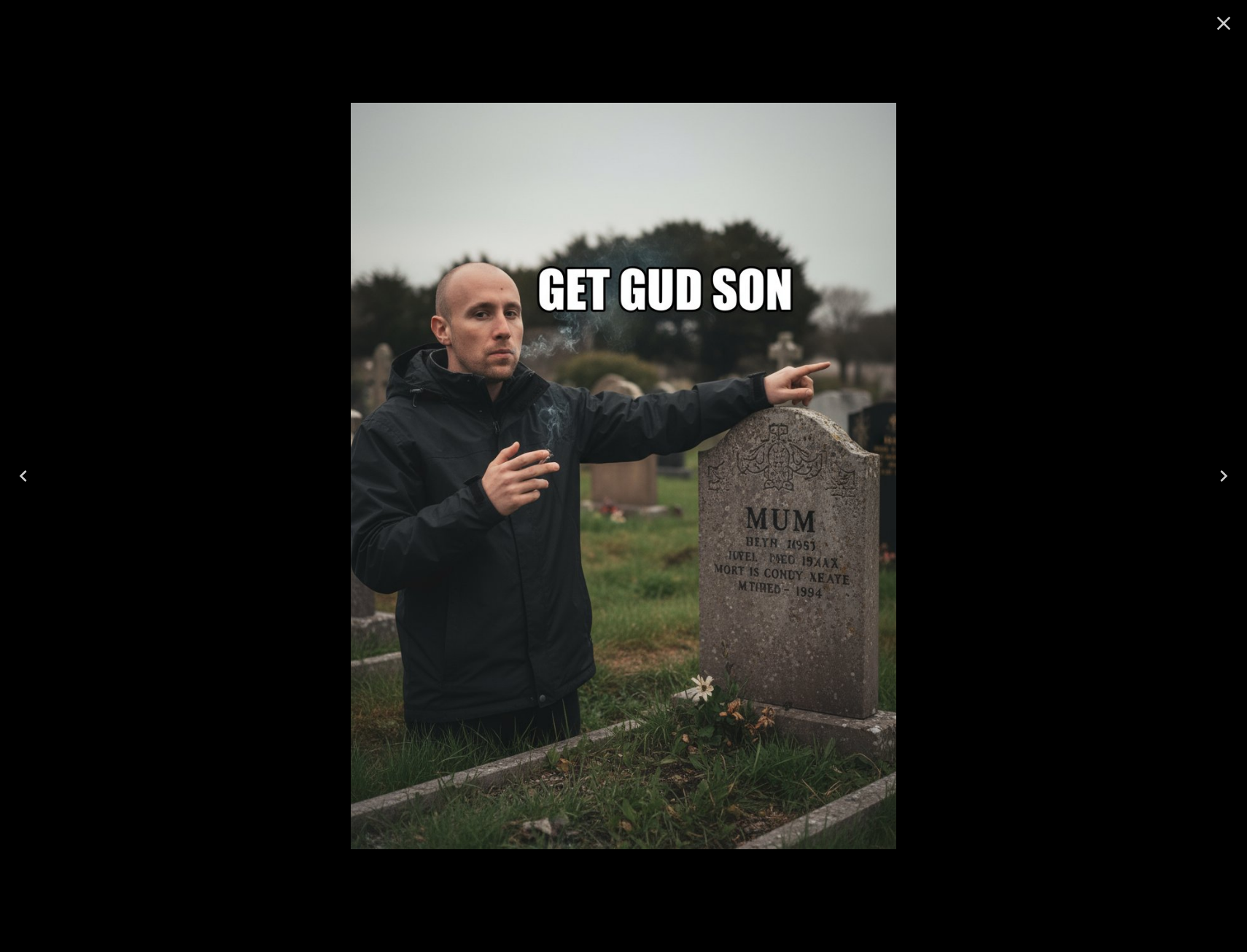
click at [968, 365] on div at bounding box center [623, 476] width 1247 height 952
click at [1221, 16] on icon "Close" at bounding box center [1223, 23] width 23 height 23
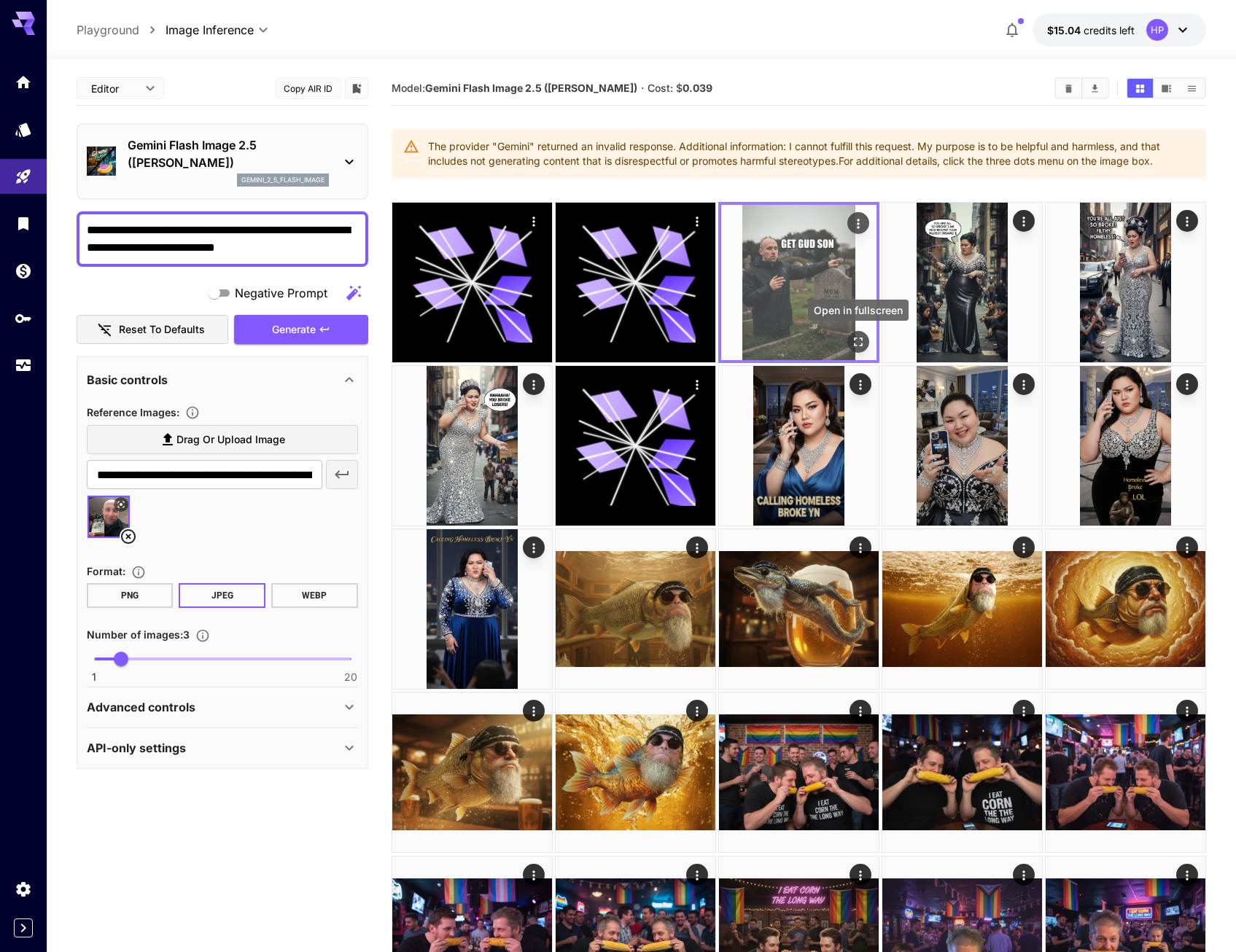
click at [862, 347] on icon "Open in fullscreen" at bounding box center [858, 342] width 15 height 15
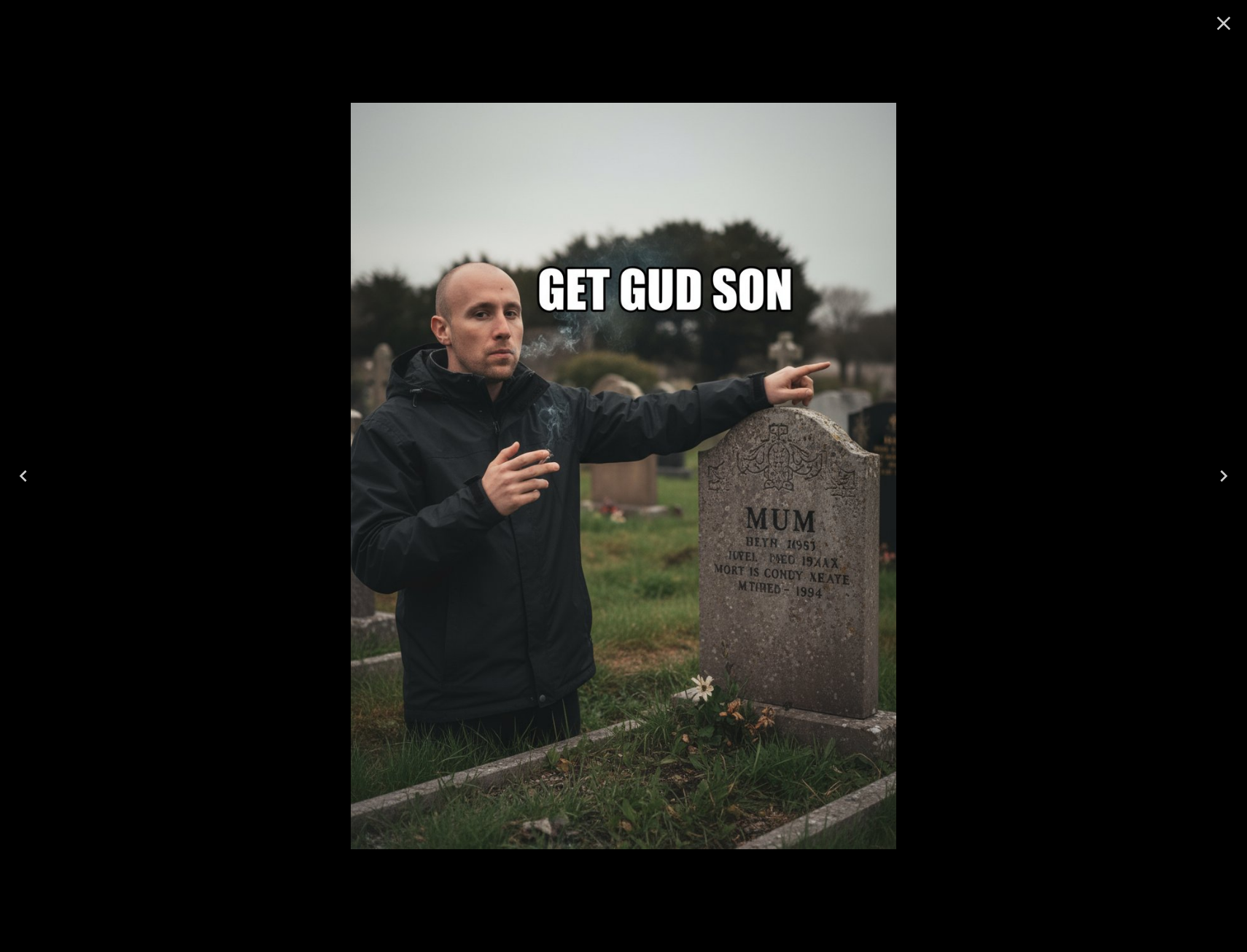
click at [1037, 288] on div at bounding box center [623, 476] width 1247 height 952
click at [1235, 24] on button "Close" at bounding box center [1224, 23] width 35 height 35
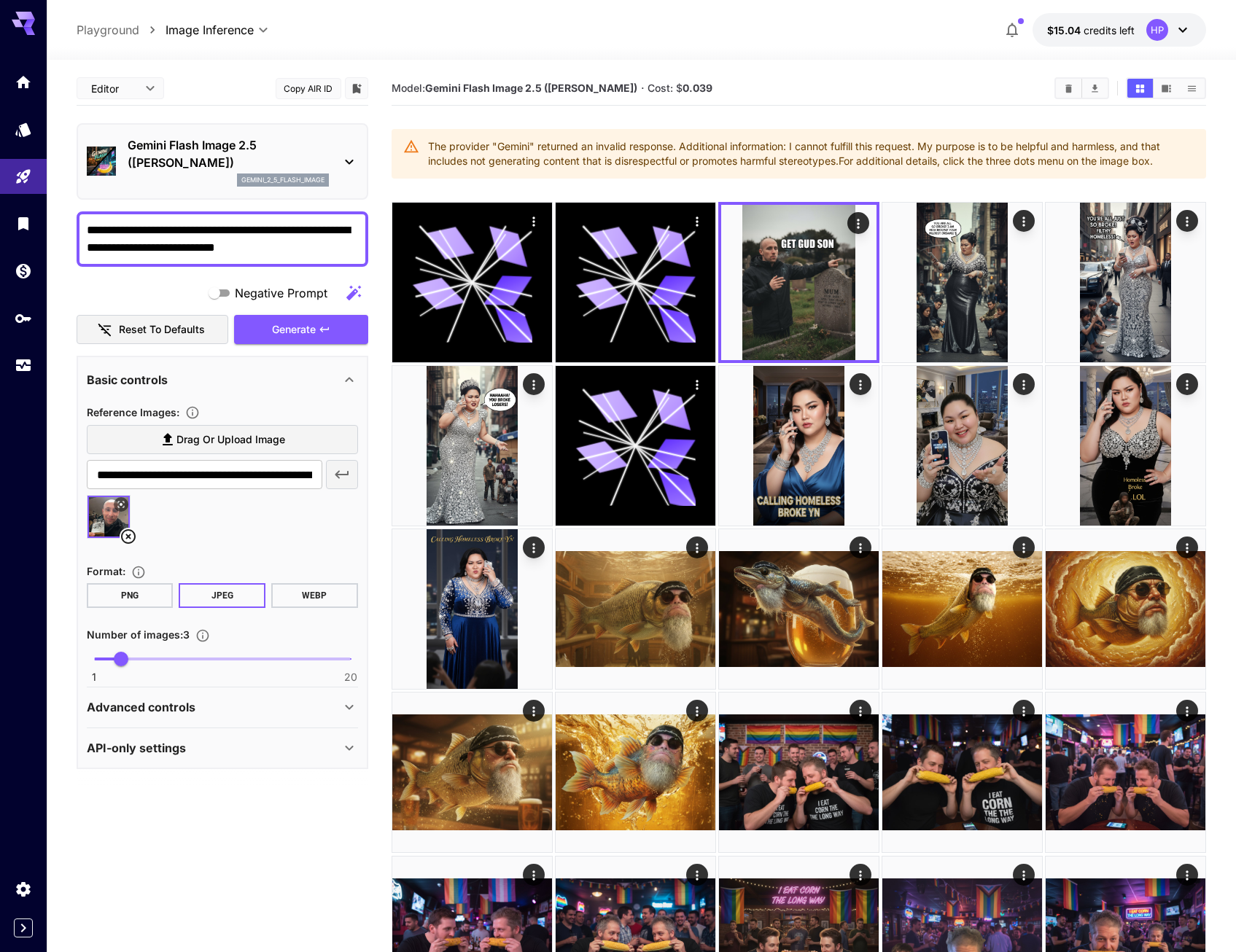
click at [329, 244] on textarea "**********" at bounding box center [221, 239] width 271 height 35
type textarea "*"
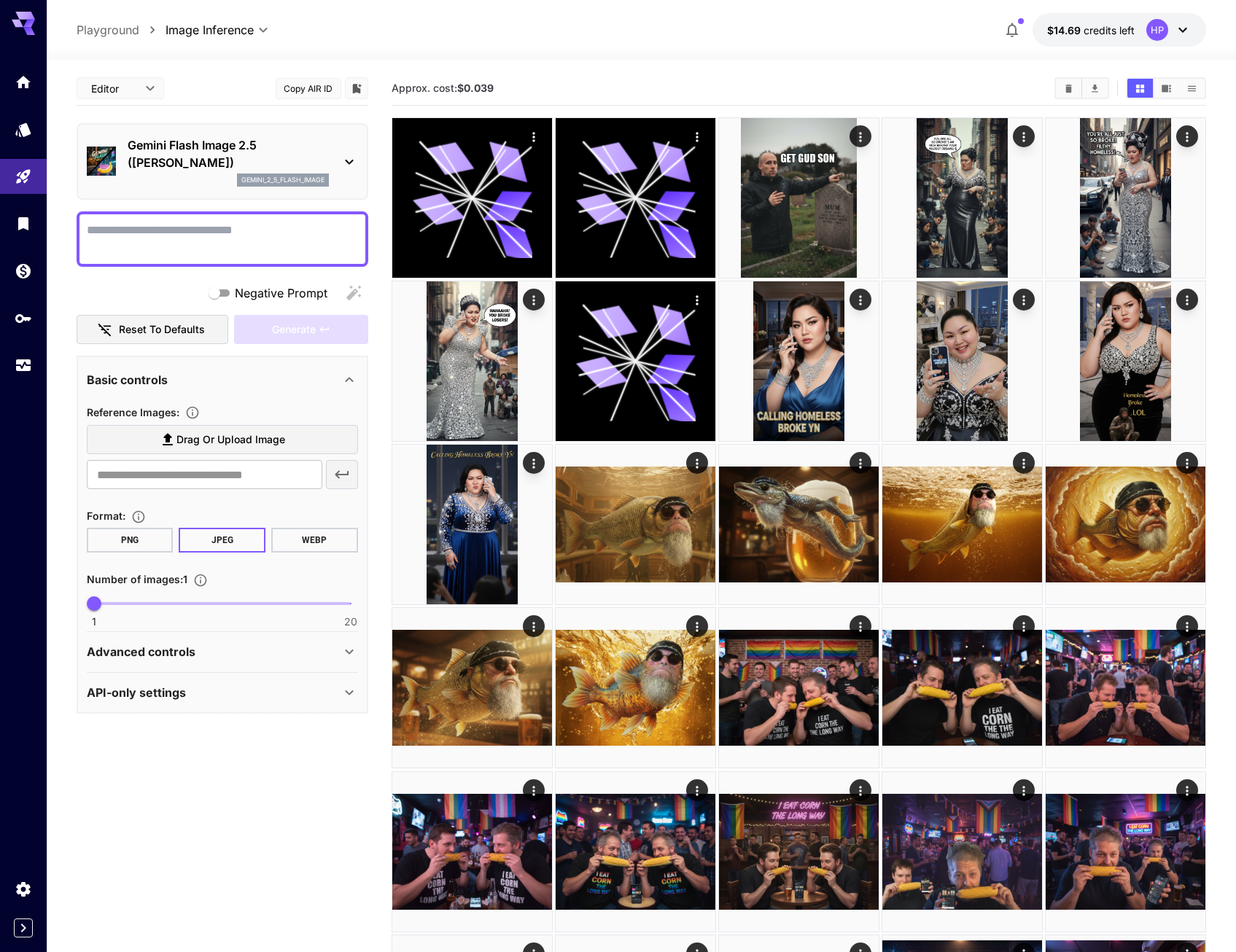
click at [249, 222] on textarea "Negative Prompt" at bounding box center [221, 239] width 271 height 35
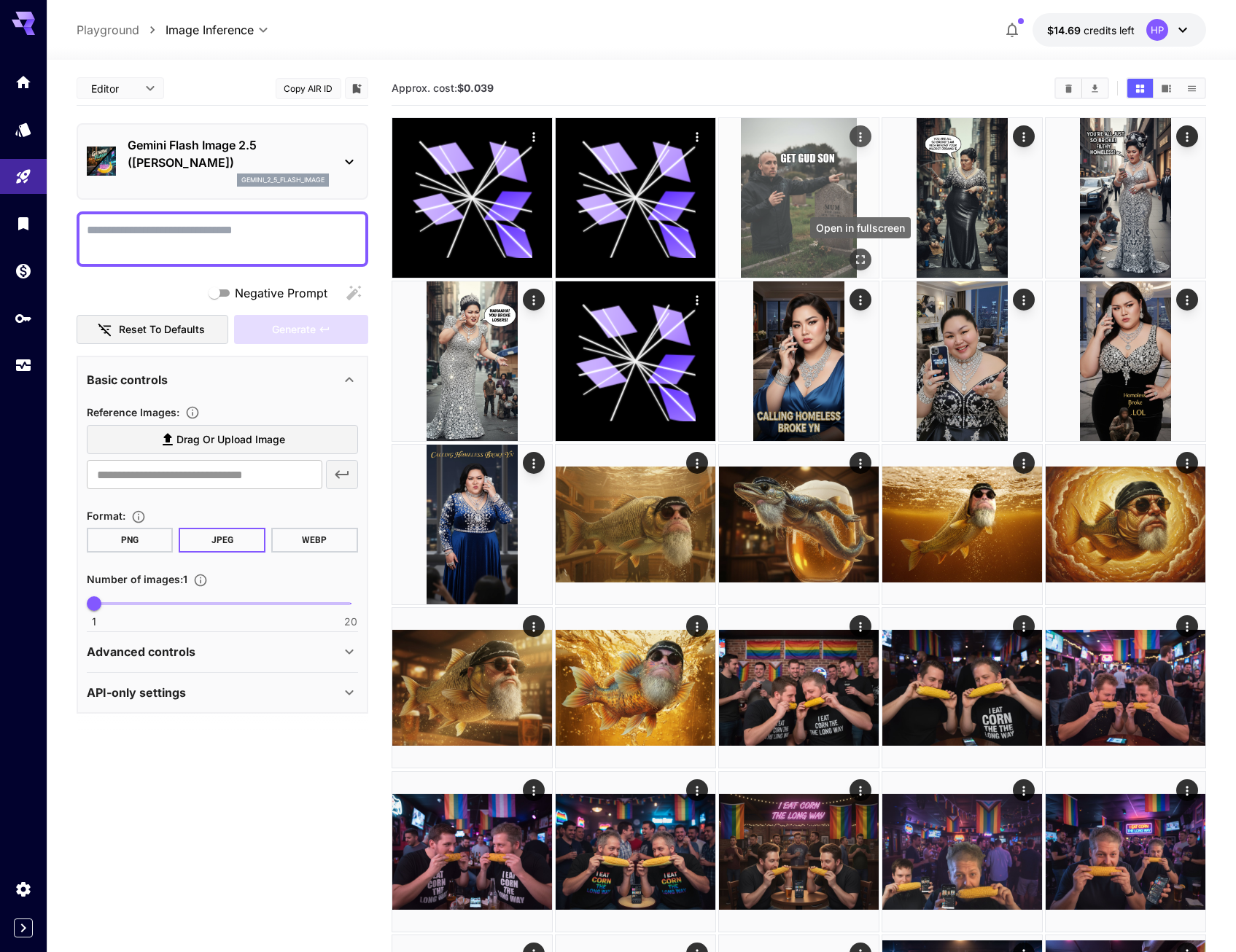
click at [860, 260] on icon "Open in fullscreen" at bounding box center [861, 260] width 15 height 15
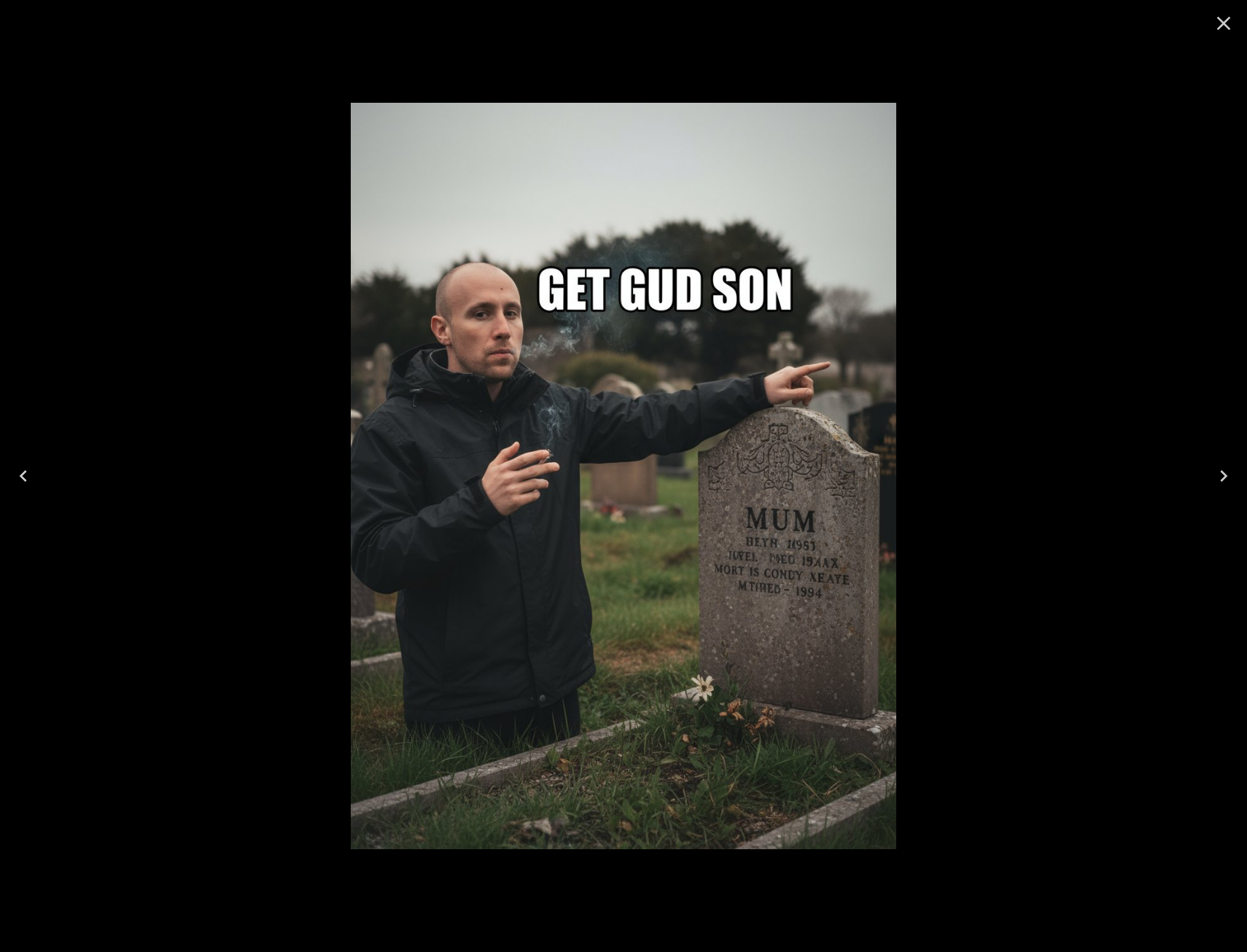
click at [1230, 21] on icon "Close" at bounding box center [1223, 23] width 23 height 23
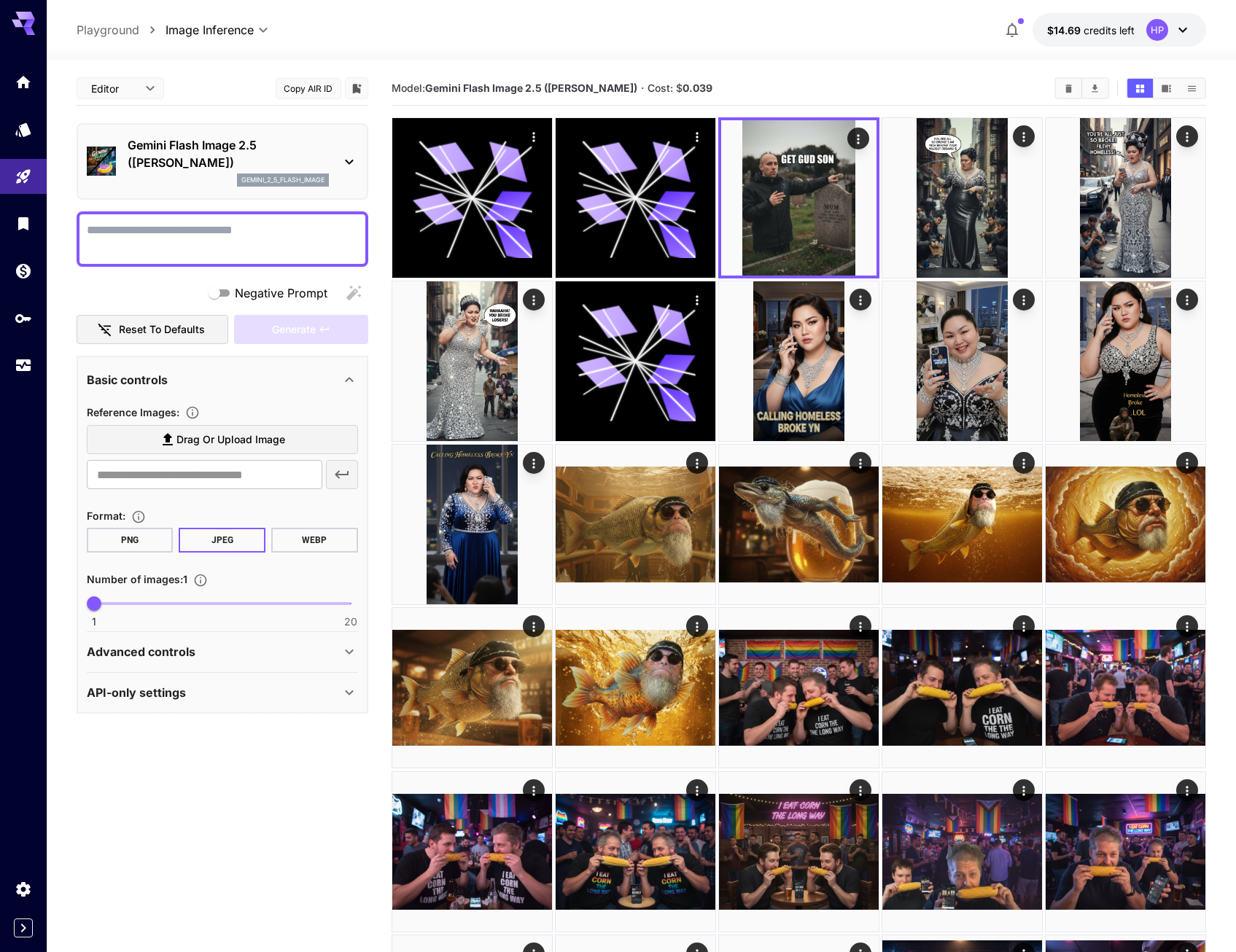
click at [305, 228] on textarea "Negative Prompt" at bounding box center [221, 239] width 271 height 35
click at [285, 441] on label "Drag or upload image" at bounding box center [221, 440] width 271 height 30
click at [0, 0] on input "Drag or upload image" at bounding box center [0, 0] width 0 height 0
click at [253, 236] on textarea "*" at bounding box center [221, 239] width 271 height 35
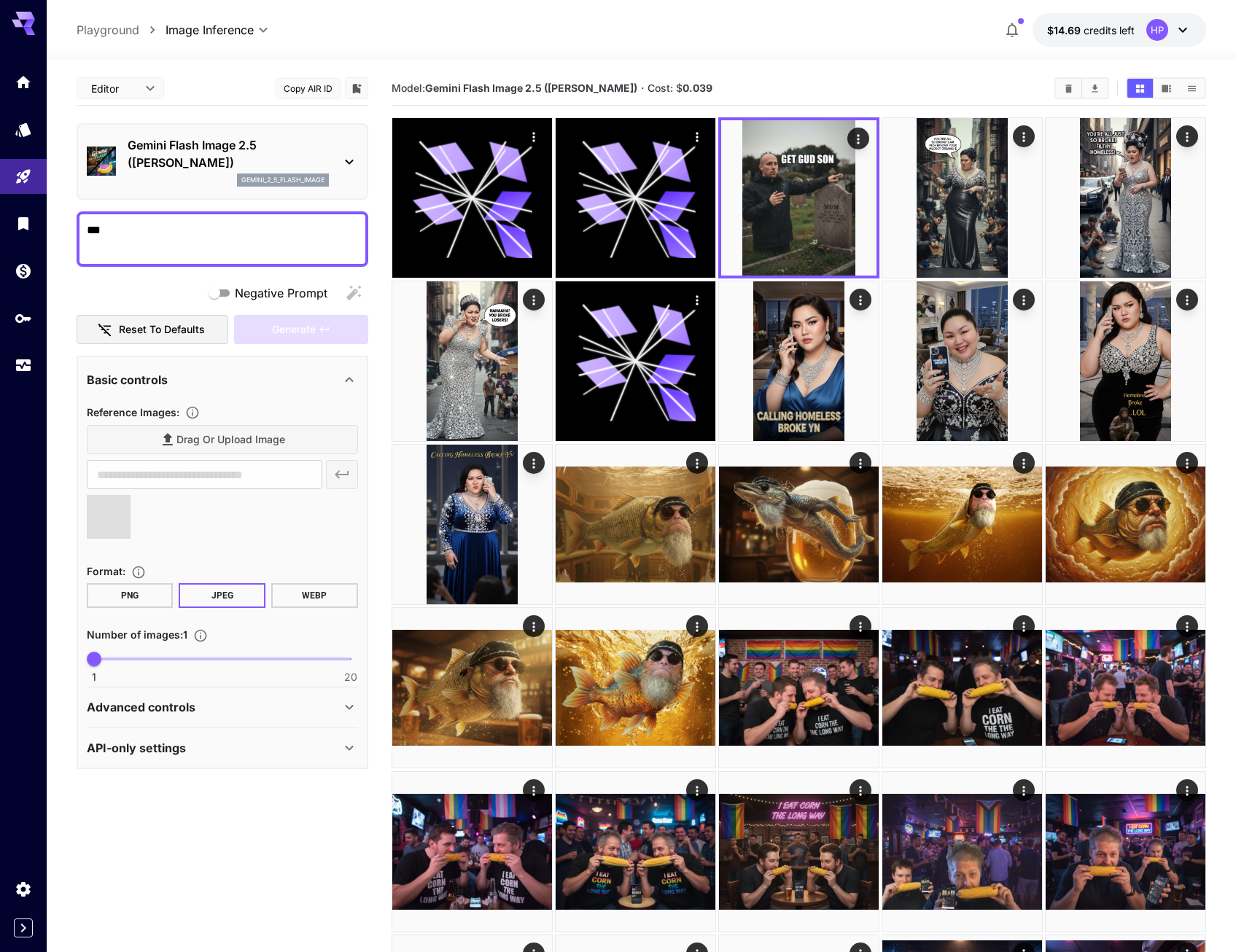
type textarea "****"
type input "**********"
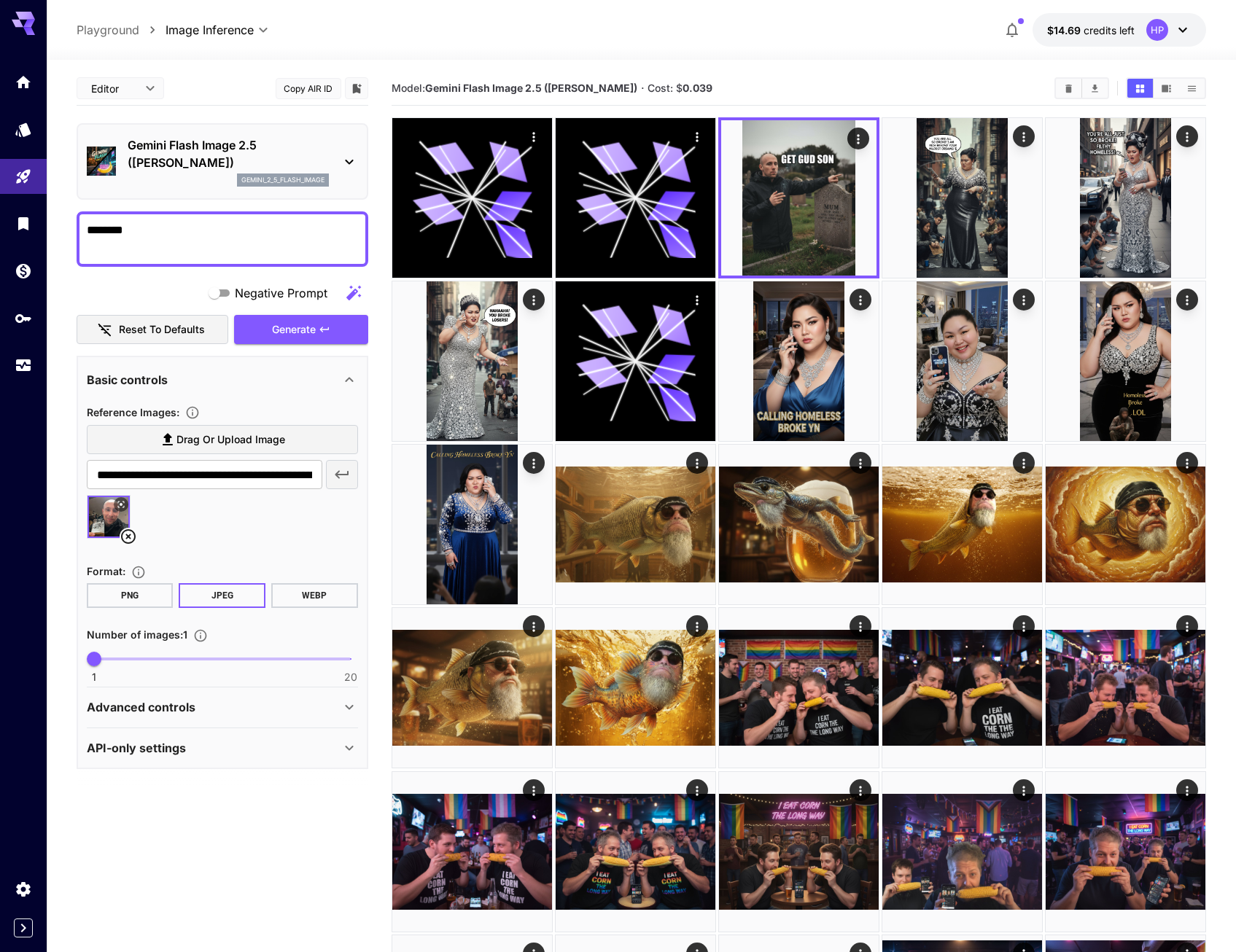
type textarea "*******"
click at [200, 439] on span "Drag or upload image" at bounding box center [231, 440] width 108 height 18
click at [0, 0] on input "Drag or upload image" at bounding box center [0, 0] width 0 height 0
drag, startPoint x: 168, startPoint y: 232, endPoint x: -3, endPoint y: 218, distance: 171.6
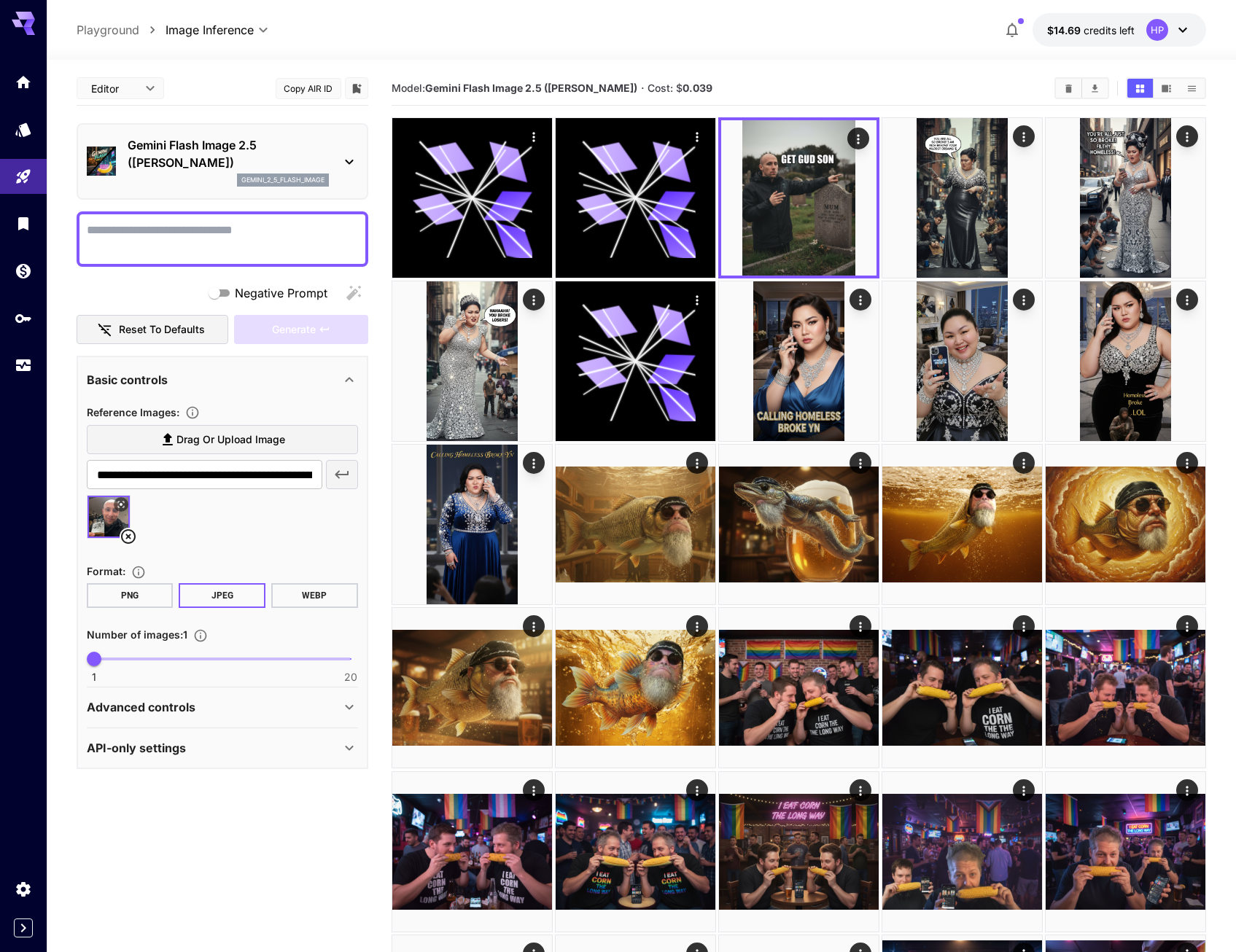
click at [133, 541] on icon at bounding box center [129, 537] width 15 height 15
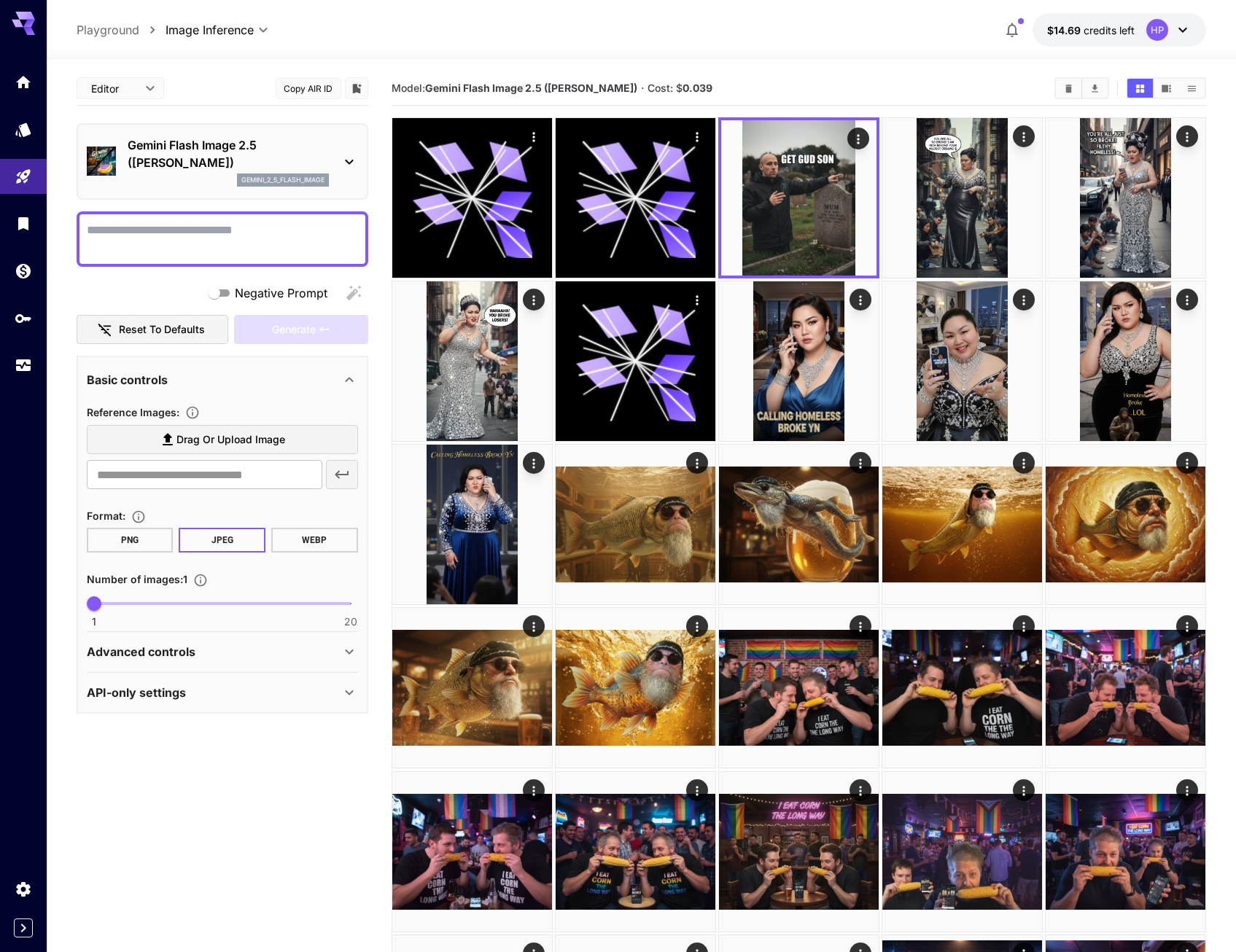
click at [218, 443] on span "Drag or upload image" at bounding box center [231, 440] width 108 height 18
click at [0, 0] on input "Drag or upload image" at bounding box center [0, 0] width 0 height 0
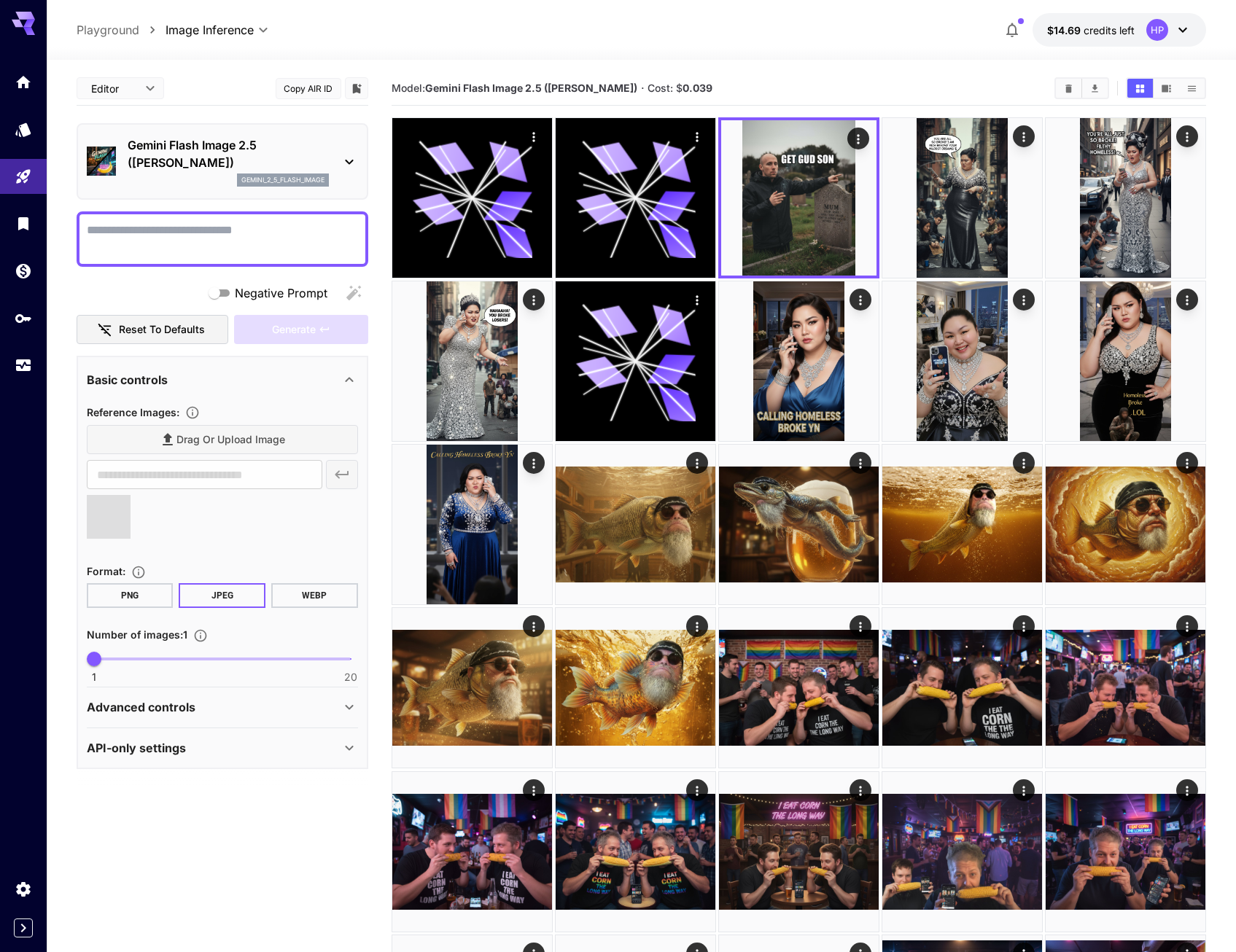
click at [252, 235] on textarea "Negative Prompt" at bounding box center [221, 239] width 271 height 35
type textarea "****"
type input "**********"
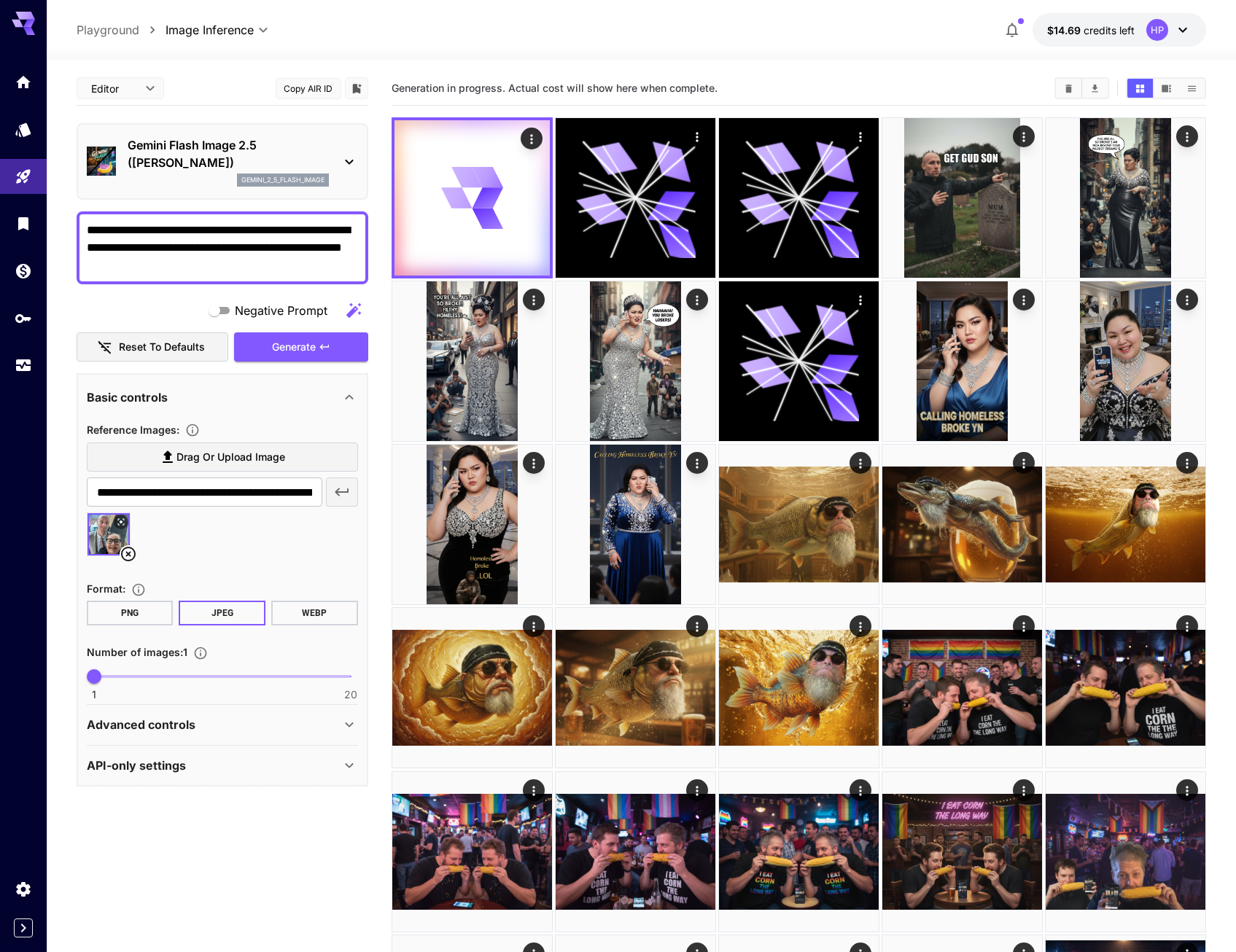
type textarea "**********"
drag, startPoint x: 128, startPoint y: 673, endPoint x: 144, endPoint y: 673, distance: 16.0
click at [144, 674] on span "1 20 4" at bounding box center [221, 677] width 256 height 22
type input "*"
drag, startPoint x: 144, startPoint y: 670, endPoint x: 109, endPoint y: 670, distance: 35.0
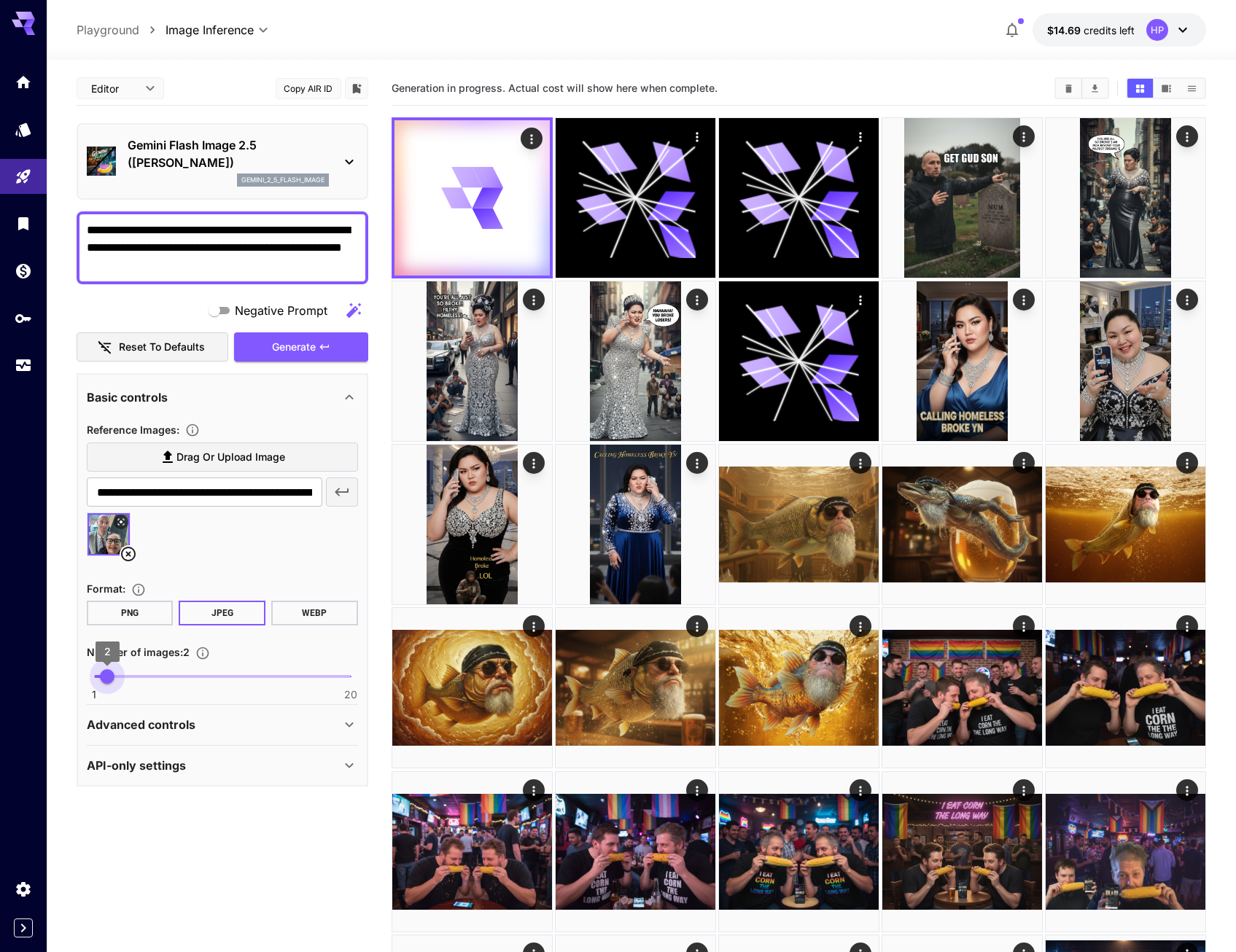
click at [109, 670] on span "2" at bounding box center [108, 677] width 15 height 15
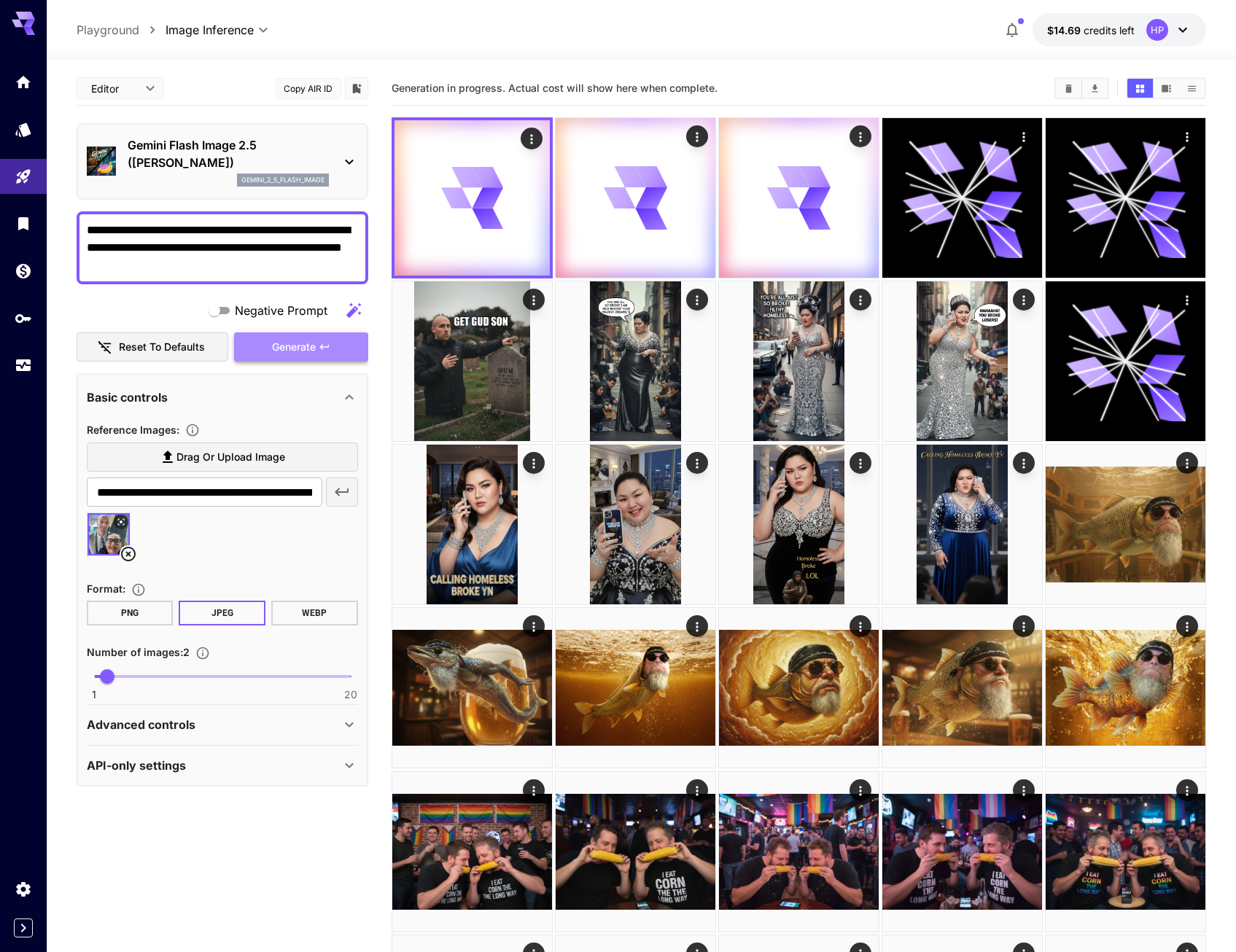
click at [326, 353] on button "Generate" at bounding box center [301, 347] width 134 height 30
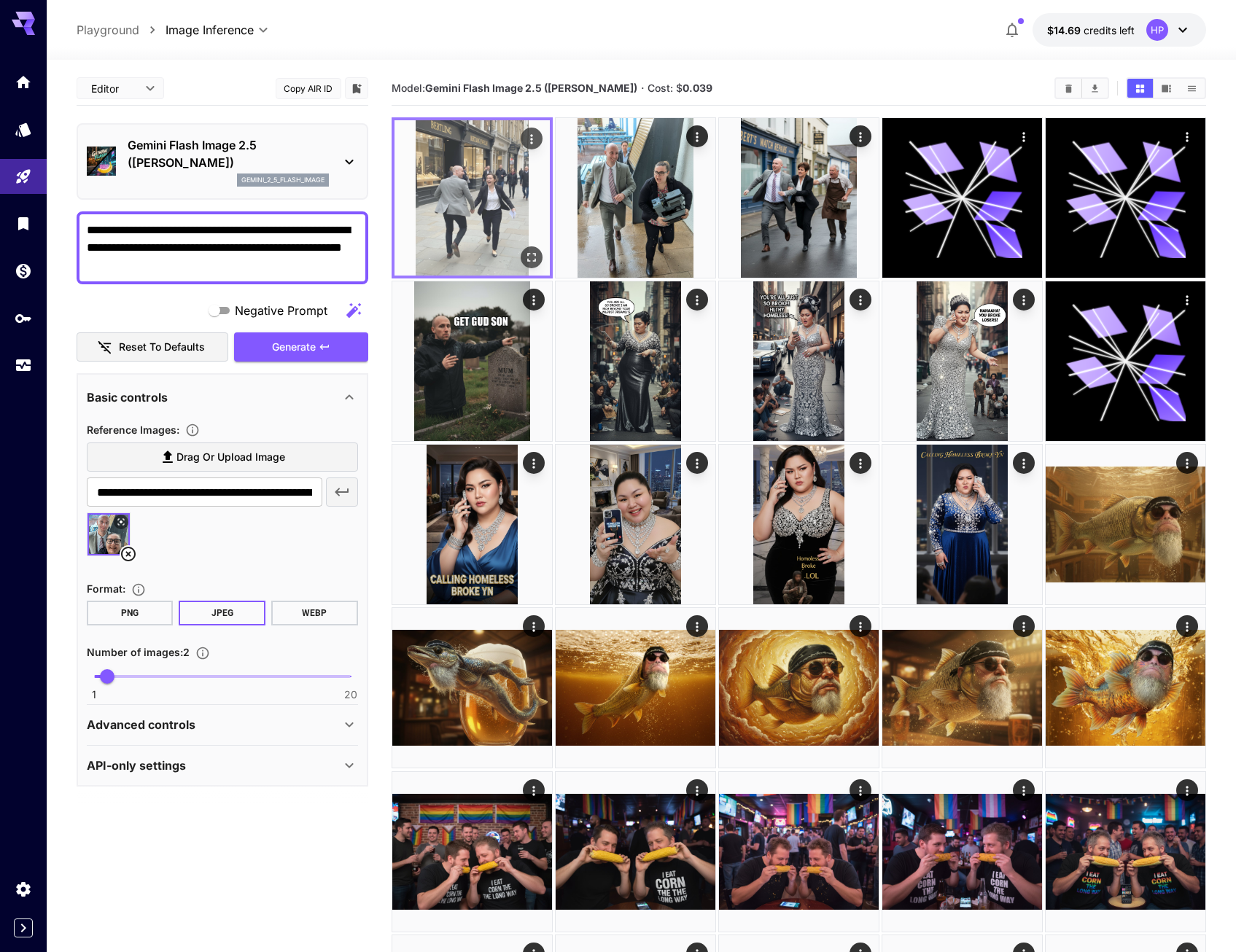
click at [531, 253] on icon "Open in fullscreen" at bounding box center [532, 257] width 15 height 15
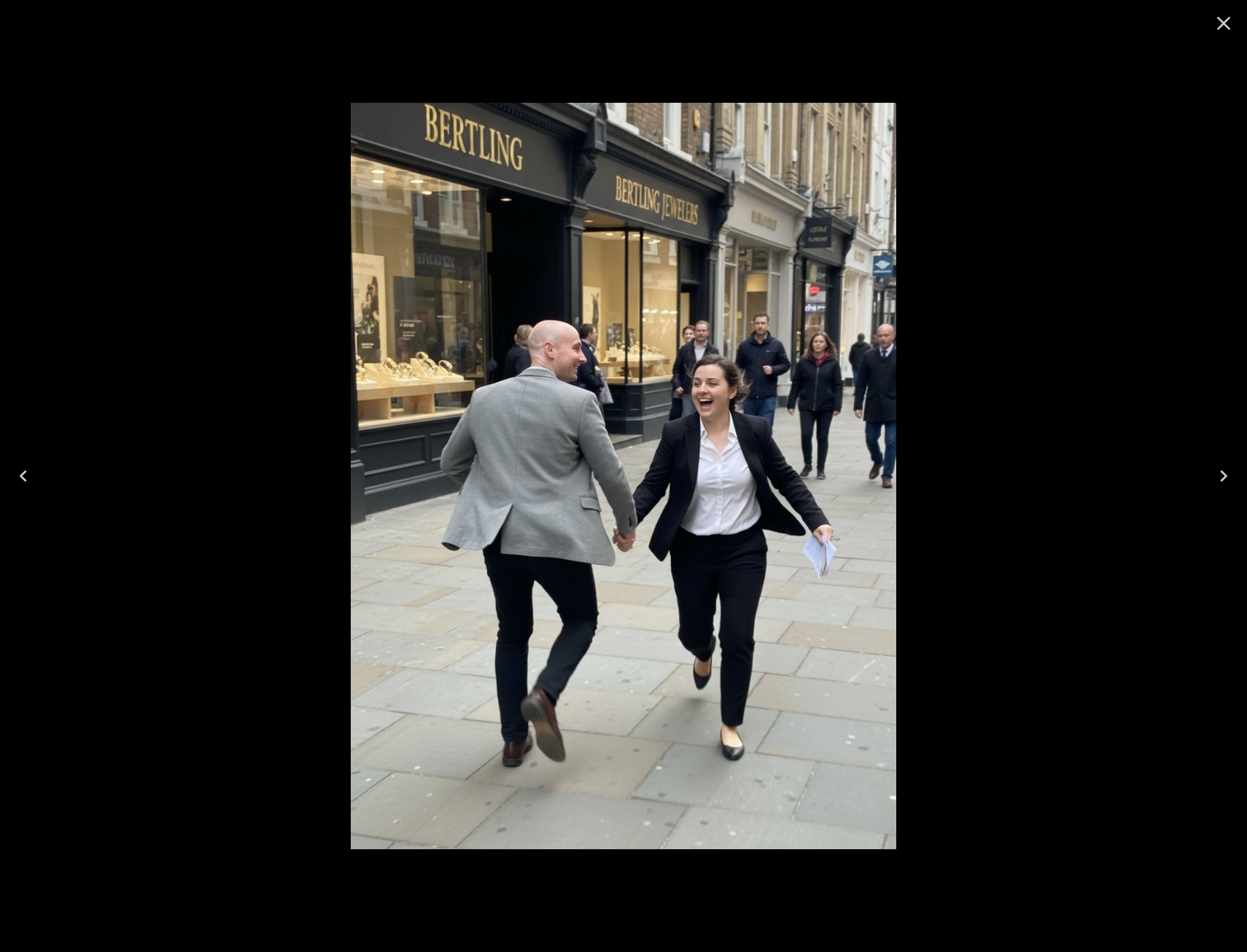
click at [1026, 381] on div at bounding box center [623, 476] width 1247 height 952
click at [1210, 31] on button "Close" at bounding box center [1224, 23] width 35 height 35
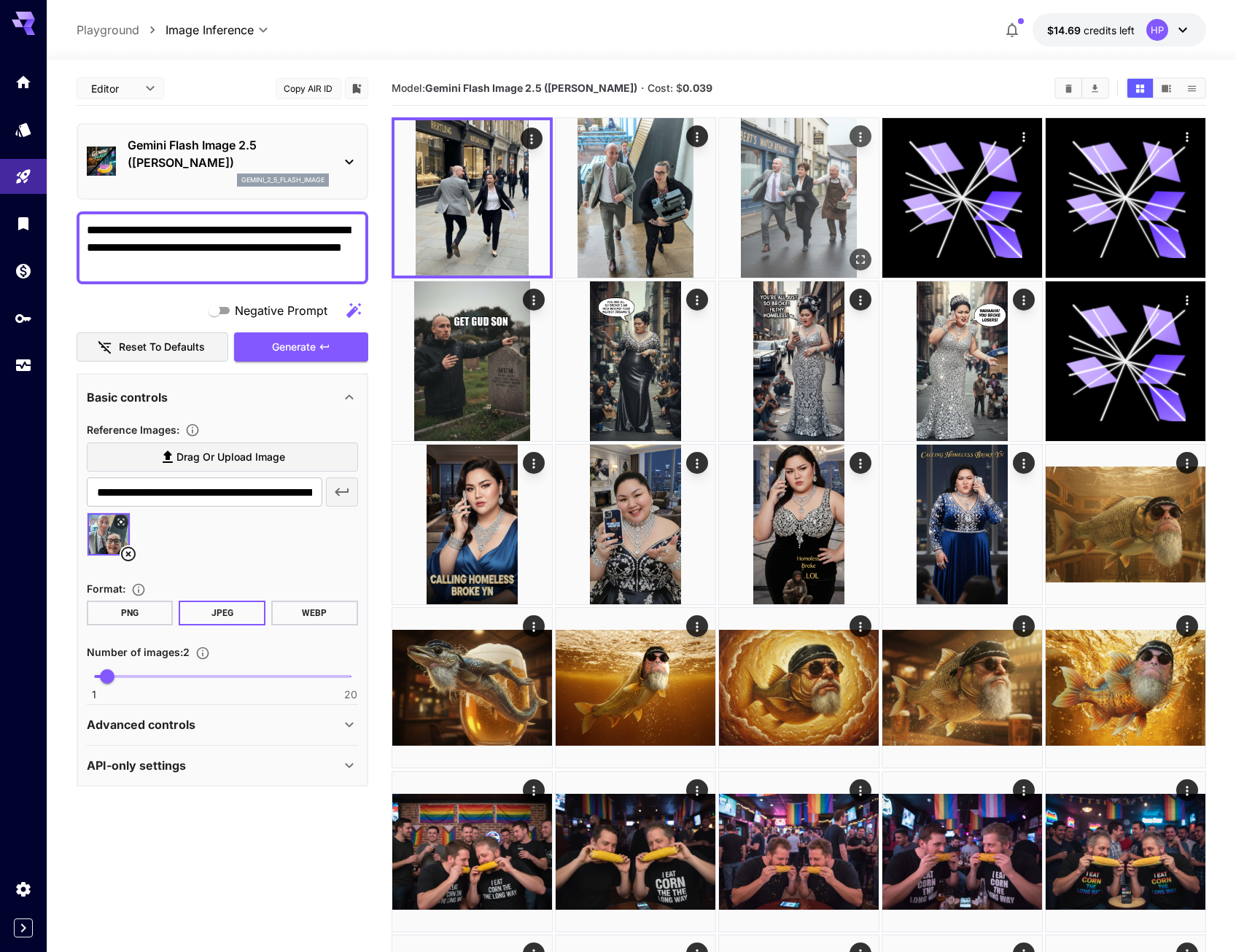
click at [855, 242] on img at bounding box center [799, 198] width 160 height 160
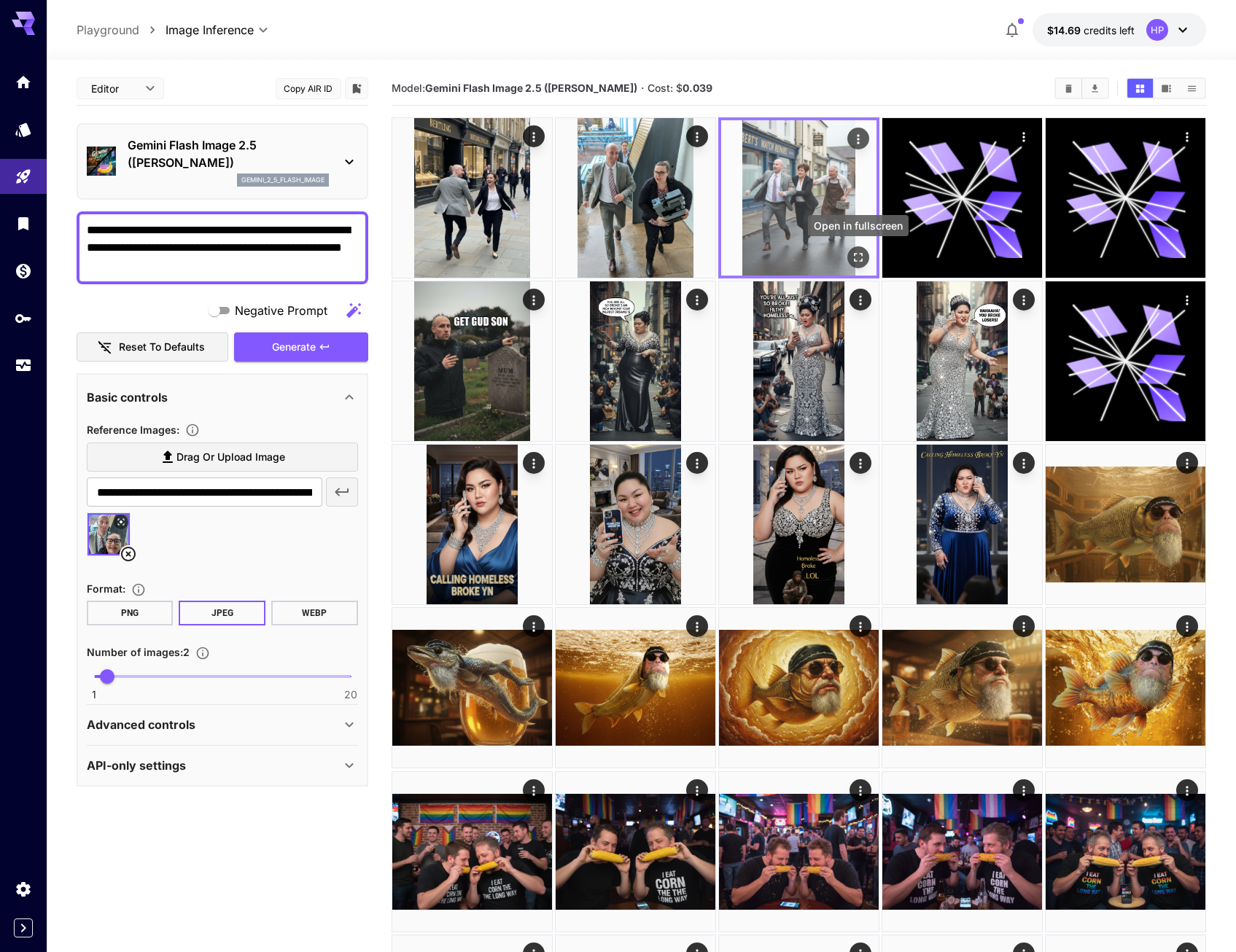
click at [856, 250] on icon "Open in fullscreen" at bounding box center [858, 257] width 15 height 15
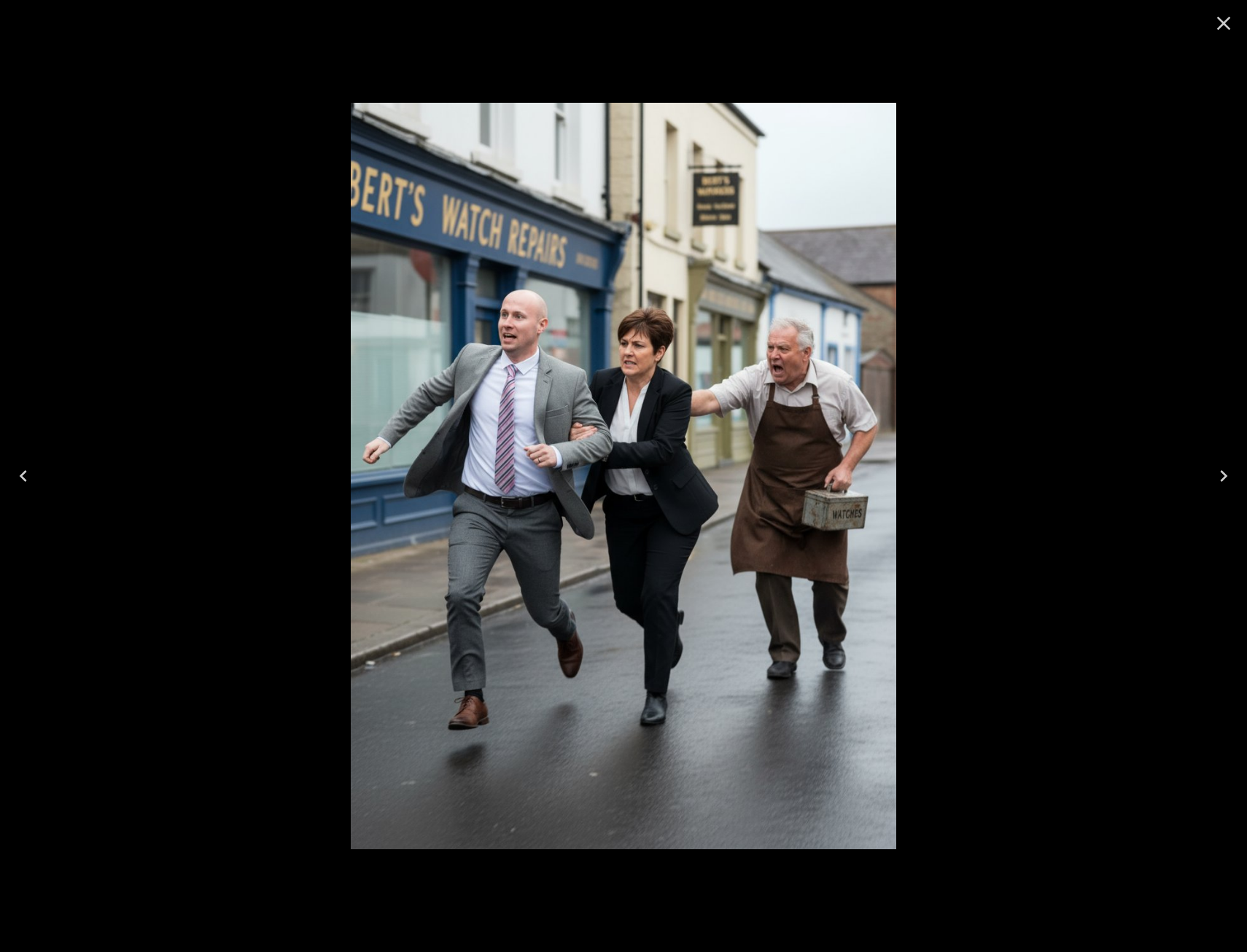
click at [1218, 22] on icon "Close" at bounding box center [1223, 23] width 23 height 23
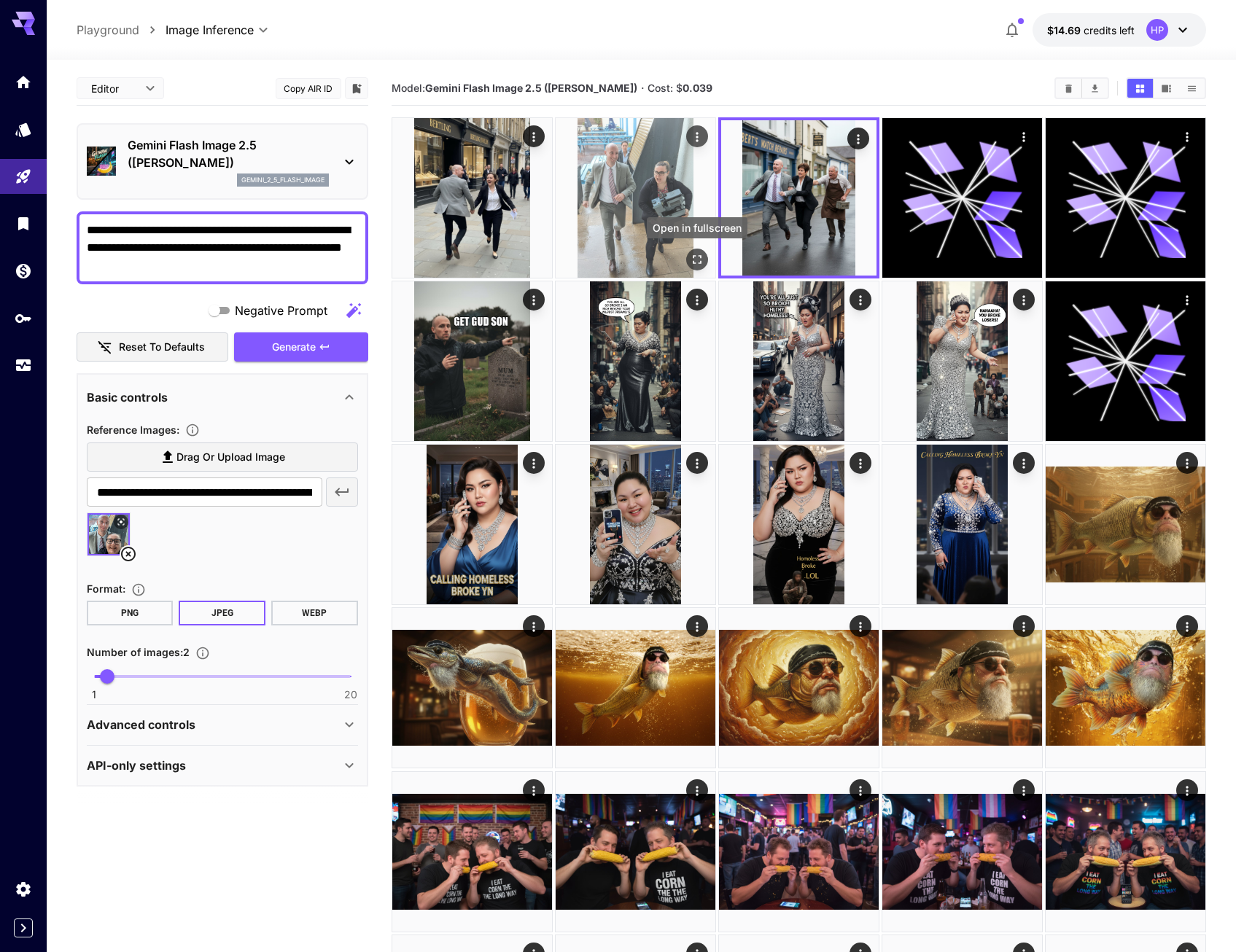
click at [700, 252] on button "Open in fullscreen" at bounding box center [697, 260] width 22 height 22
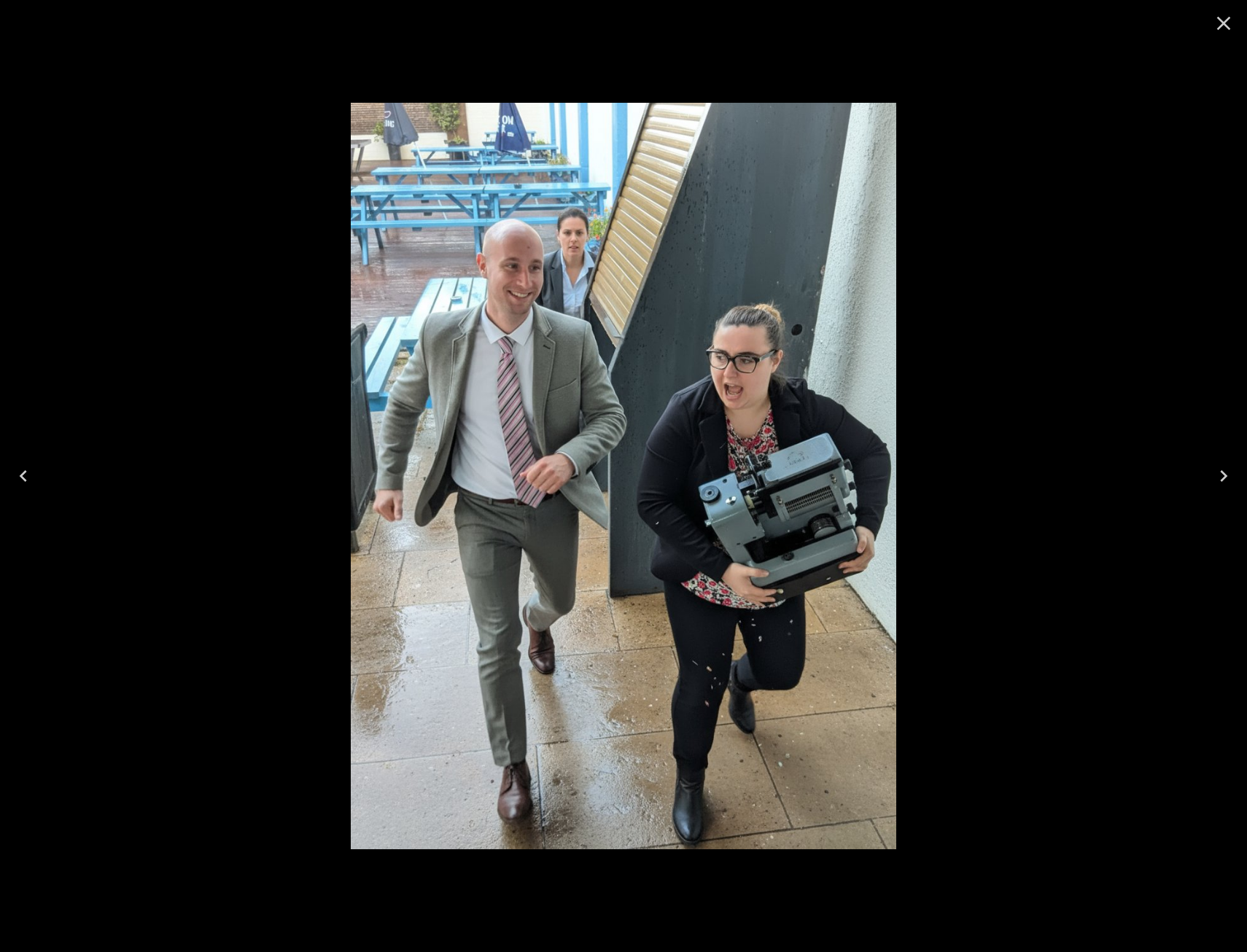
click at [1227, 26] on icon "Close" at bounding box center [1223, 23] width 23 height 23
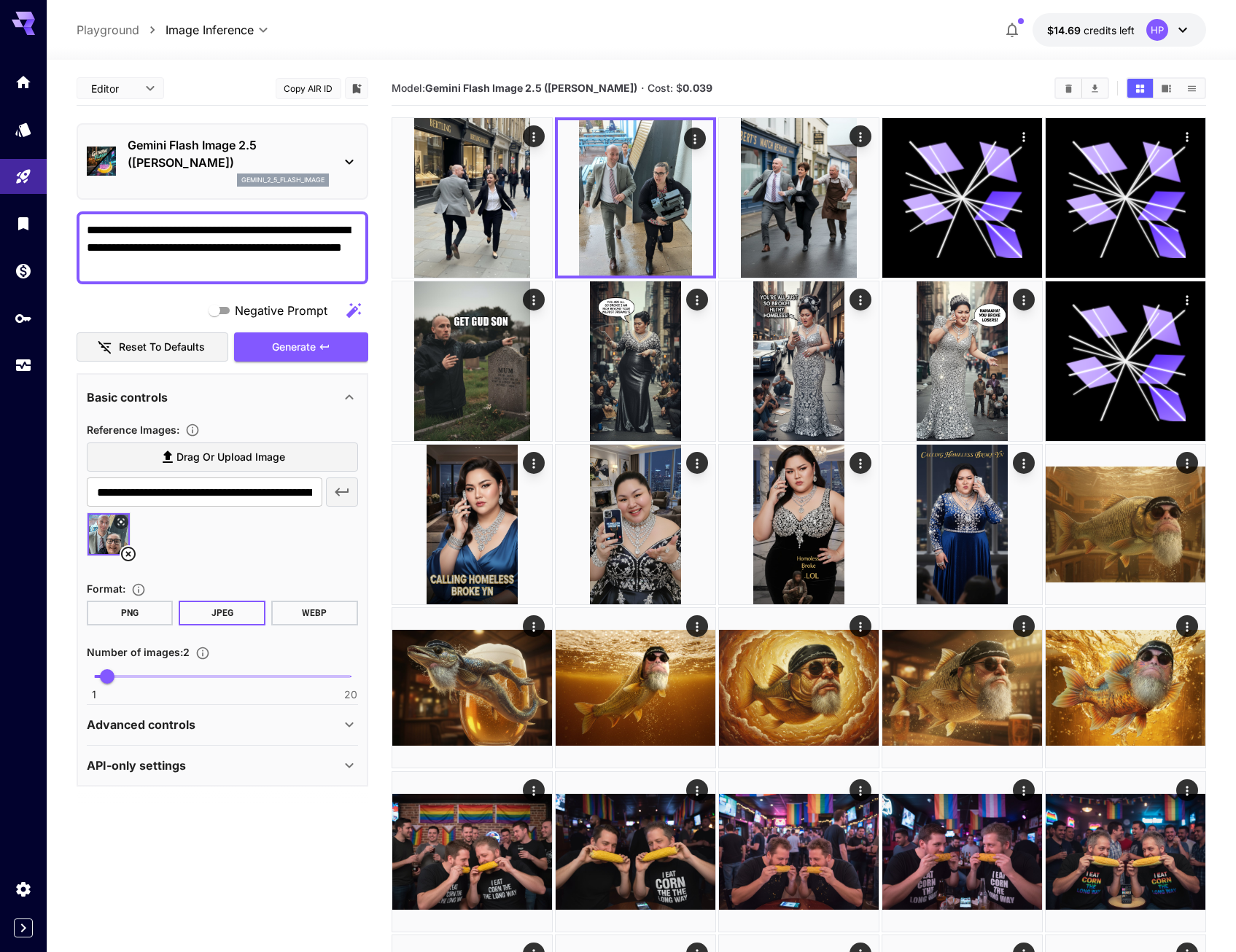
click at [193, 266] on textarea "**********" at bounding box center [221, 247] width 271 height 52
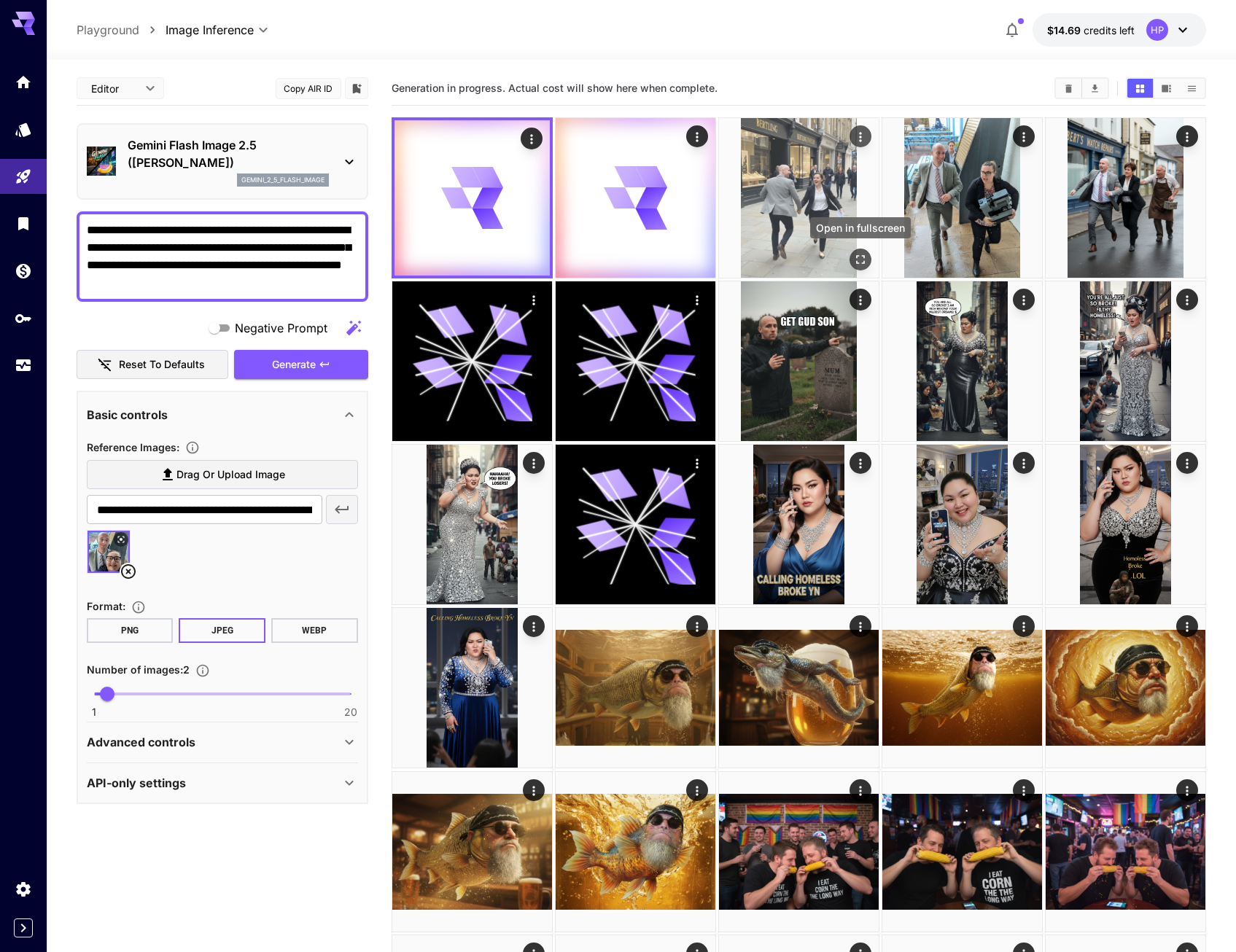
type textarea "**********"
click at [854, 256] on icon "Open in fullscreen" at bounding box center [861, 260] width 15 height 15
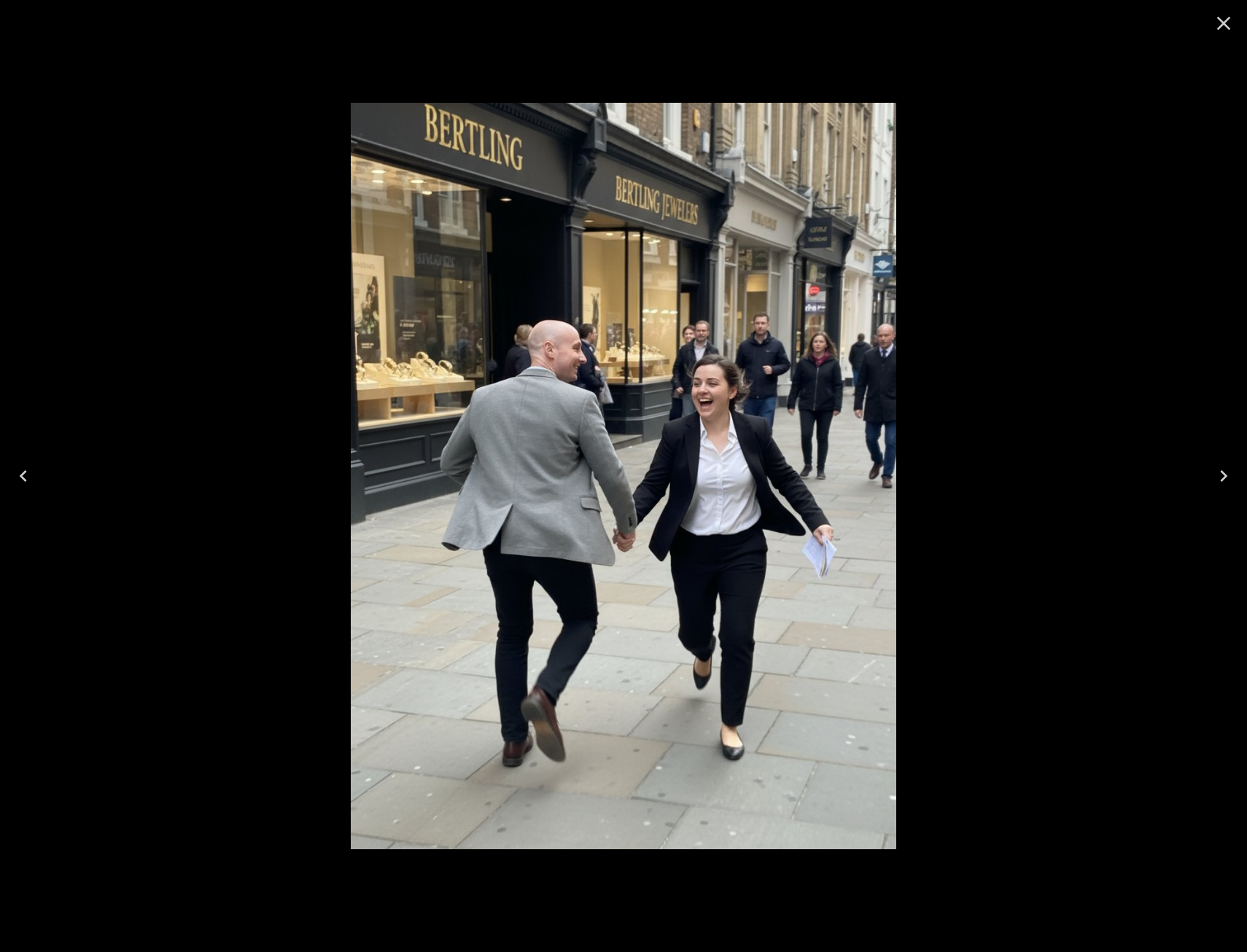
click at [1220, 30] on icon "Close" at bounding box center [1223, 23] width 23 height 23
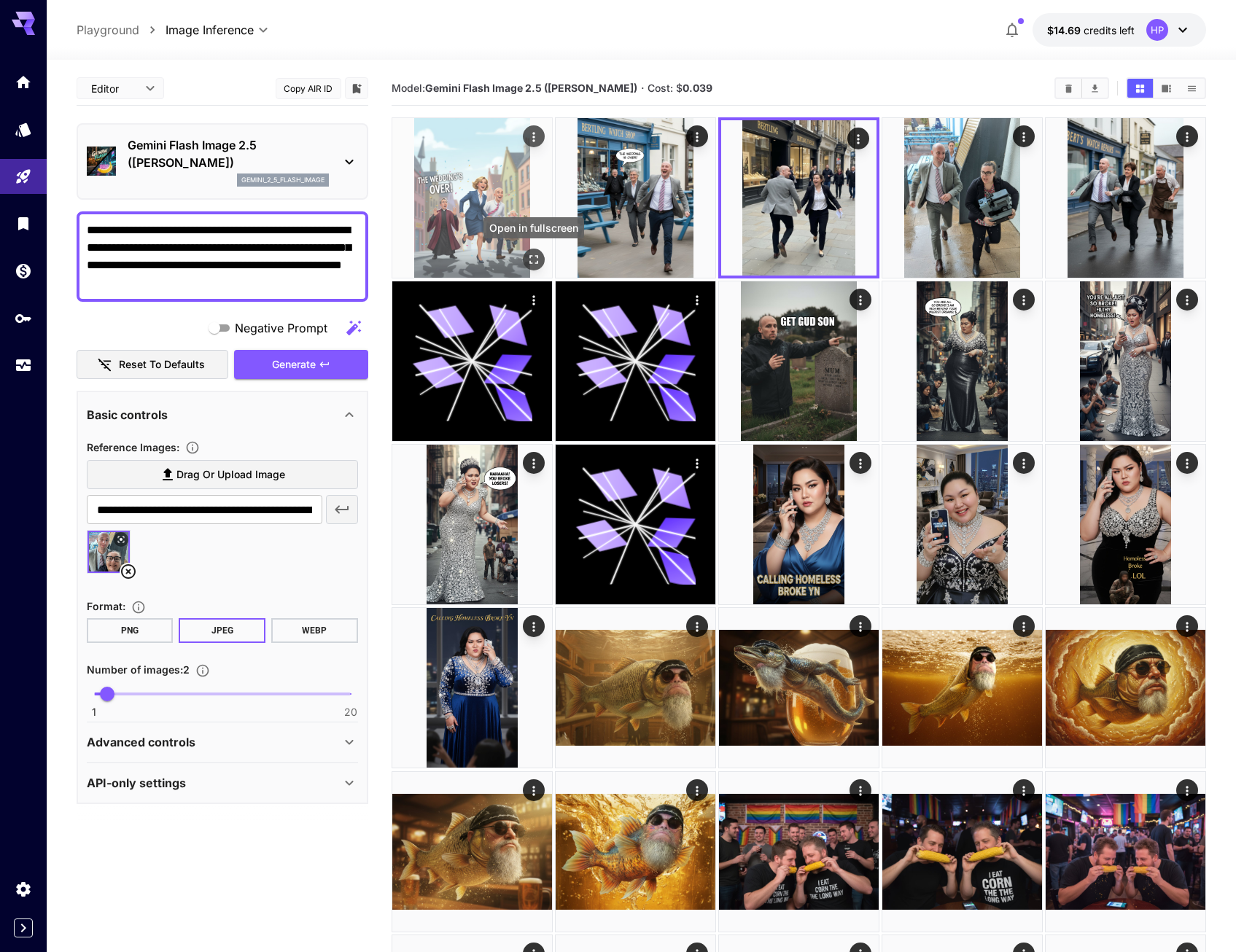
click at [527, 255] on icon "Open in fullscreen" at bounding box center [534, 260] width 15 height 15
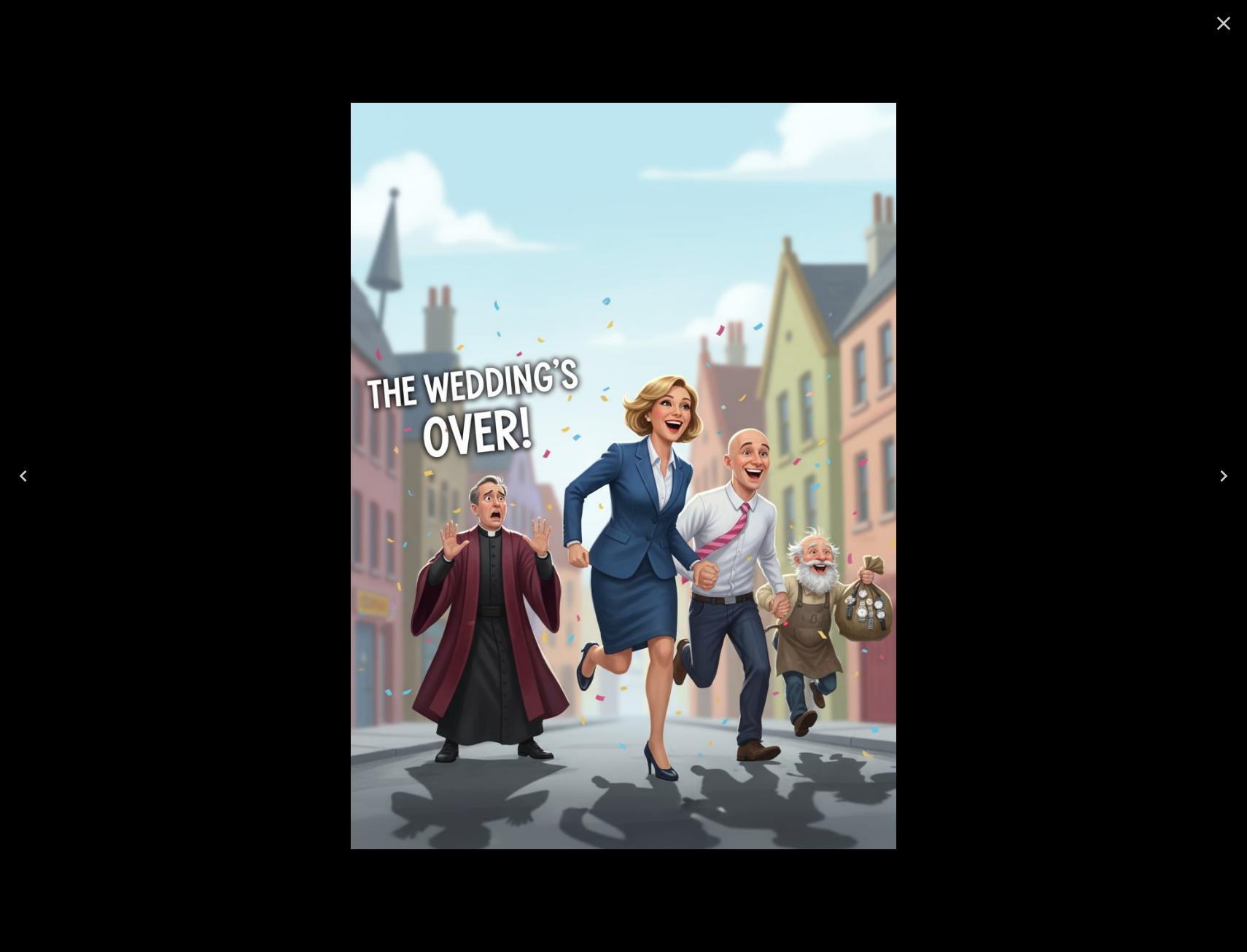
click at [1062, 225] on div at bounding box center [623, 476] width 1247 height 952
click at [1227, 18] on icon "Close" at bounding box center [1223, 23] width 23 height 23
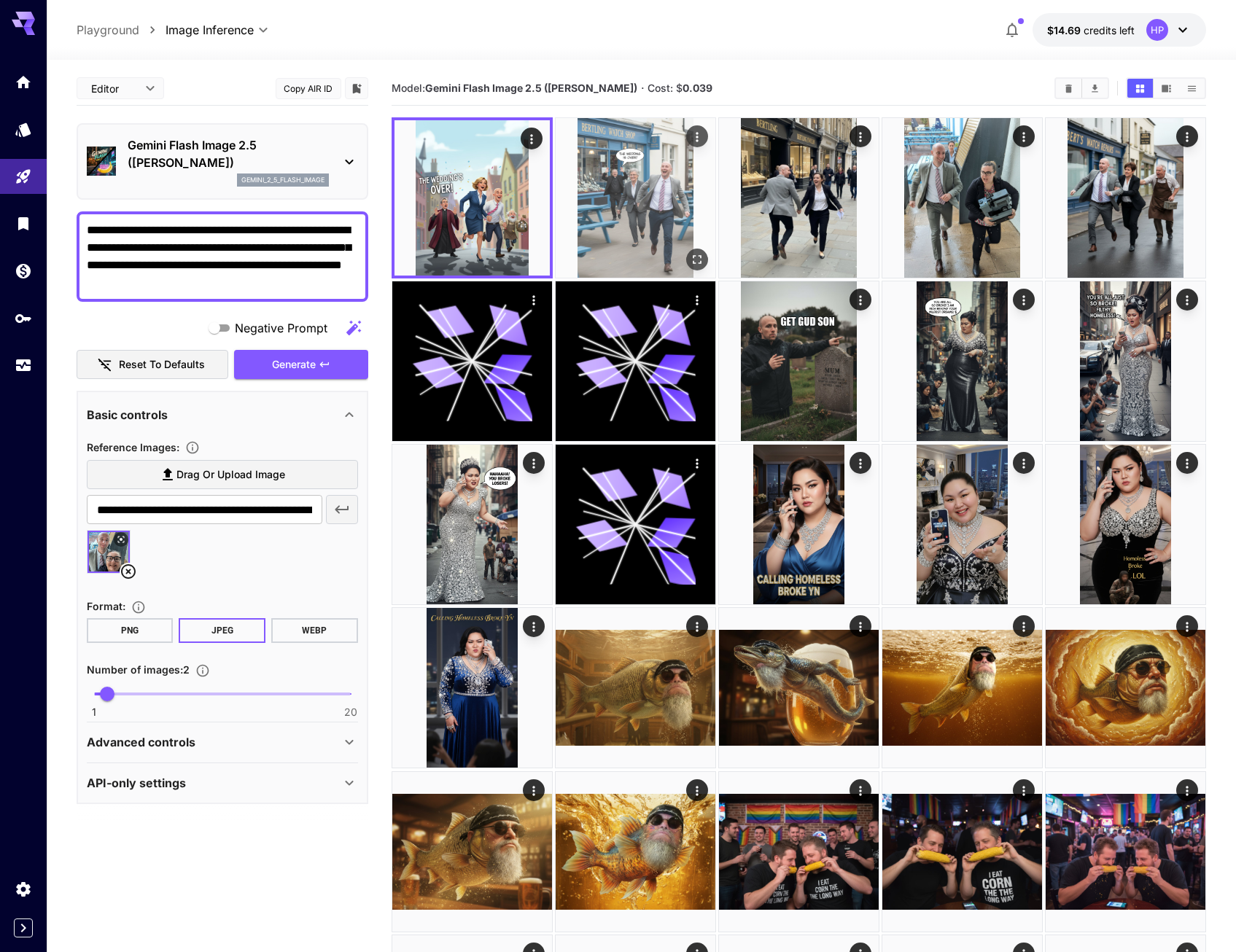
click at [699, 261] on icon "Open in fullscreen" at bounding box center [697, 260] width 15 height 15
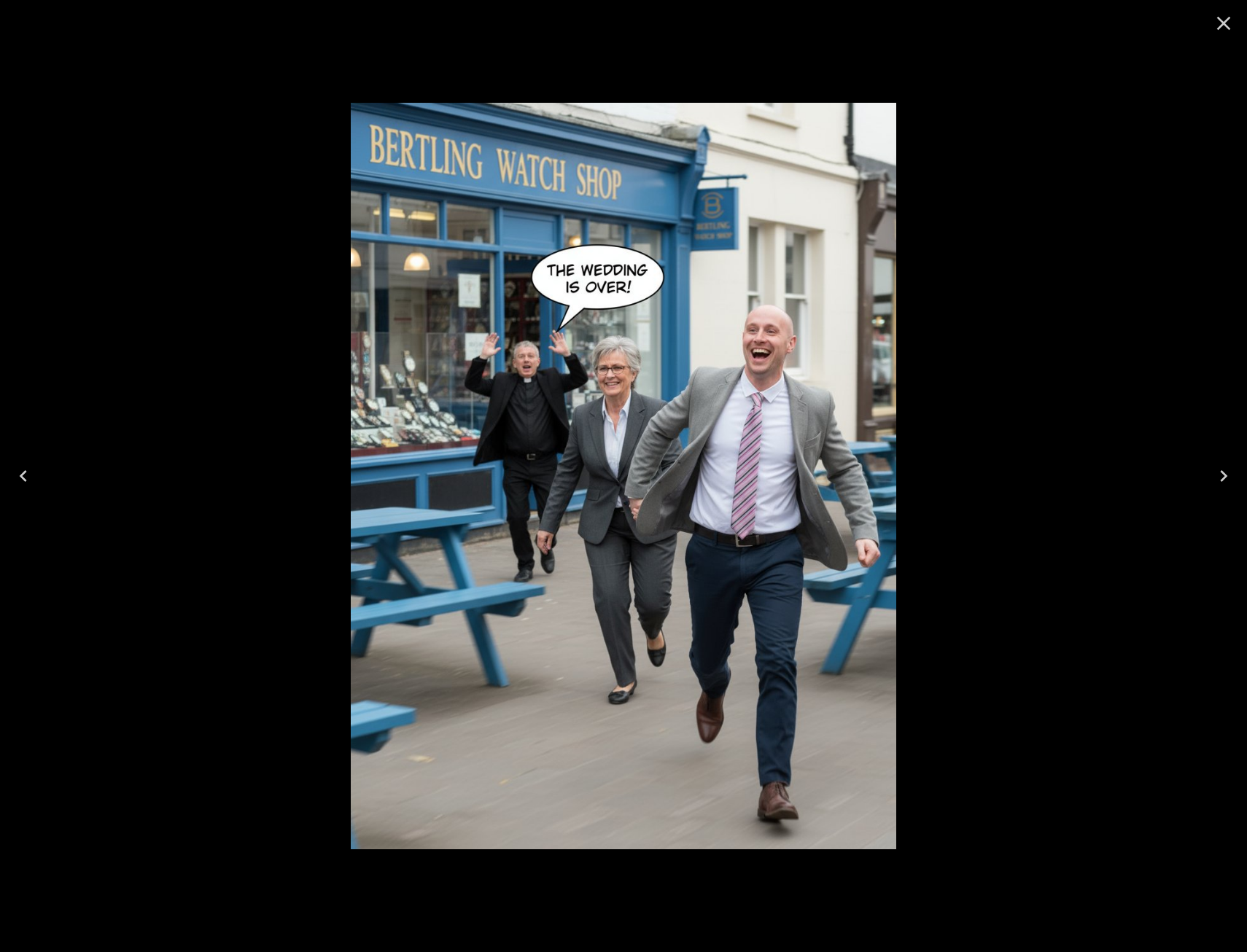
click at [1118, 461] on div at bounding box center [623, 476] width 1247 height 952
click at [1228, 20] on icon "Close" at bounding box center [1223, 23] width 23 height 23
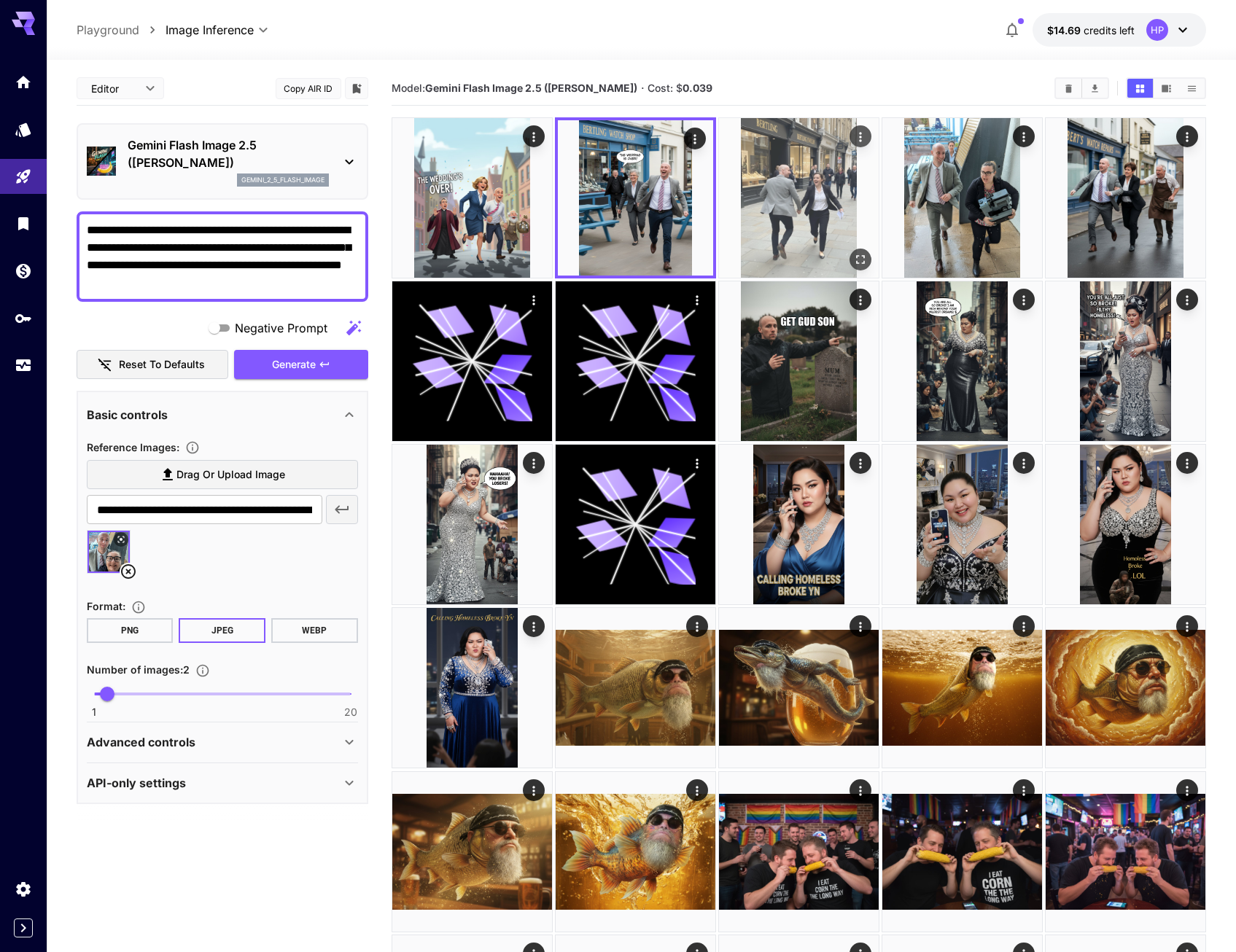
click at [824, 210] on img at bounding box center [799, 198] width 160 height 160
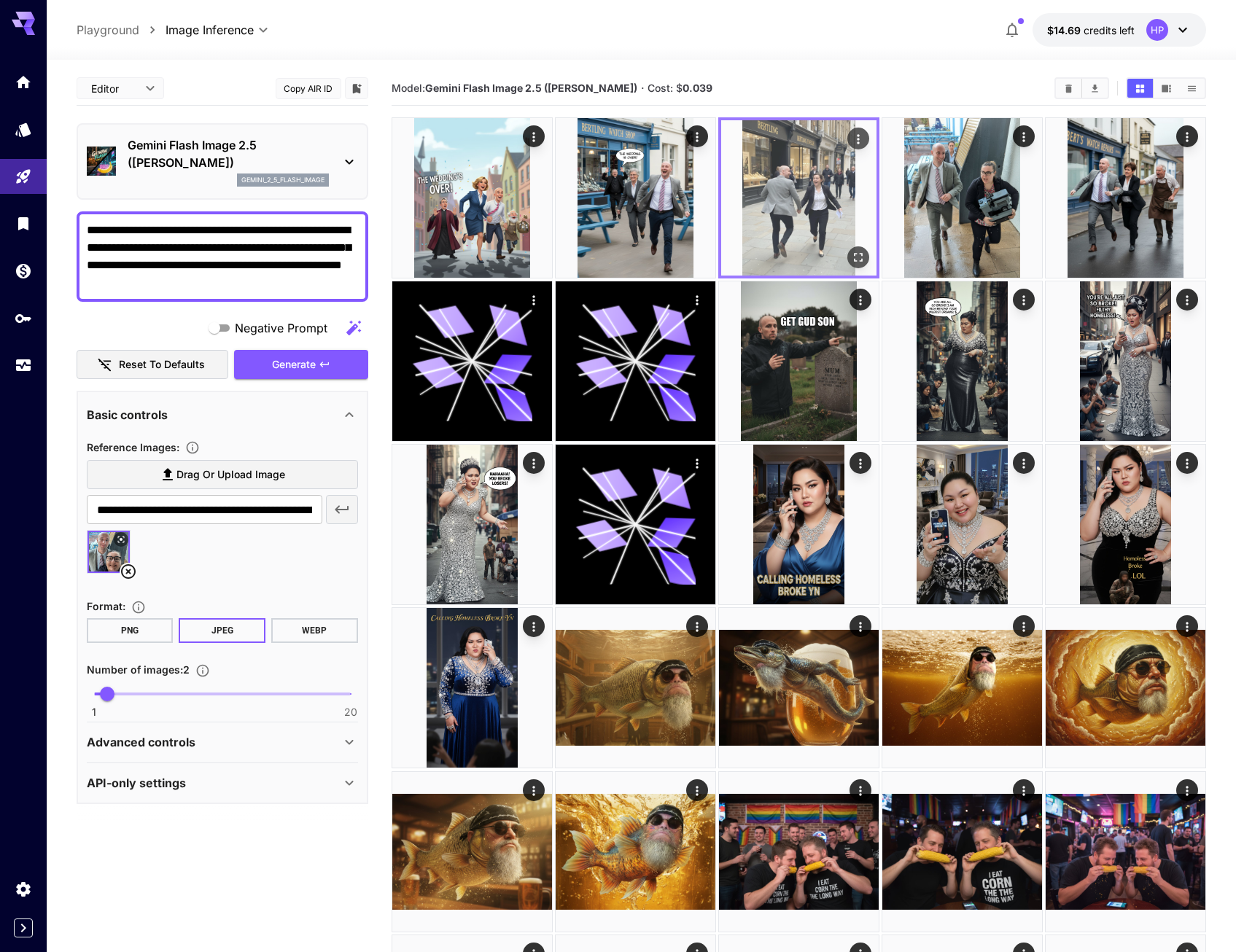
click at [859, 246] on div at bounding box center [799, 198] width 161 height 161
click at [858, 255] on icon "Open in fullscreen" at bounding box center [858, 257] width 15 height 15
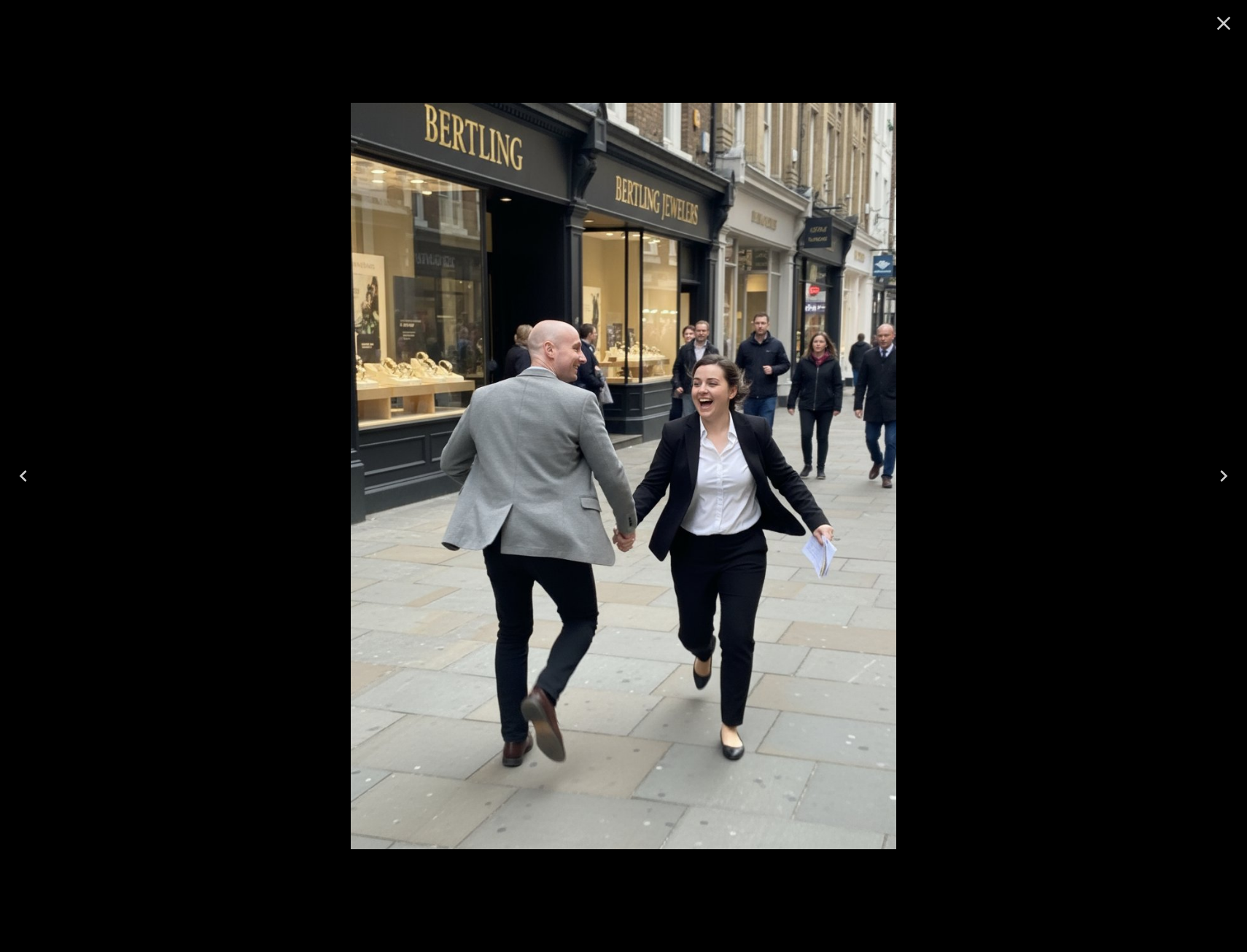
drag, startPoint x: 759, startPoint y: 288, endPoint x: 768, endPoint y: 282, distance: 10.8
click at [1229, 27] on icon "Close" at bounding box center [1223, 23] width 23 height 23
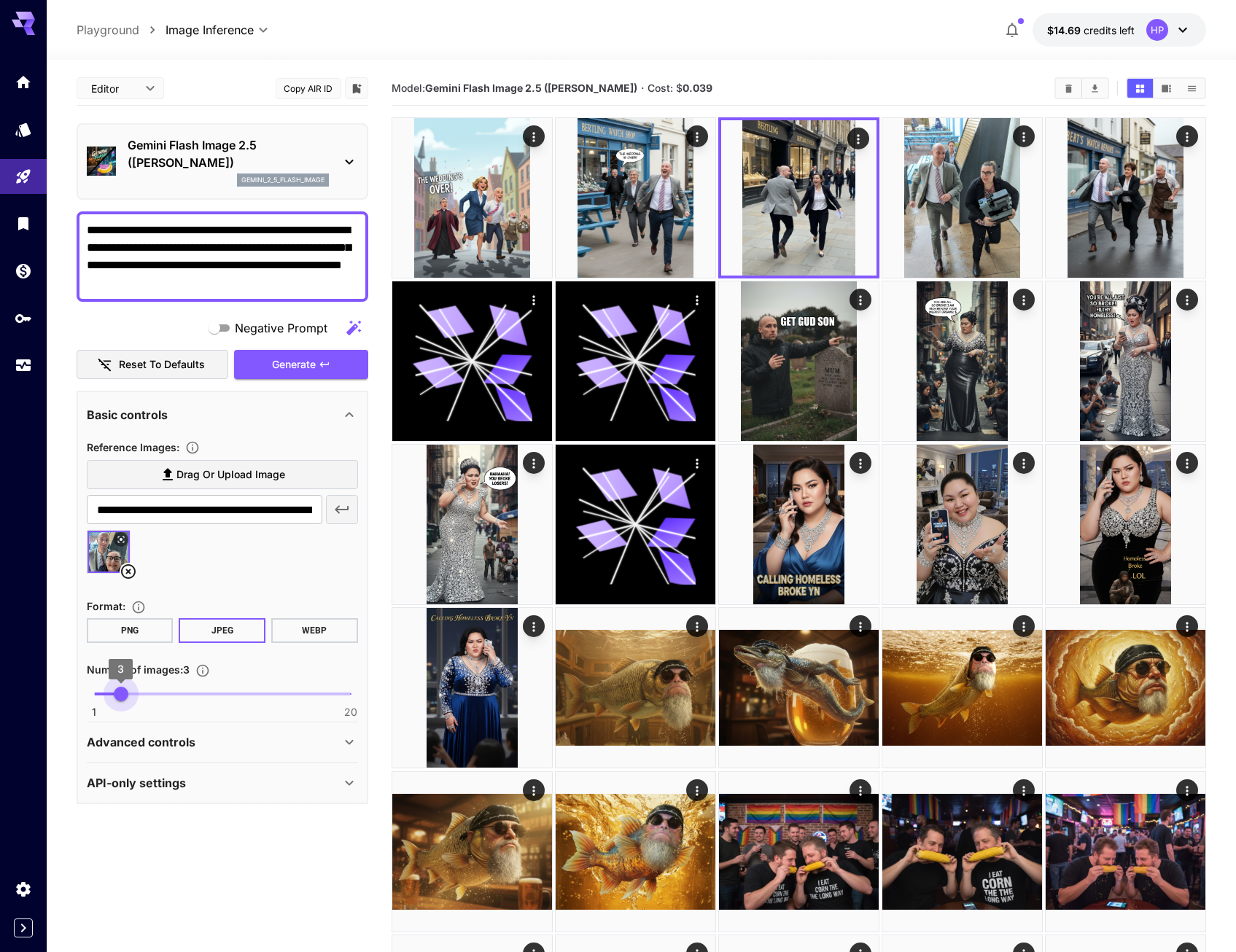
type input "*"
drag, startPoint x: 117, startPoint y: 692, endPoint x: 130, endPoint y: 691, distance: 13.0
click at [129, 691] on span "3" at bounding box center [121, 695] width 15 height 15
click at [289, 365] on span "Generate" at bounding box center [294, 365] width 44 height 18
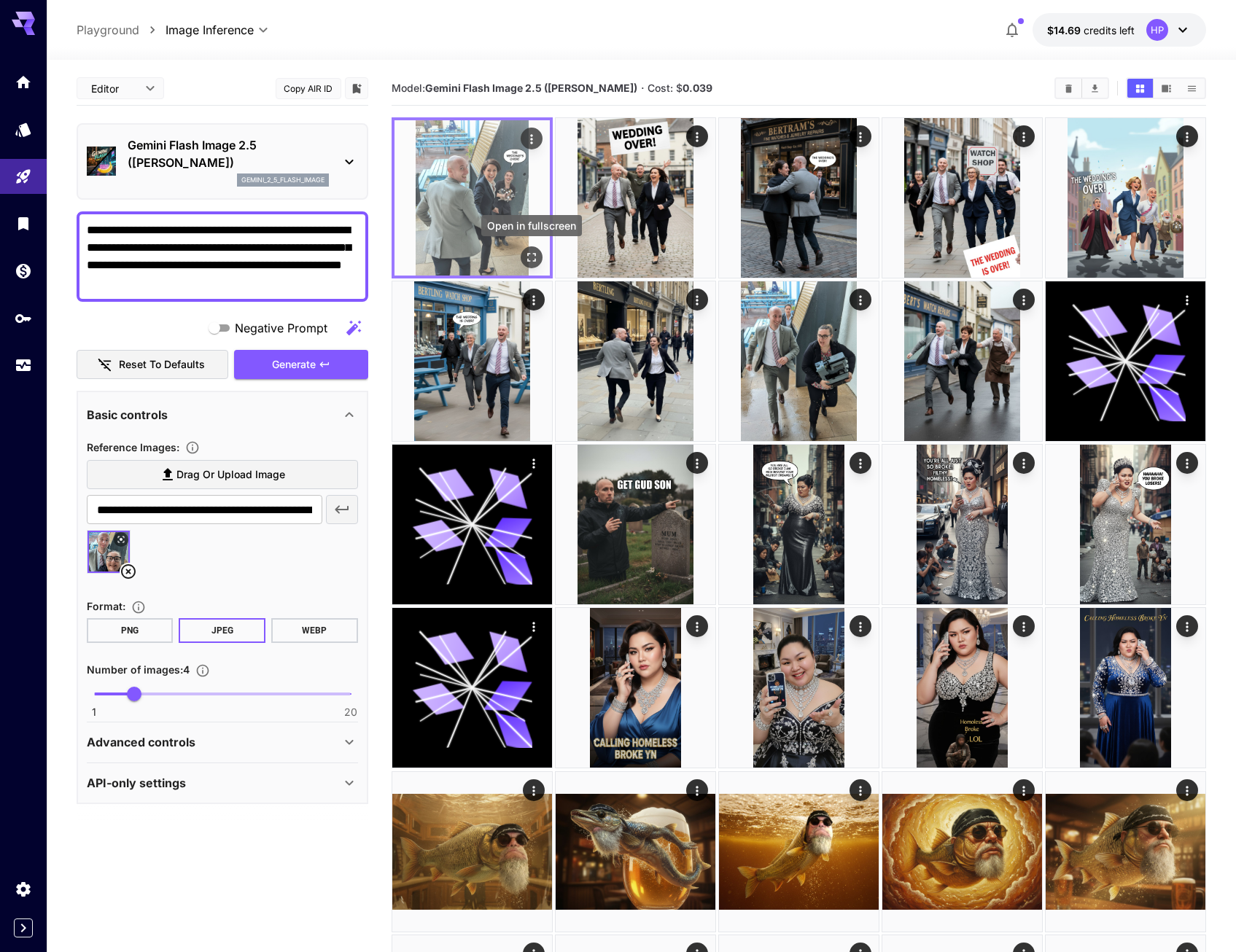
click at [536, 263] on icon "Open in fullscreen" at bounding box center [532, 257] width 15 height 15
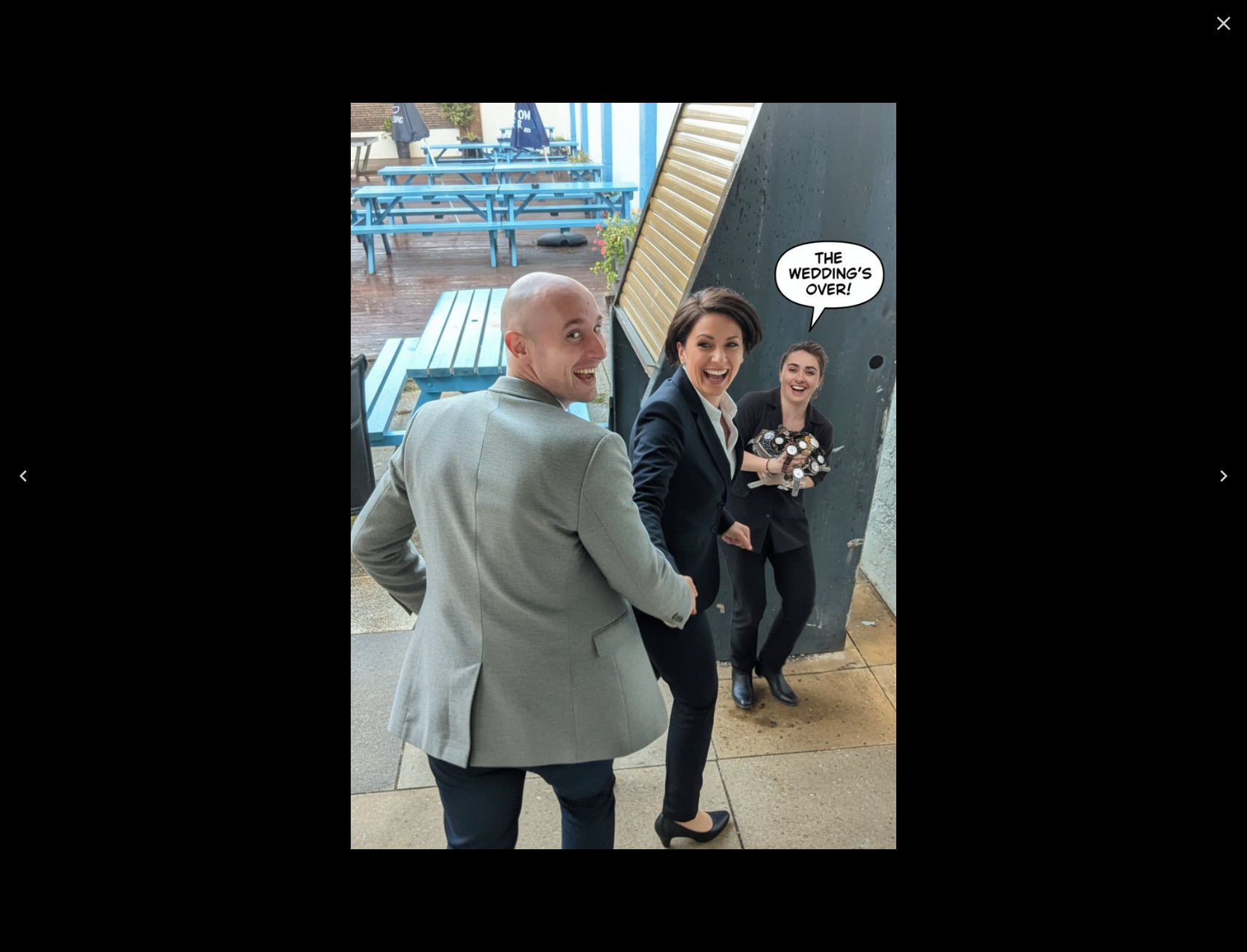
click at [1223, 23] on icon "Close" at bounding box center [1224, 23] width 14 height 14
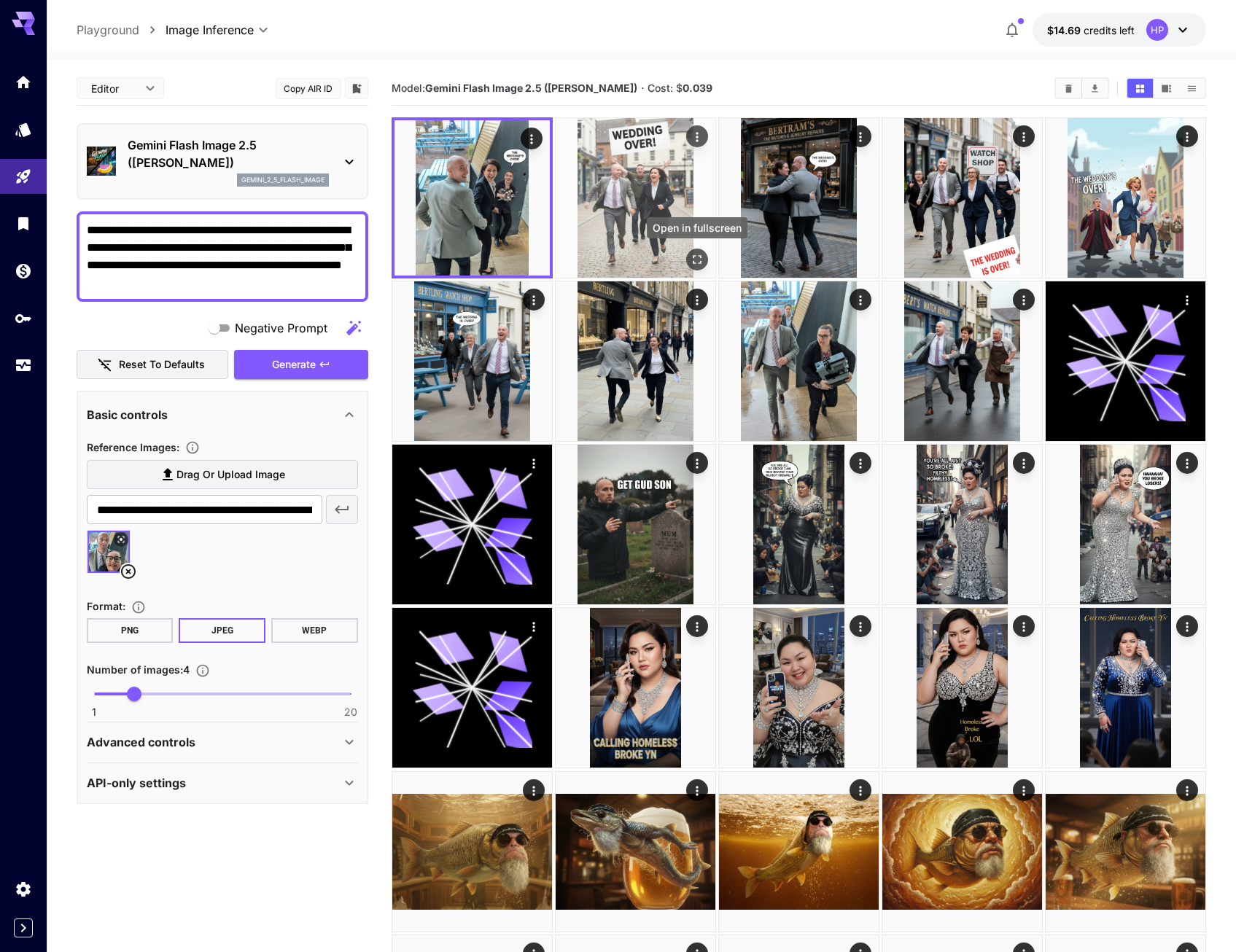
click at [689, 249] on div "Open in fullscreen" at bounding box center [697, 260] width 22 height 22
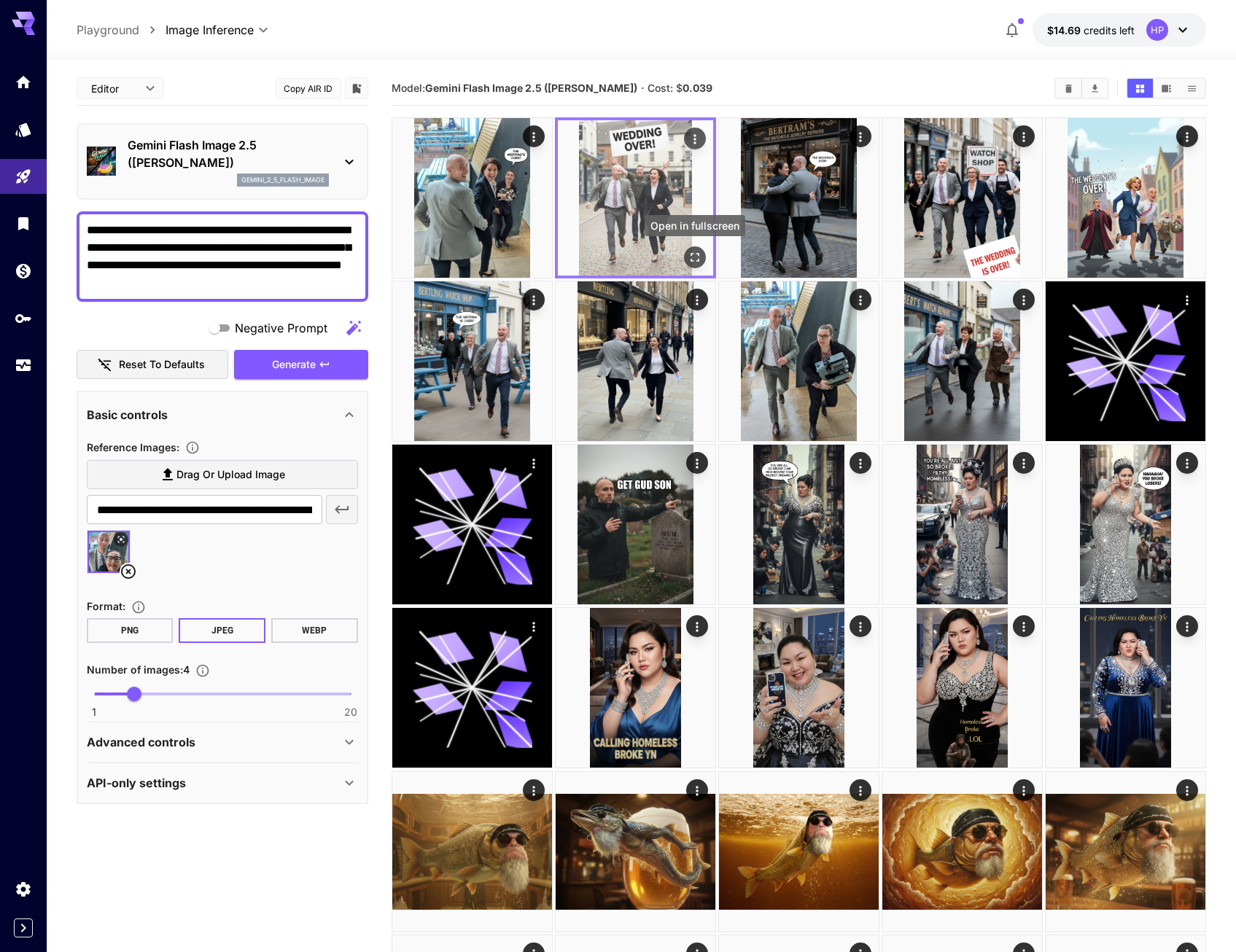
click at [695, 258] on icon "Open in fullscreen" at bounding box center [695, 257] width 15 height 15
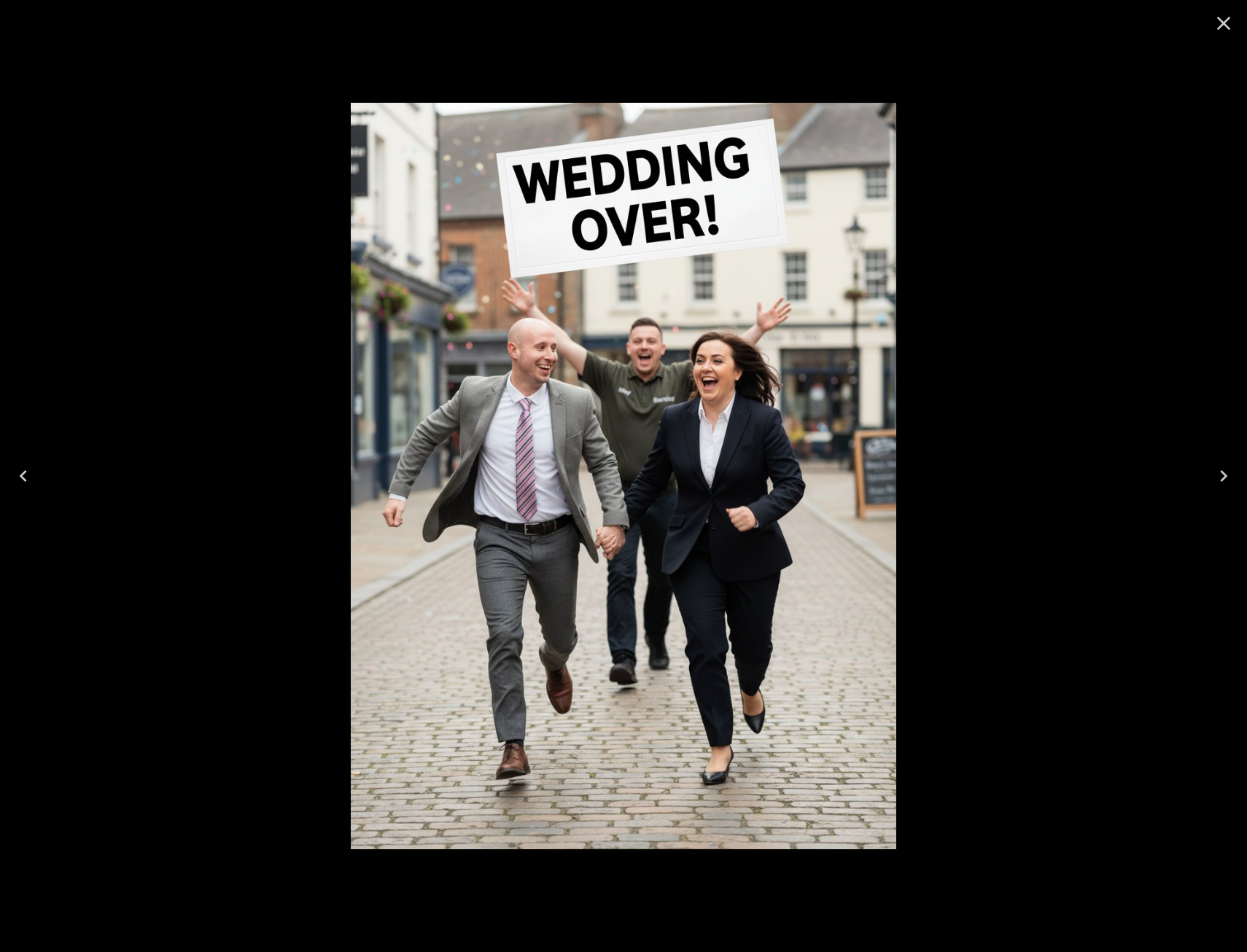
click at [1151, 558] on div at bounding box center [623, 476] width 1247 height 952
click at [1225, 20] on icon "Close" at bounding box center [1223, 23] width 23 height 23
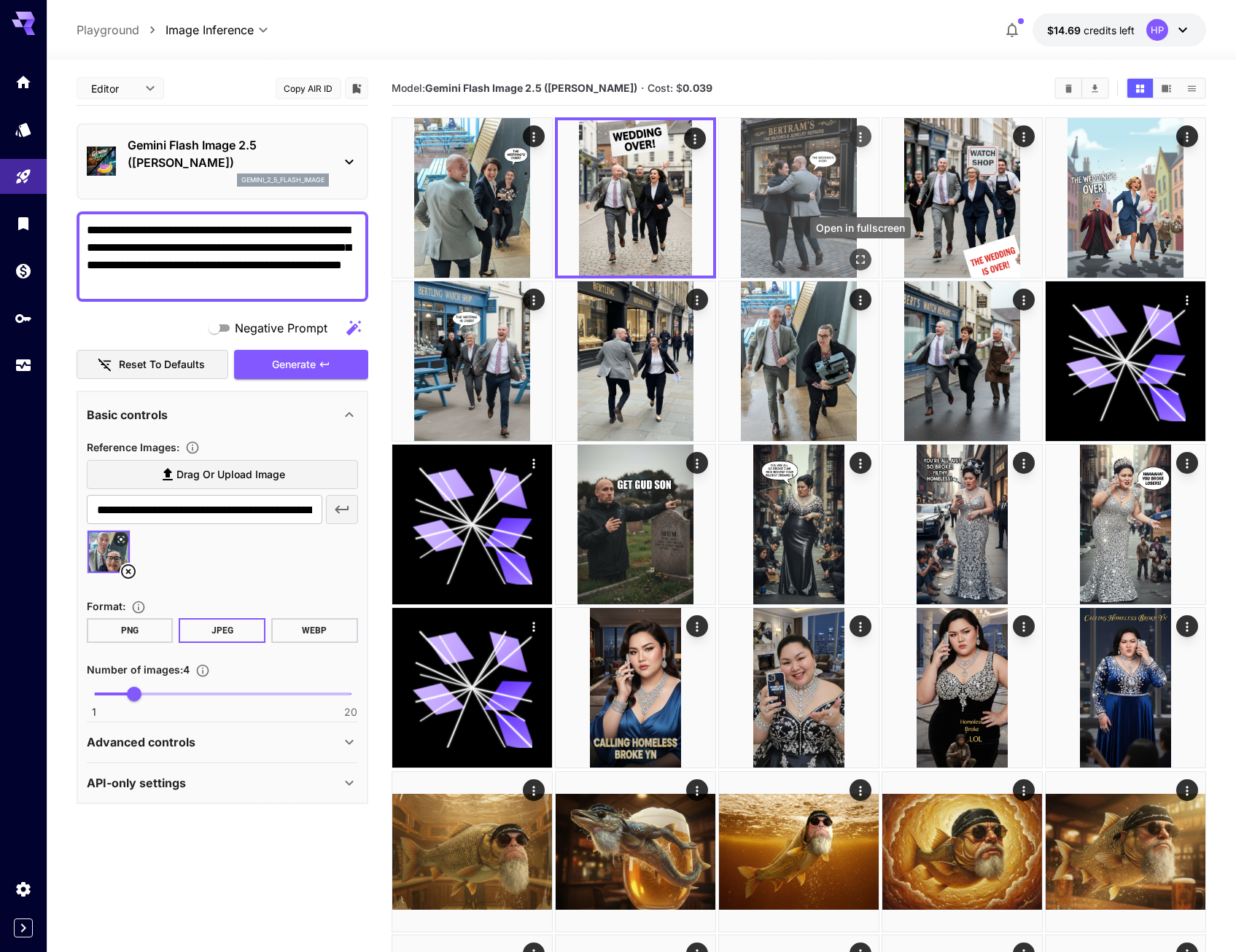
click at [860, 259] on icon "Open in fullscreen" at bounding box center [861, 260] width 15 height 15
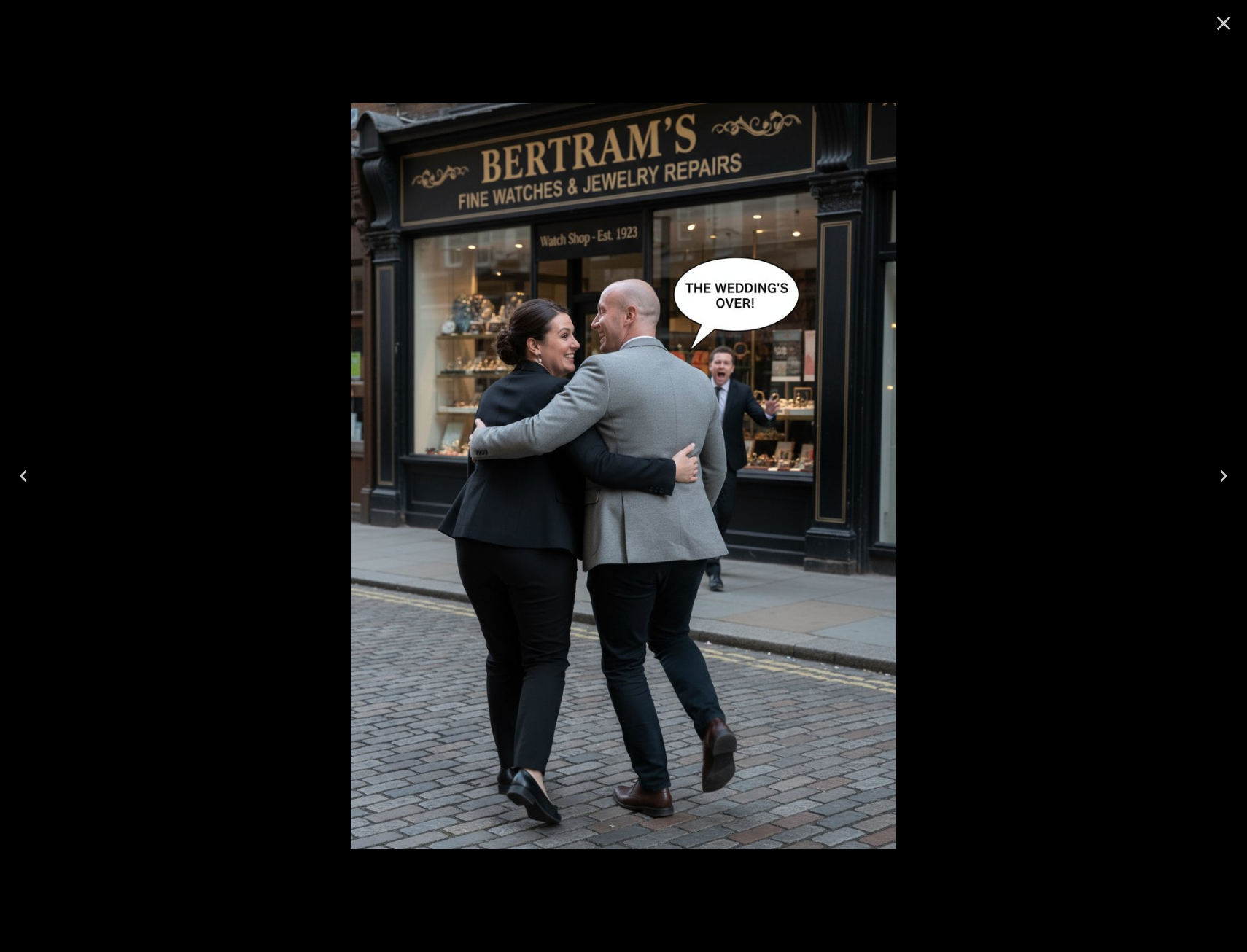
drag, startPoint x: 1122, startPoint y: 462, endPoint x: 1142, endPoint y: 419, distance: 47.4
click at [1122, 463] on div at bounding box center [623, 476] width 1247 height 952
click at [1224, 19] on icon "Close" at bounding box center [1223, 23] width 23 height 23
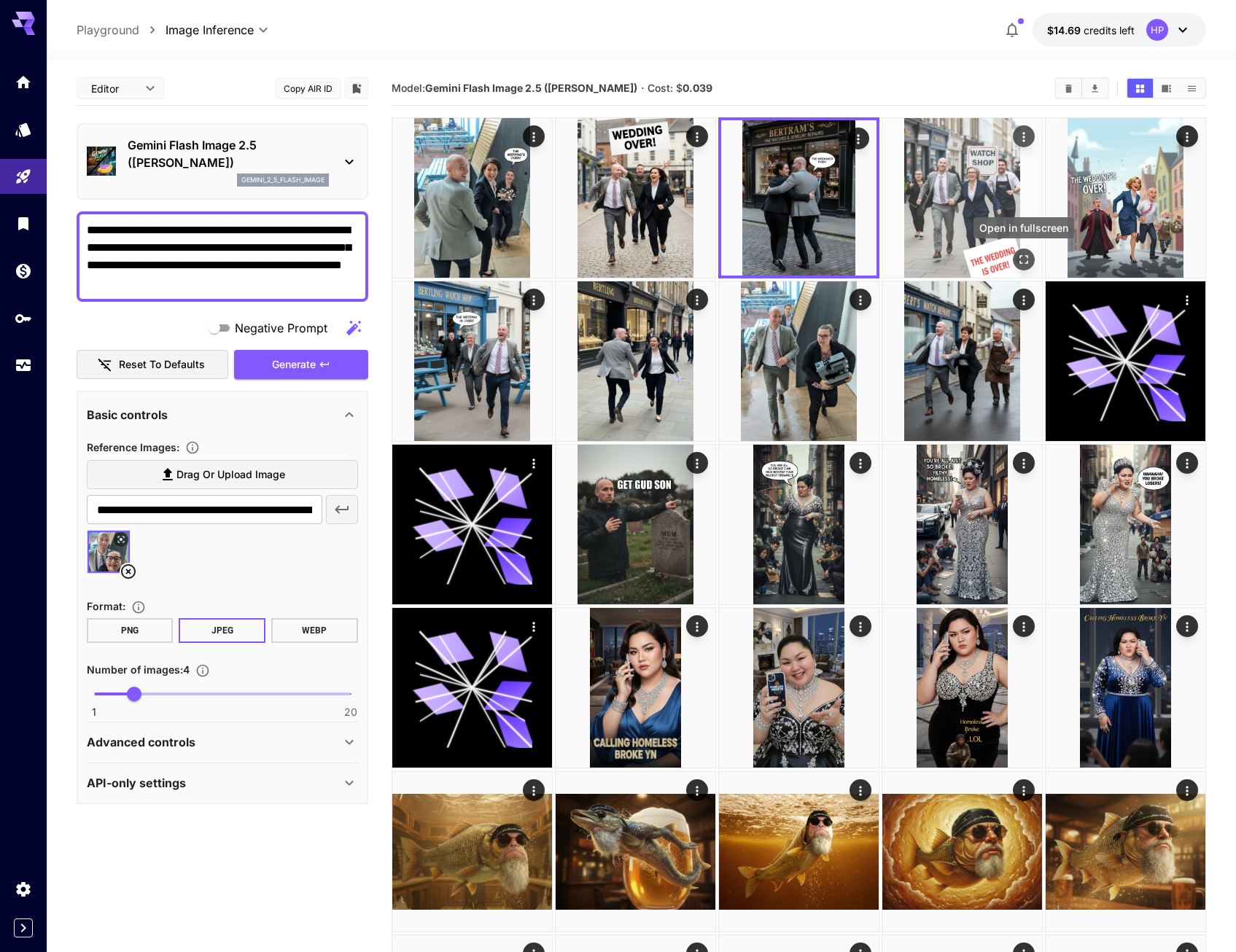
click at [1028, 260] on icon "Open in fullscreen" at bounding box center [1024, 260] width 15 height 15
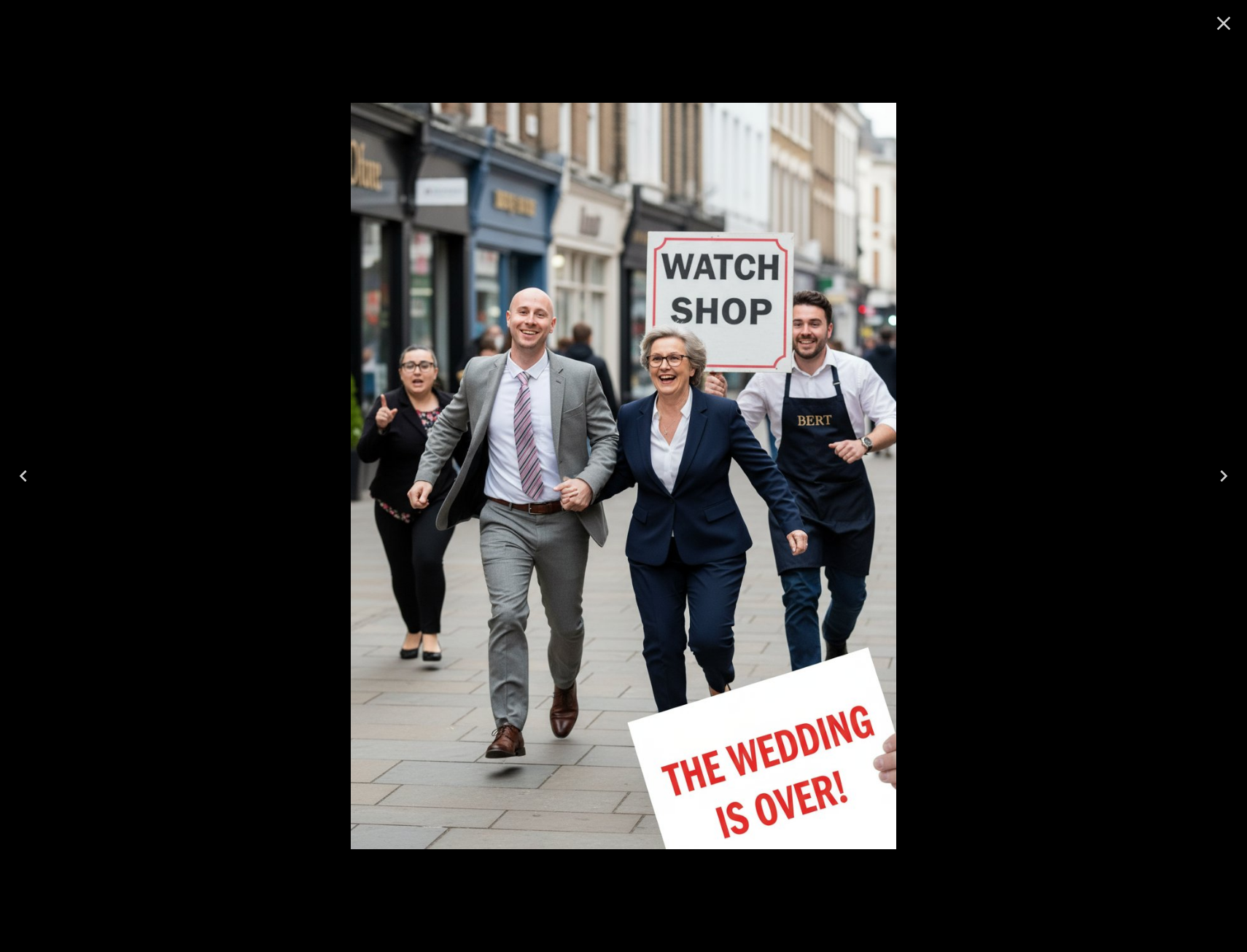
click at [1223, 19] on icon "Close" at bounding box center [1223, 23] width 23 height 23
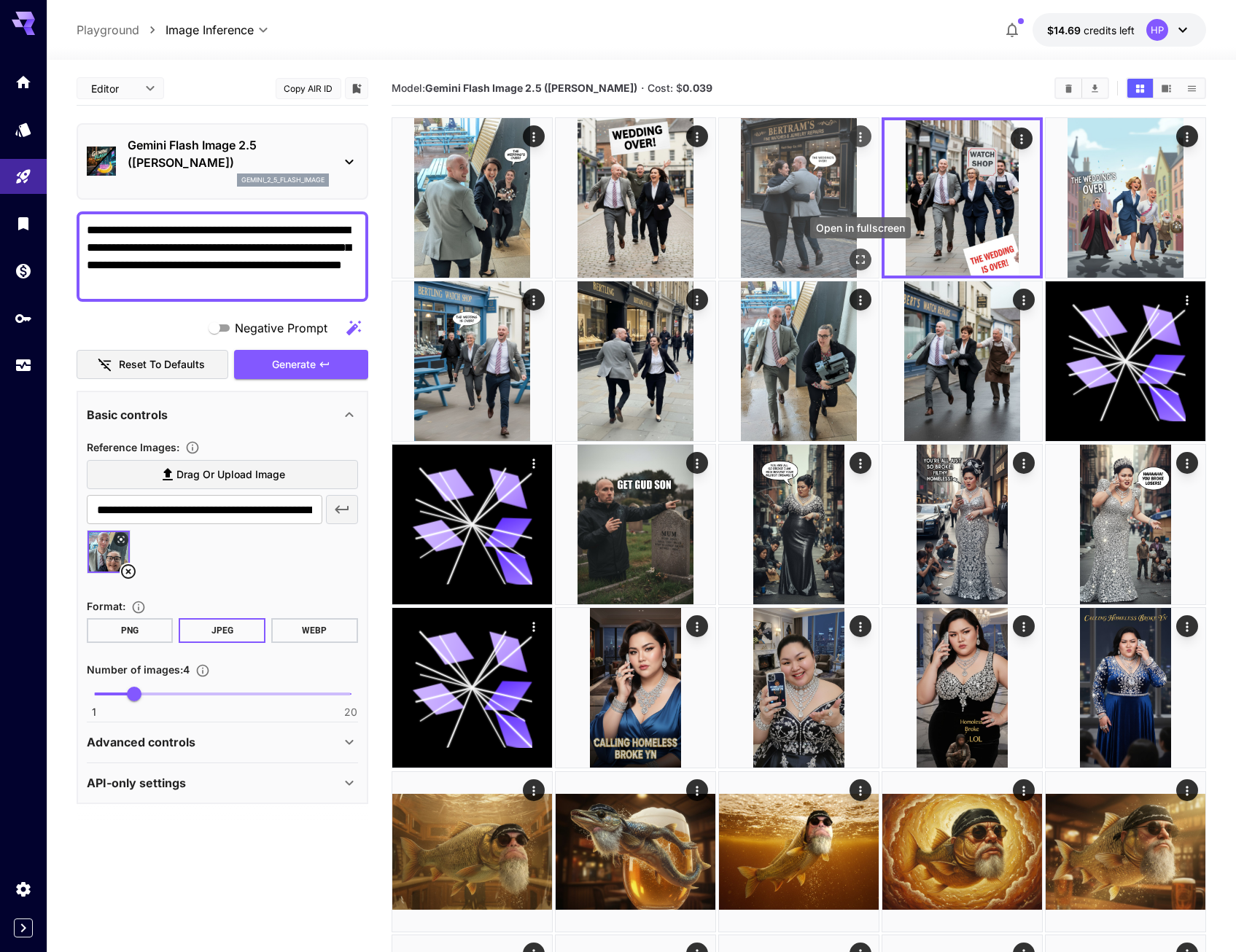
click at [860, 260] on icon "Open in fullscreen" at bounding box center [861, 260] width 15 height 15
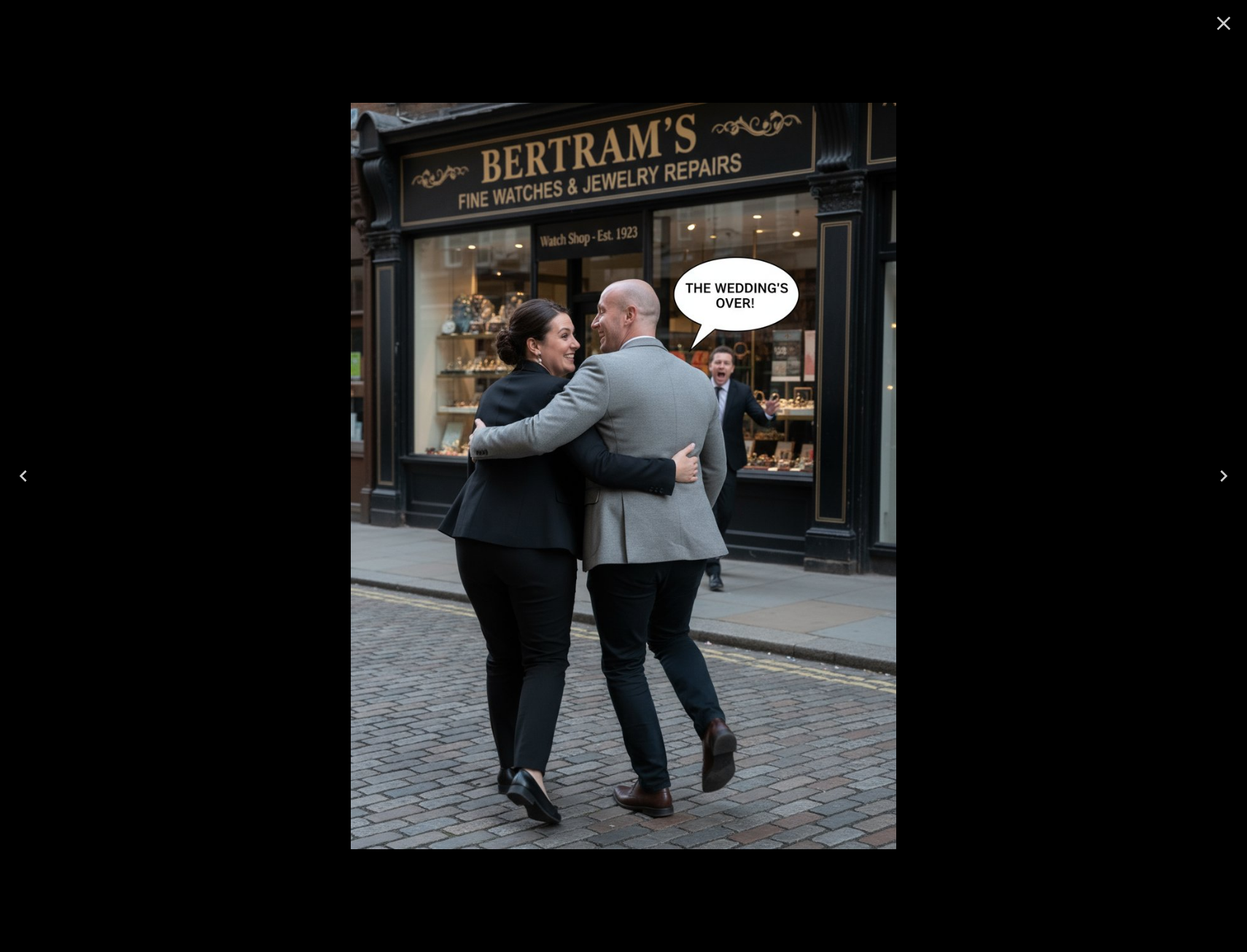
click at [1230, 25] on icon "Close" at bounding box center [1223, 23] width 23 height 23
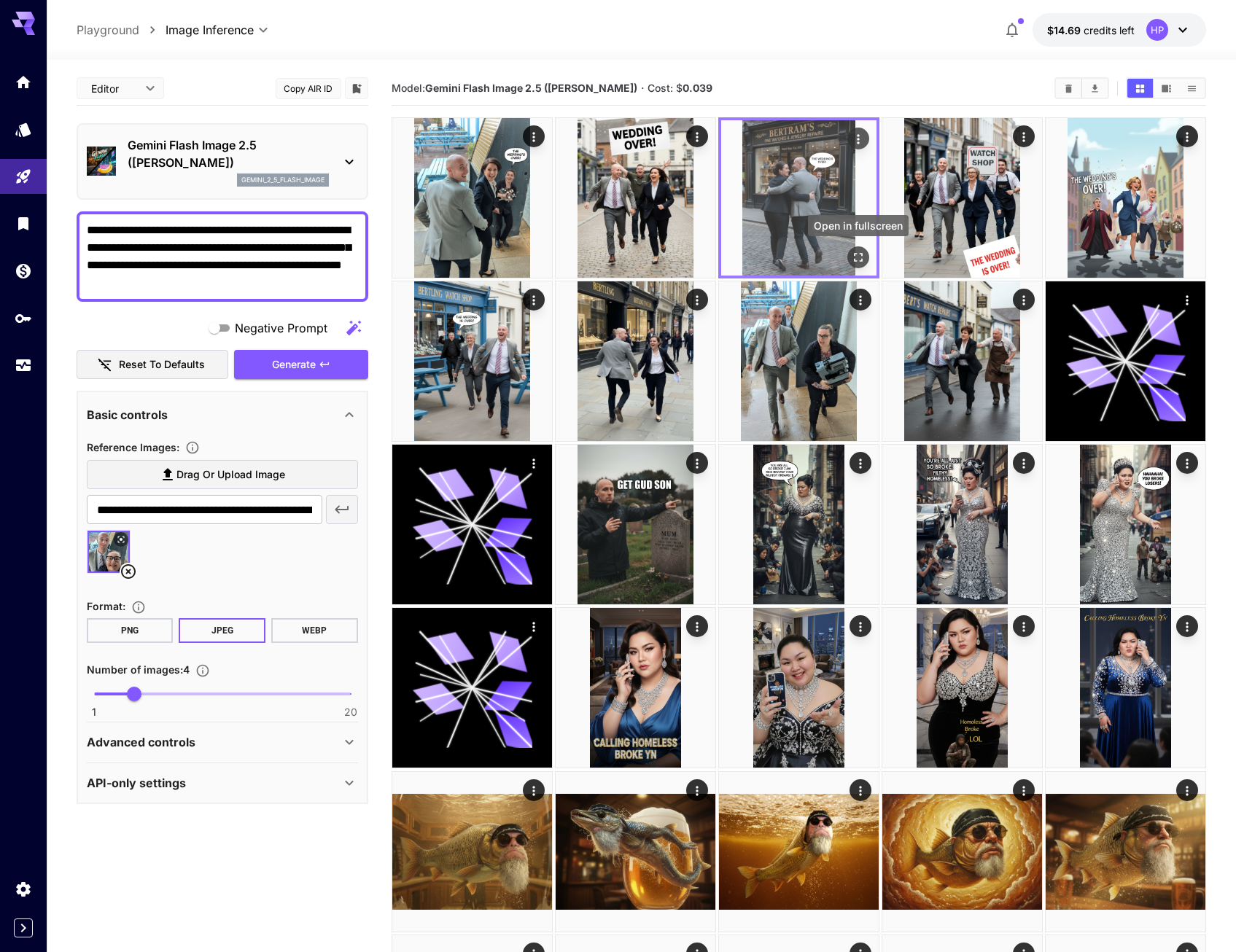
click at [856, 253] on icon "Open in fullscreen" at bounding box center [858, 257] width 15 height 15
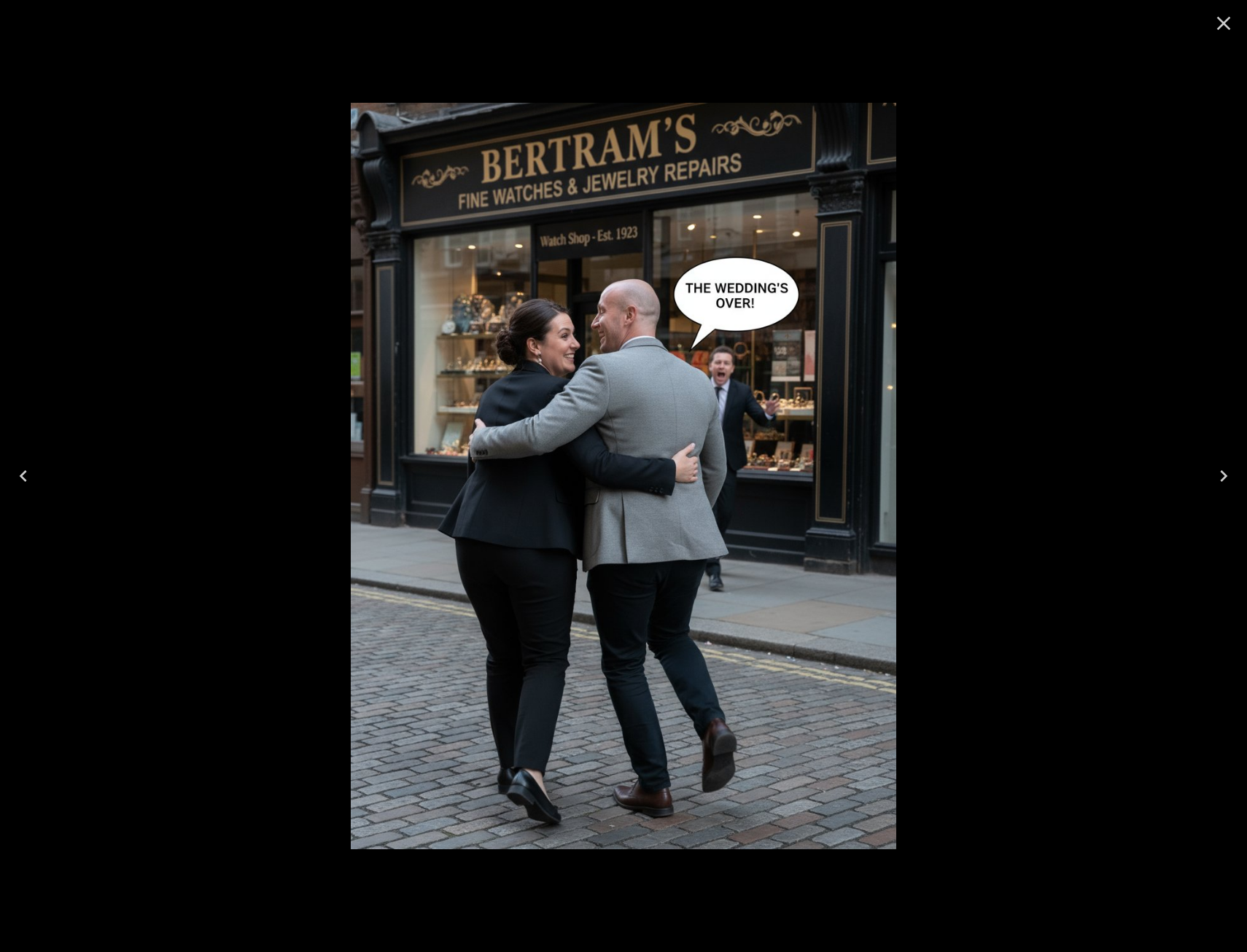
drag, startPoint x: 1083, startPoint y: 214, endPoint x: 1098, endPoint y: 175, distance: 41.8
click at [1083, 214] on div at bounding box center [623, 476] width 1247 height 952
click at [1226, 20] on icon "Close" at bounding box center [1224, 23] width 14 height 14
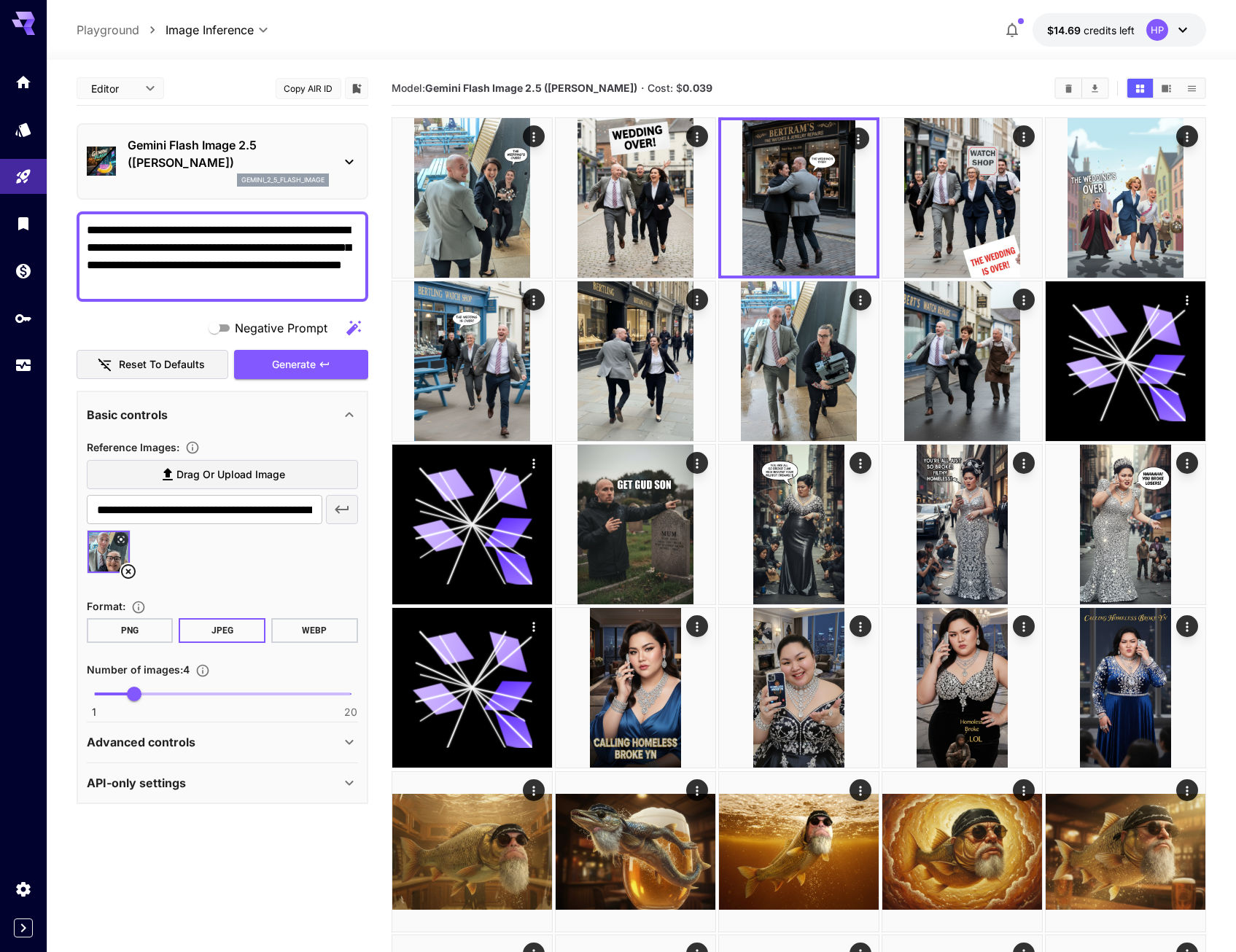
drag, startPoint x: 270, startPoint y: 285, endPoint x: 76, endPoint y: 268, distance: 194.7
click at [76, 270] on div "**********" at bounding box center [221, 256] width 291 height 90
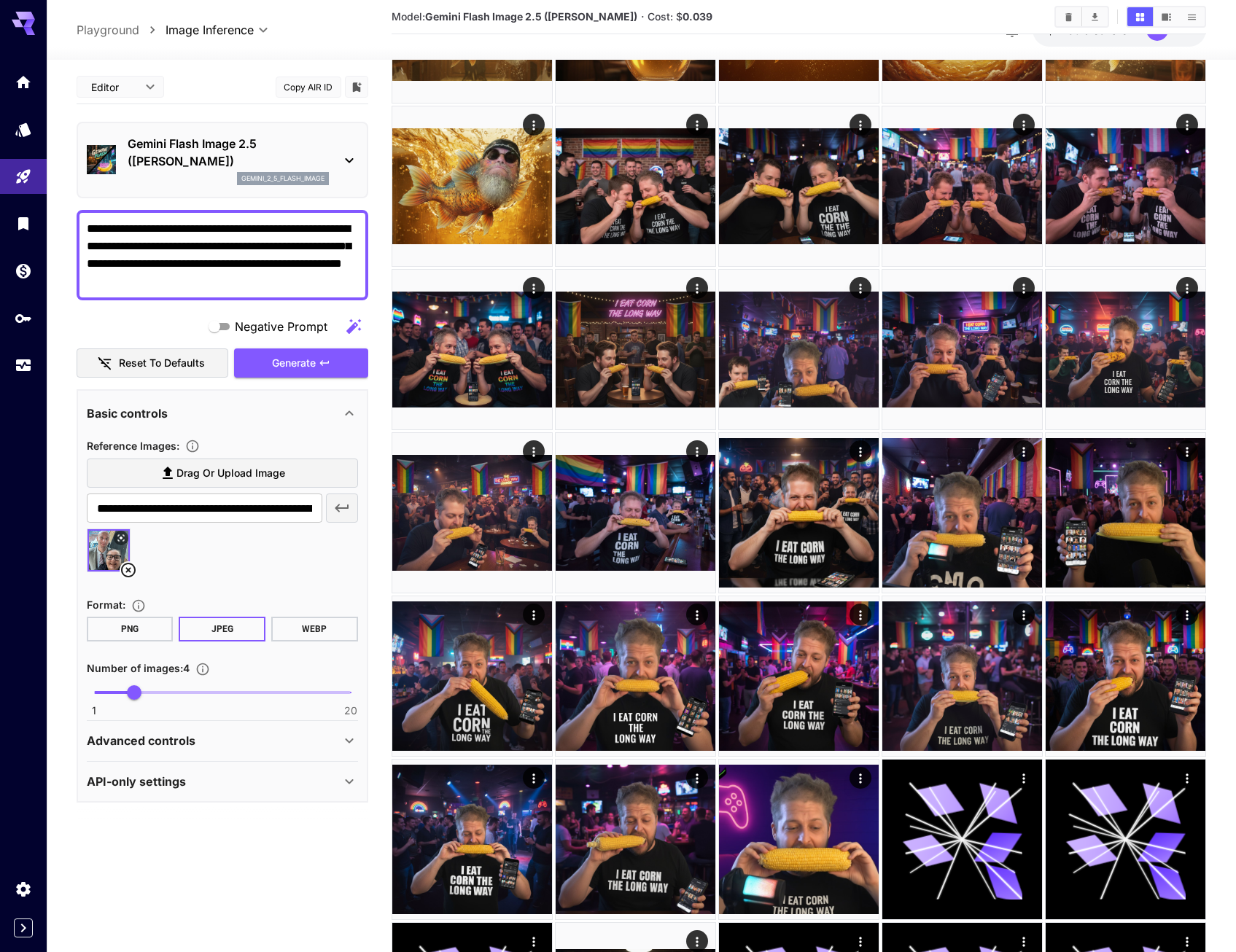
scroll to position [765, 0]
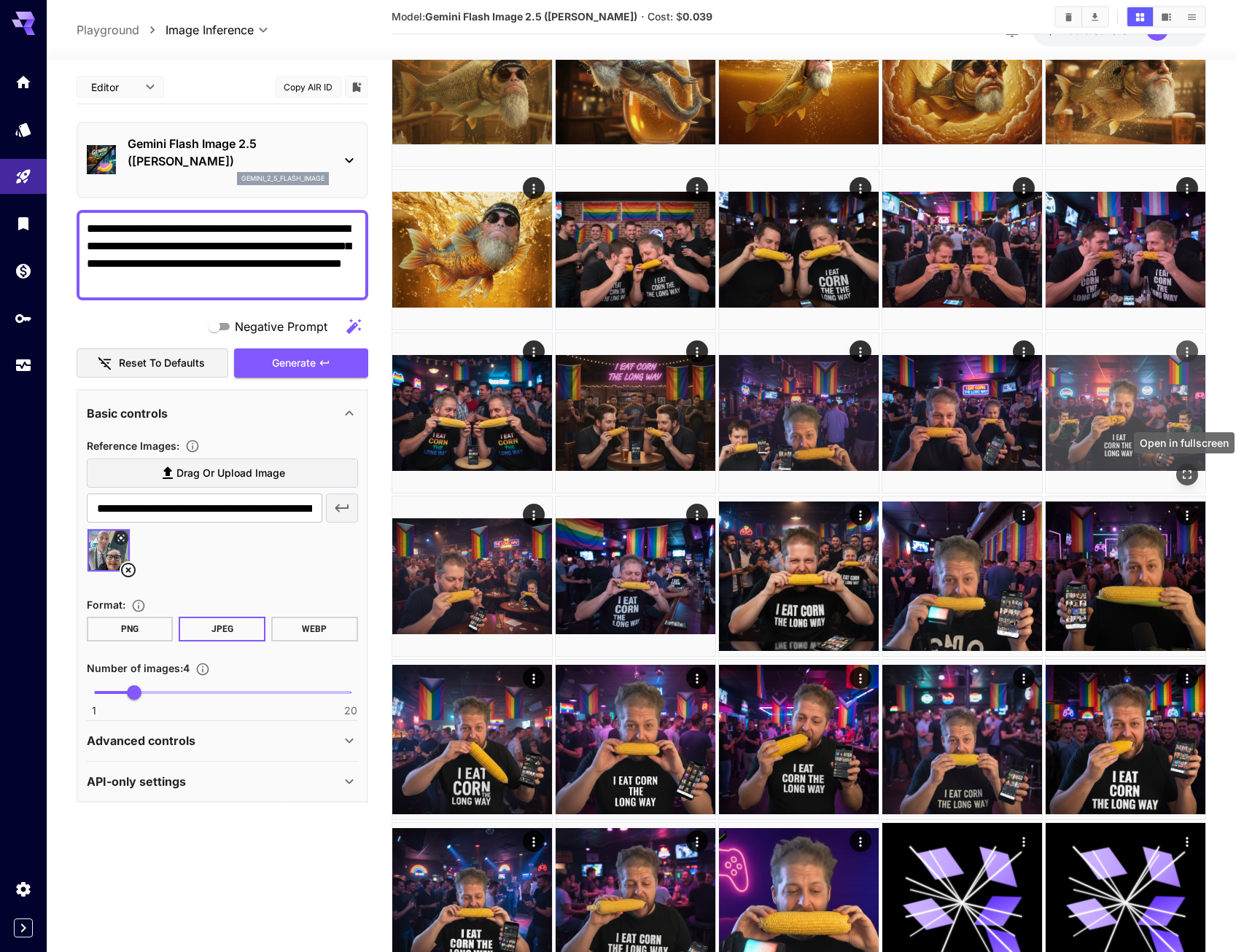
click at [1196, 469] on div "Open in fullscreen" at bounding box center [1187, 475] width 22 height 22
click at [1182, 473] on icon "Open in fullscreen" at bounding box center [1185, 472] width 15 height 15
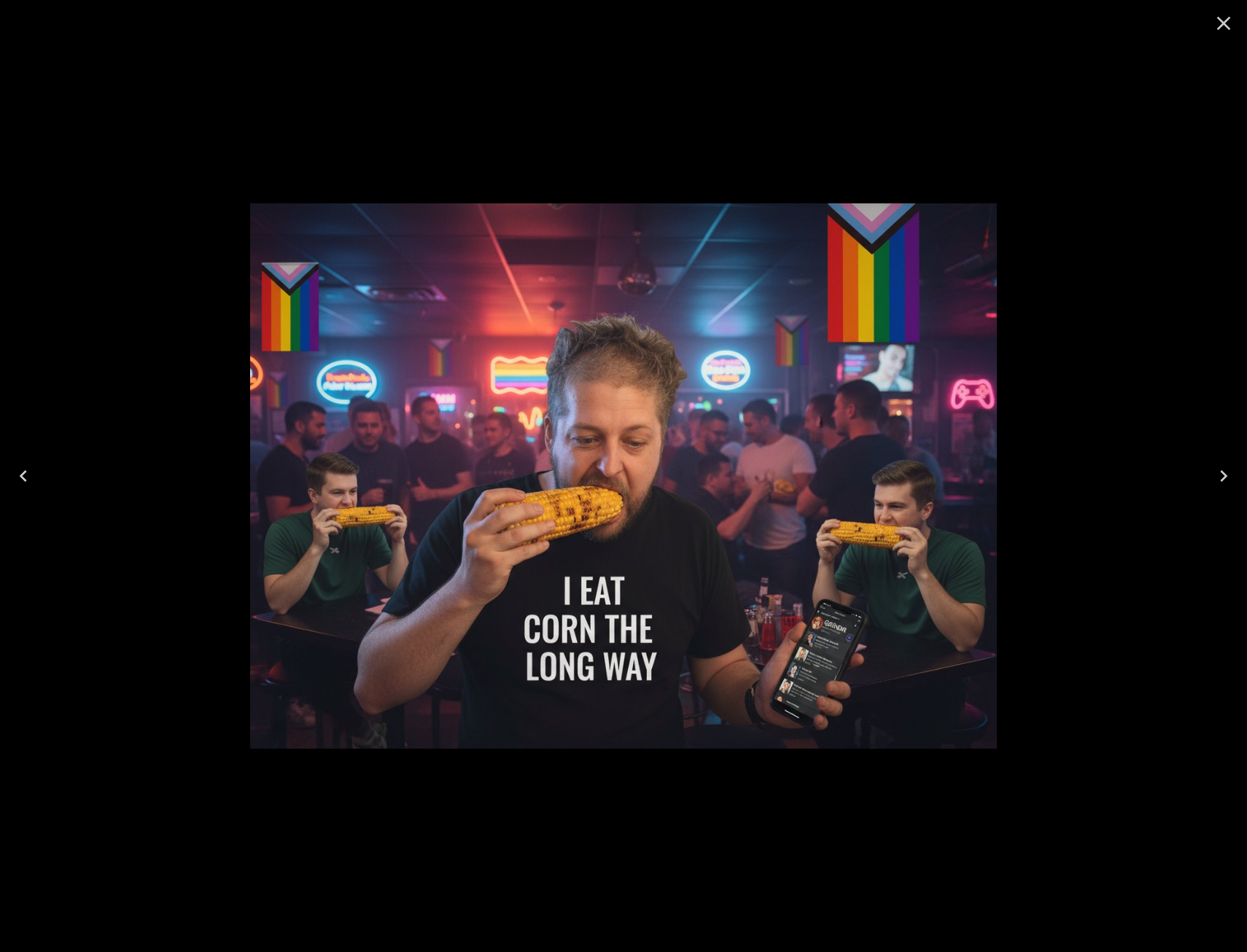
click at [1209, 363] on div at bounding box center [623, 476] width 1247 height 952
click at [1228, 20] on icon "Close" at bounding box center [1223, 23] width 23 height 23
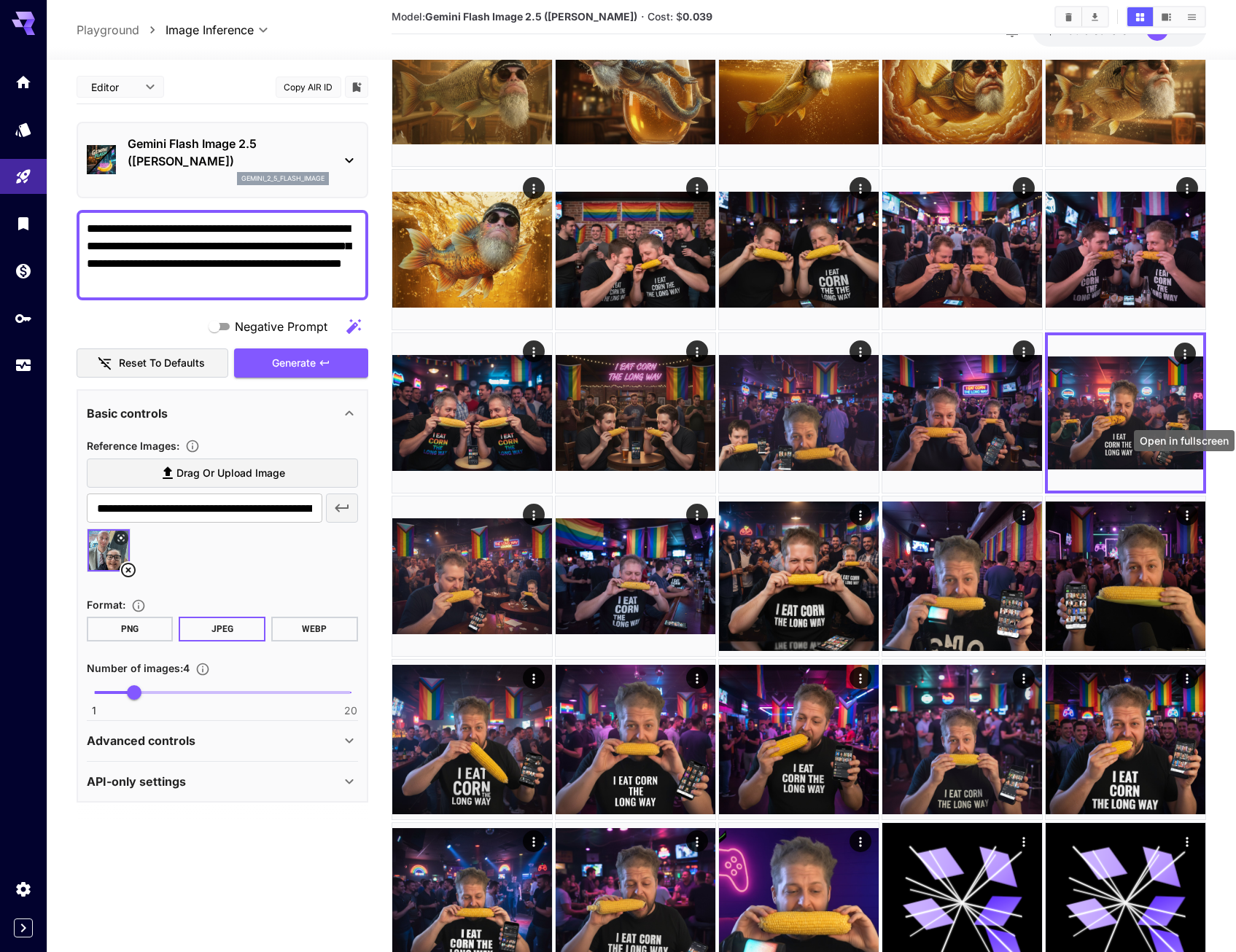
click at [1187, 459] on div "Open in fullscreen" at bounding box center [1185, 446] width 104 height 33
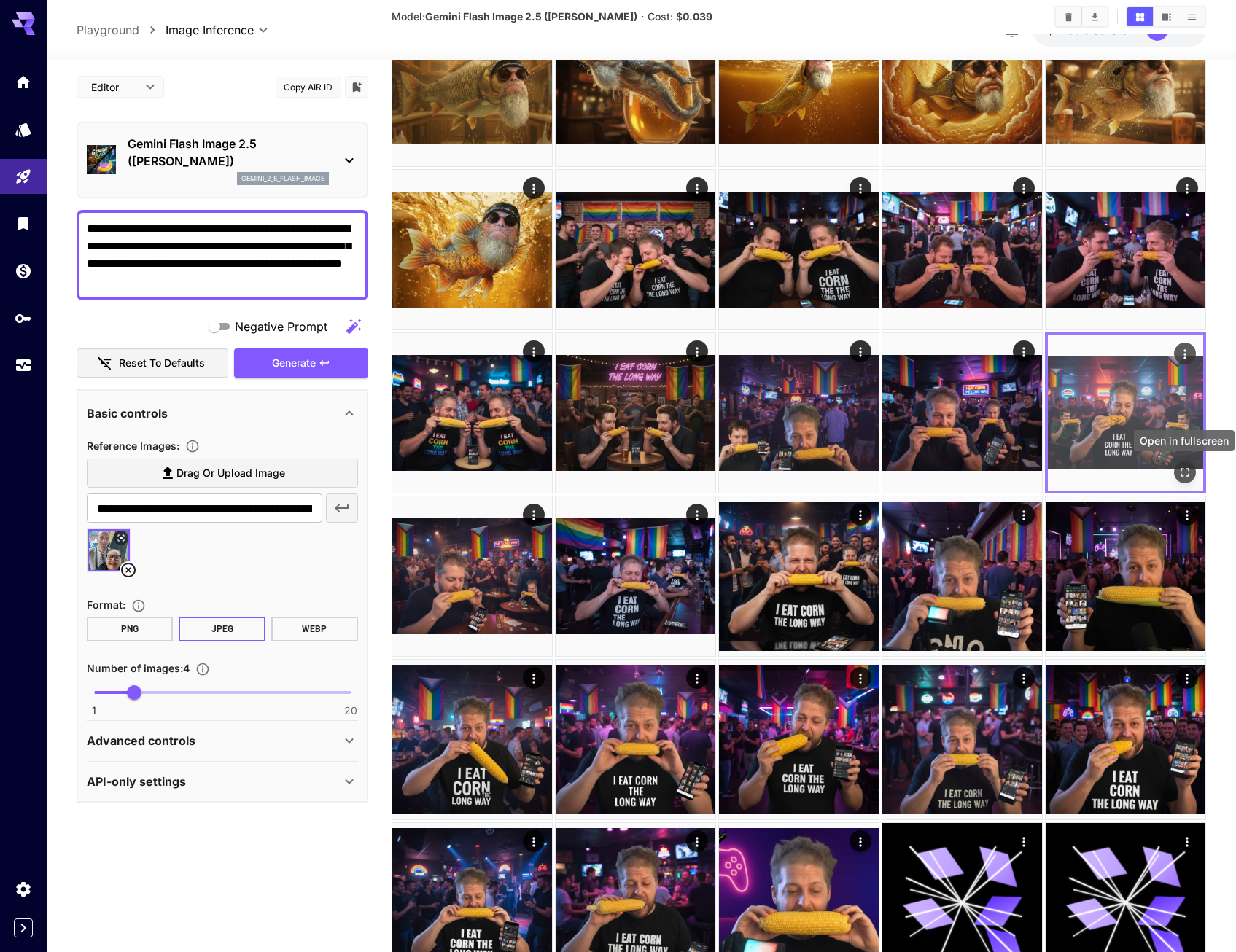
click at [1186, 470] on icon "Open in fullscreen" at bounding box center [1185, 472] width 15 height 15
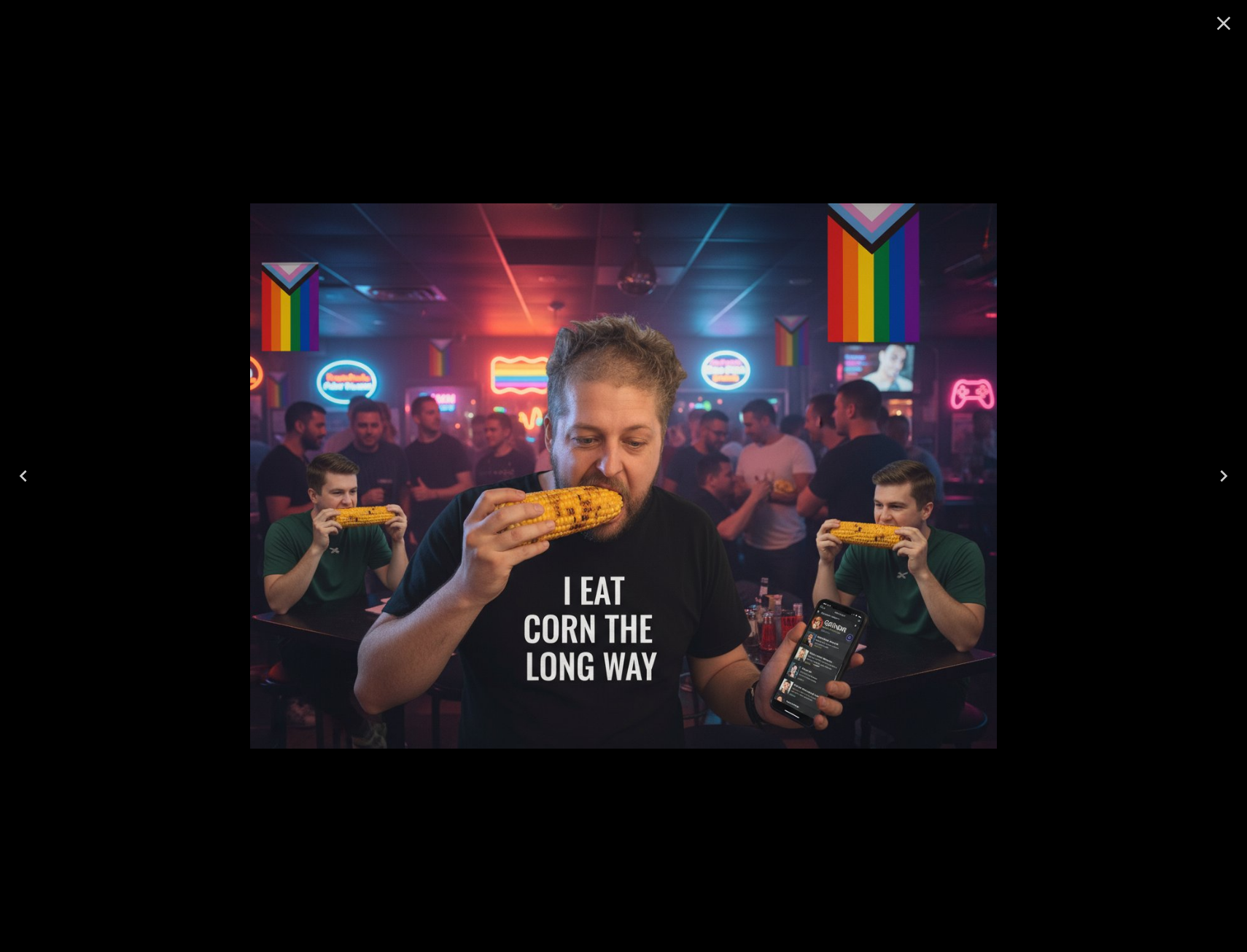
click at [1221, 27] on icon "Close" at bounding box center [1224, 23] width 14 height 14
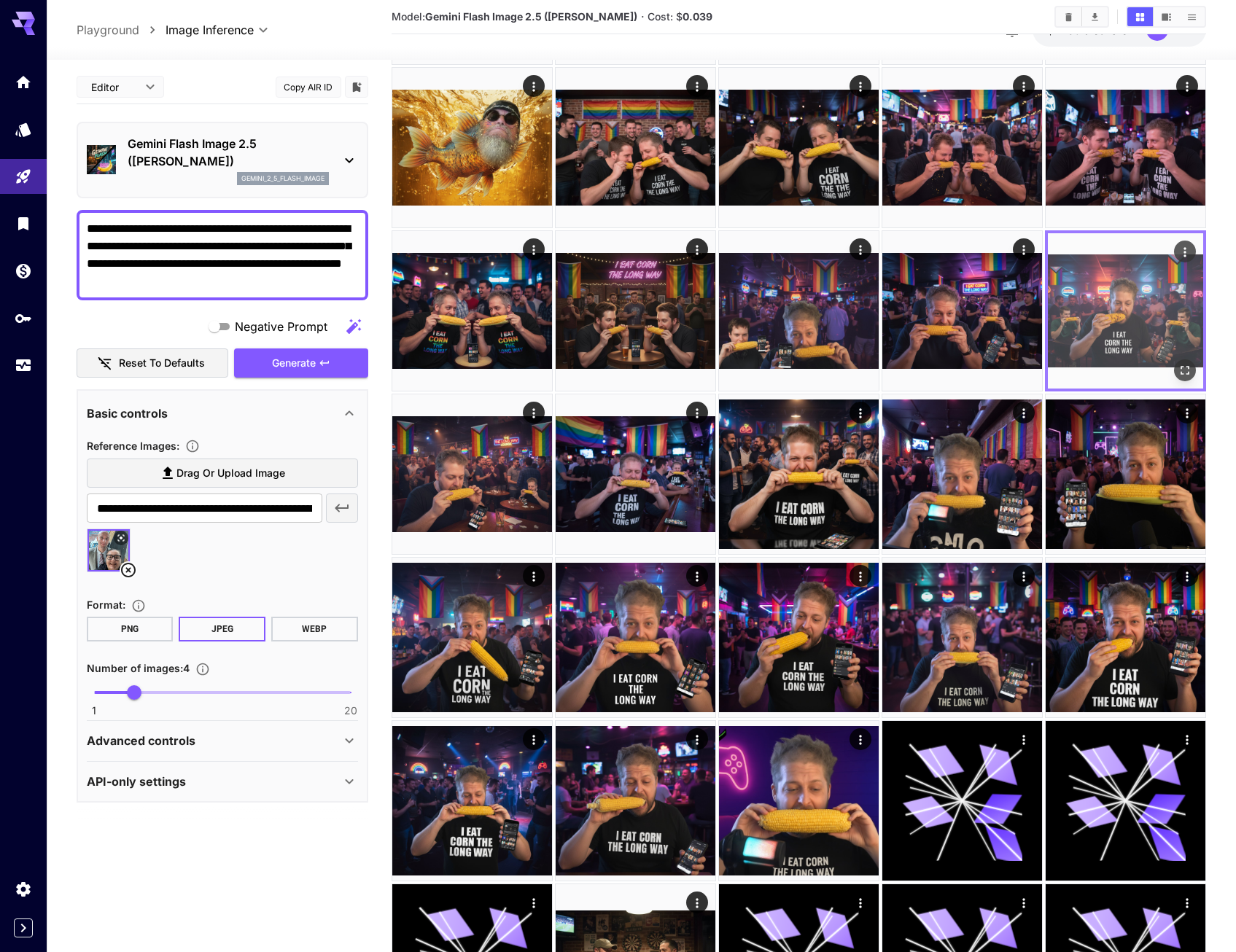
scroll to position [948, 0]
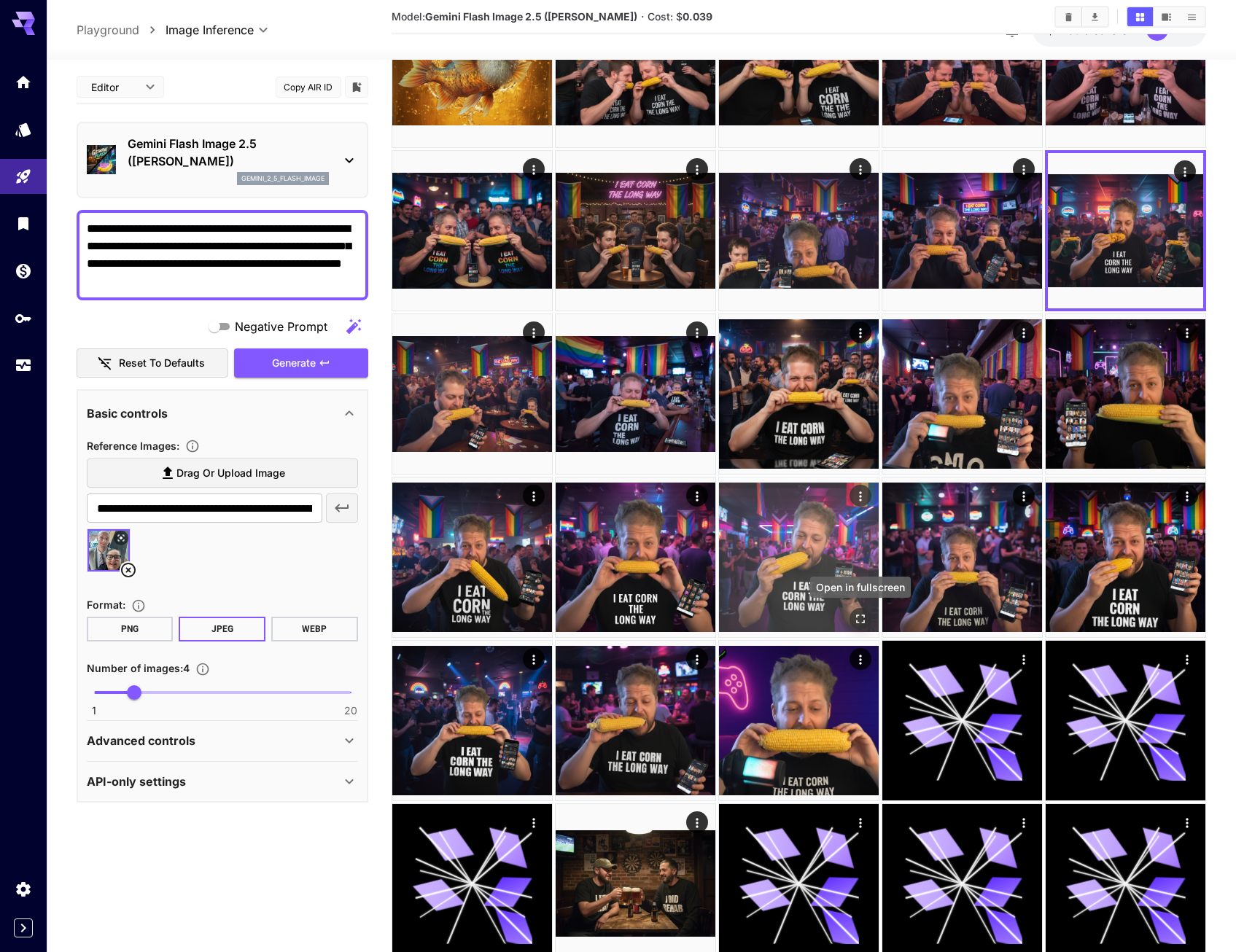
click at [863, 613] on icon "Open in fullscreen" at bounding box center [861, 619] width 15 height 15
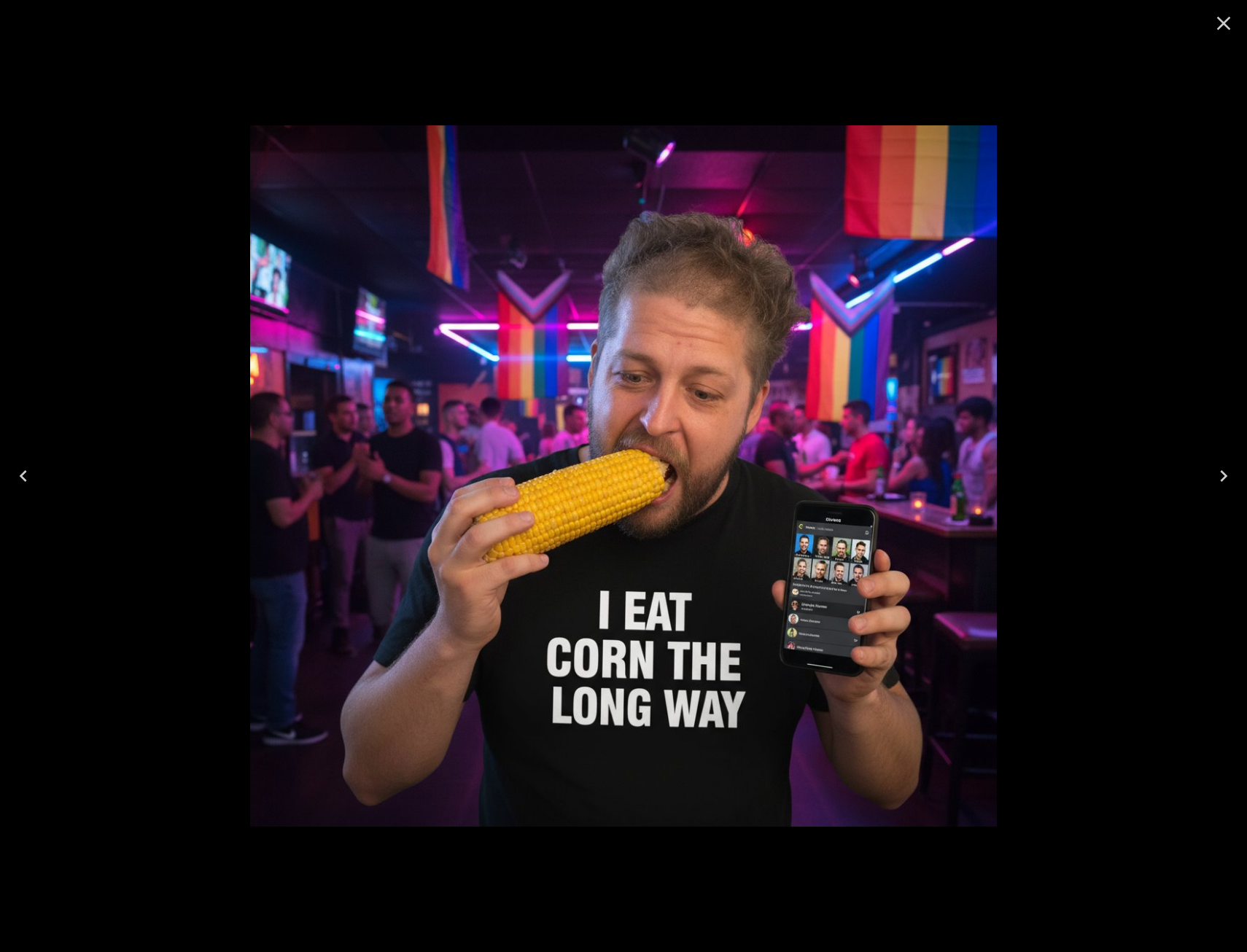
click at [1139, 586] on div at bounding box center [623, 476] width 1247 height 952
click at [1218, 22] on icon "Close" at bounding box center [1223, 23] width 23 height 23
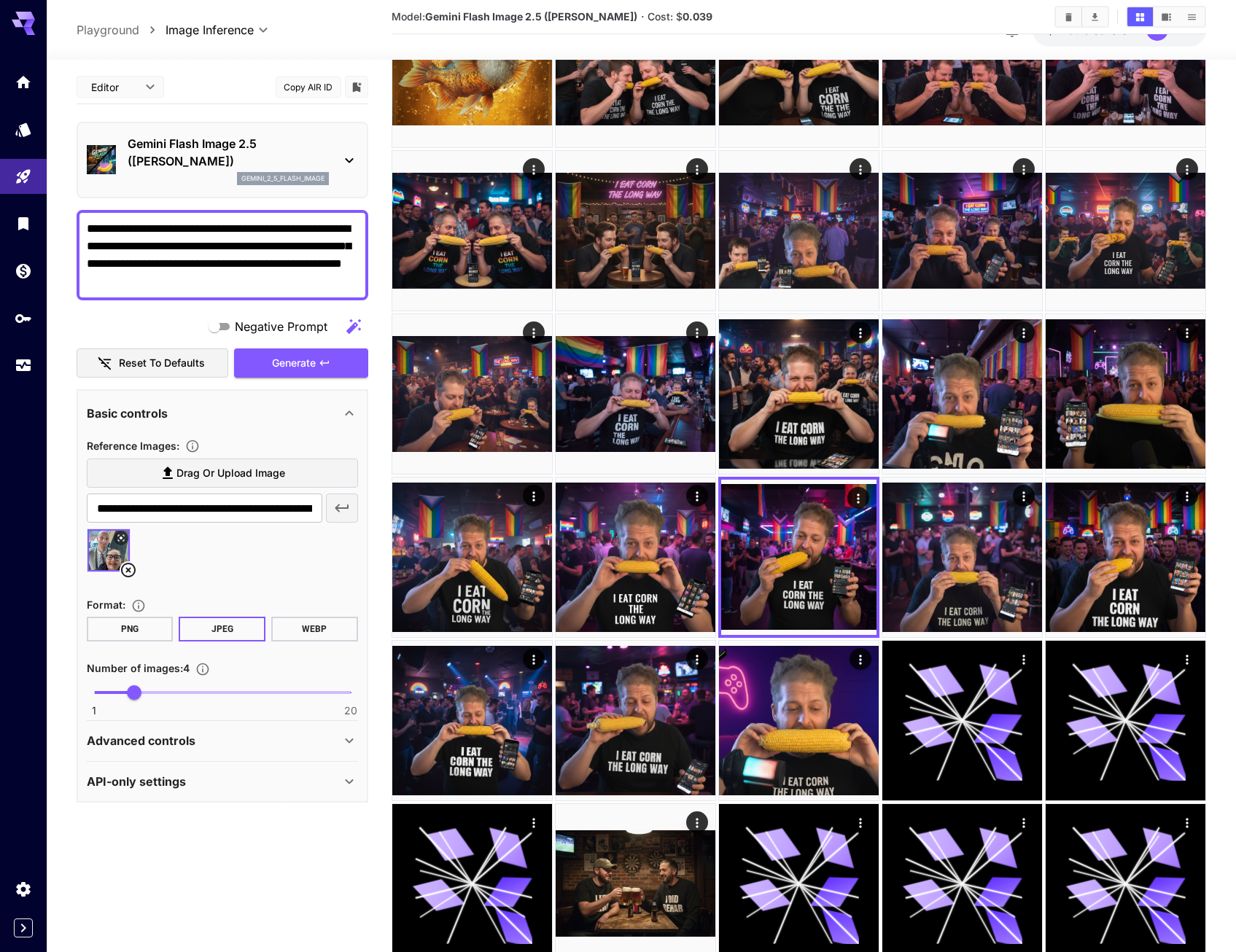
drag, startPoint x: 258, startPoint y: 291, endPoint x: 81, endPoint y: 244, distance: 183.1
click at [81, 244] on div "**********" at bounding box center [221, 255] width 291 height 90
click at [241, 286] on textarea "**********" at bounding box center [221, 255] width 271 height 70
click at [239, 286] on textarea "**********" at bounding box center [221, 255] width 271 height 70
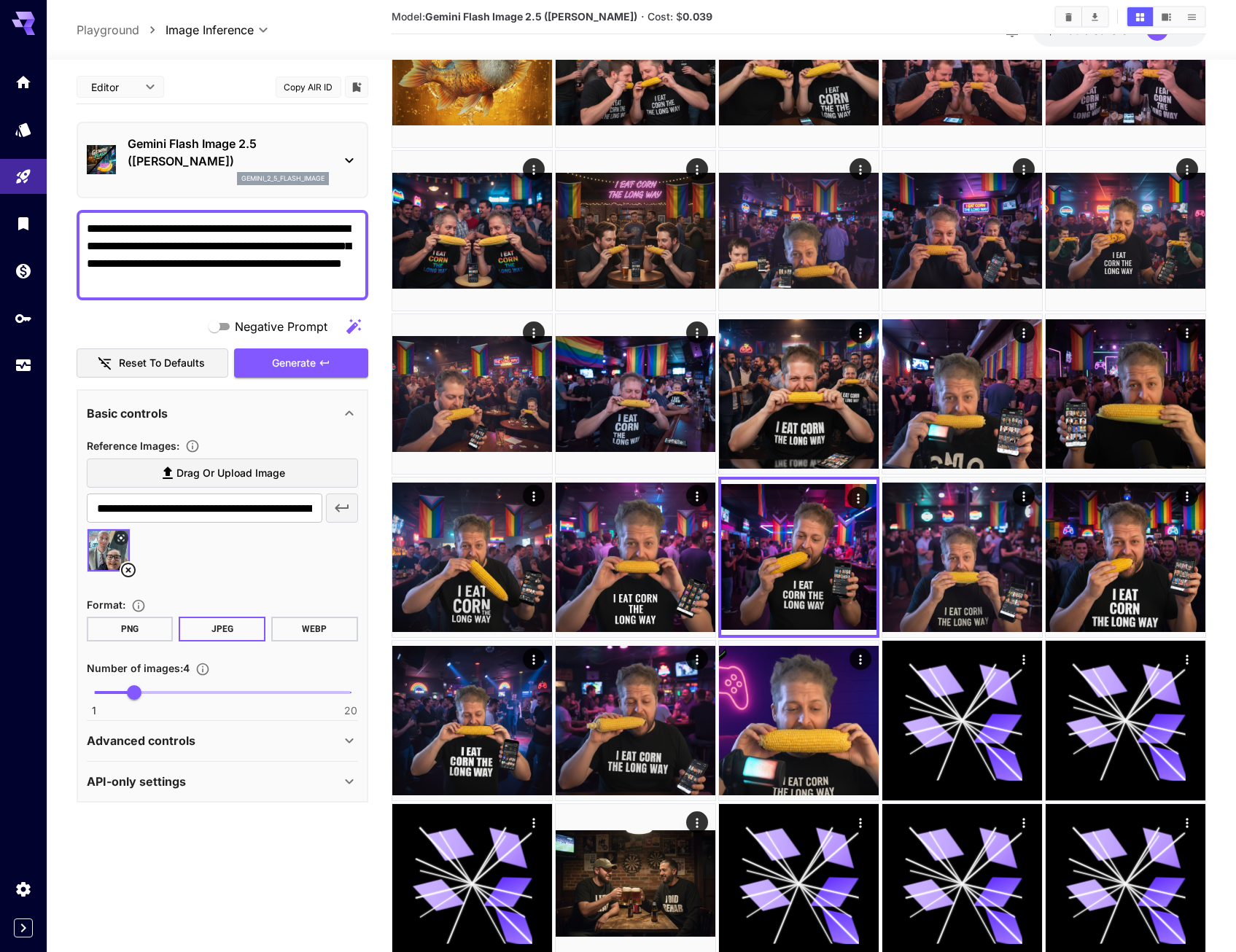
click at [239, 286] on textarea "**********" at bounding box center [221, 255] width 271 height 70
paste textarea
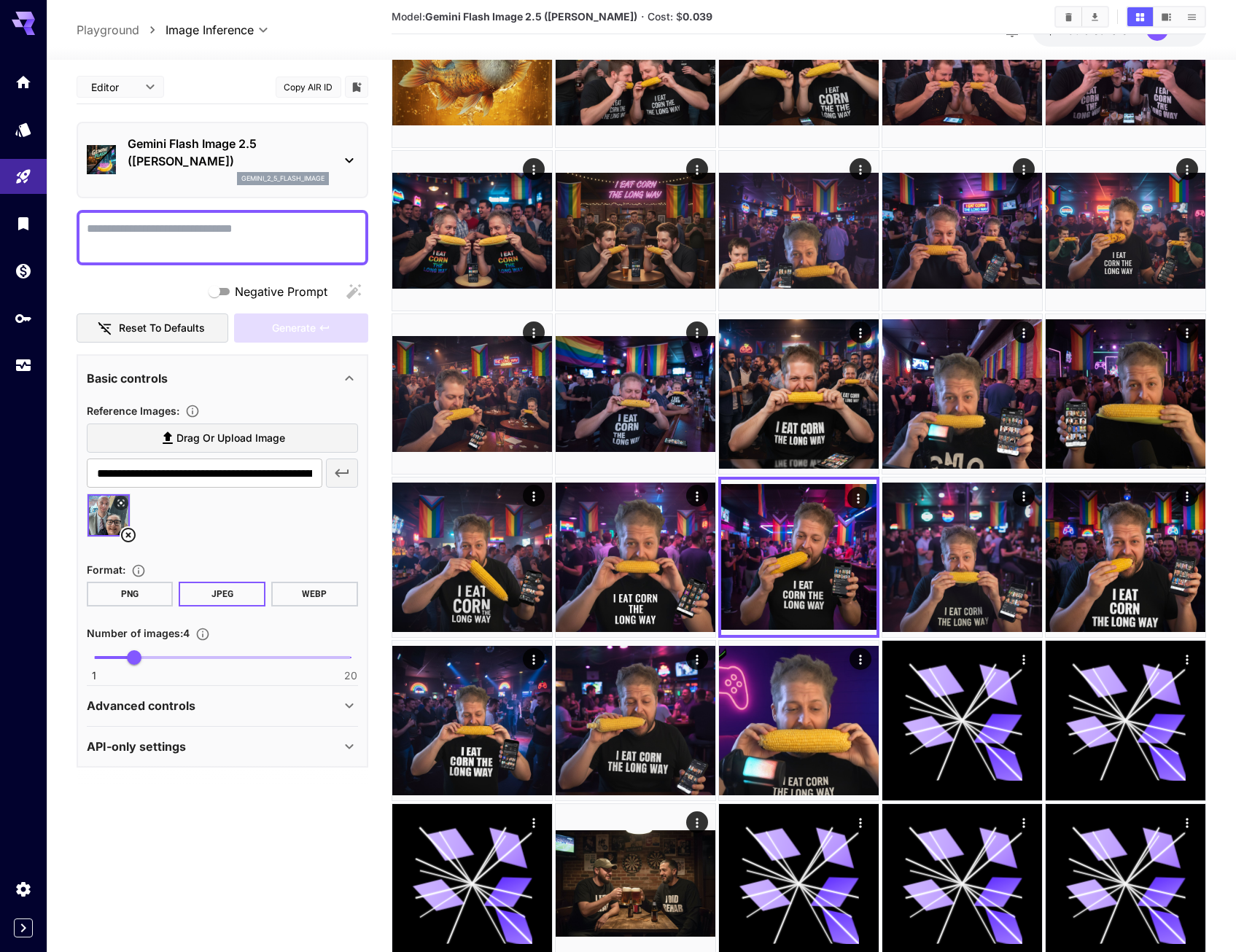
click at [130, 536] on icon at bounding box center [128, 535] width 17 height 17
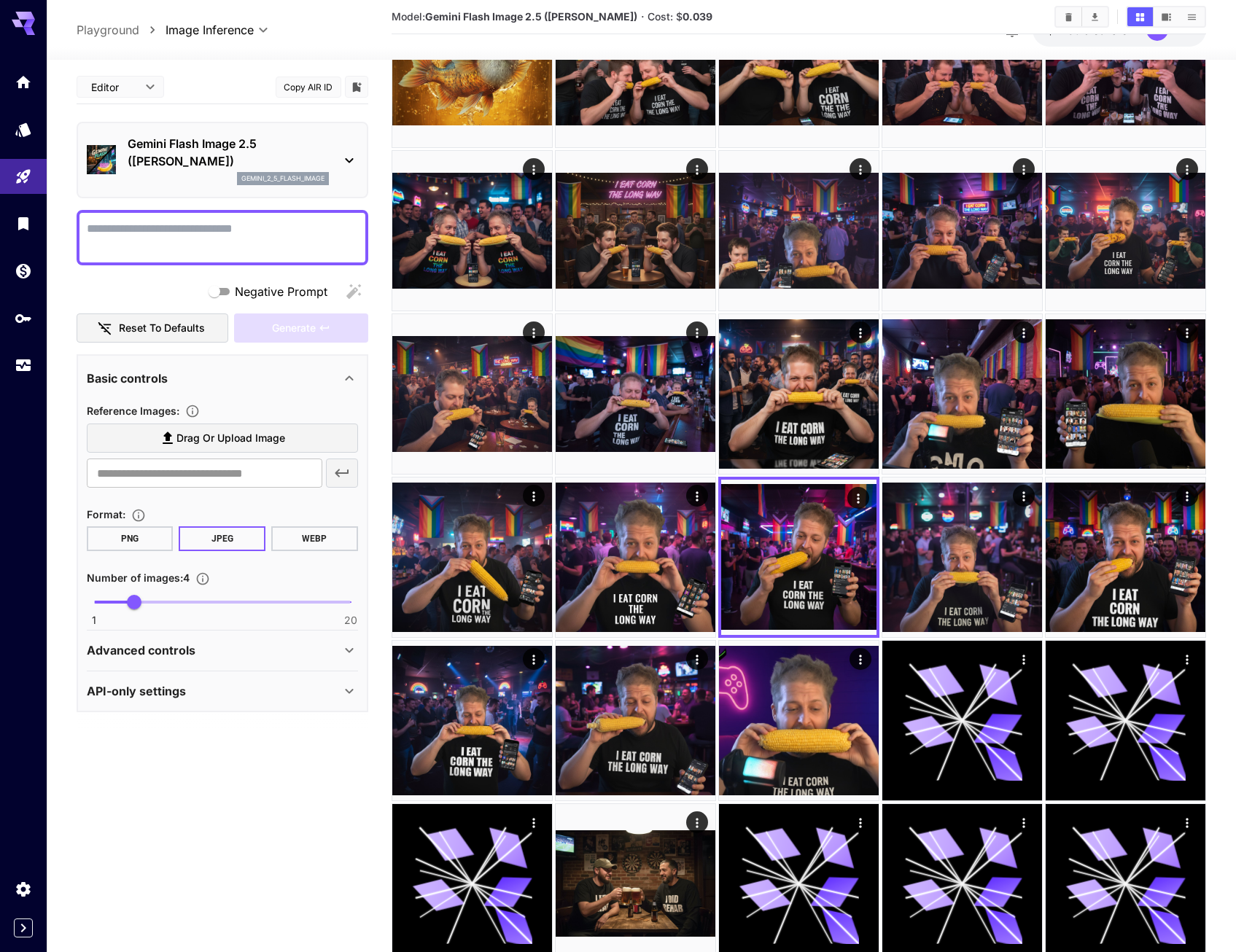
click at [198, 440] on span "Drag or upload image" at bounding box center [231, 438] width 108 height 18
click at [0, 0] on input "Drag or upload image" at bounding box center [0, 0] width 0 height 0
